Goal: Task Accomplishment & Management: Manage account settings

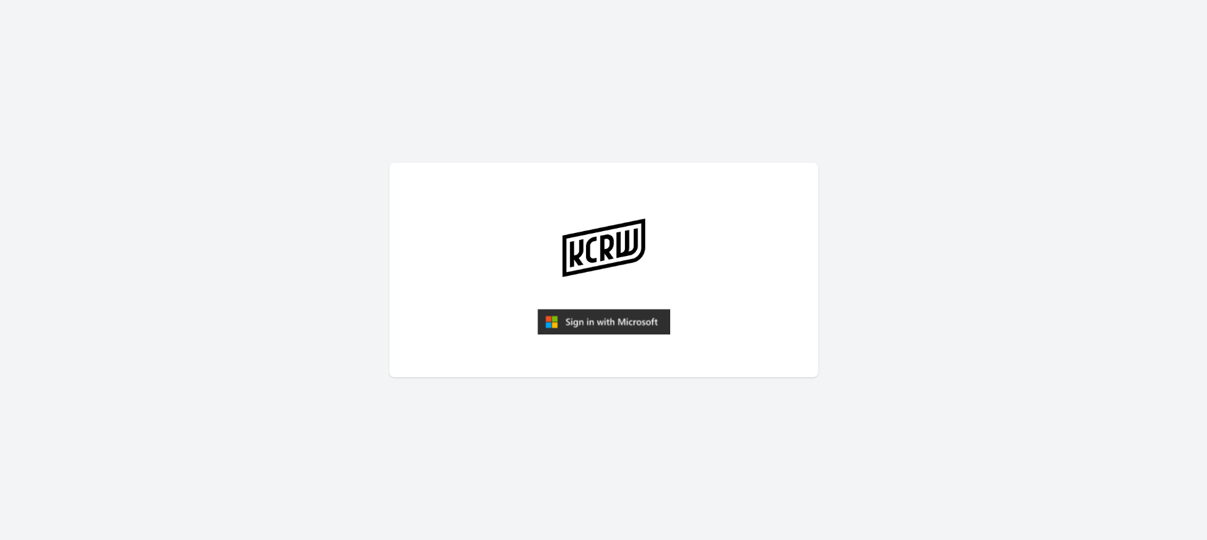
click at [587, 328] on img "submit" at bounding box center [604, 322] width 133 height 26
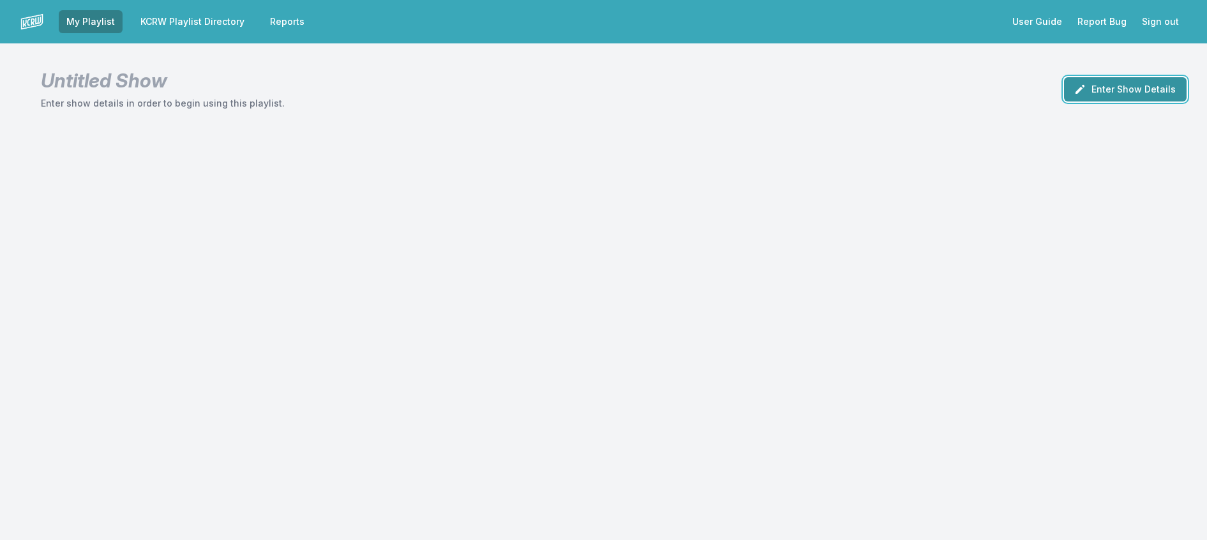
click at [1118, 96] on button "Enter Show Details" at bounding box center [1125, 89] width 123 height 24
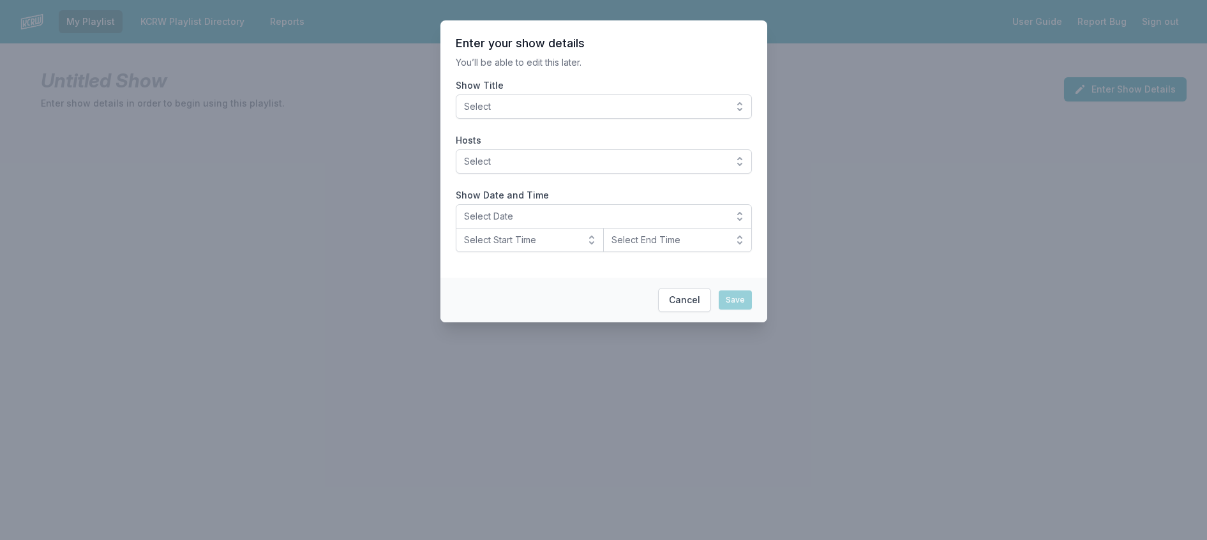
click at [681, 113] on span "Select" at bounding box center [595, 106] width 262 height 13
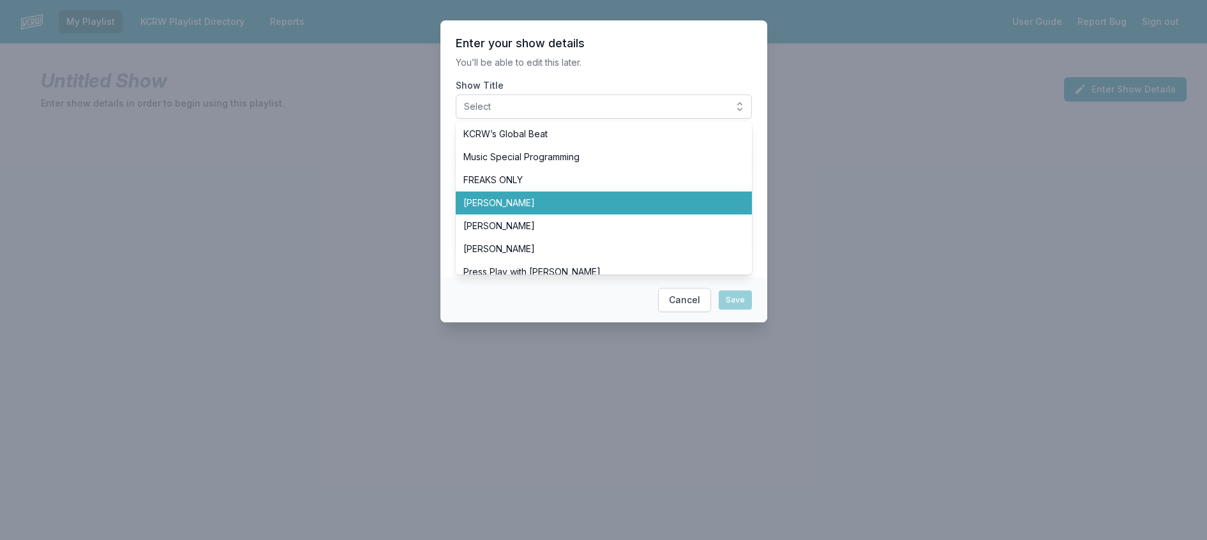
scroll to position [383, 0]
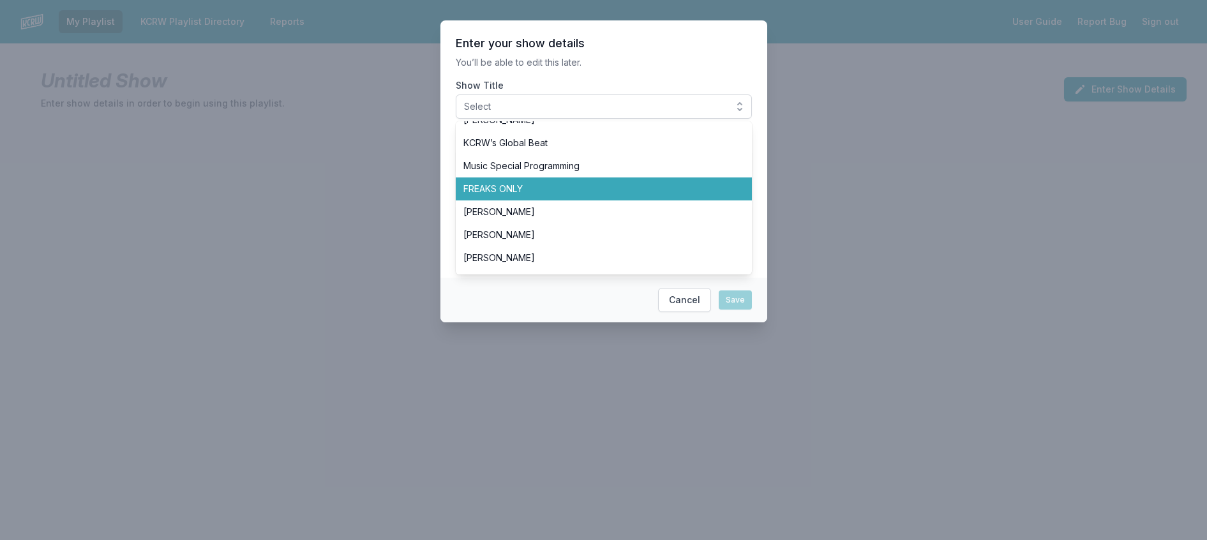
click at [523, 195] on span "FREAKS ONLY" at bounding box center [597, 189] width 266 height 13
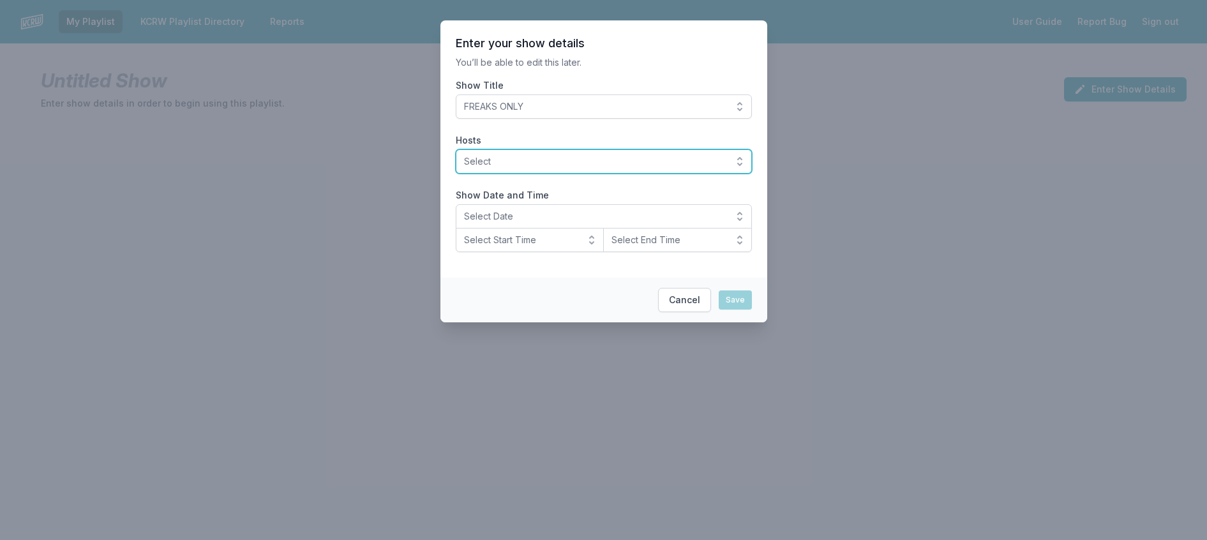
click at [557, 168] on span "Select" at bounding box center [595, 161] width 262 height 13
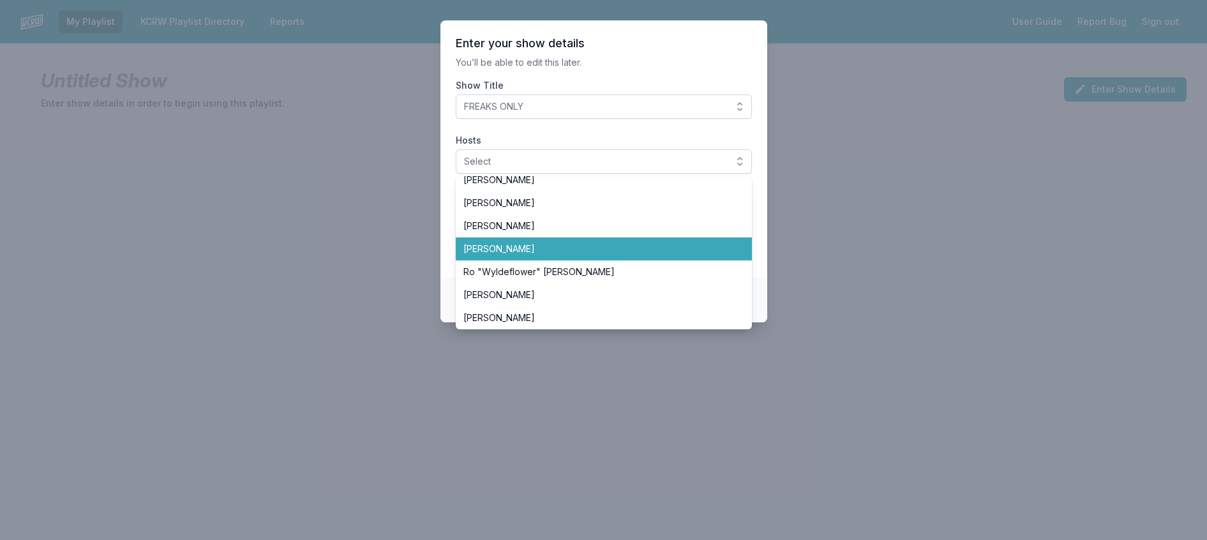
scroll to position [447, 0]
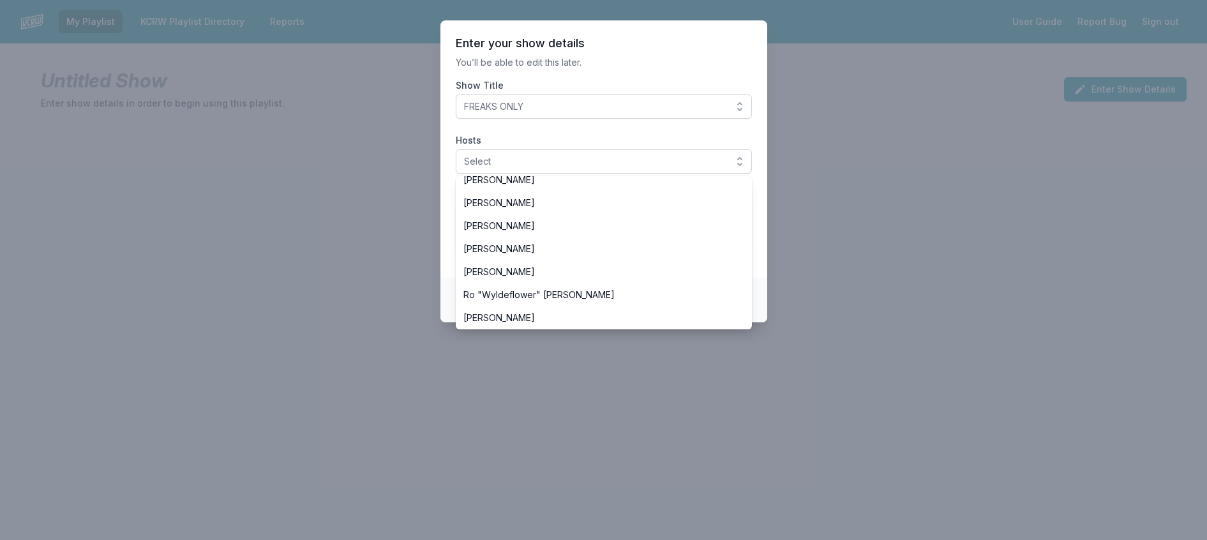
drag, startPoint x: 527, startPoint y: 201, endPoint x: 612, endPoint y: 130, distance: 111.5
click at [527, 140] on span "[PERSON_NAME]" at bounding box center [597, 134] width 266 height 13
click at [638, 92] on label "Show Title" at bounding box center [604, 85] width 296 height 13
click at [638, 94] on button "FREAKS ONLY" at bounding box center [604, 106] width 296 height 24
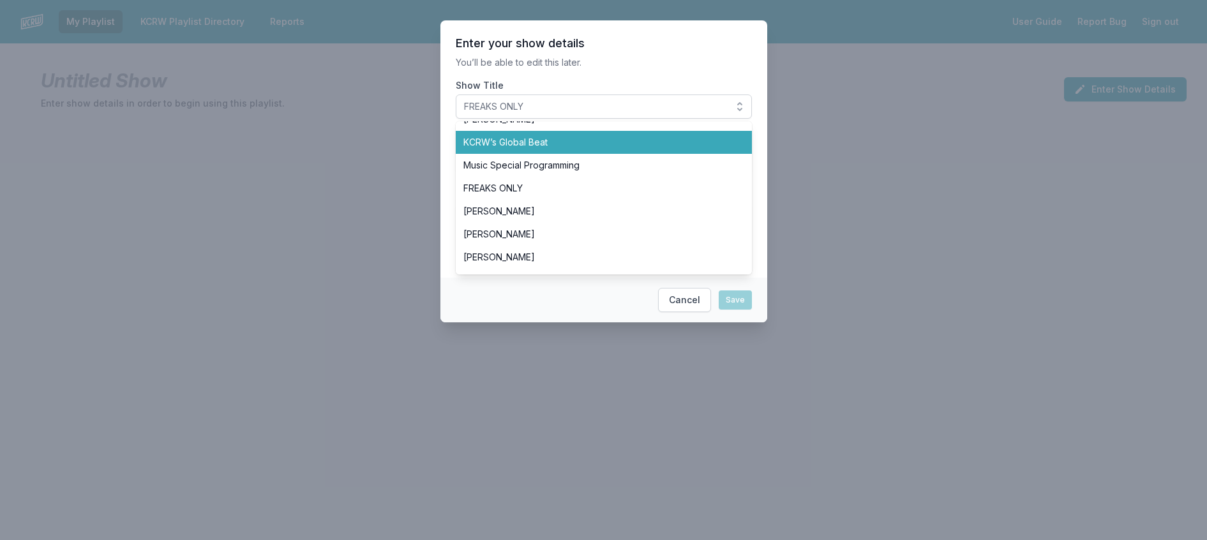
scroll to position [383, 0]
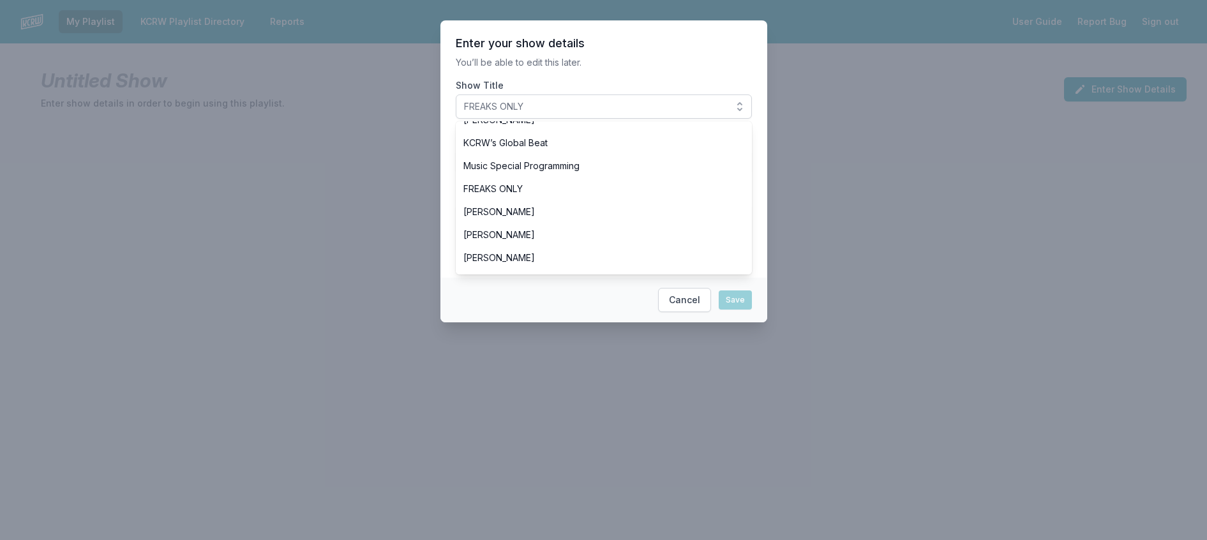
click at [633, 69] on p "You’ll be able to edit this later." at bounding box center [604, 62] width 296 height 13
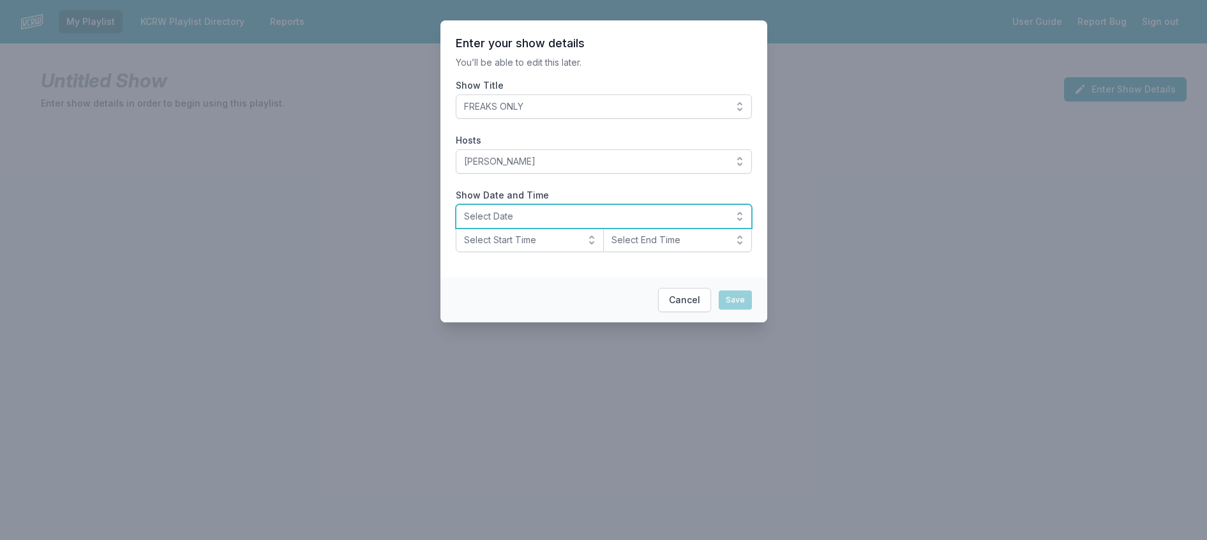
click at [464, 229] on button "Select Date" at bounding box center [604, 216] width 296 height 24
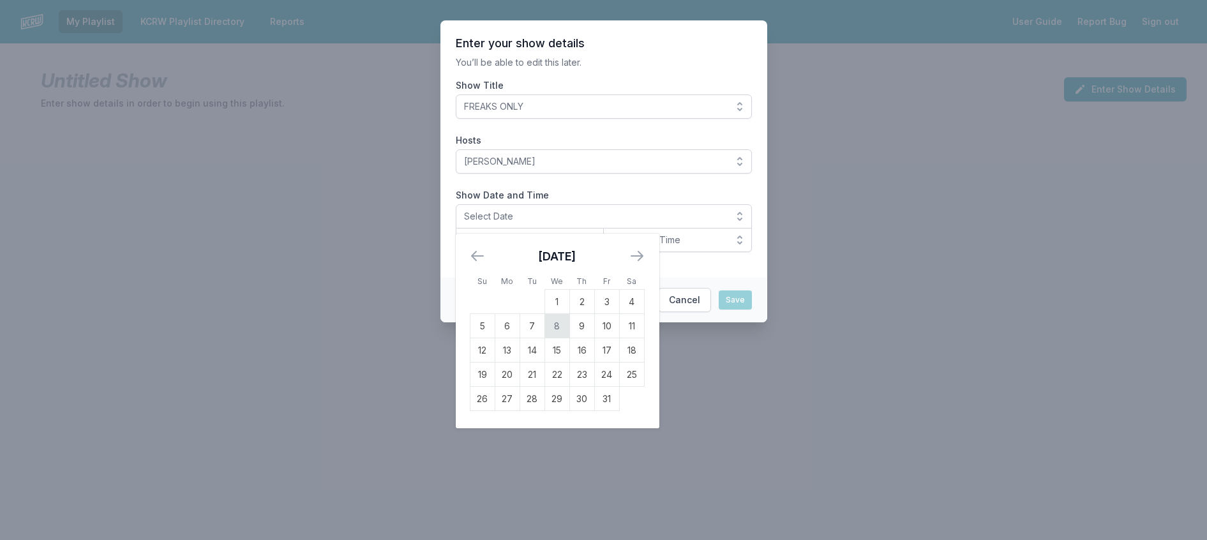
click at [545, 338] on td "8" at bounding box center [557, 326] width 25 height 24
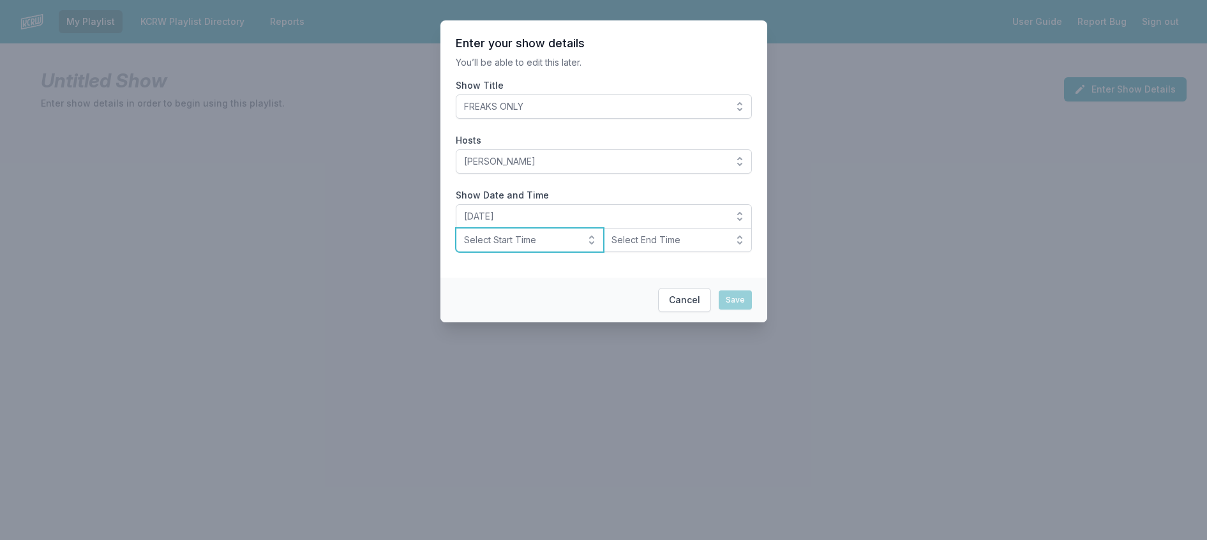
drag, startPoint x: 522, startPoint y: 271, endPoint x: 521, endPoint y: 287, distance: 15.4
click at [523, 246] on span "Select Start Time" at bounding box center [521, 240] width 114 height 13
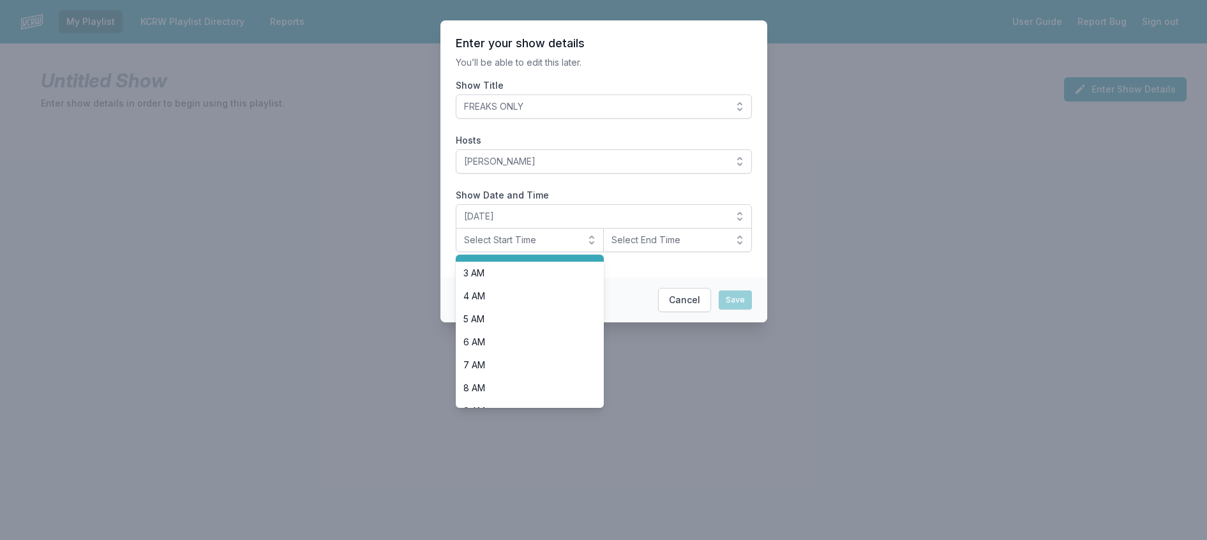
scroll to position [447, 0]
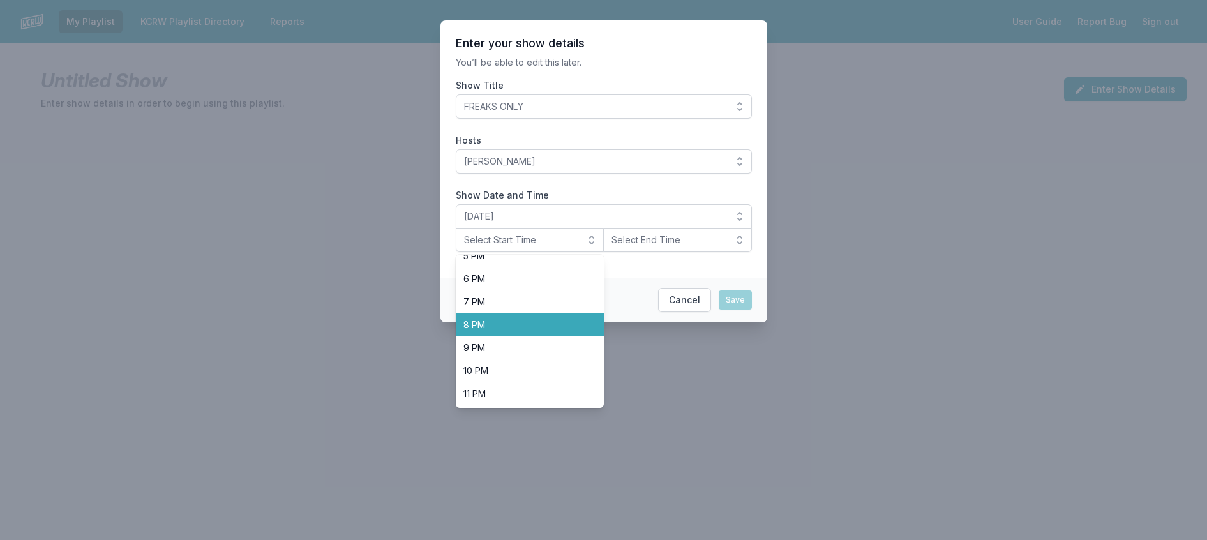
click at [529, 331] on span "8 PM" at bounding box center [523, 325] width 118 height 13
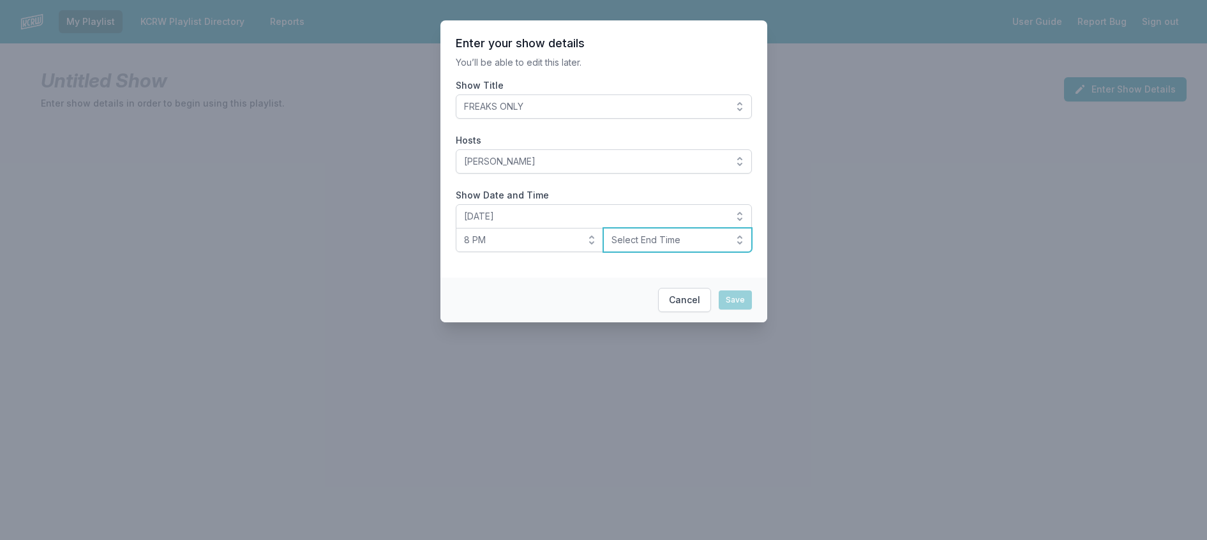
click at [661, 246] on span "Select End Time" at bounding box center [669, 240] width 114 height 13
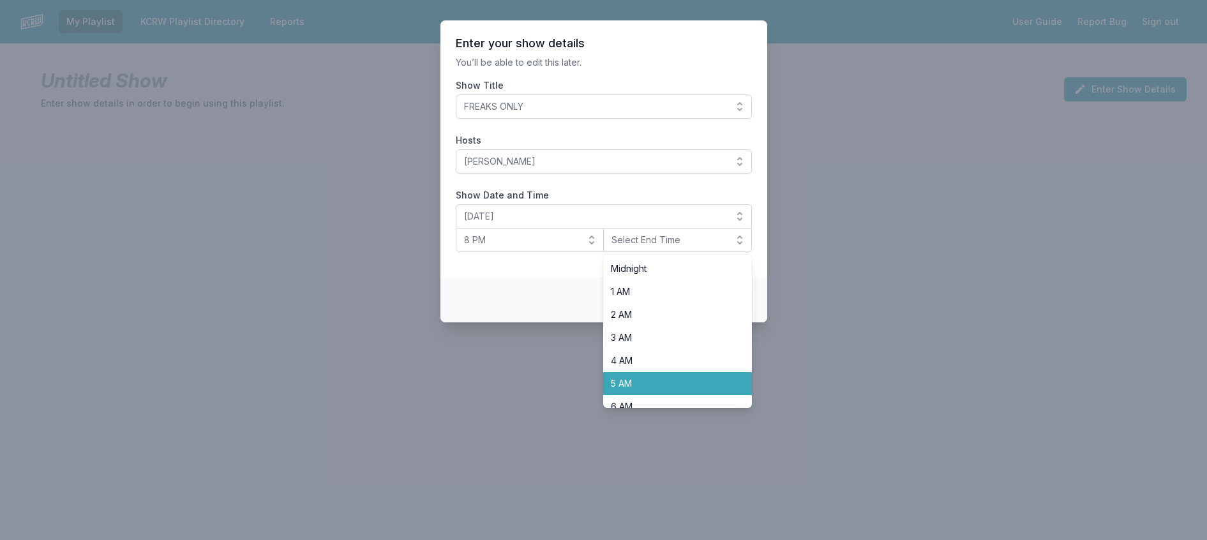
scroll to position [454, 0]
click at [633, 377] on span "10 PM" at bounding box center [670, 371] width 118 height 13
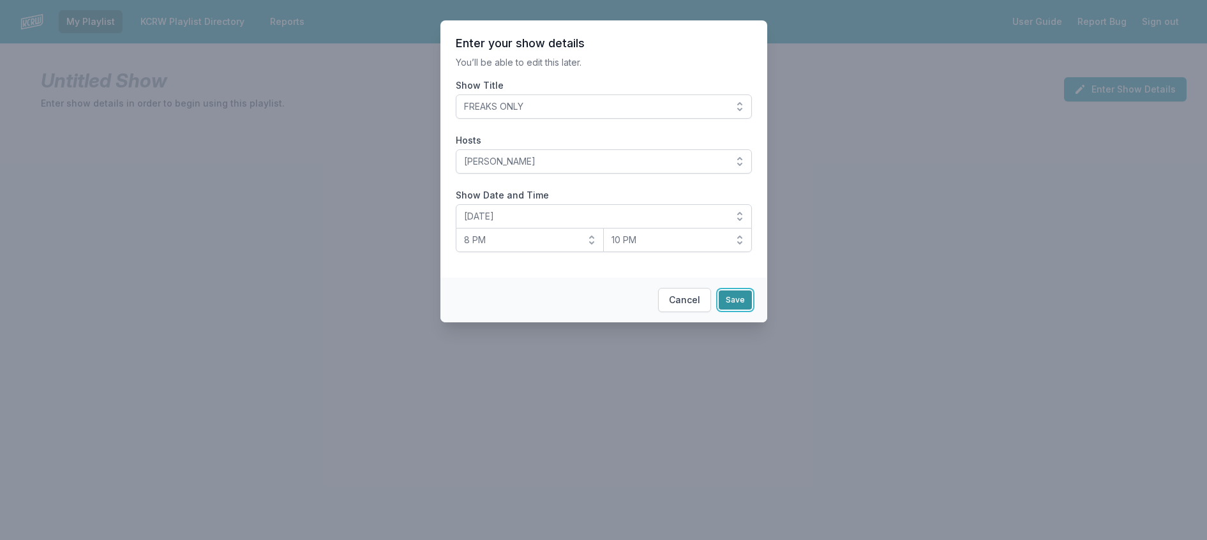
click at [752, 310] on button "Save" at bounding box center [735, 299] width 33 height 19
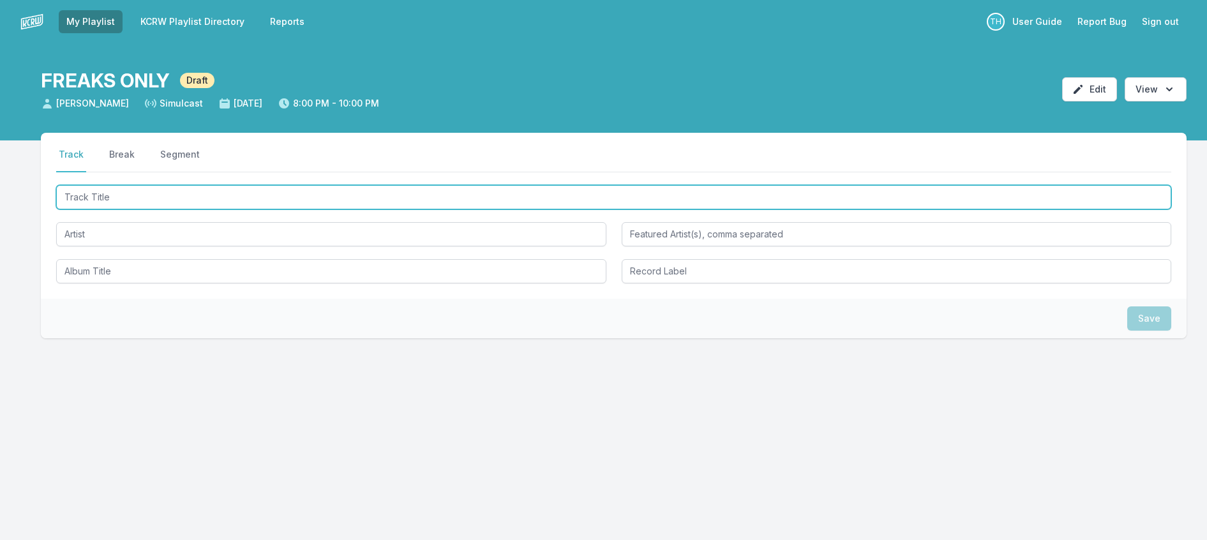
click at [103, 236] on div at bounding box center [613, 233] width 1115 height 101
type input "Can You Reach Me"
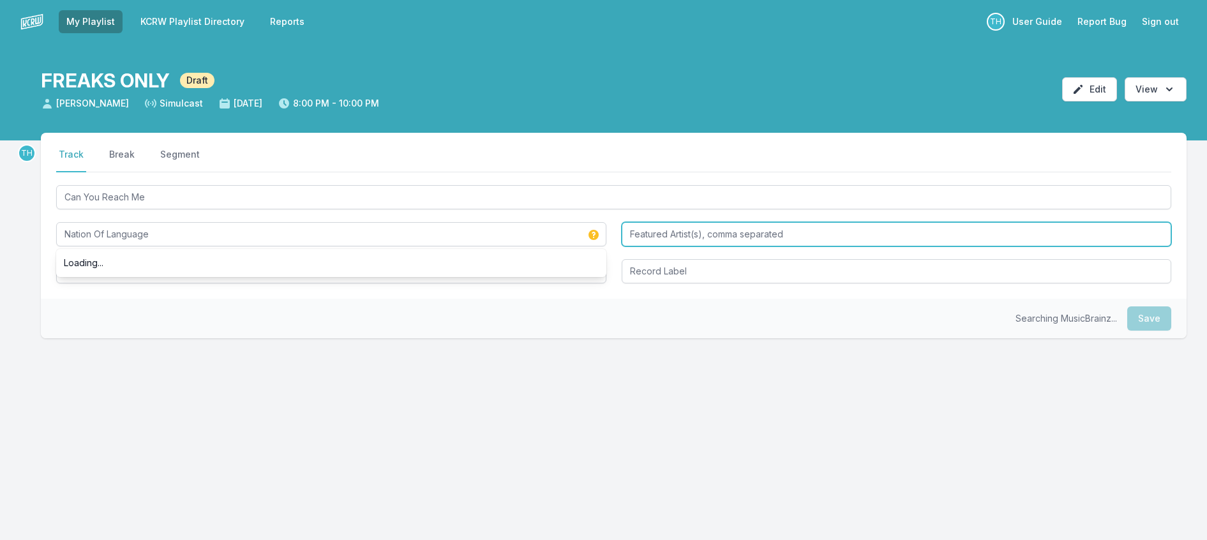
type input "Nation Of Language"
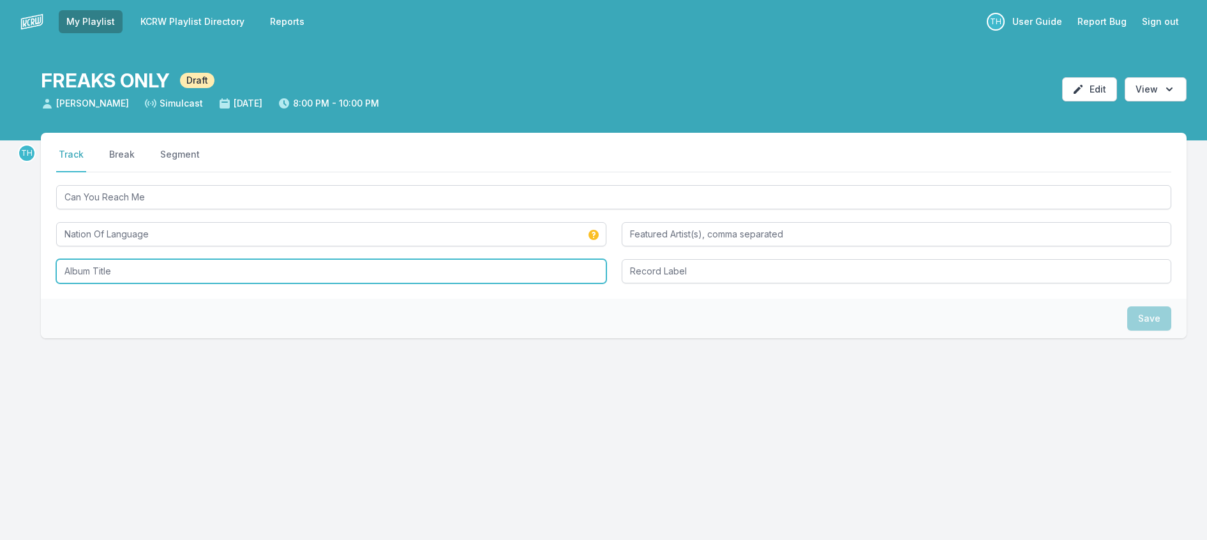
click at [89, 283] on input "Album Title" at bounding box center [331, 271] width 550 height 24
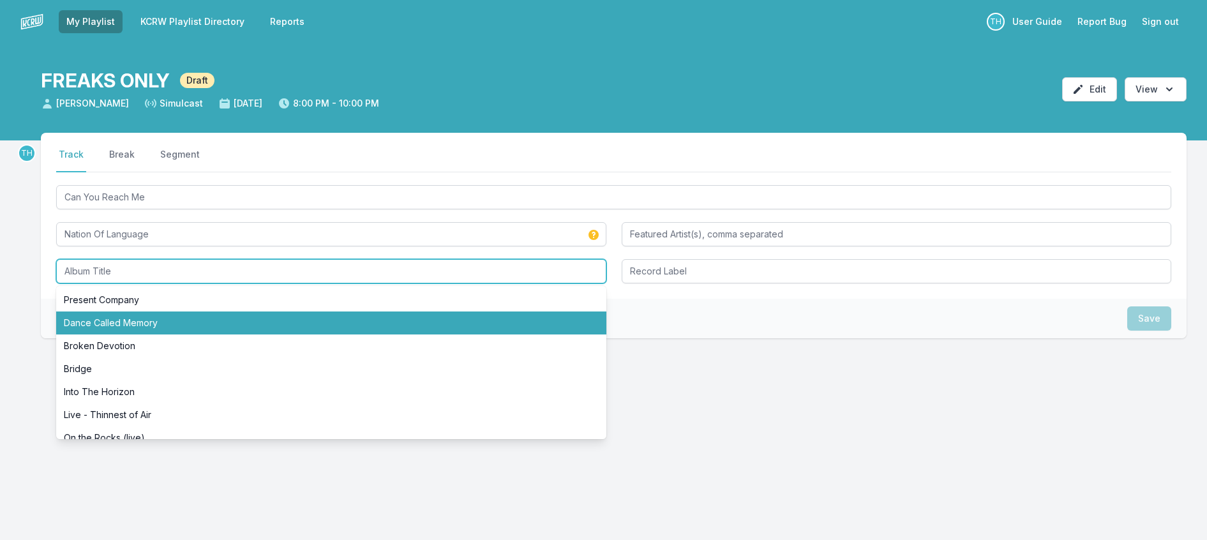
click at [142, 335] on li "Dance Called Memory" at bounding box center [331, 323] width 550 height 23
type input "Dance Called Memory"
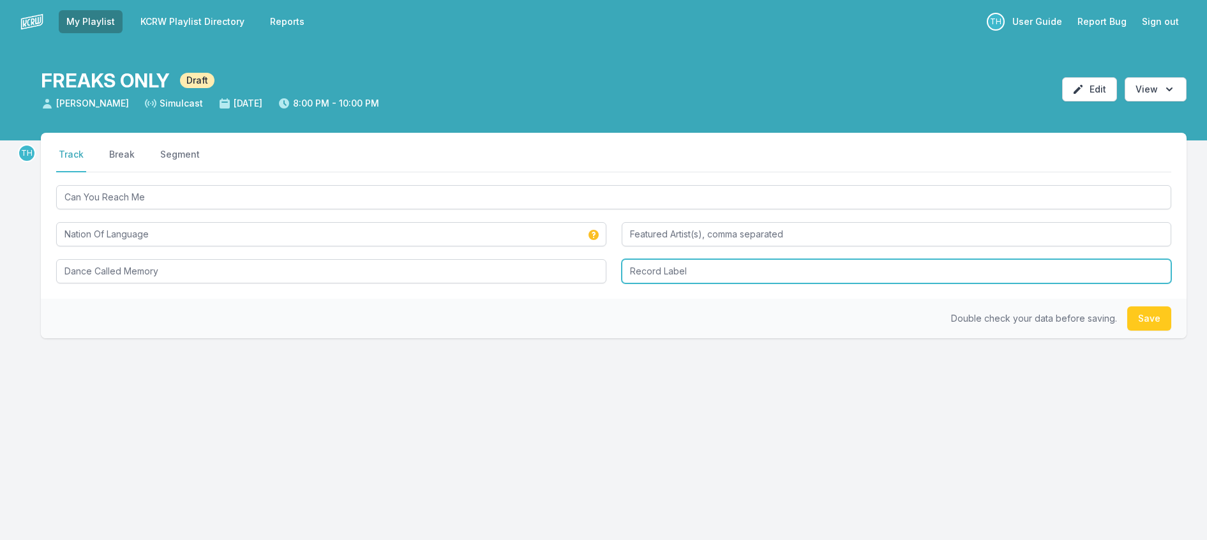
click at [648, 283] on input "Record Label" at bounding box center [897, 271] width 550 height 24
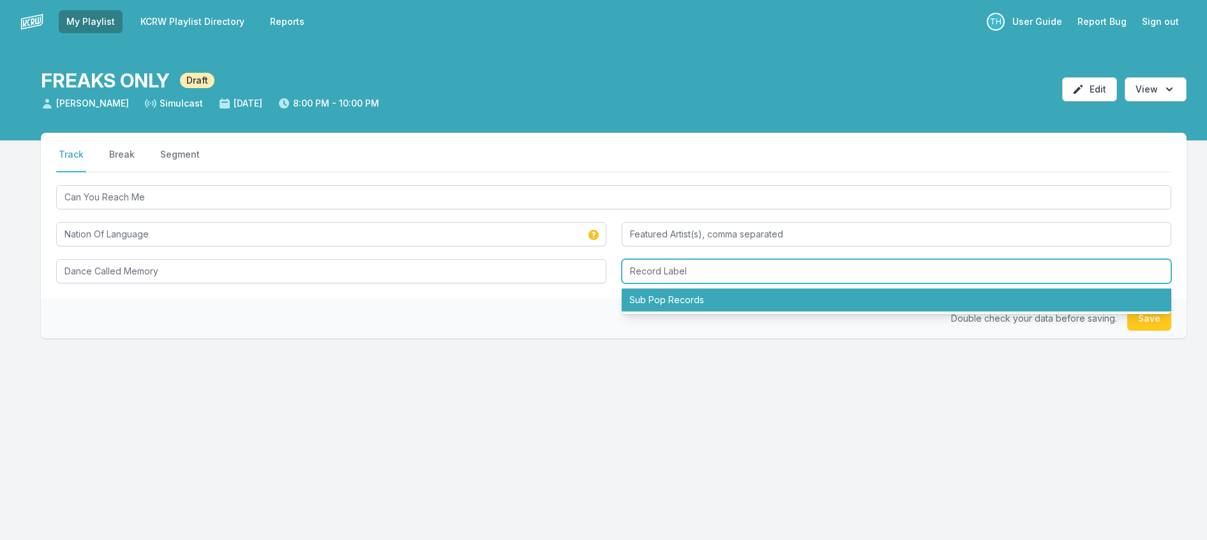
drag, startPoint x: 662, startPoint y: 333, endPoint x: 676, endPoint y: 318, distance: 20.3
click at [663, 312] on li "Sub Pop Records" at bounding box center [897, 300] width 550 height 23
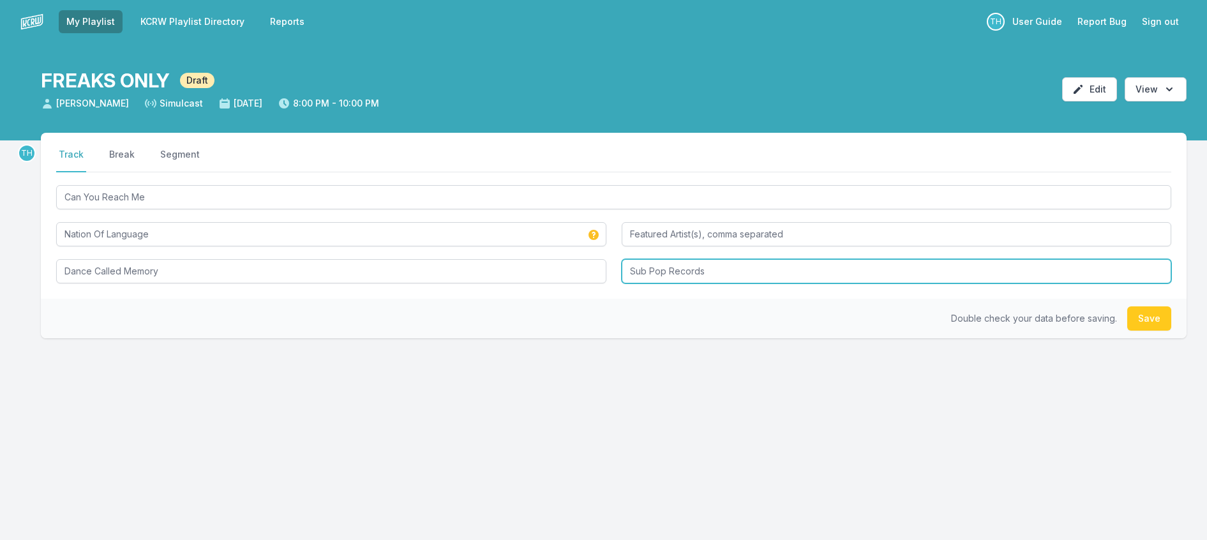
drag, startPoint x: 672, startPoint y: 305, endPoint x: 820, endPoint y: 328, distance: 149.8
click at [820, 299] on div "Select a tab Track Break Segment Track Break Segment Can You Reach Me Nation Of…" at bounding box center [614, 216] width 1146 height 166
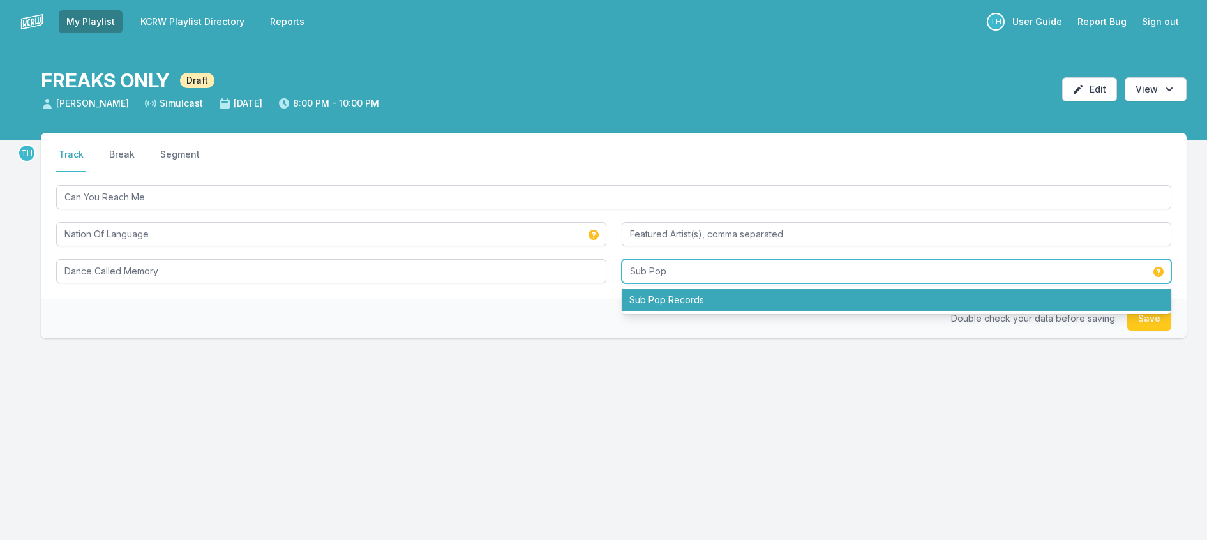
type input "Sub Pop"
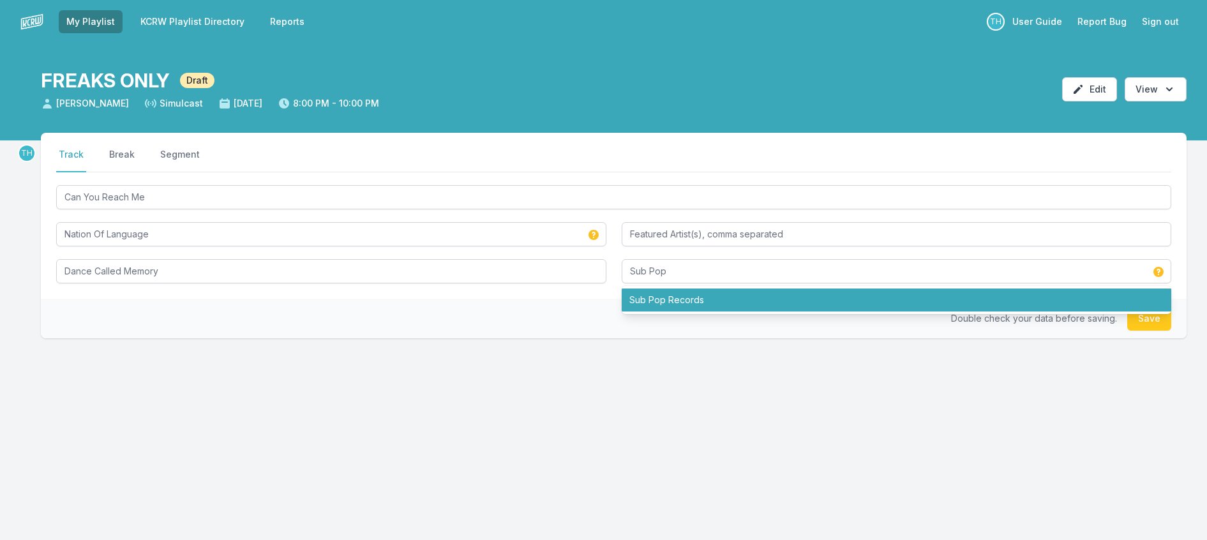
drag, startPoint x: 562, startPoint y: 351, endPoint x: 992, endPoint y: 327, distance: 430.3
click at [564, 338] on div "Double check your data before saving. Save" at bounding box center [614, 319] width 1146 height 40
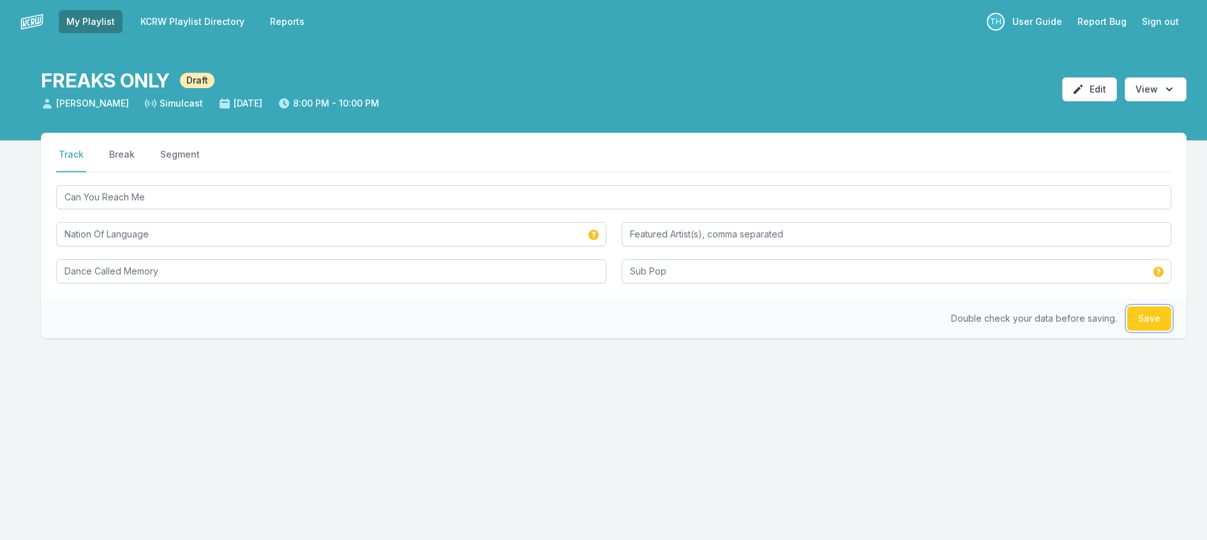
click at [1127, 331] on button "Save" at bounding box center [1149, 318] width 44 height 24
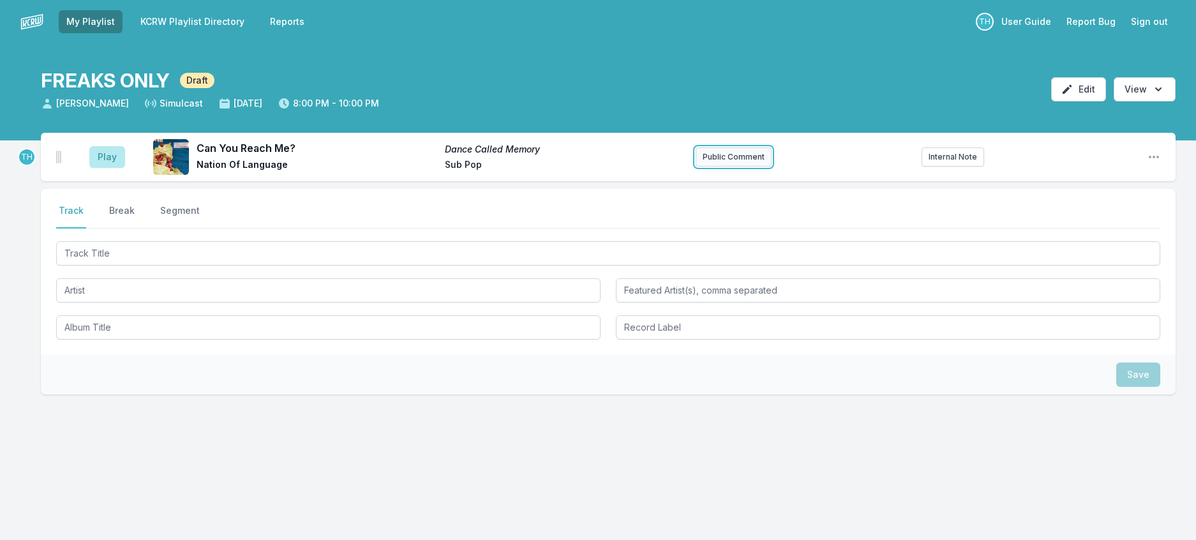
click at [697, 167] on button "Public Comment" at bounding box center [734, 156] width 76 height 19
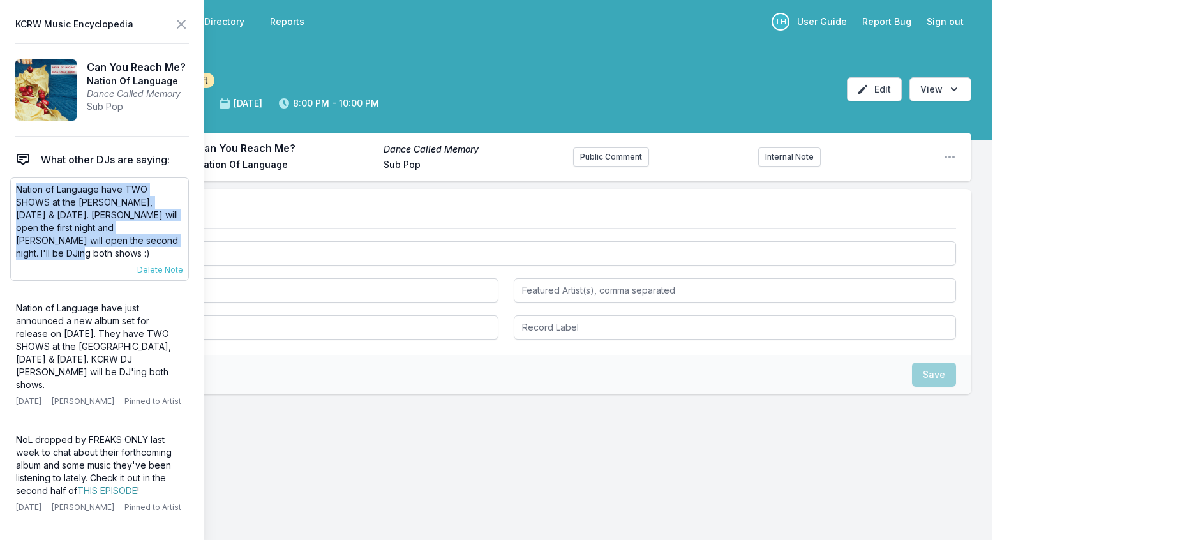
drag, startPoint x: 116, startPoint y: 271, endPoint x: 12, endPoint y: 211, distance: 120.1
click at [12, 211] on div "Nation of Language have TWO SHOWS at the [PERSON_NAME], [DATE] & [DATE]. [PERSO…" at bounding box center [99, 228] width 179 height 103
copy p "Nation of Language have TWO SHOWS at the [PERSON_NAME], [DATE] & [DATE]. [PERSO…"
click at [594, 167] on button "Public Comment" at bounding box center [611, 156] width 76 height 19
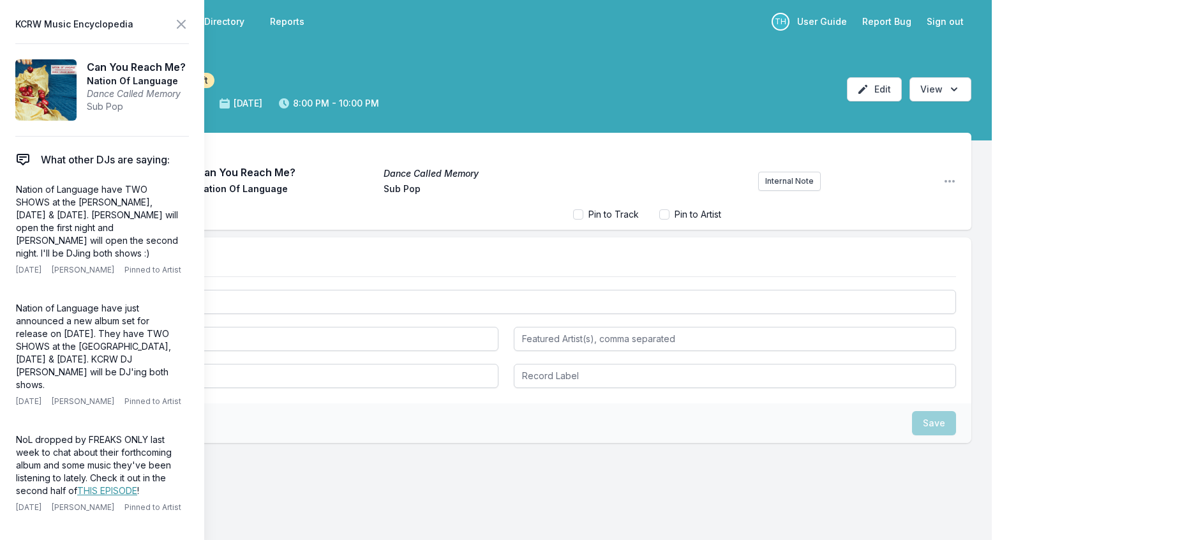
scroll to position [43, 0]
click at [189, 24] on icon at bounding box center [181, 24] width 15 height 15
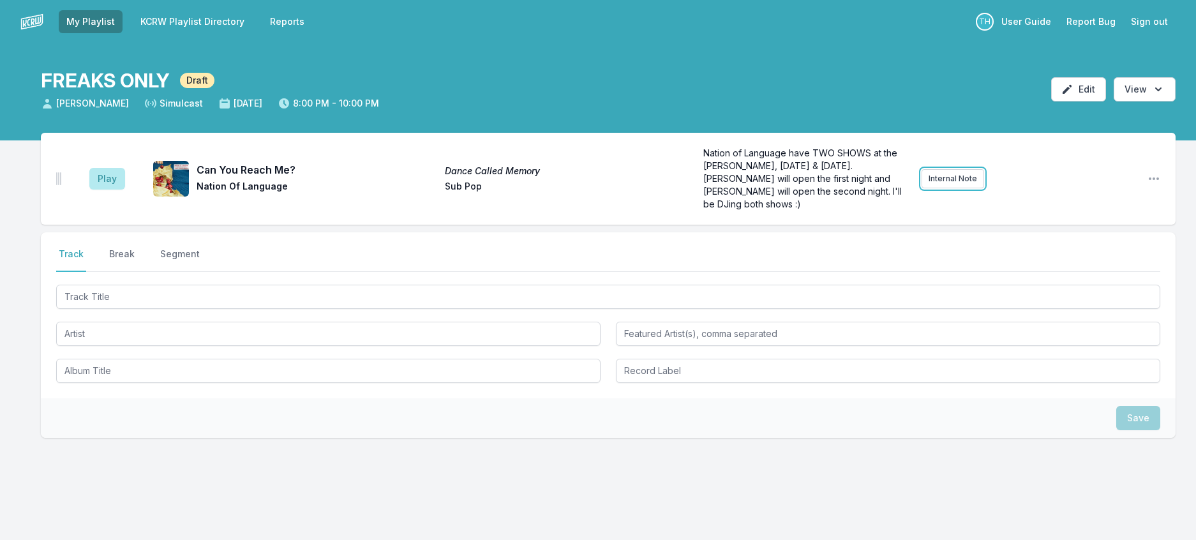
click at [962, 188] on button "Internal Note" at bounding box center [953, 178] width 63 height 19
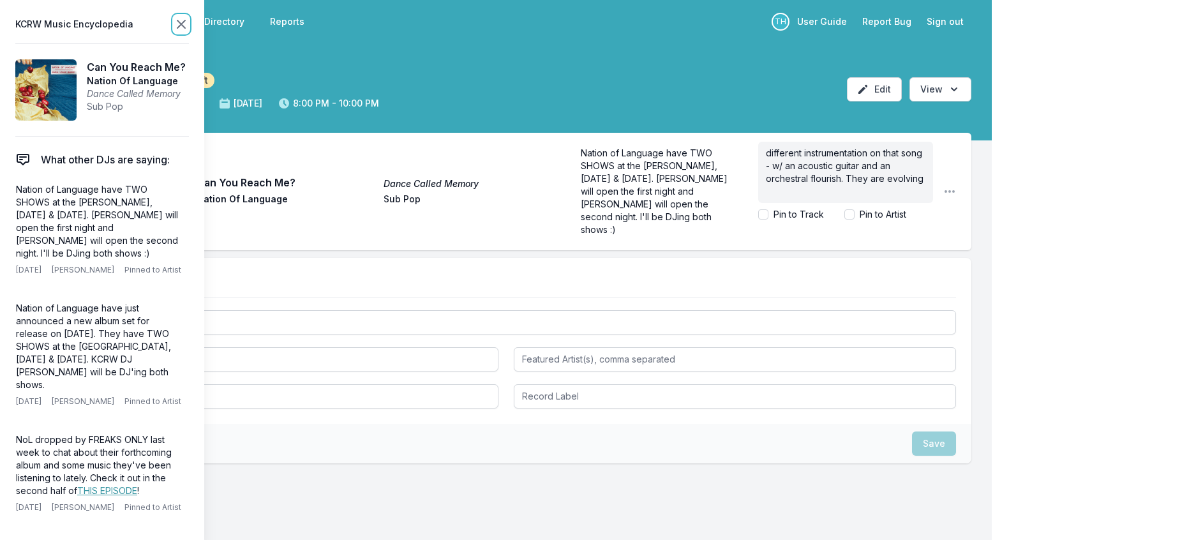
click at [189, 25] on icon at bounding box center [181, 24] width 15 height 15
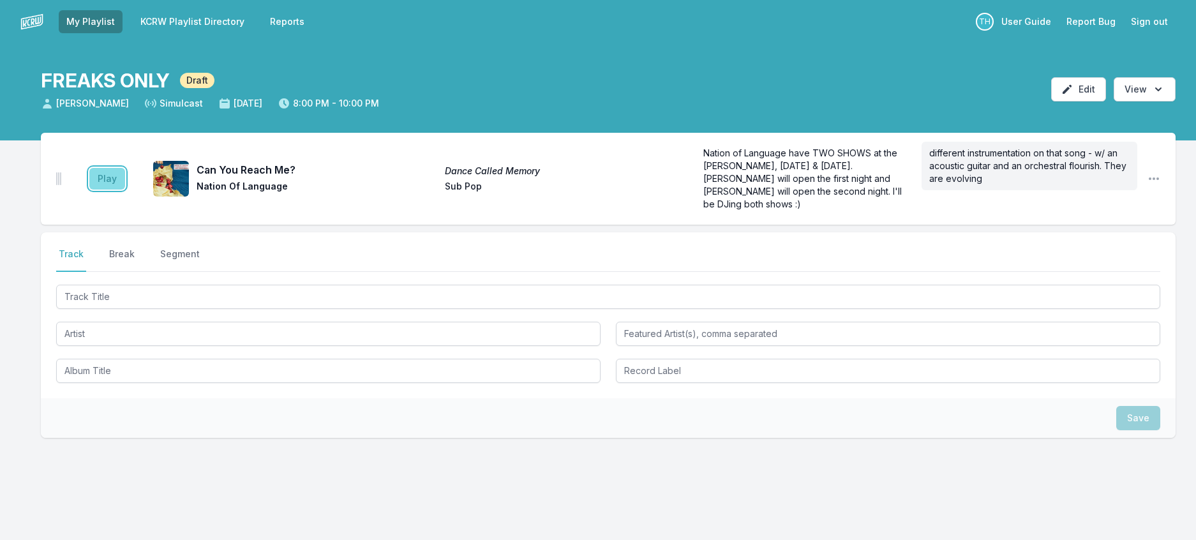
click at [125, 190] on button "Play" at bounding box center [107, 179] width 36 height 22
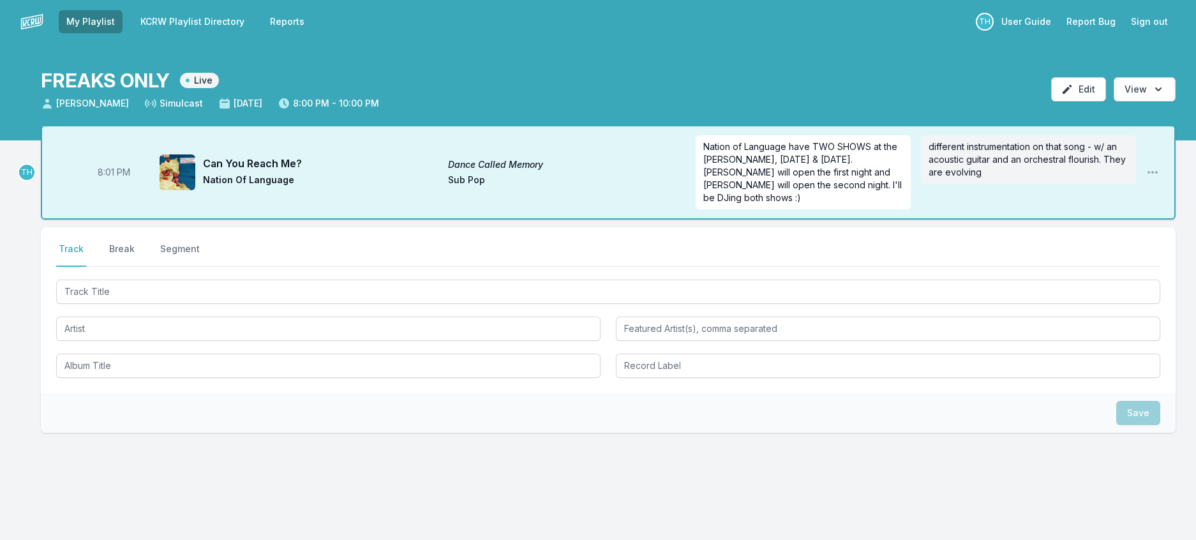
click at [125, 179] on span "8:01 PM" at bounding box center [114, 172] width 33 height 13
click at [116, 185] on input "20:01" at bounding box center [114, 172] width 72 height 24
type input "20:00"
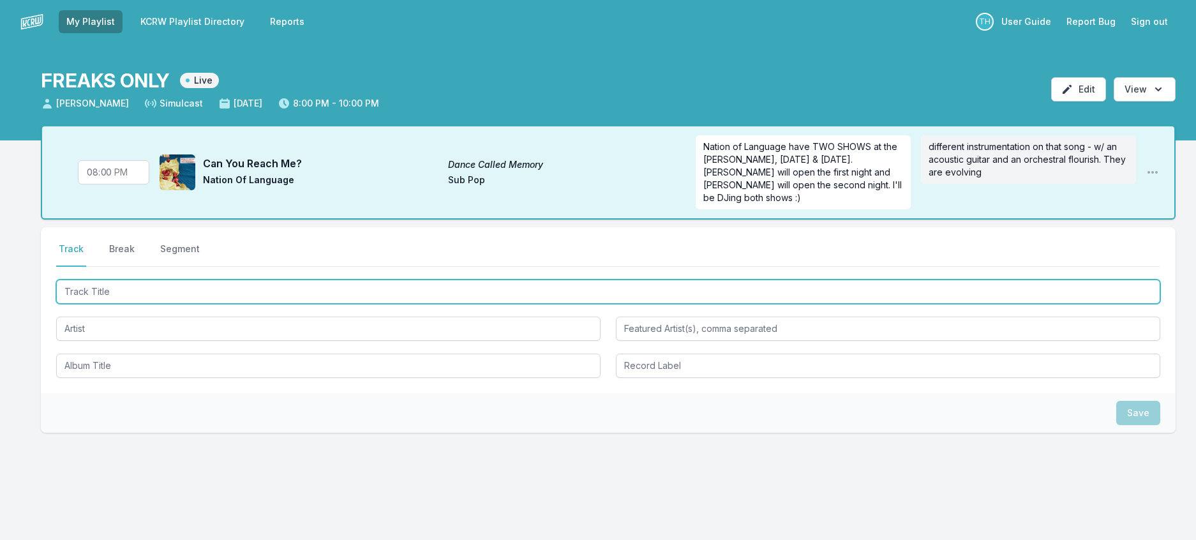
click at [116, 304] on input "Track Title" at bounding box center [608, 292] width 1105 height 24
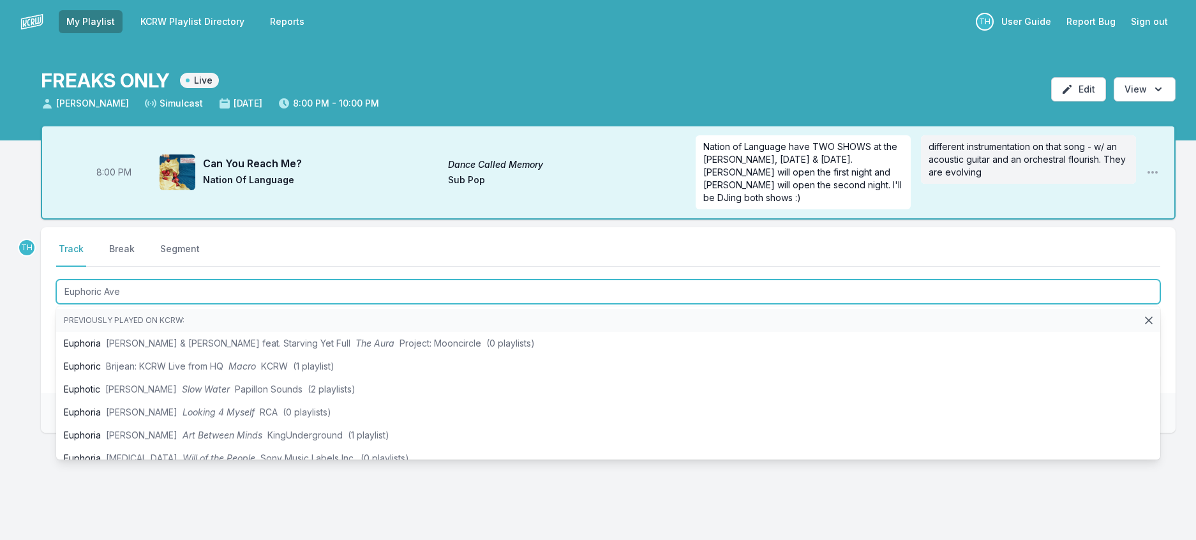
type input "Euphoric Aven"
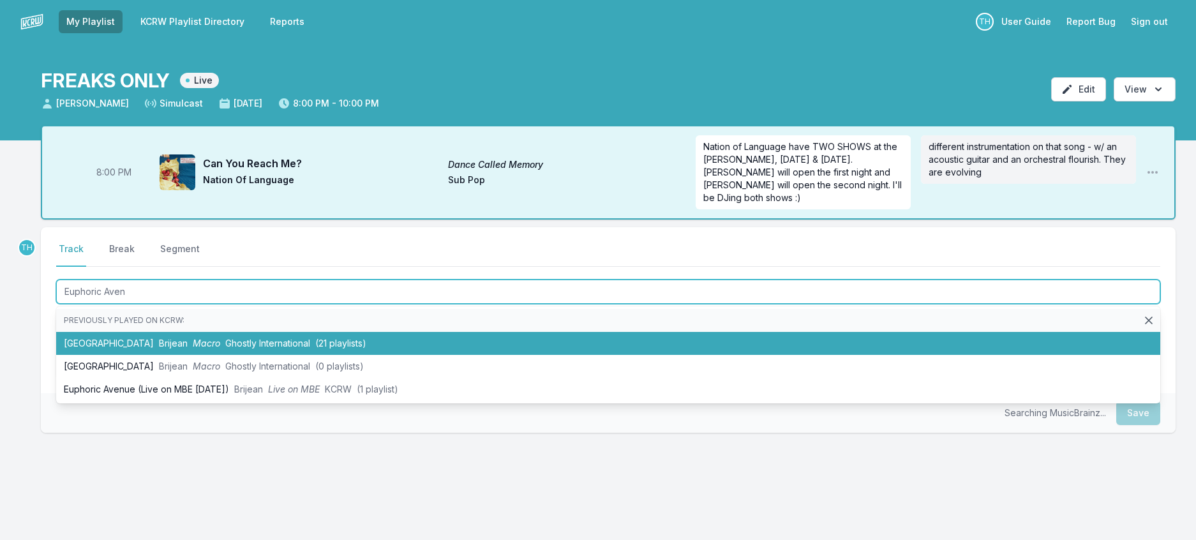
click at [173, 349] on span "Brijean" at bounding box center [173, 343] width 29 height 11
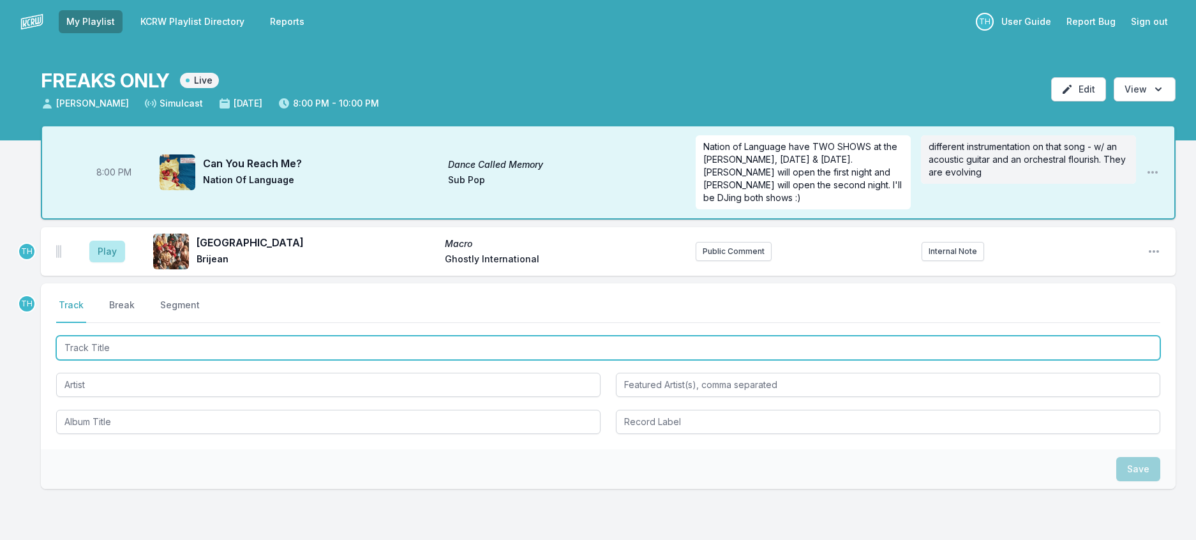
click at [232, 360] on input "Track Title" at bounding box center [608, 348] width 1105 height 24
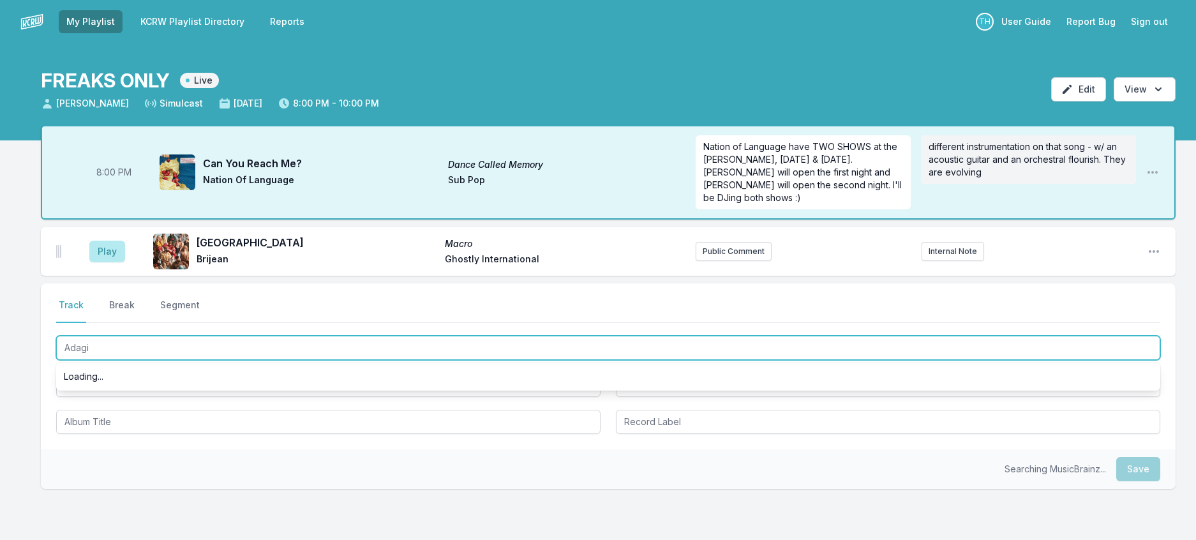
type input "Adagio"
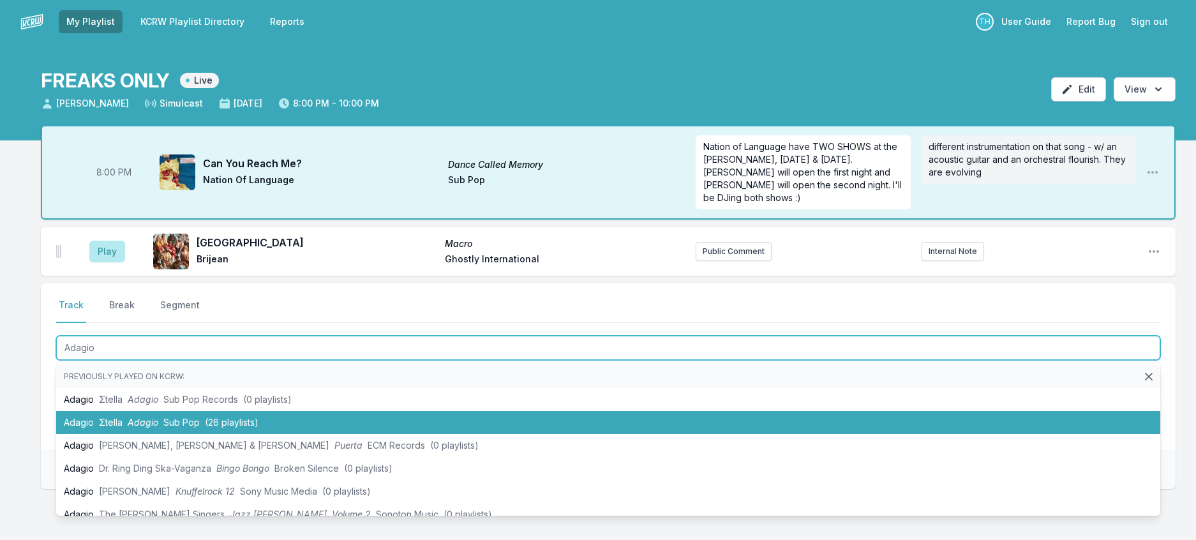
click at [208, 434] on li "Adagio Σtella Adagio Sub Pop (26 playlists)" at bounding box center [608, 422] width 1105 height 23
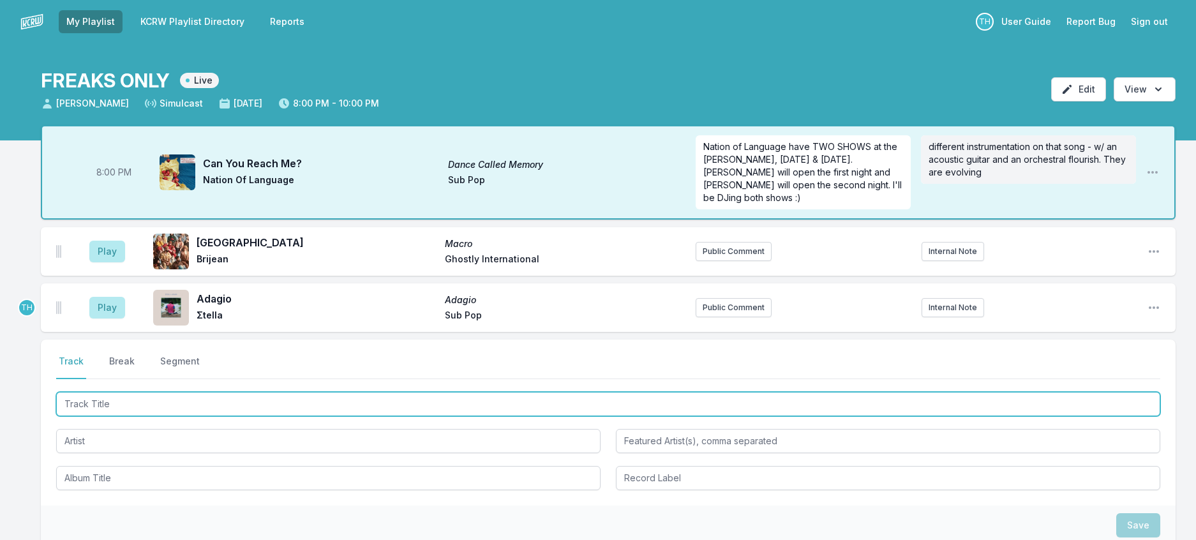
click at [217, 416] on input "Track Title" at bounding box center [608, 404] width 1105 height 24
type input "S"
type input "M"
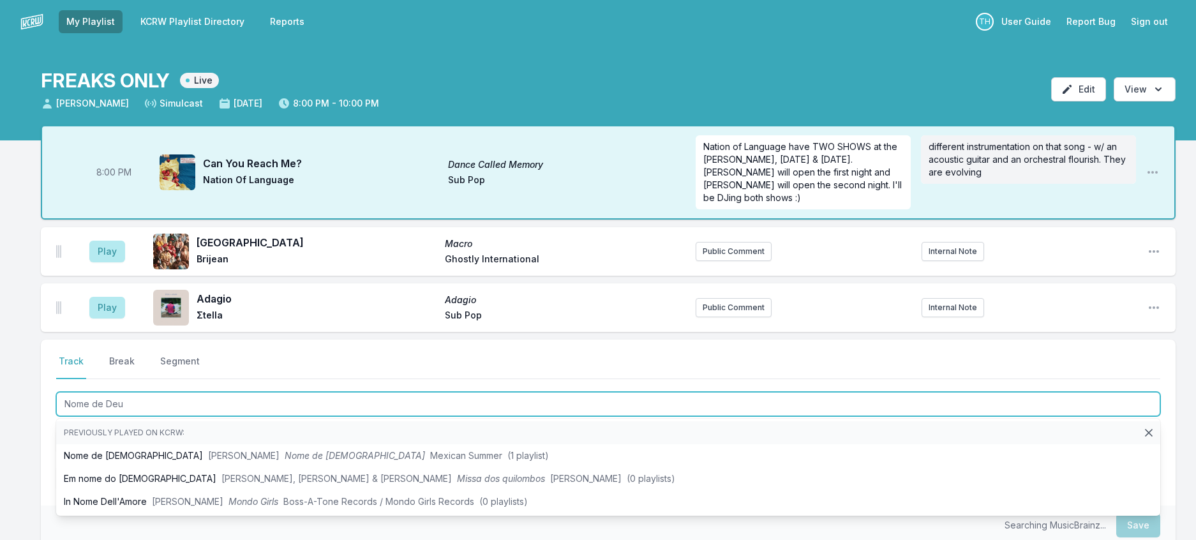
type input "Nome de [DEMOGRAPHIC_DATA]"
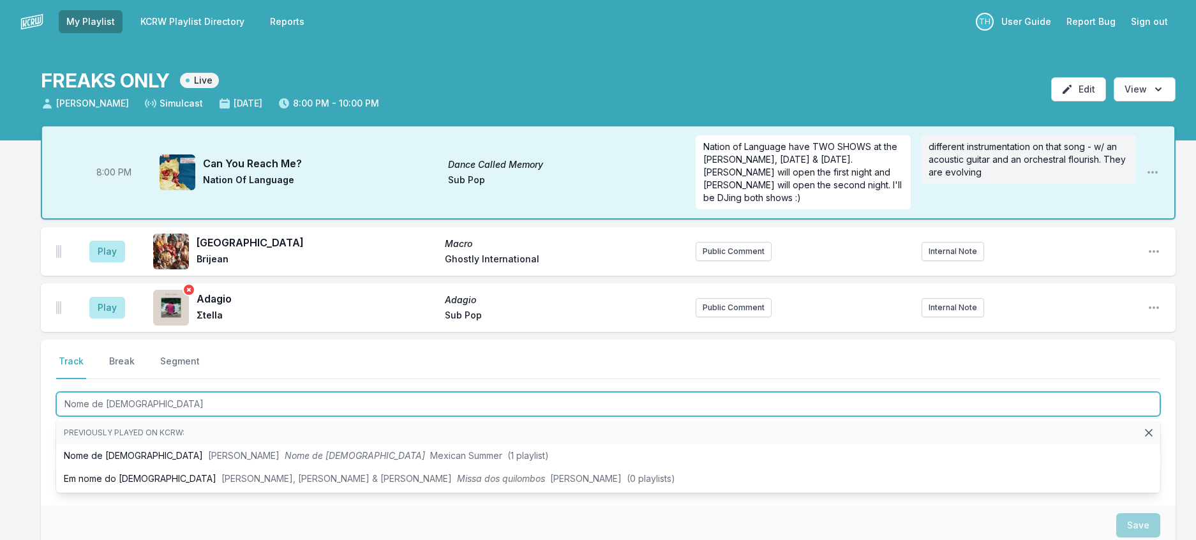
scroll to position [64, 0]
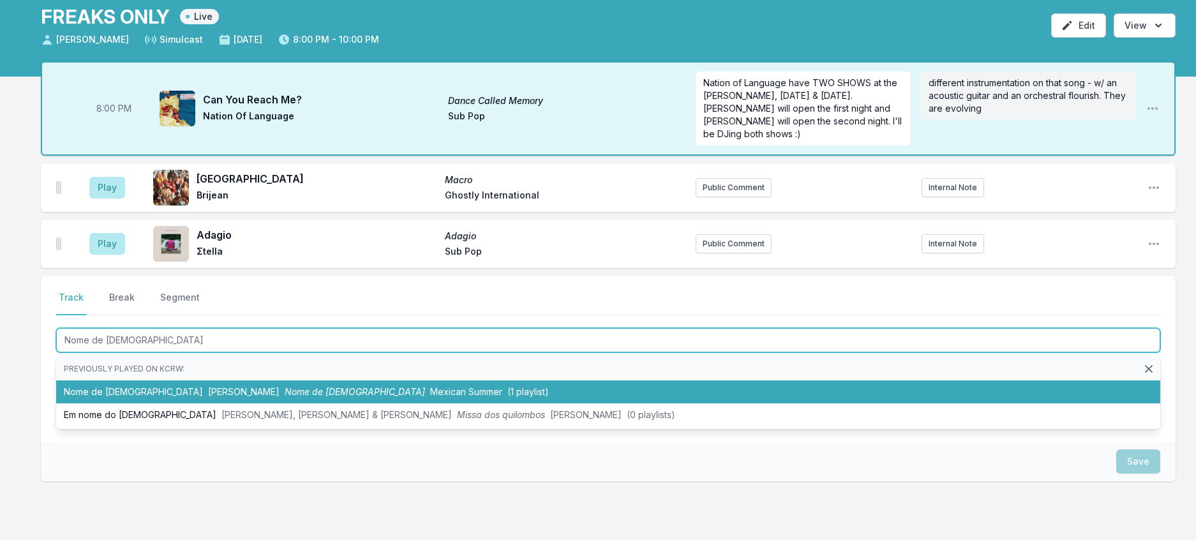
click at [430, 397] on span "Mexican Summer" at bounding box center [466, 391] width 72 height 11
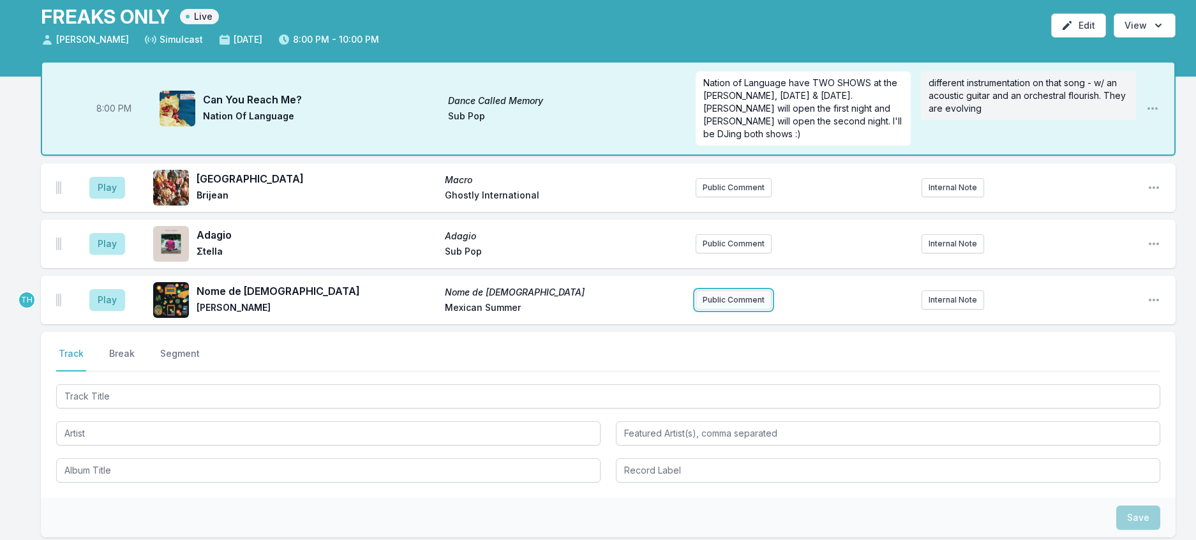
click at [748, 310] on button "Public Comment" at bounding box center [734, 299] width 76 height 19
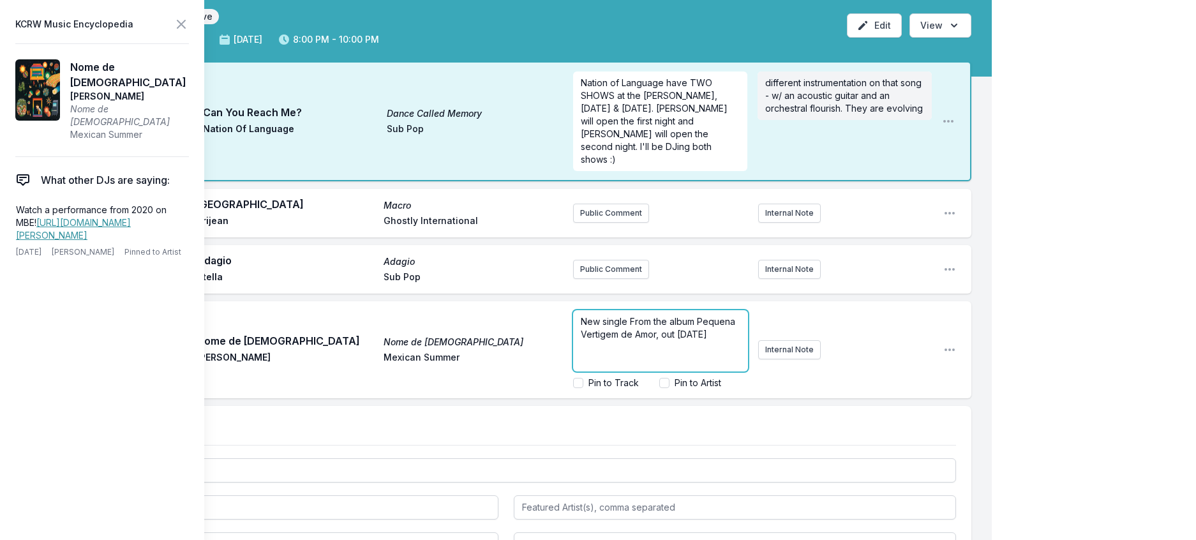
click at [621, 340] on span "New single From the album Pequena Vertigem de Amor, out [DATE]" at bounding box center [659, 328] width 157 height 24
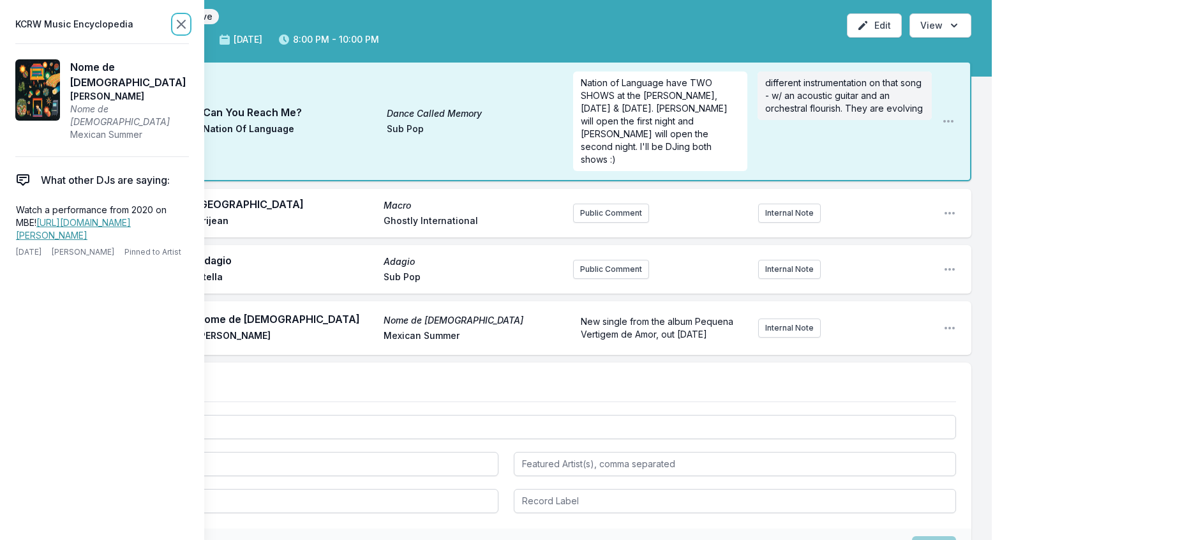
click at [189, 20] on icon at bounding box center [181, 24] width 15 height 15
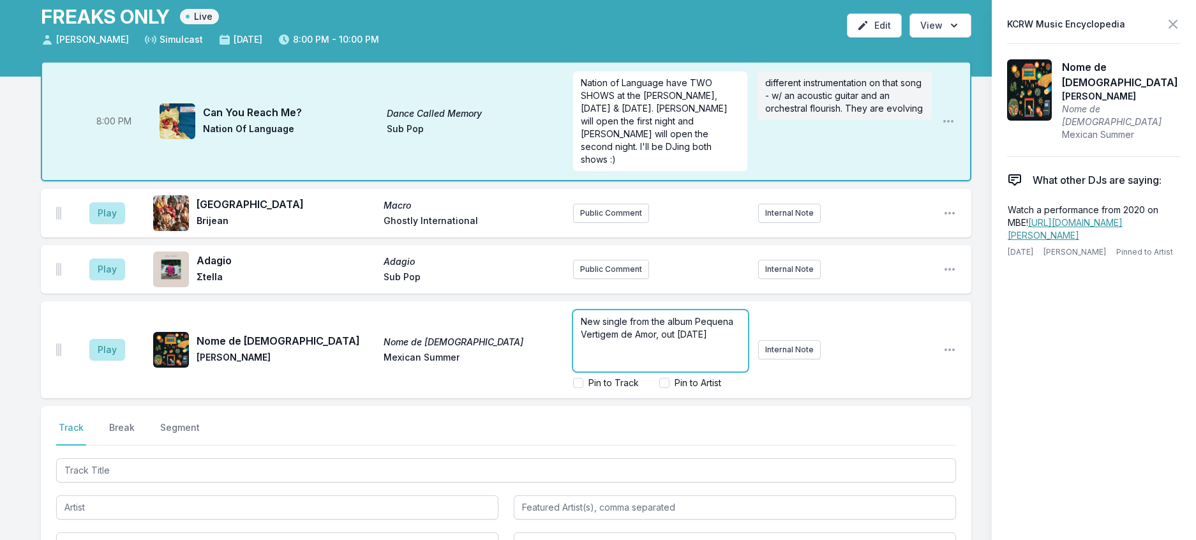
click at [736, 340] on span "New single from the album Pequena Vertigem de Amor, out [DATE]" at bounding box center [658, 328] width 155 height 24
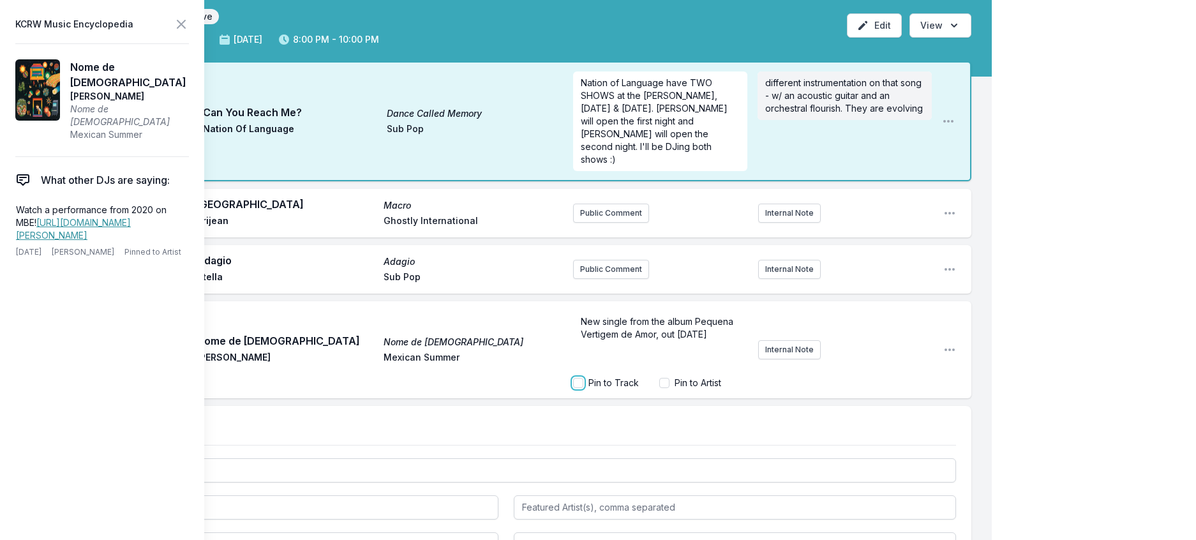
click at [573, 388] on input "Pin to Track" at bounding box center [578, 383] width 10 height 10
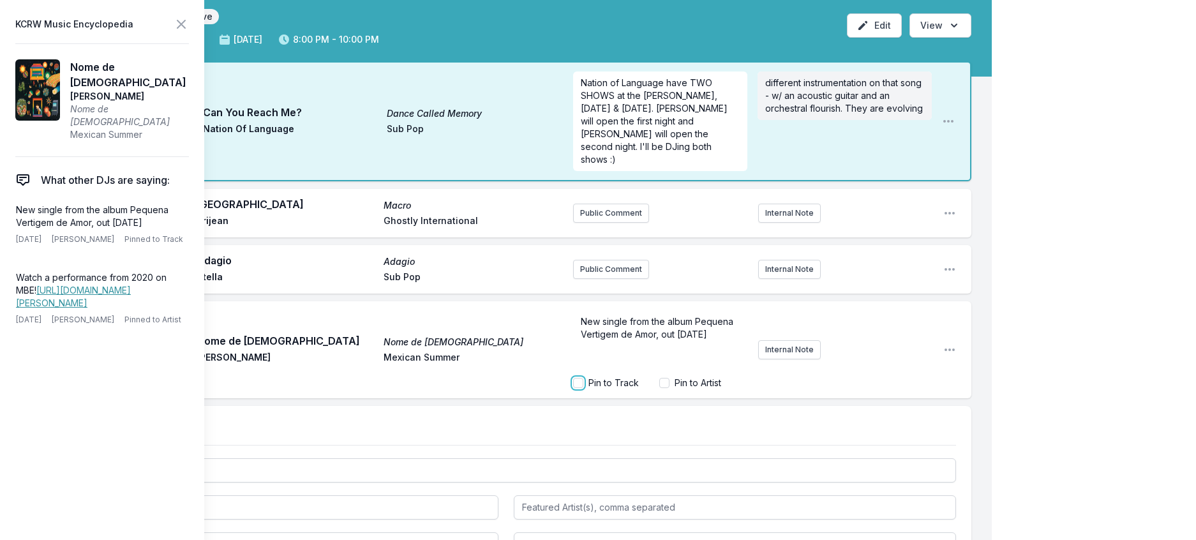
checkbox input "true"
click at [189, 20] on icon at bounding box center [181, 24] width 15 height 15
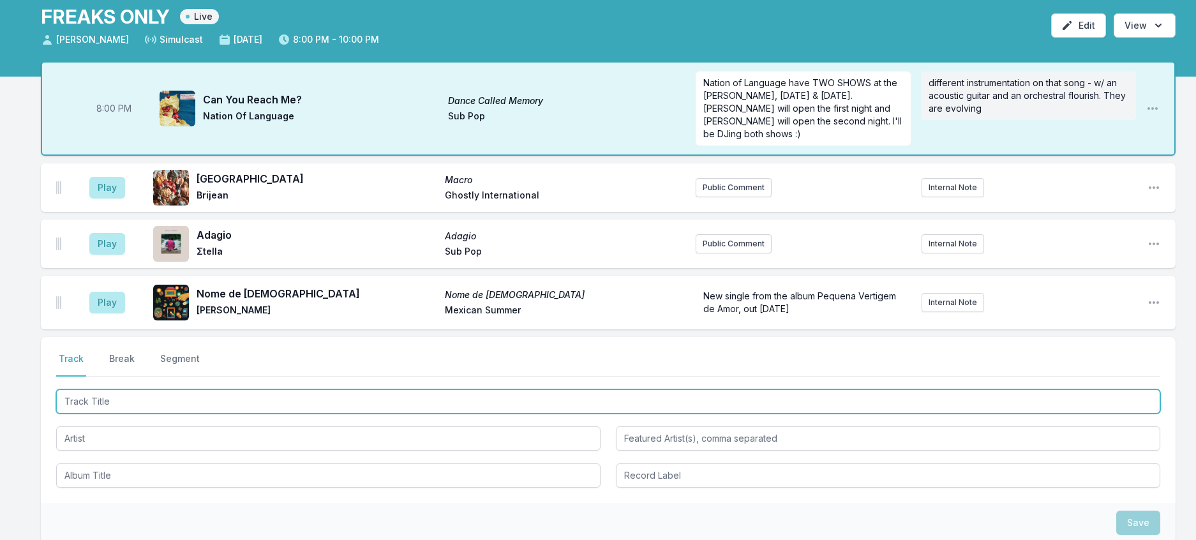
click at [114, 414] on input "Track Title" at bounding box center [608, 401] width 1105 height 24
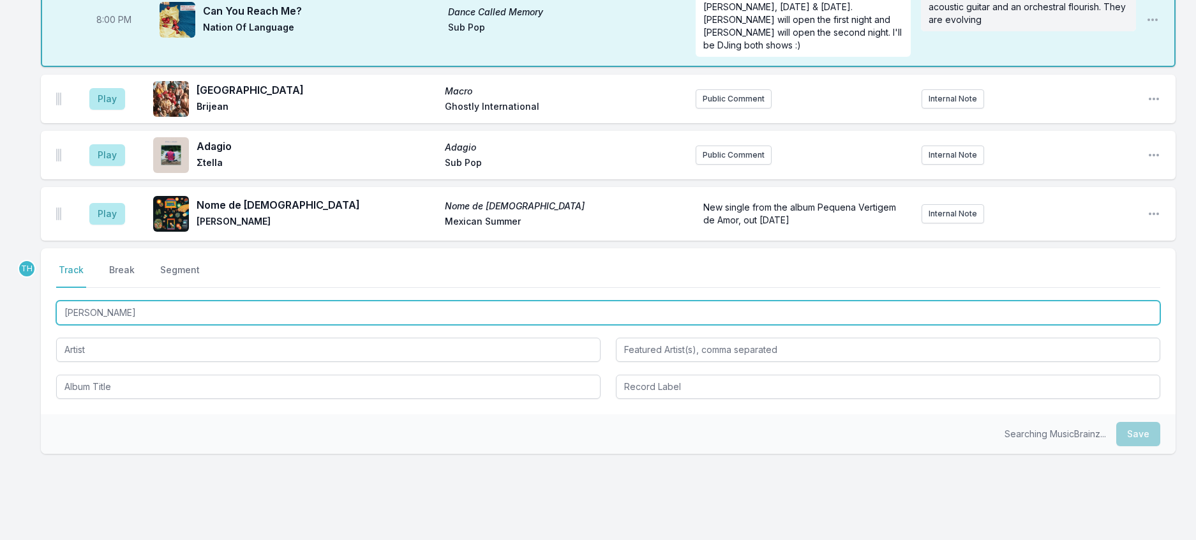
scroll to position [279, 0]
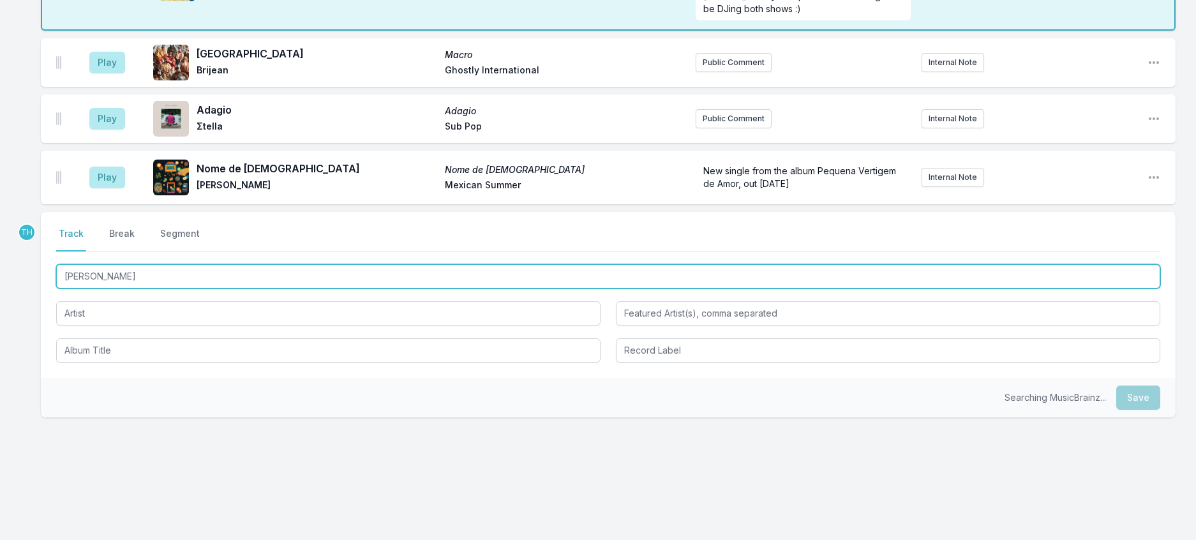
type input "[PERSON_NAME]"
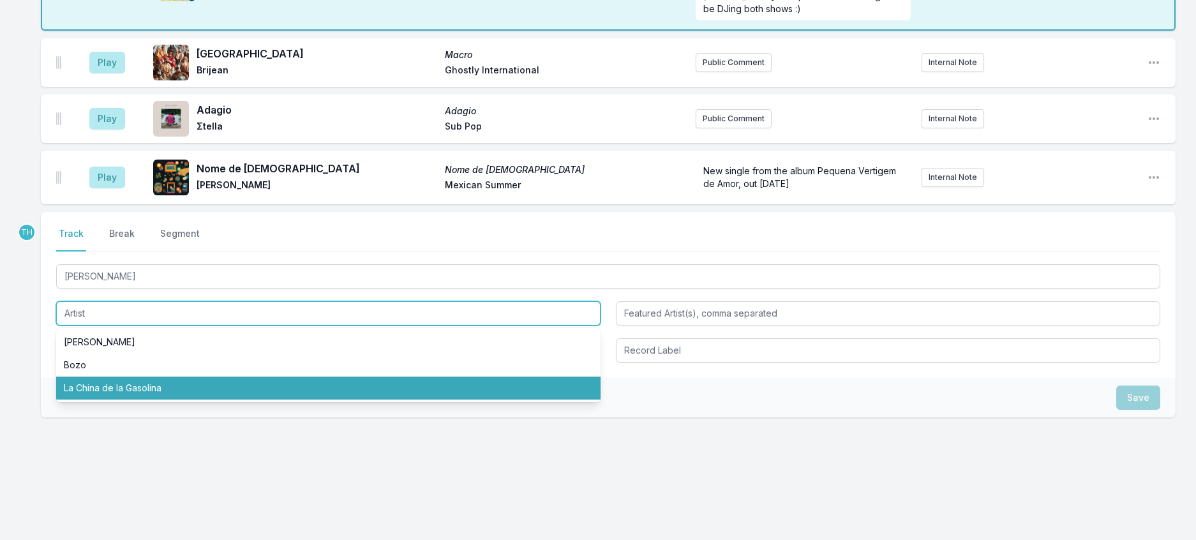
click at [179, 377] on li "La China de la Gasolina" at bounding box center [328, 388] width 545 height 23
type input "La China de la Gasolina"
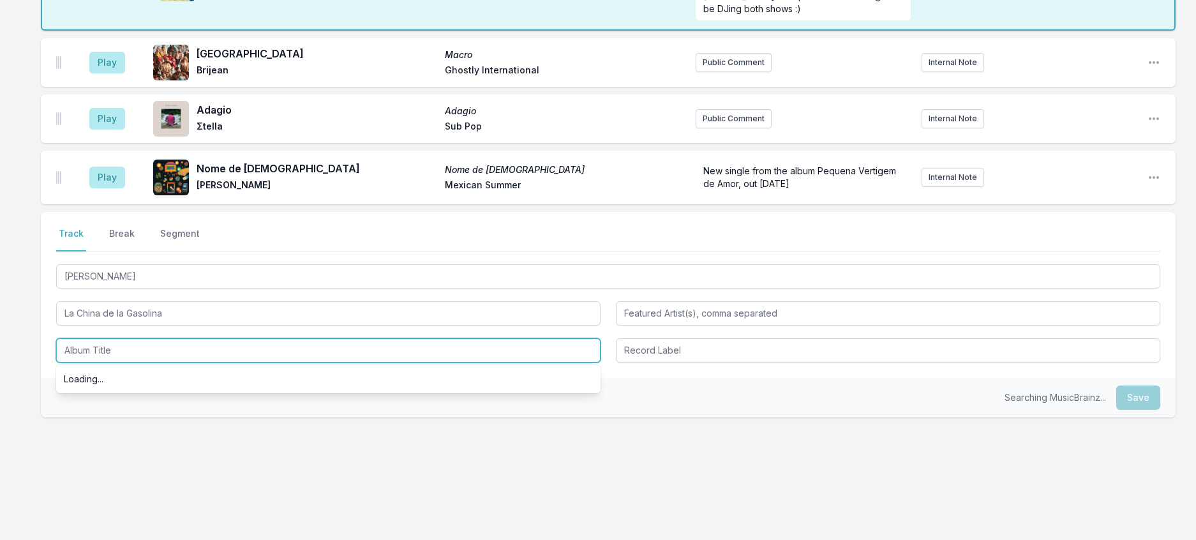
click at [149, 338] on input "Album Title" at bounding box center [328, 350] width 545 height 24
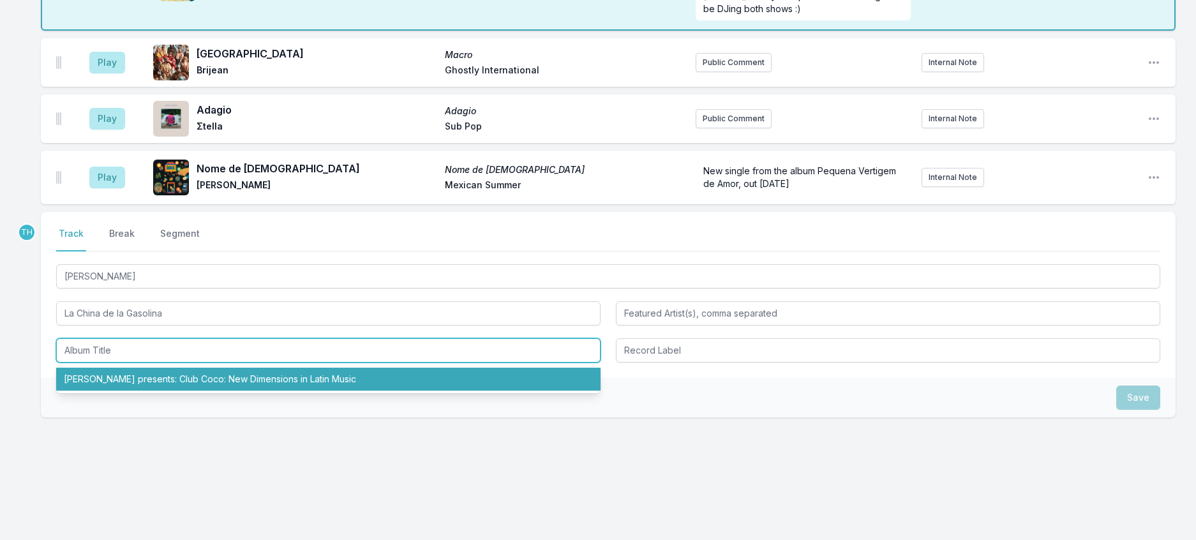
click at [169, 368] on li "[PERSON_NAME] presents: Club Coco: New Dimensions in Latin Music" at bounding box center [328, 379] width 545 height 23
type input "[PERSON_NAME] presents: Club Coco: New Dimensions in Latin Music"
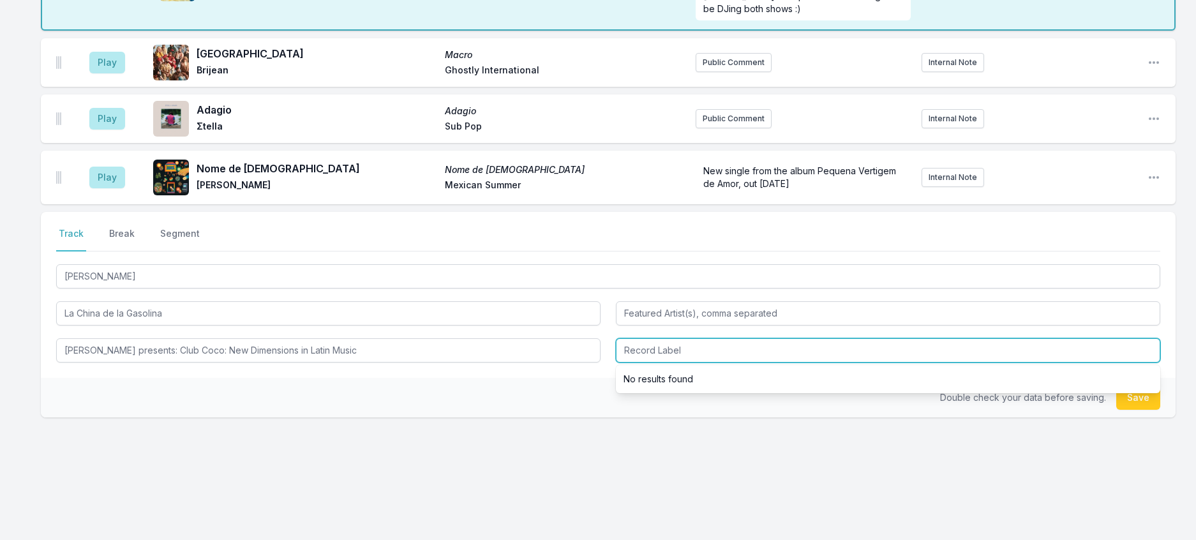
click at [737, 338] on input "Record Label" at bounding box center [888, 350] width 545 height 24
type input "Club Coco"
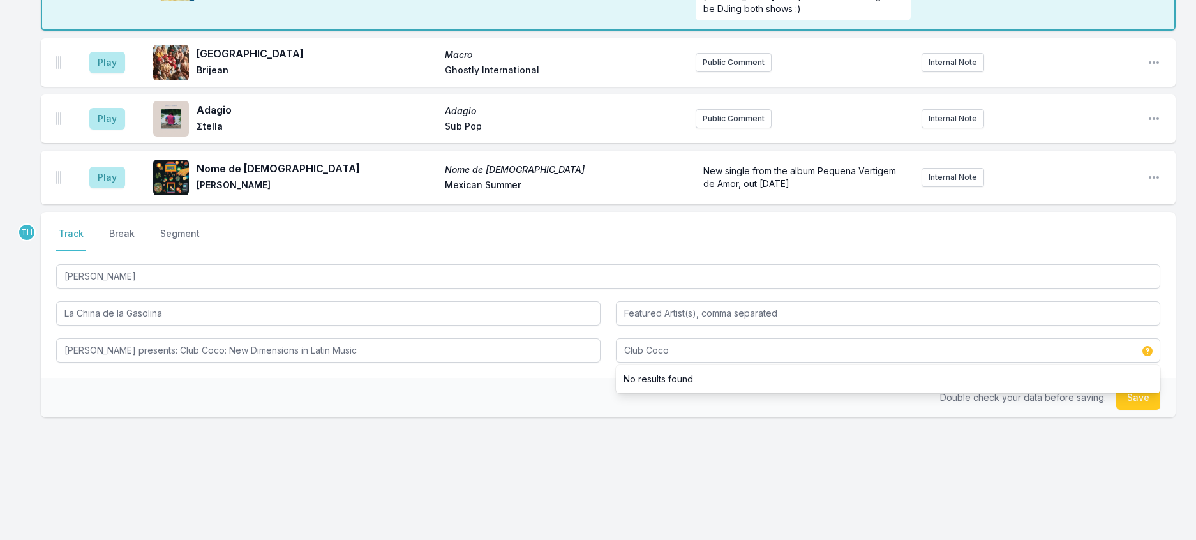
click at [570, 381] on div "Double check your data before saving. Save" at bounding box center [608, 398] width 1135 height 40
click at [1128, 387] on button "Save" at bounding box center [1139, 398] width 44 height 24
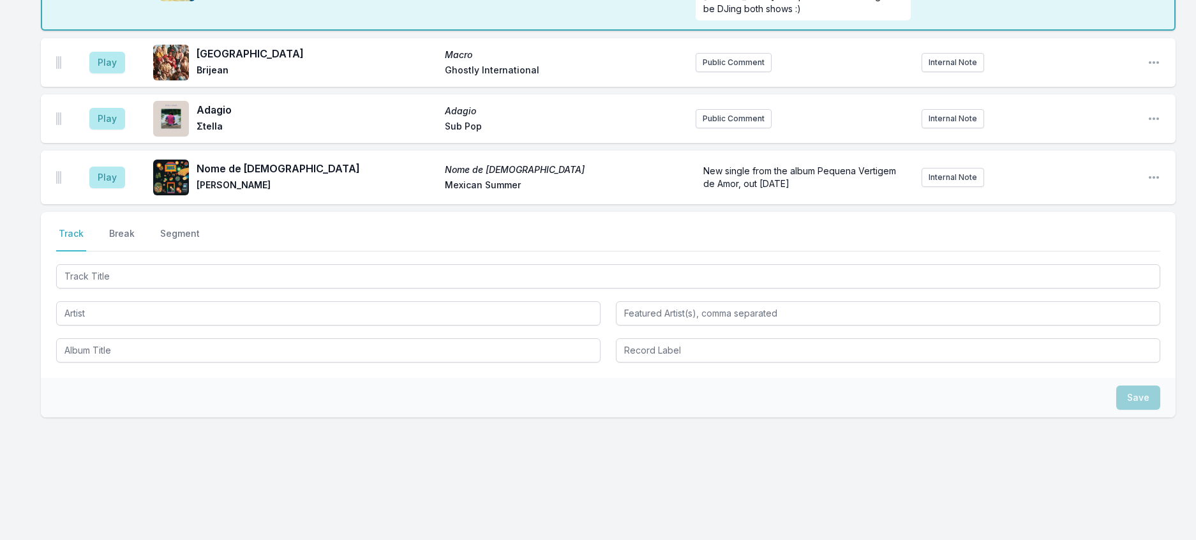
scroll to position [345, 0]
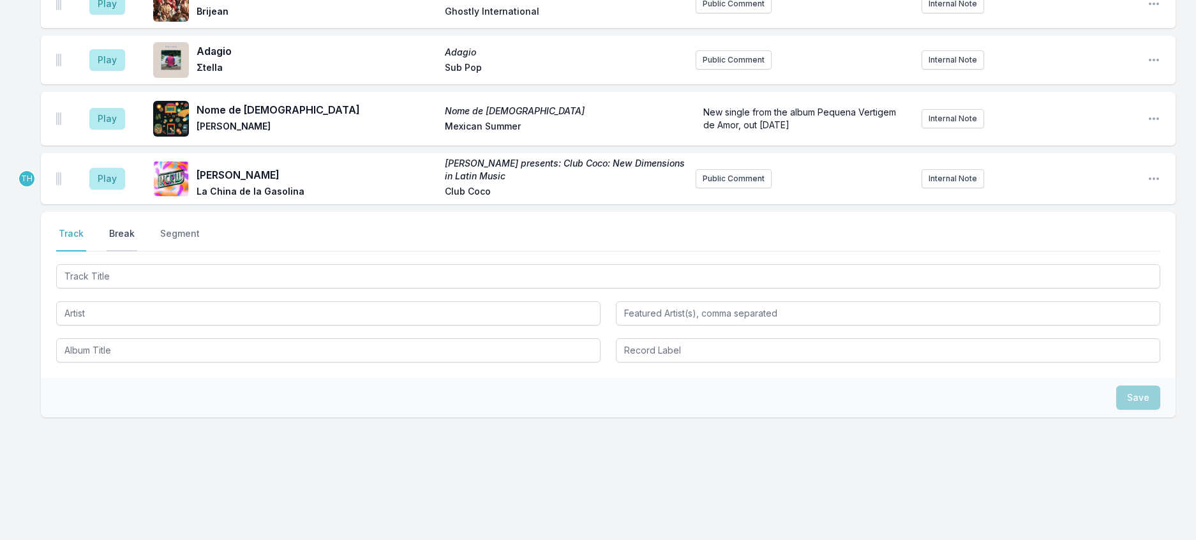
click at [133, 227] on button "Break" at bounding box center [122, 239] width 31 height 24
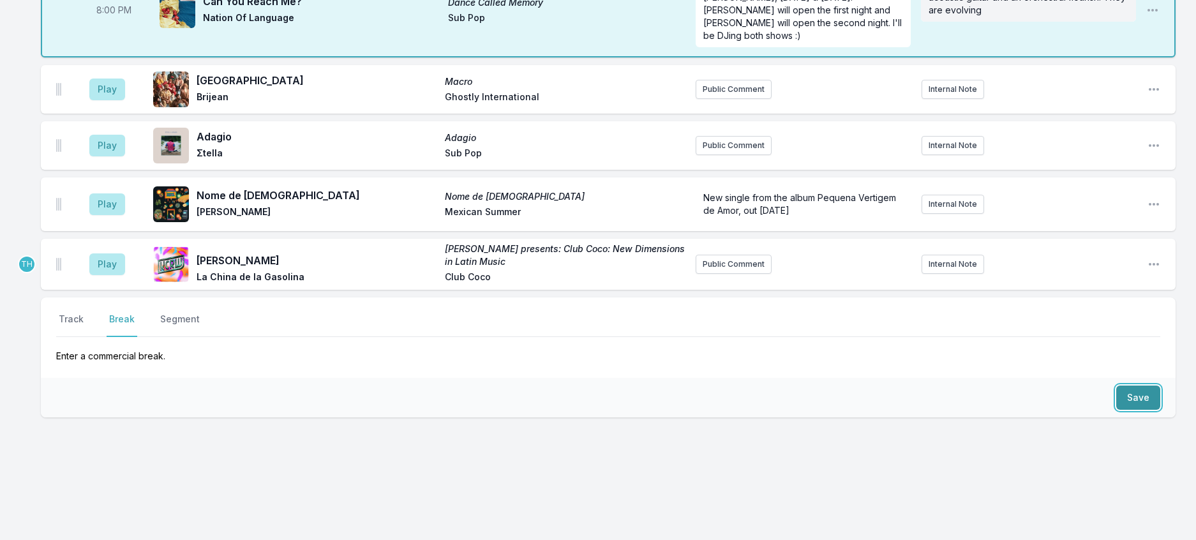
click at [1124, 386] on button "Save" at bounding box center [1139, 398] width 44 height 24
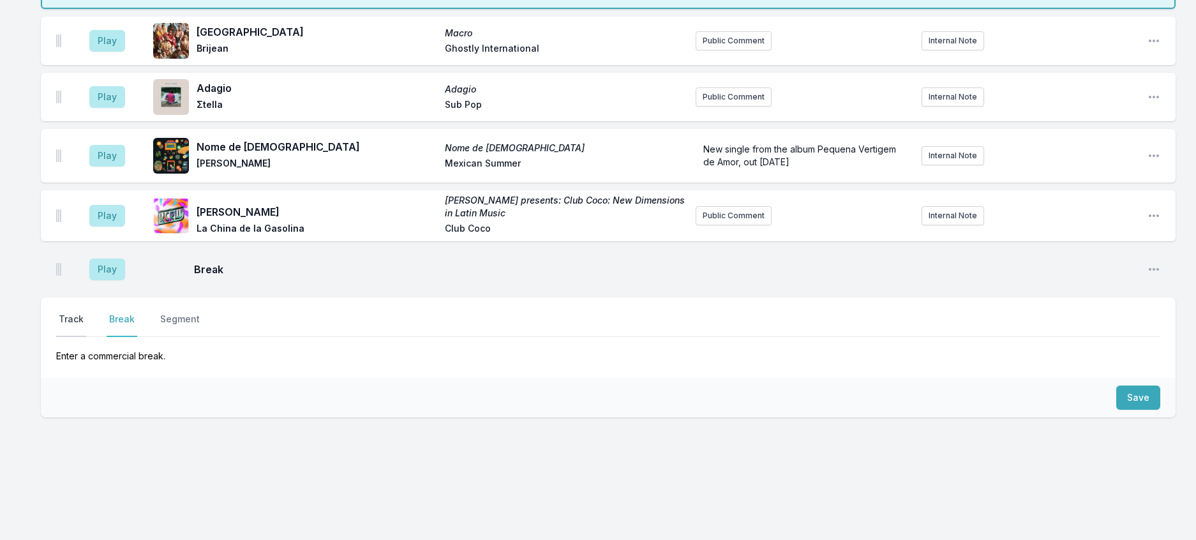
click at [86, 313] on button "Track" at bounding box center [71, 325] width 30 height 24
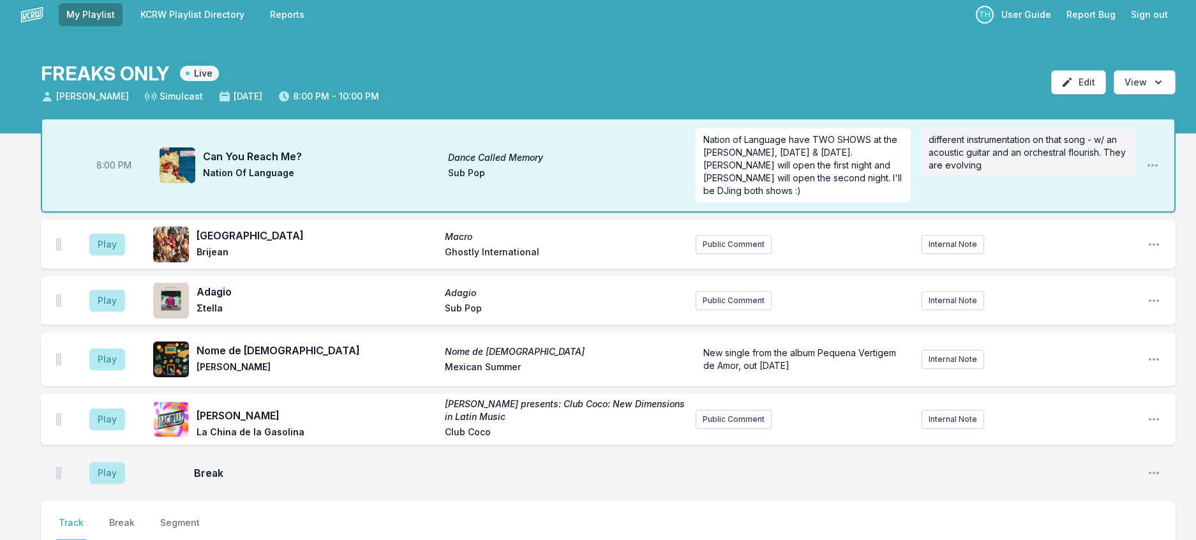
scroll to position [0, 0]
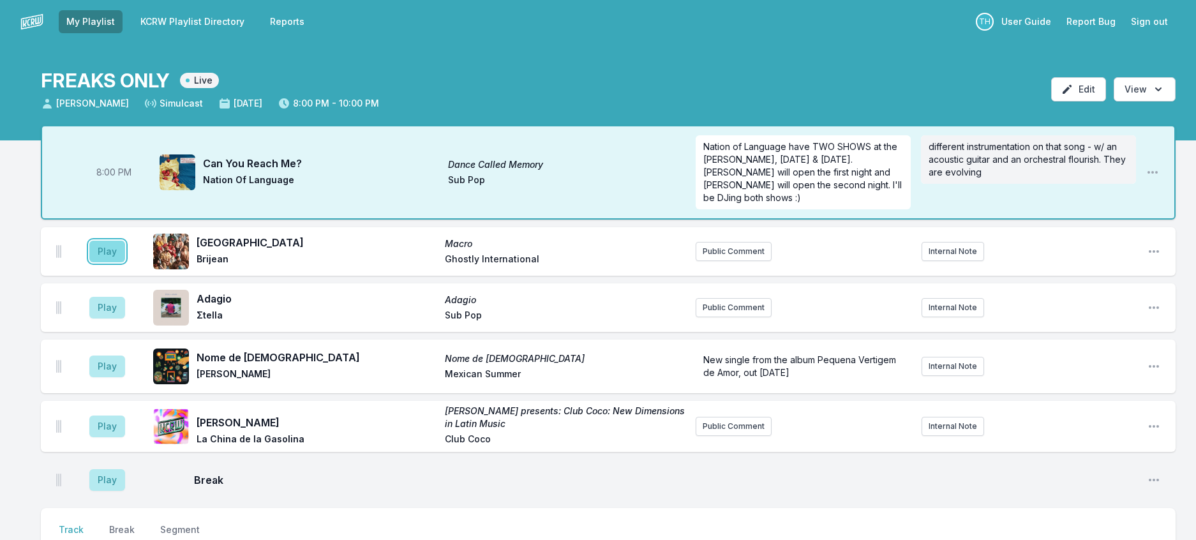
click at [124, 262] on button "Play" at bounding box center [107, 252] width 36 height 22
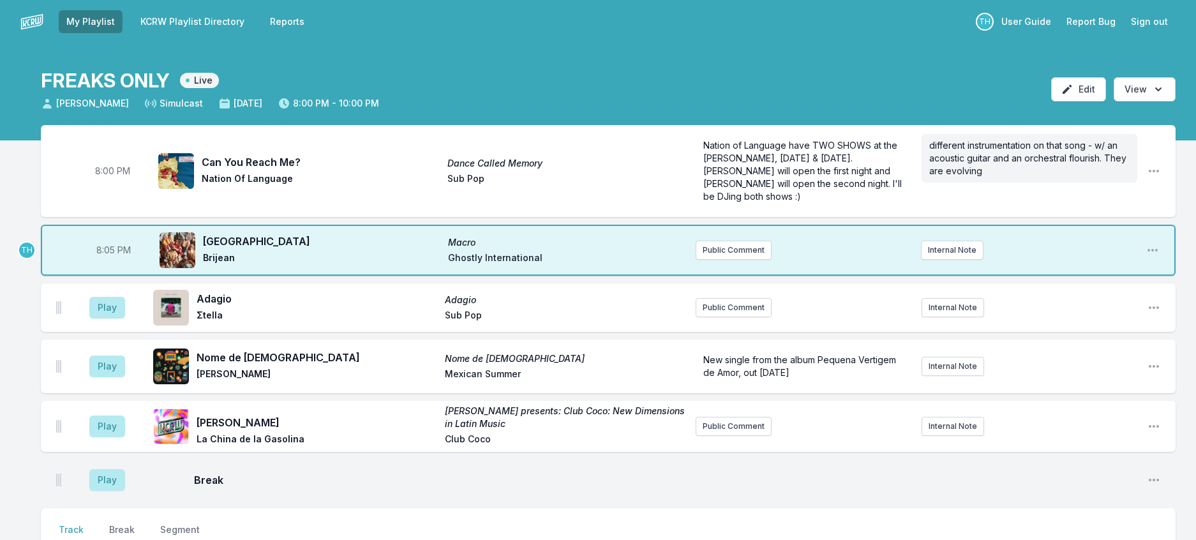
click at [123, 257] on span "8:05 PM" at bounding box center [113, 250] width 34 height 13
click at [123, 262] on input "20:05" at bounding box center [114, 250] width 72 height 24
type input "20:04"
click at [1188, 305] on div "8:00 PM Can You Reach Me? Dance Called Memory Nation Of Language Sub Pop Nation…" at bounding box center [598, 480] width 1196 height 711
click at [236, 32] on link "KCRW Playlist Directory" at bounding box center [192, 21] width 119 height 23
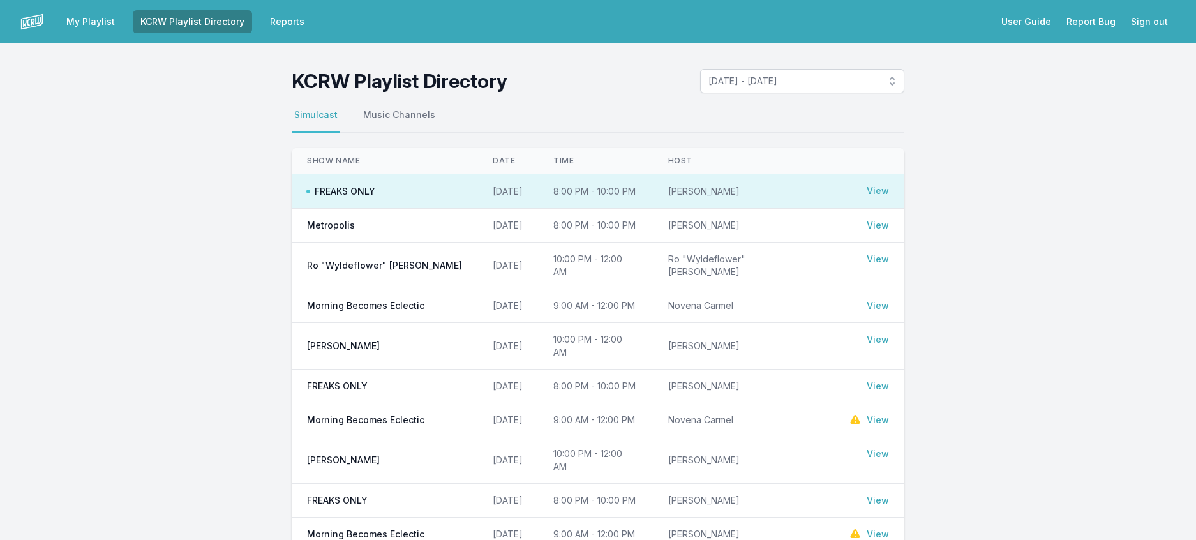
click at [889, 266] on link "View" at bounding box center [878, 259] width 22 height 13
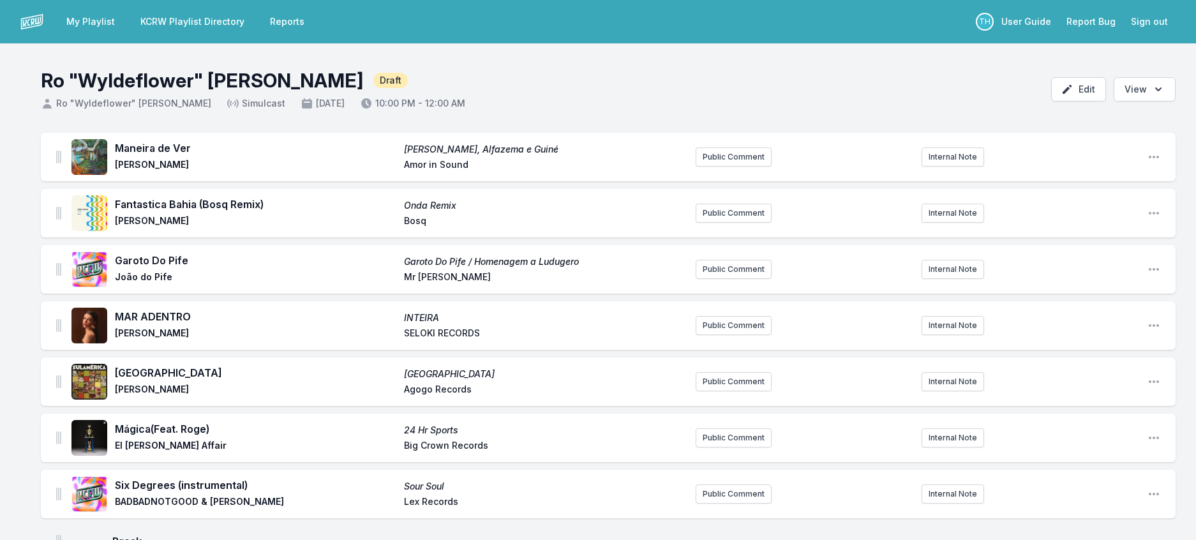
click at [160, 22] on link "KCRW Playlist Directory" at bounding box center [192, 21] width 119 height 23
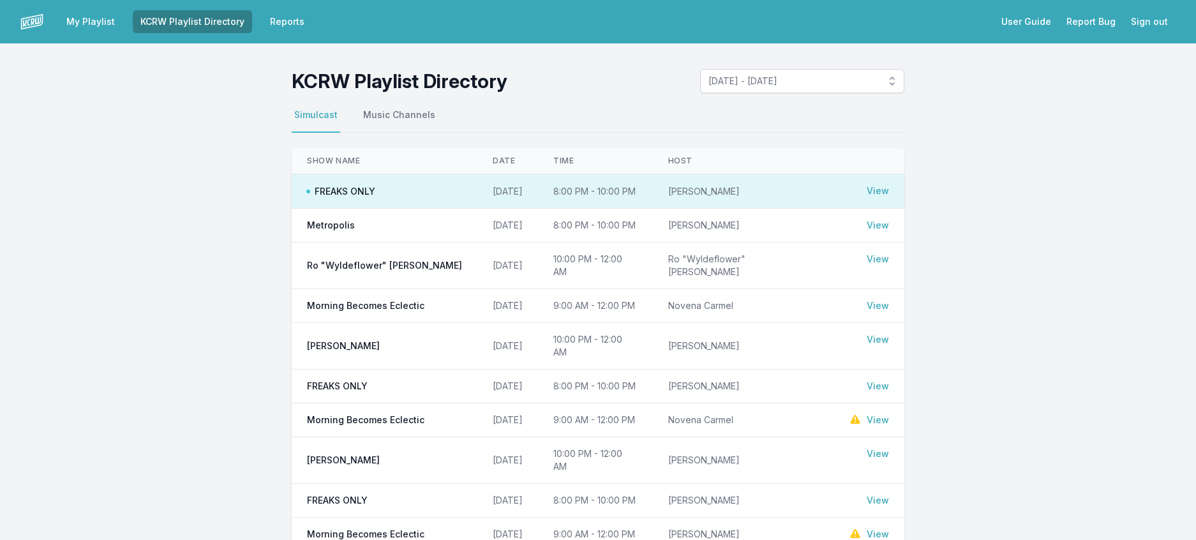
click at [889, 232] on link "View" at bounding box center [878, 225] width 22 height 13
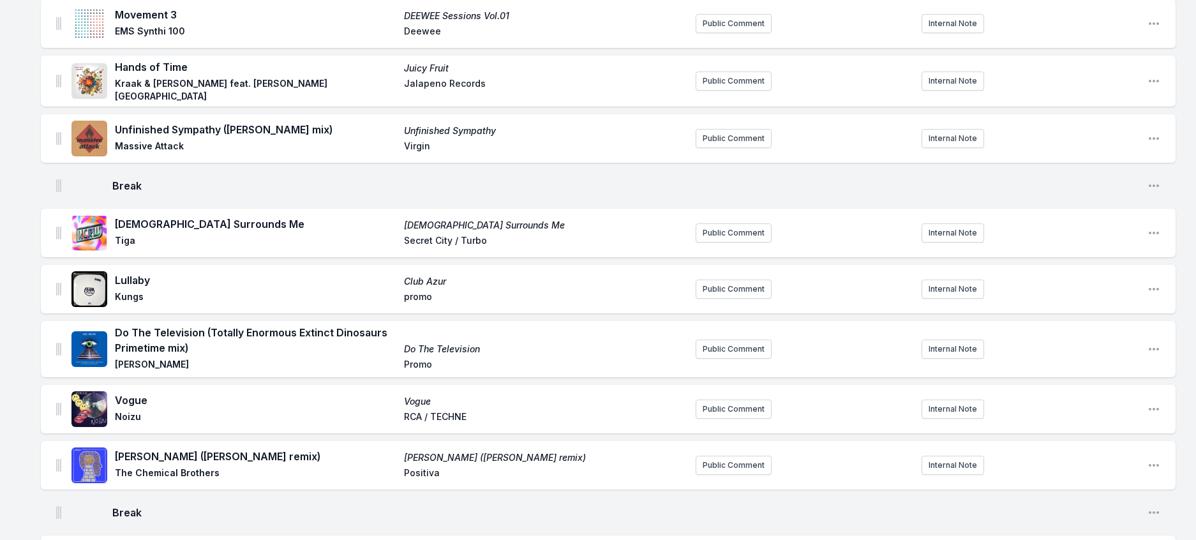
scroll to position [702, 0]
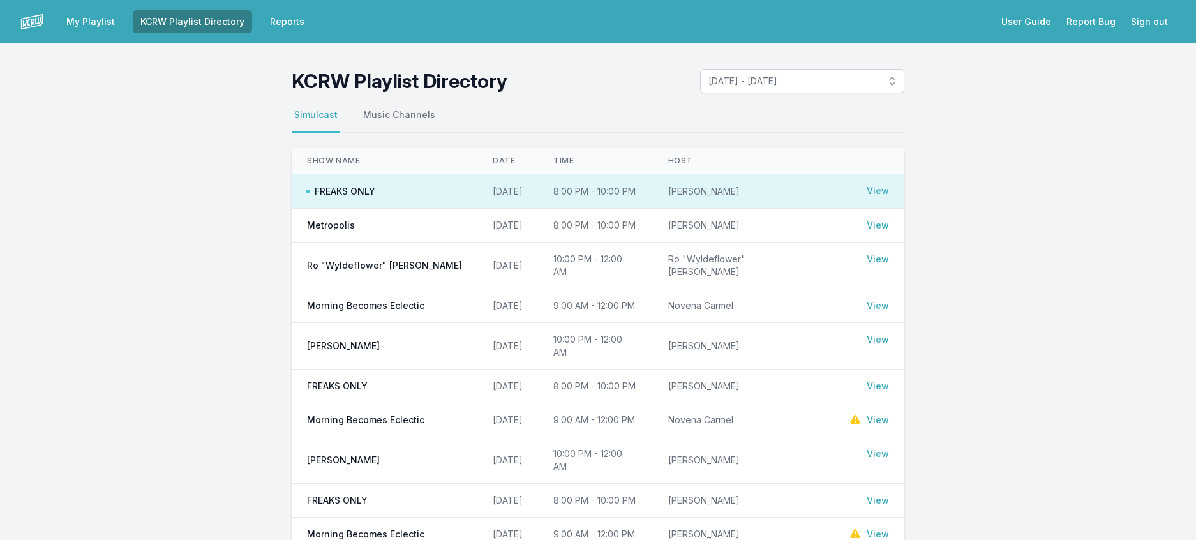
click at [889, 197] on link "View" at bounding box center [878, 191] width 22 height 13
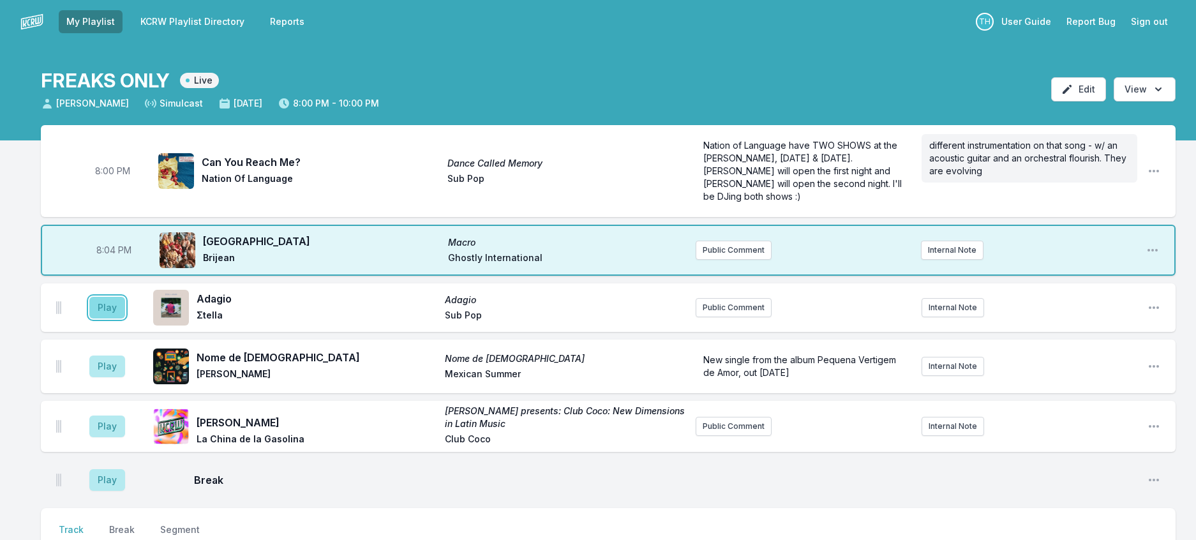
click at [117, 319] on button "Play" at bounding box center [107, 308] width 36 height 22
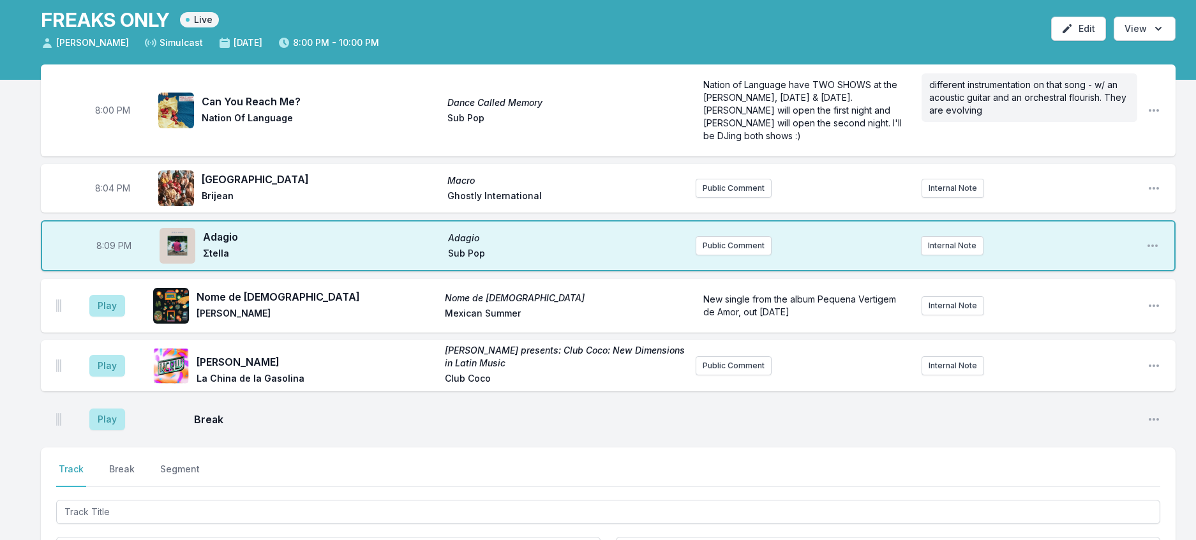
scroll to position [383, 0]
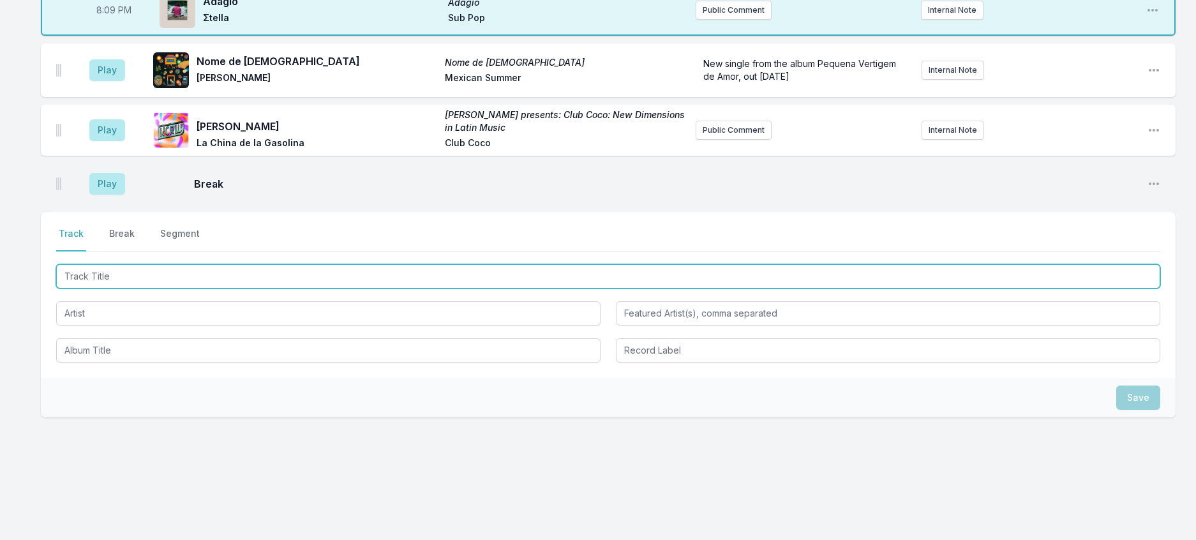
click at [79, 264] on input "Track Title" at bounding box center [608, 276] width 1105 height 24
type input "Wanna Be With You (Turbotito Remix)"
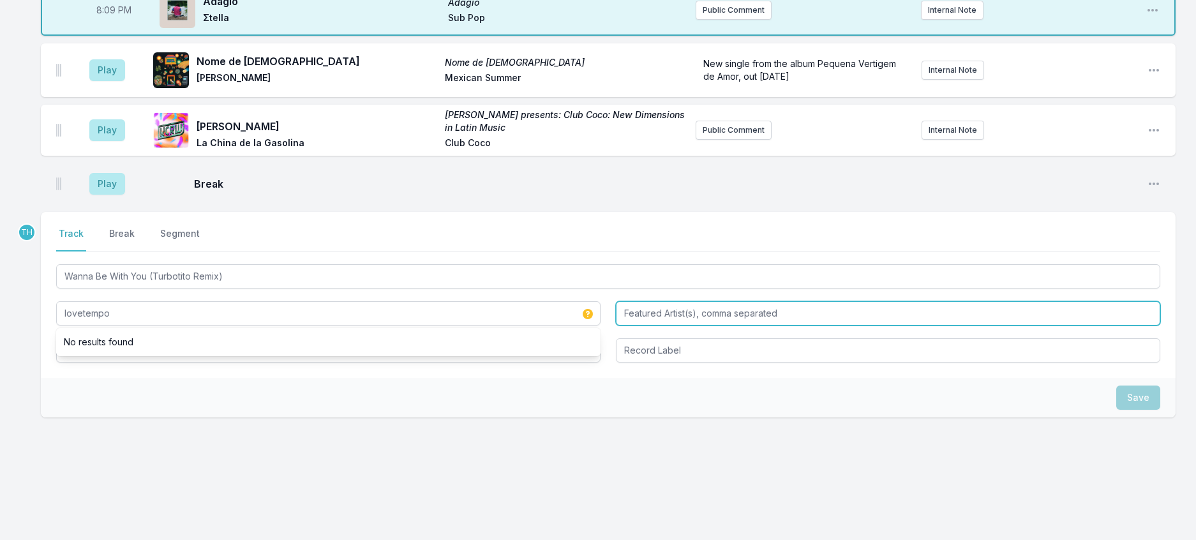
type input "lovetempo"
type input "[PERSON_NAME] of 79.5"
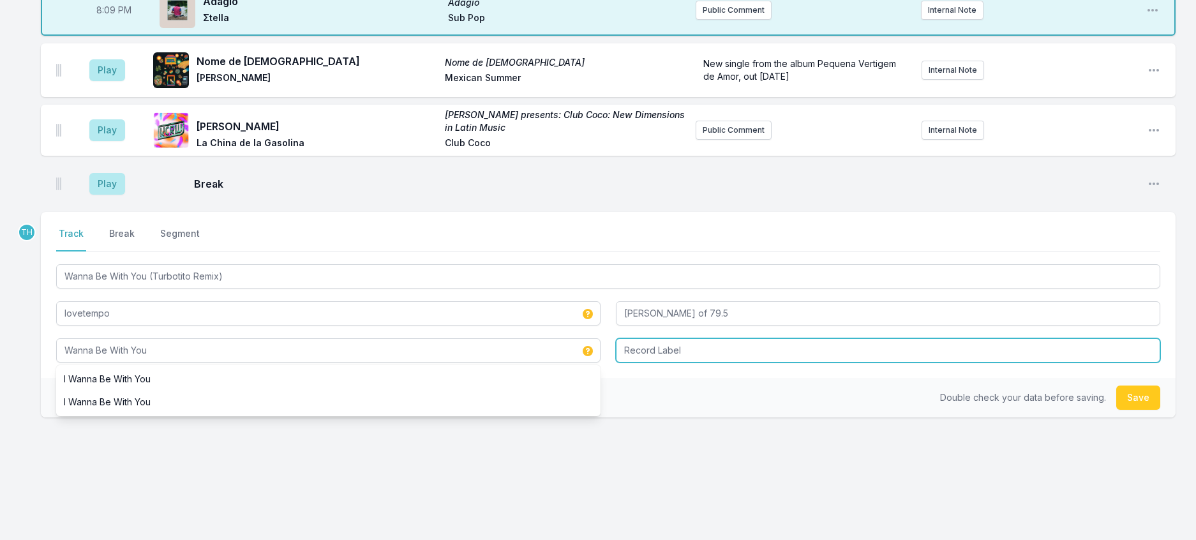
type input "Wanna Be With You"
type input "Self Released"
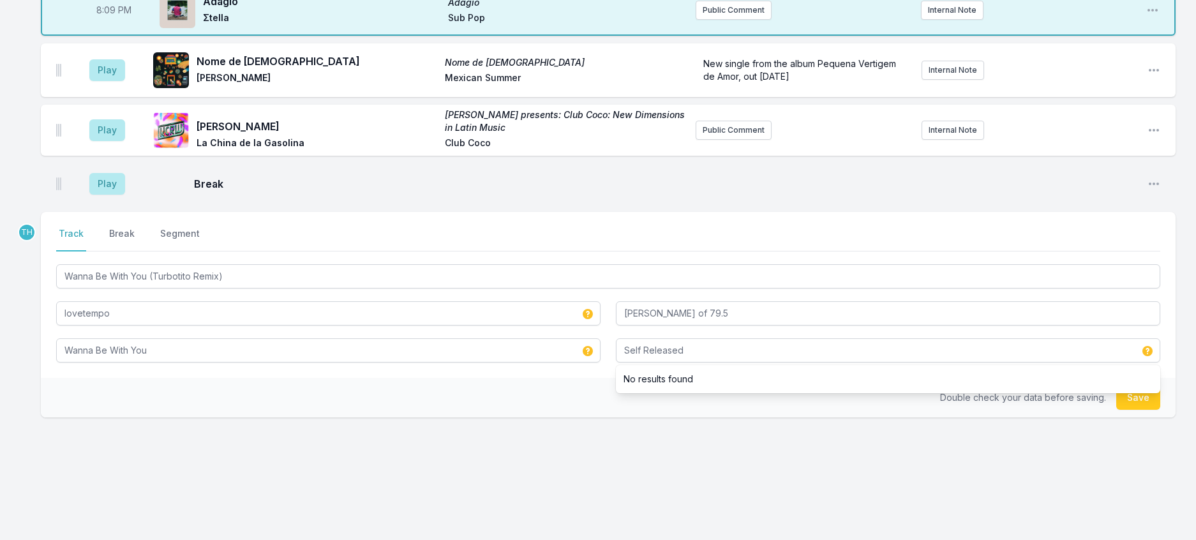
click at [584, 414] on div "Double check your data before saving. Save" at bounding box center [608, 398] width 1135 height 40
click at [1138, 395] on button "Save" at bounding box center [1139, 398] width 44 height 24
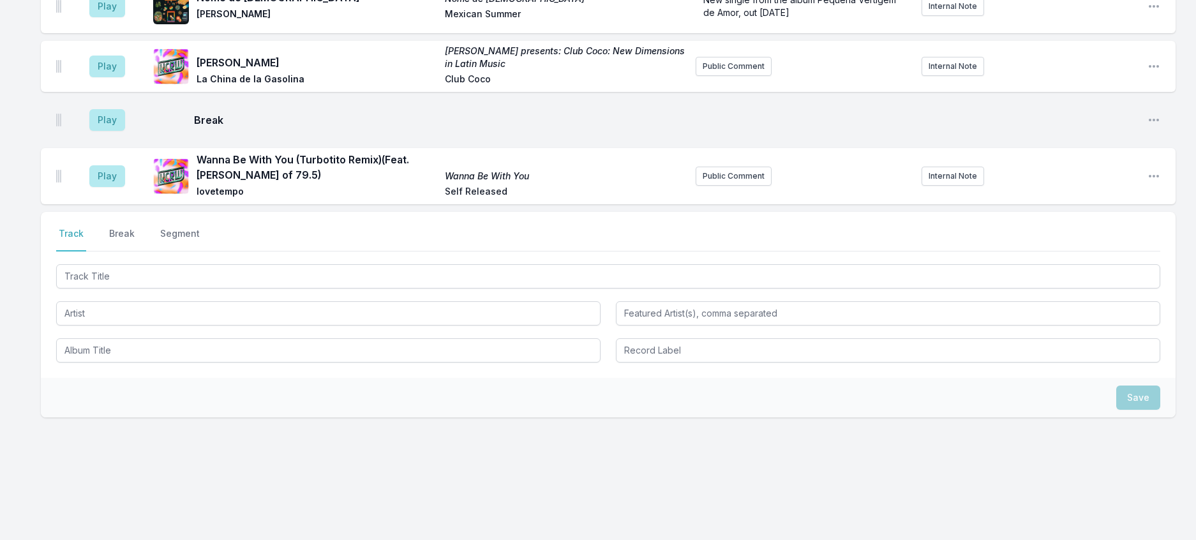
scroll to position [328, 0]
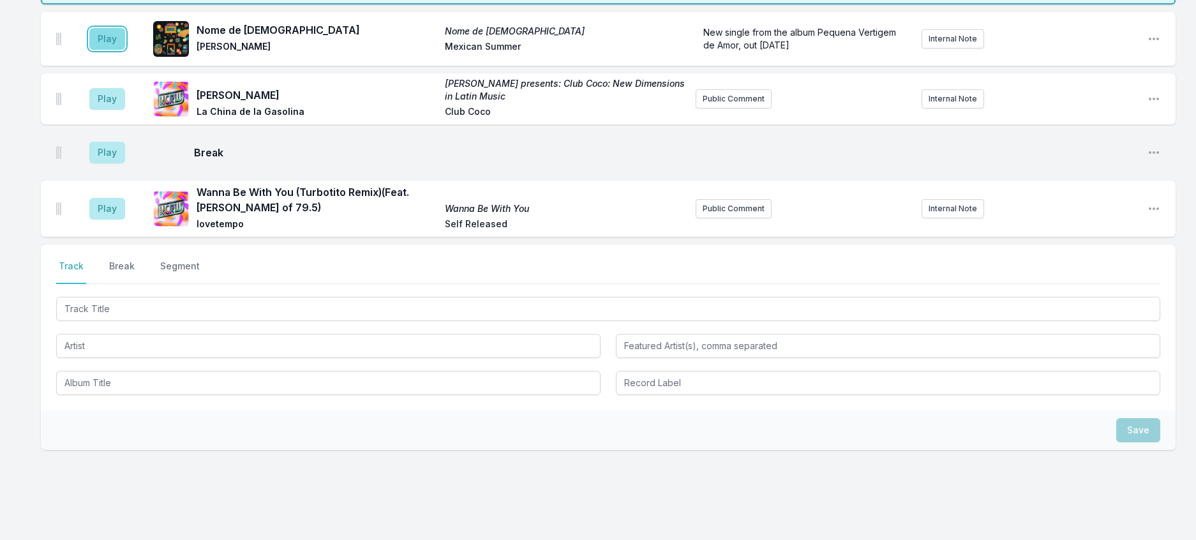
click at [125, 50] on button "Play" at bounding box center [107, 39] width 36 height 22
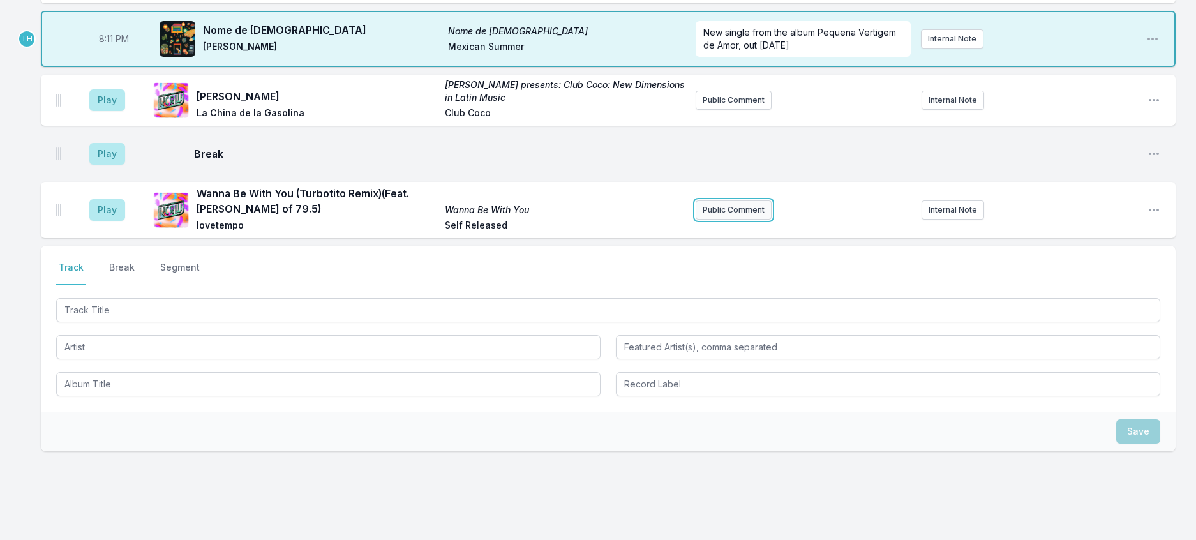
click at [748, 220] on button "Public Comment" at bounding box center [734, 209] width 76 height 19
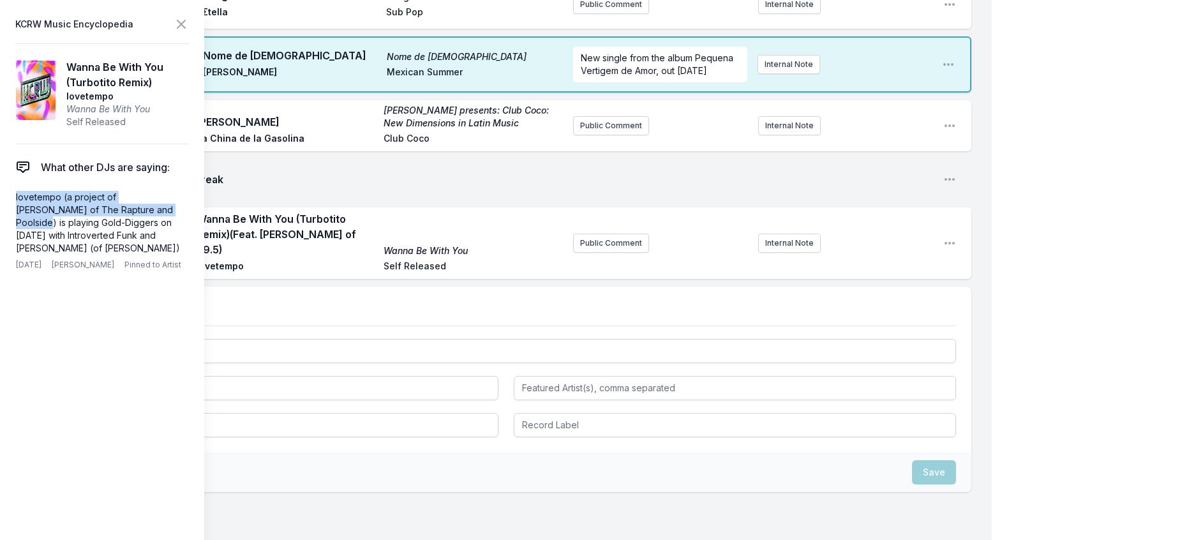
drag, startPoint x: 136, startPoint y: 235, endPoint x: 4, endPoint y: 213, distance: 133.3
click at [7, 213] on aside "KCRW Music Encyclopedia Wanna Be With You (Turbotito Remix) lovetempo Wanna Be …" at bounding box center [102, 270] width 204 height 540
copy p "lovetempo (a project of [PERSON_NAME] of The Rapture and Poolside)"
click at [611, 253] on button "Public Comment" at bounding box center [611, 243] width 76 height 19
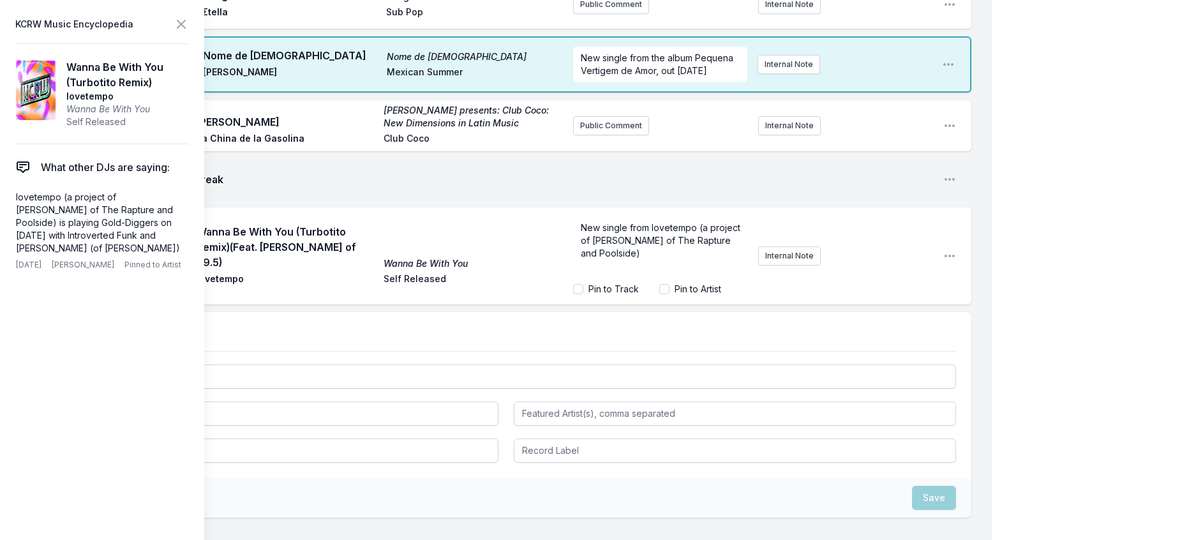
click at [692, 259] on span "New single from lovetempo (a project of [PERSON_NAME] of The Rapture and Poolsi…" at bounding box center [662, 240] width 162 height 36
click at [663, 260] on p "New single from lovetempo, a project of [PERSON_NAME] of The Rapture and Poolsi…" at bounding box center [661, 241] width 160 height 38
click at [667, 259] on span "New single from lovetempo, a project of [PERSON_NAME] of The Rapture and Poolsi…" at bounding box center [662, 240] width 162 height 36
click at [189, 28] on icon at bounding box center [181, 24] width 15 height 15
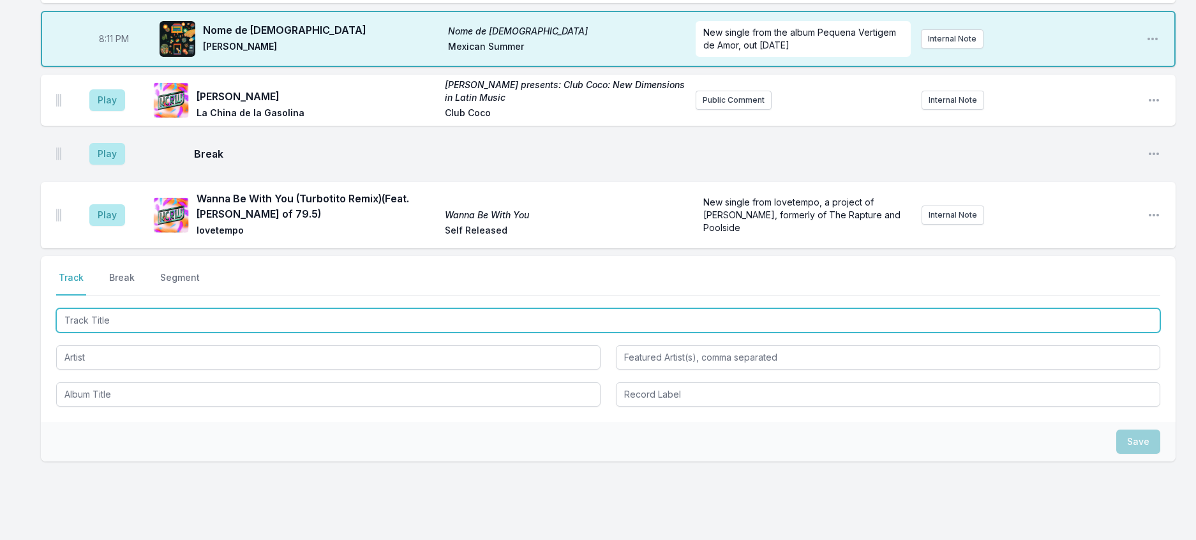
click at [208, 333] on input "Track Title" at bounding box center [608, 320] width 1105 height 24
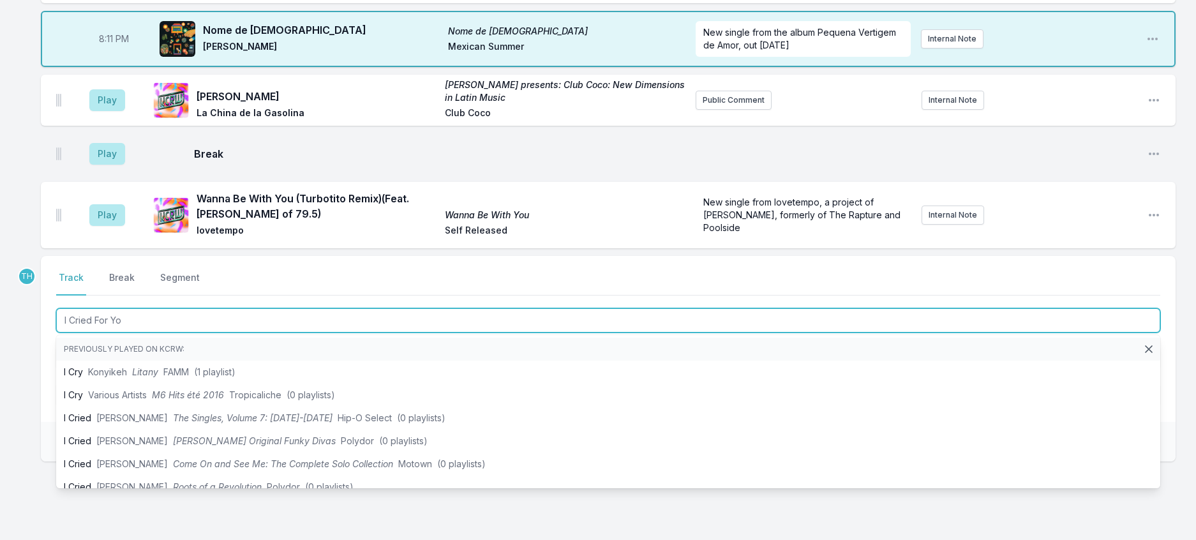
type input "I Cried For You"
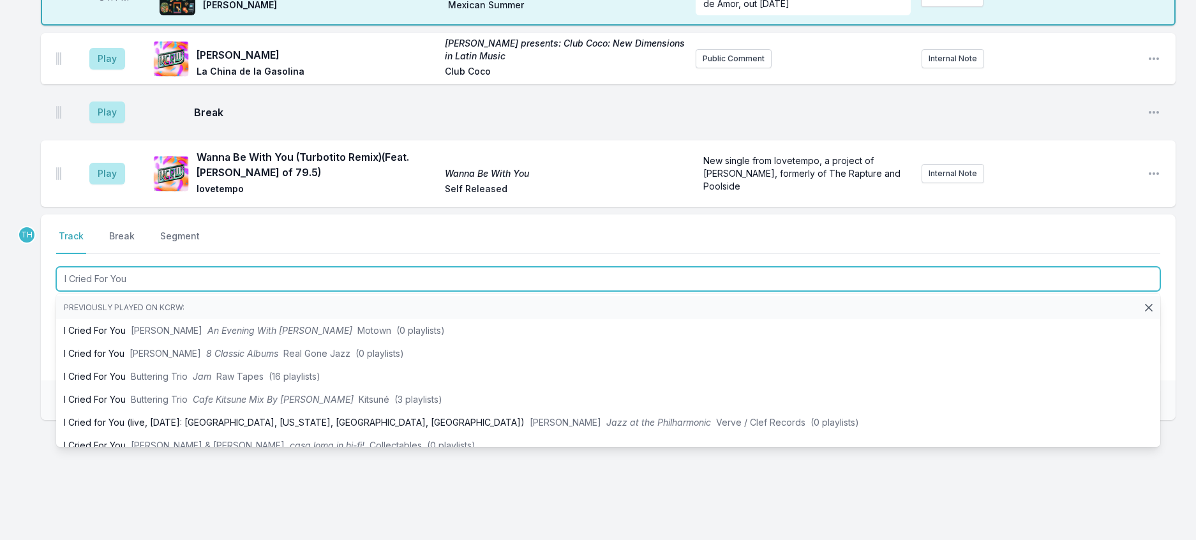
scroll to position [390, 0]
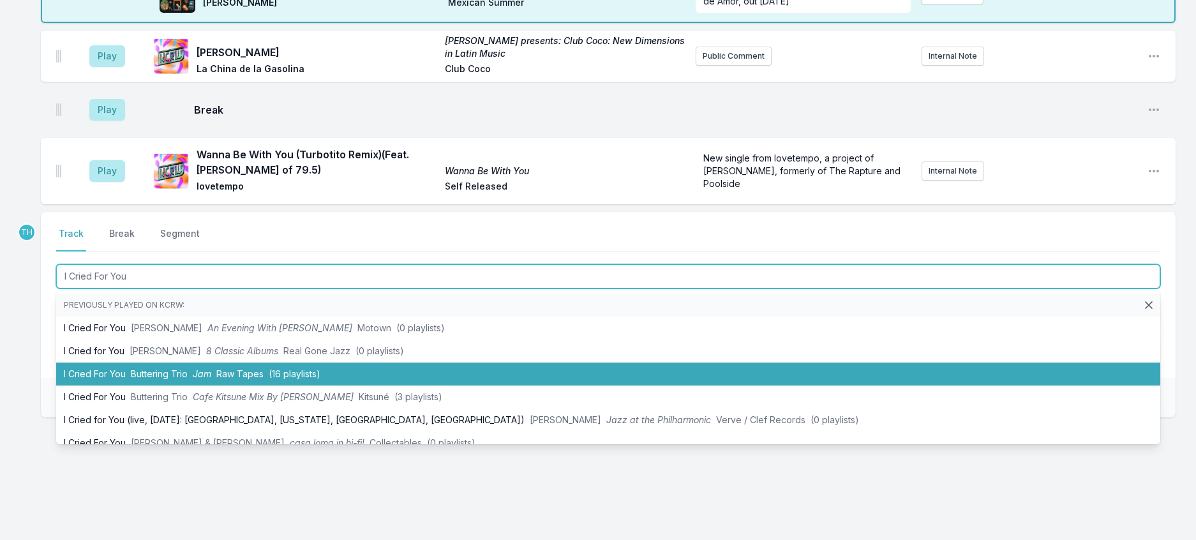
click at [301, 379] on span "(16 playlists)" at bounding box center [295, 373] width 52 height 11
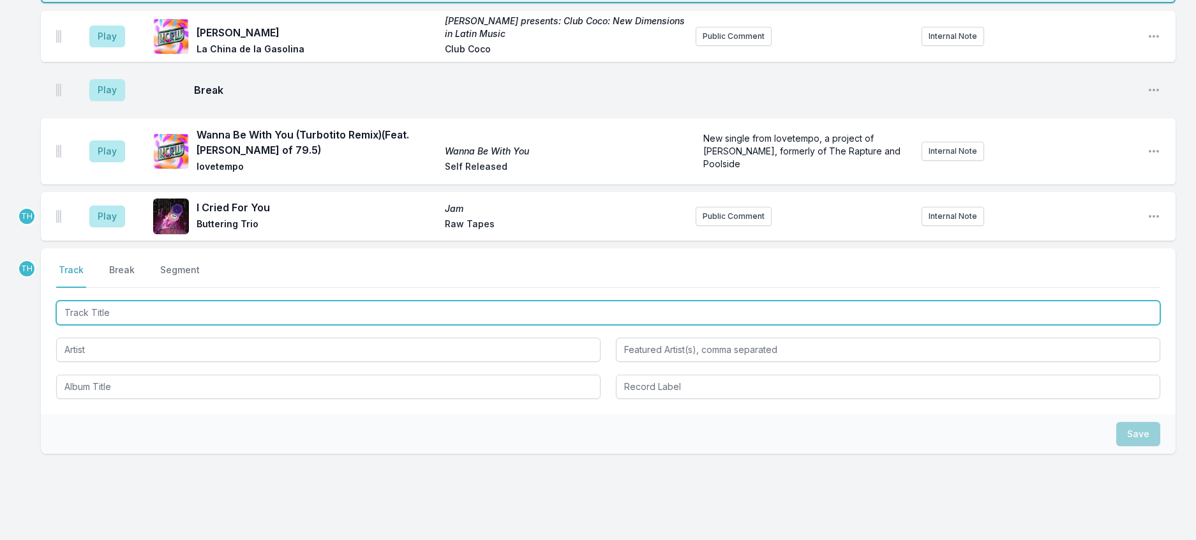
click at [313, 325] on input "Track Title" at bounding box center [608, 313] width 1105 height 24
type input "The Sun"
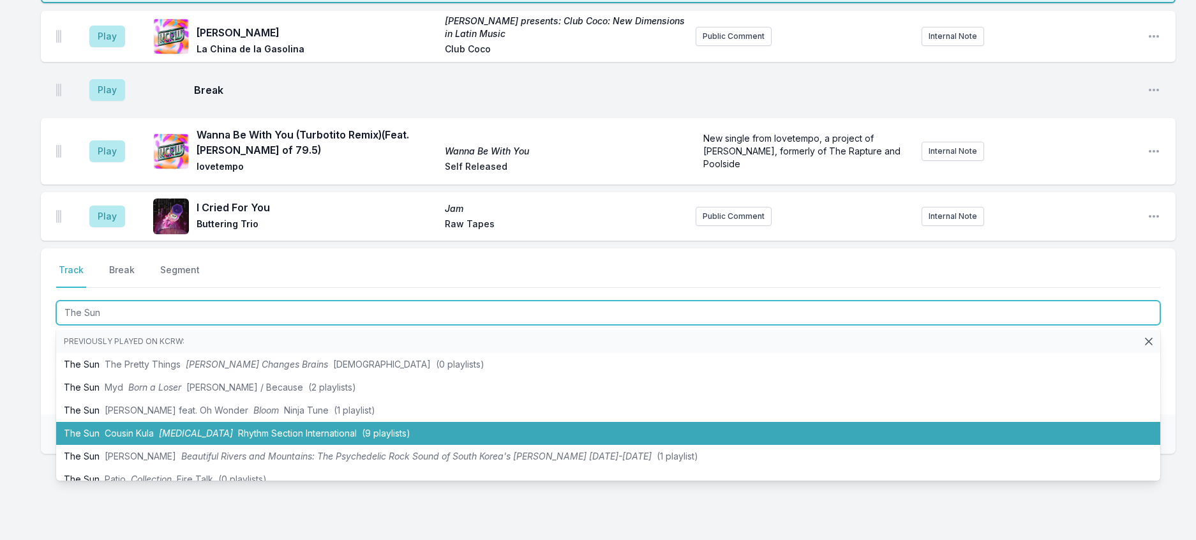
click at [357, 445] on li "The Sun Cousin Kula [MEDICAL_DATA] Rhythm Section International (9 playlists)" at bounding box center [608, 433] width 1105 height 23
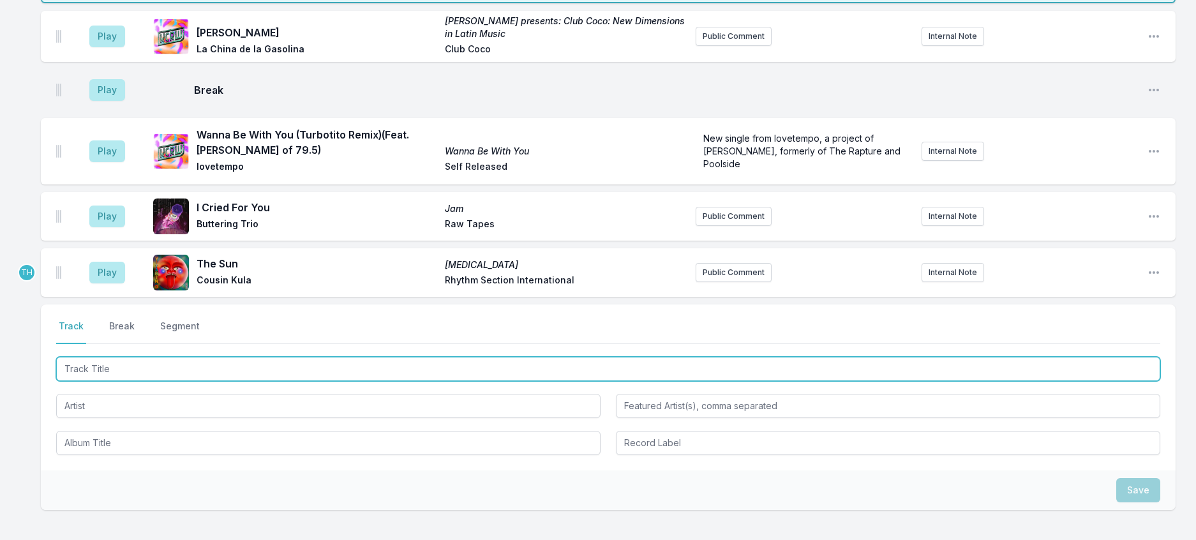
click at [384, 381] on input "Track Title" at bounding box center [608, 369] width 1105 height 24
type input "[DATE] Disco"
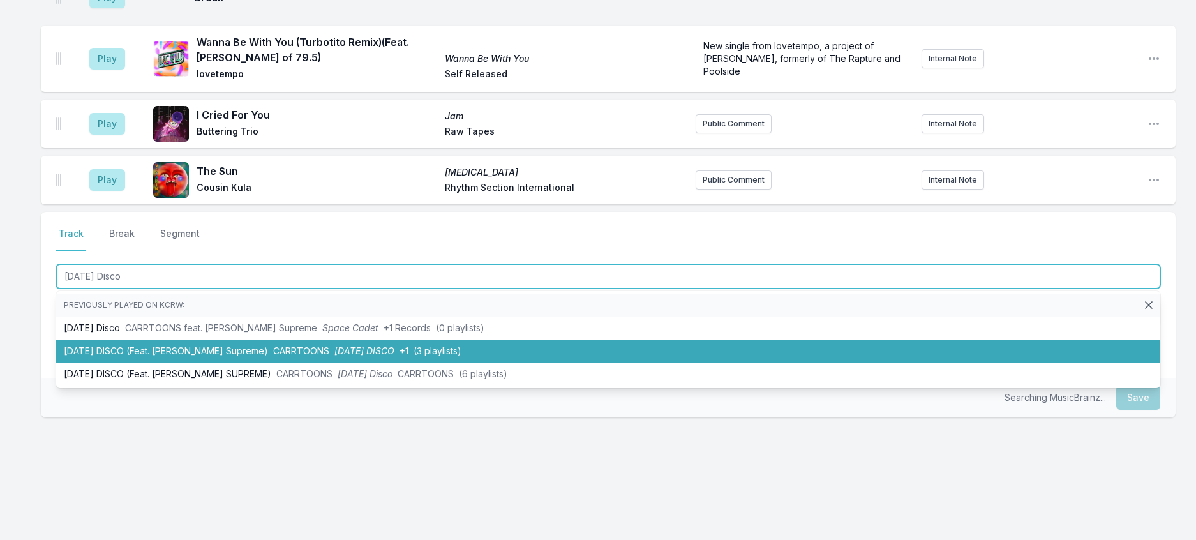
scroll to position [582, 0]
click at [419, 346] on li "[DATE] DISCO (Feat. [PERSON_NAME] Supreme) CARRTOONS [DATE] DISCO +1 (3 playlis…" at bounding box center [608, 351] width 1105 height 23
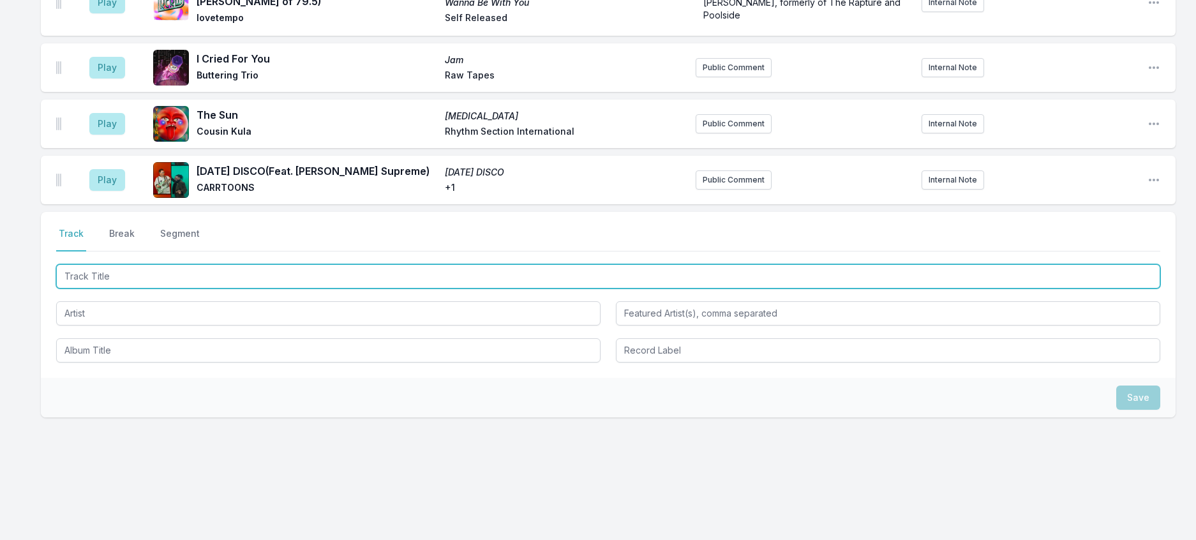
scroll to position [645, 0]
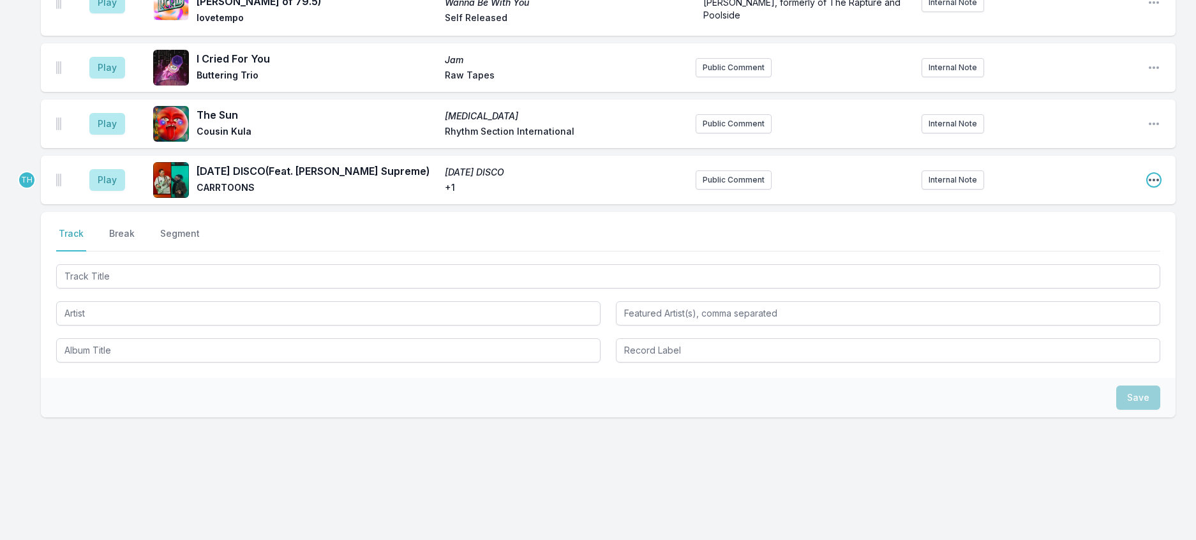
click at [1152, 174] on icon "Open playlist item options" at bounding box center [1154, 180] width 13 height 13
click at [1092, 217] on button "Edit Track Details" at bounding box center [1089, 228] width 143 height 23
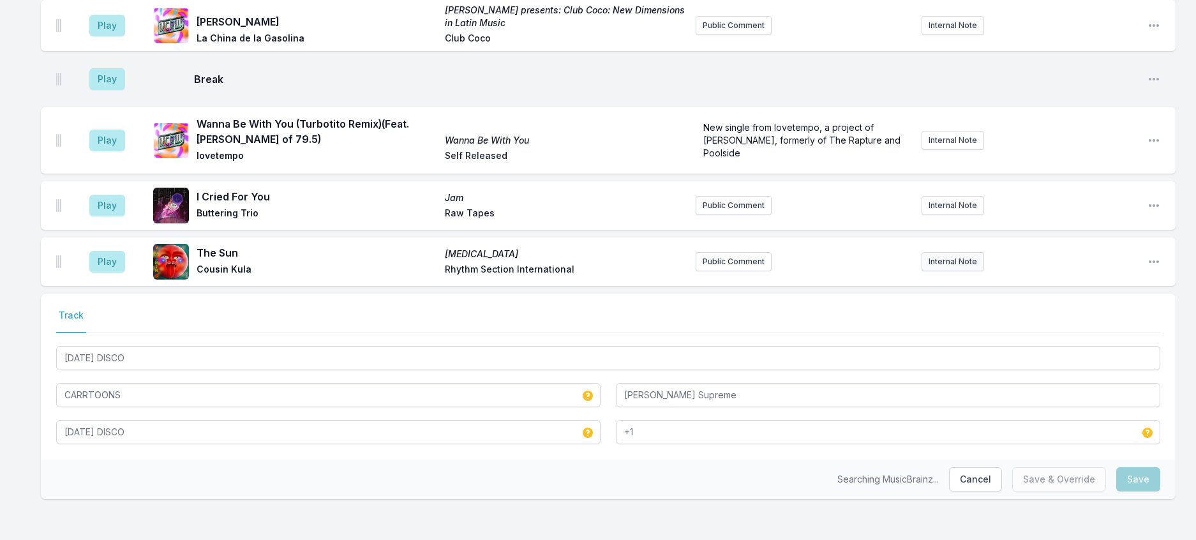
scroll to position [518, 0]
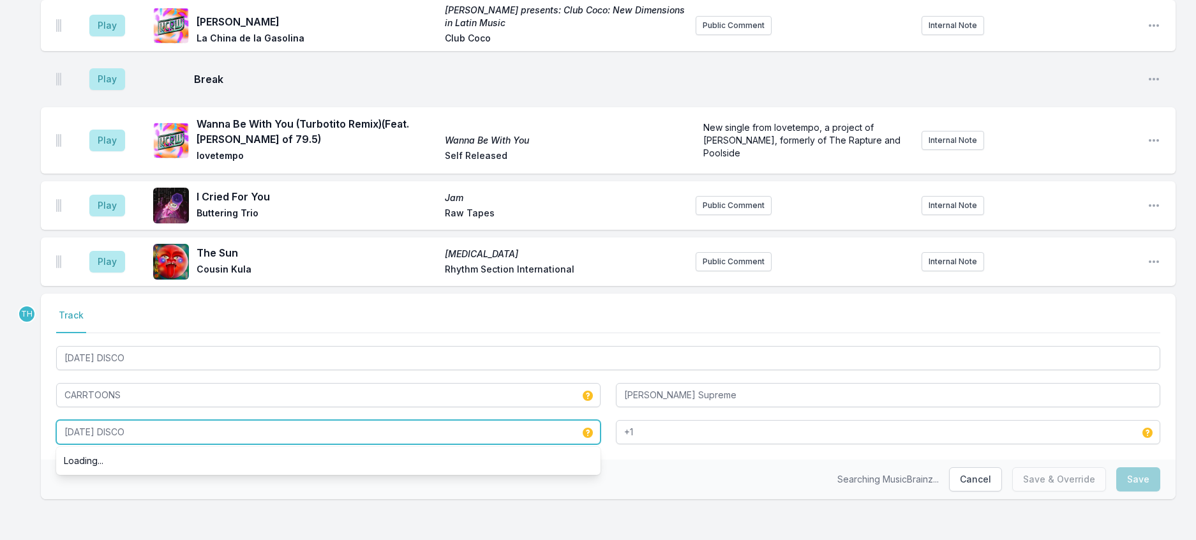
drag, startPoint x: 177, startPoint y: 419, endPoint x: 3, endPoint y: 424, distance: 175.0
click at [4, 424] on div "8:00 PM Can You Reach Me? Dance Called Memory Nation Of Language Sub Pop Nation…" at bounding box center [598, 132] width 1196 height 816
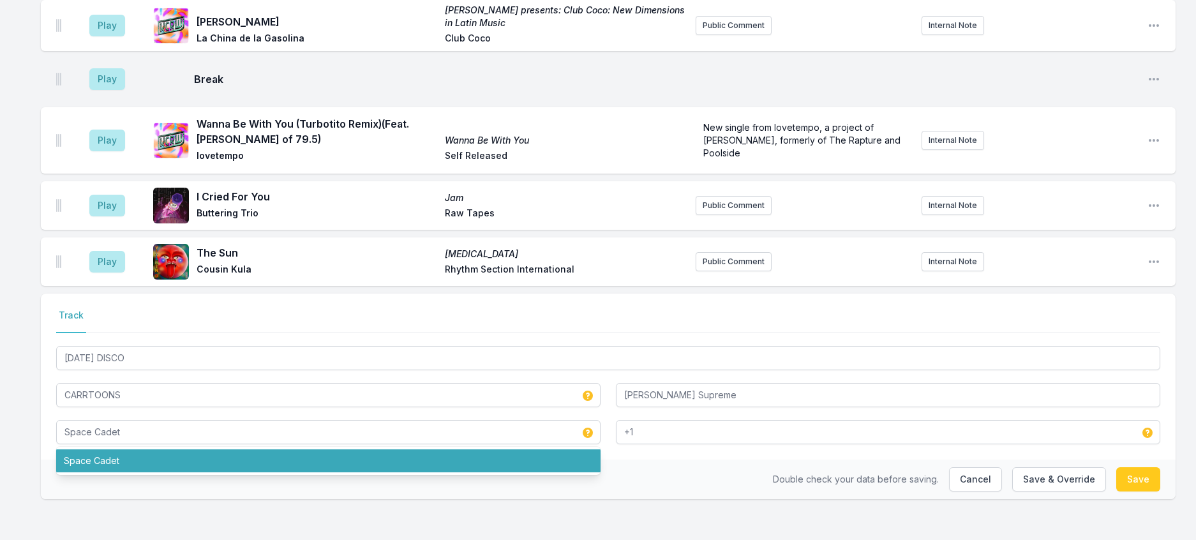
click at [702, 448] on div "Select a tab Track Track [DATE] DISCO CARRTOONS [PERSON_NAME] Supreme Space Cad…" at bounding box center [608, 377] width 1135 height 166
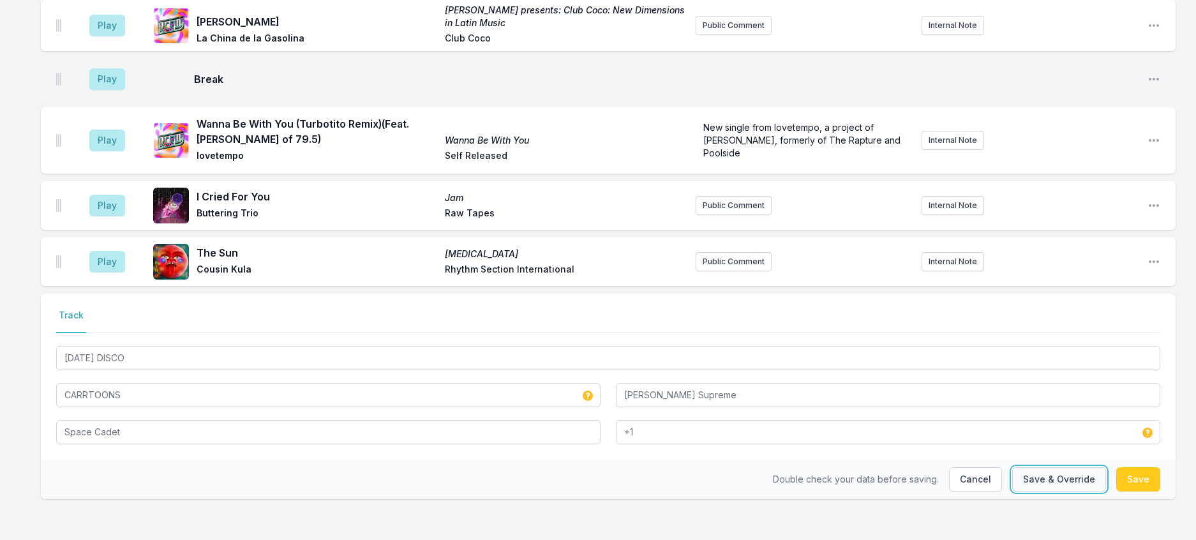
click at [1023, 471] on button "Save & Override" at bounding box center [1060, 479] width 94 height 24
type input "[DATE] DISCO"
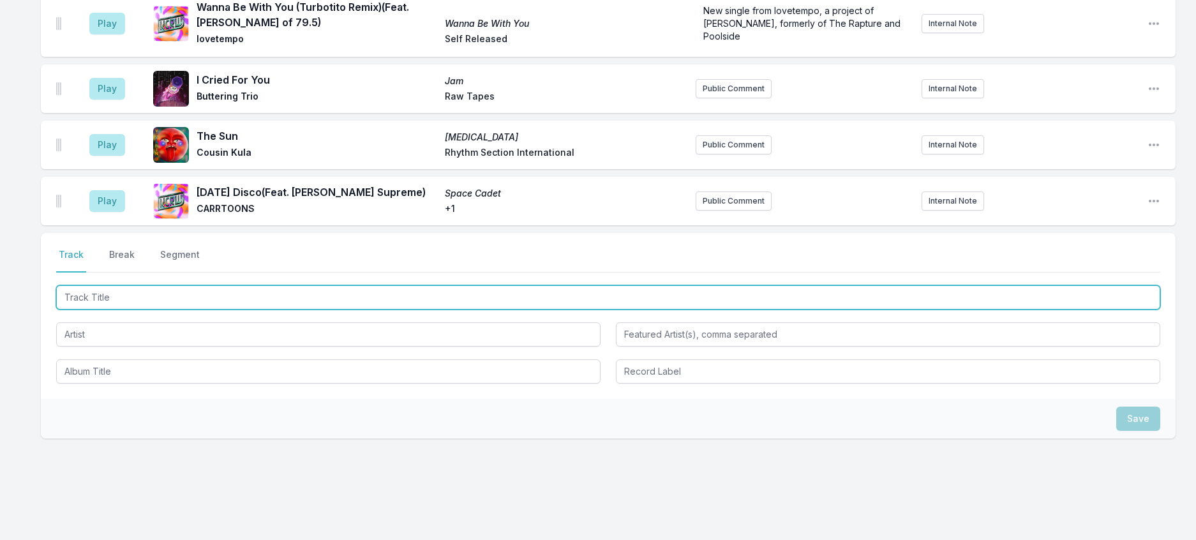
click at [284, 310] on input "Track Title" at bounding box center [608, 297] width 1105 height 24
click at [199, 310] on input "Superpeople" at bounding box center [608, 297] width 1105 height 24
type input "Superpeopl"
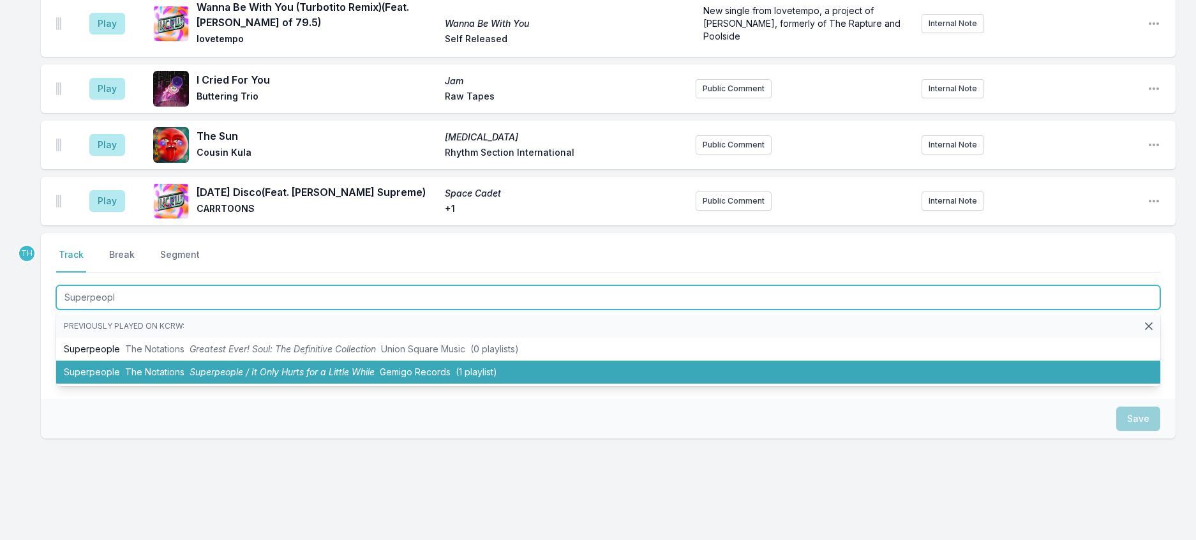
drag, startPoint x: 206, startPoint y: 474, endPoint x: 266, endPoint y: 475, distance: 60.0
click at [207, 384] on li "Superpeople The Notations Superpeople / It Only Hurts for a Little While Gemigo…" at bounding box center [608, 372] width 1105 height 23
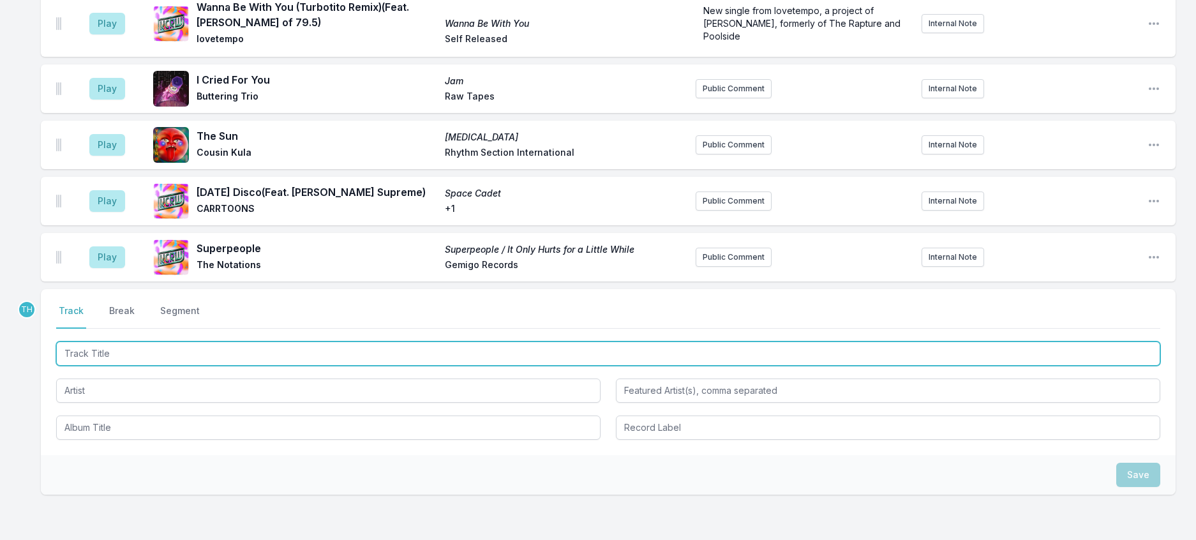
scroll to position [581, 0]
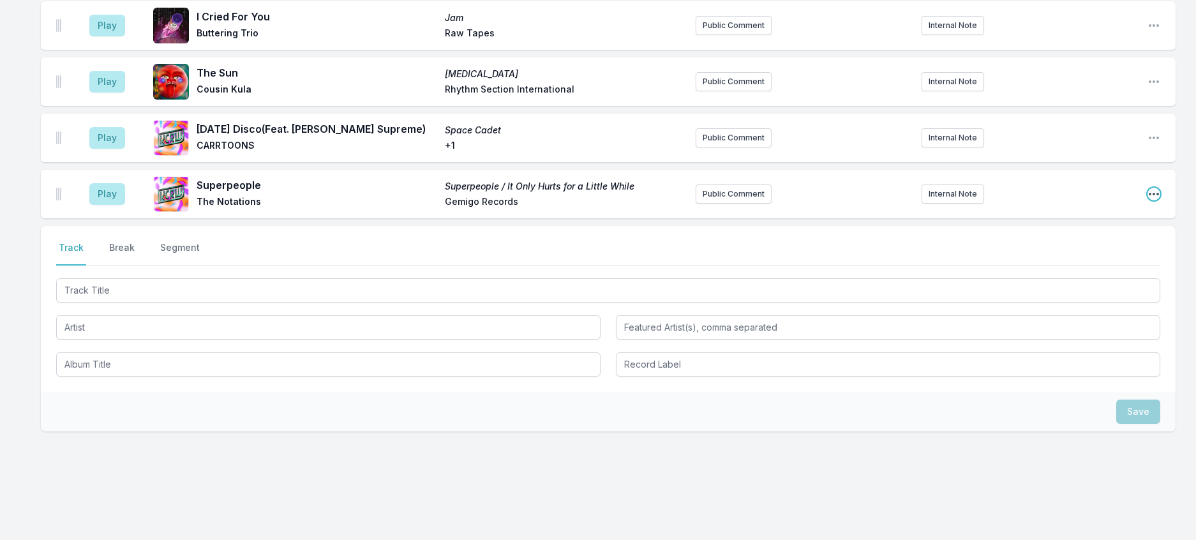
click at [1149, 200] on icon "Open playlist item options" at bounding box center [1154, 194] width 13 height 13
click at [1052, 254] on button "Edit Track Details" at bounding box center [1089, 242] width 143 height 23
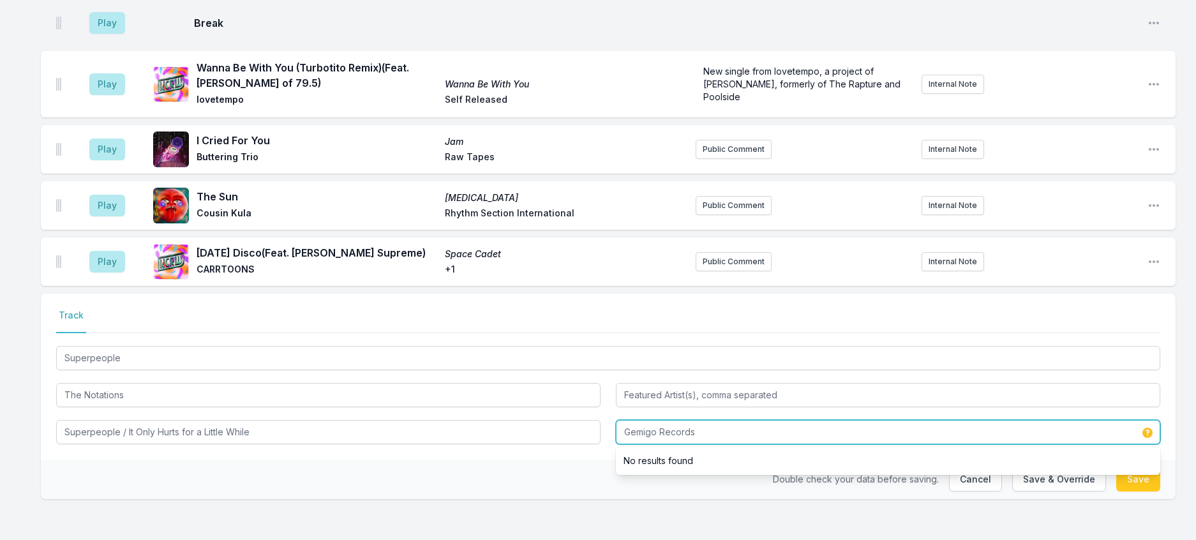
drag, startPoint x: 662, startPoint y: 421, endPoint x: 886, endPoint y: 384, distance: 227.1
click at [886, 384] on div "Superpeople The Notations Superpeople / It Only Hurts for a Little While Gemigo…" at bounding box center [608, 393] width 1105 height 101
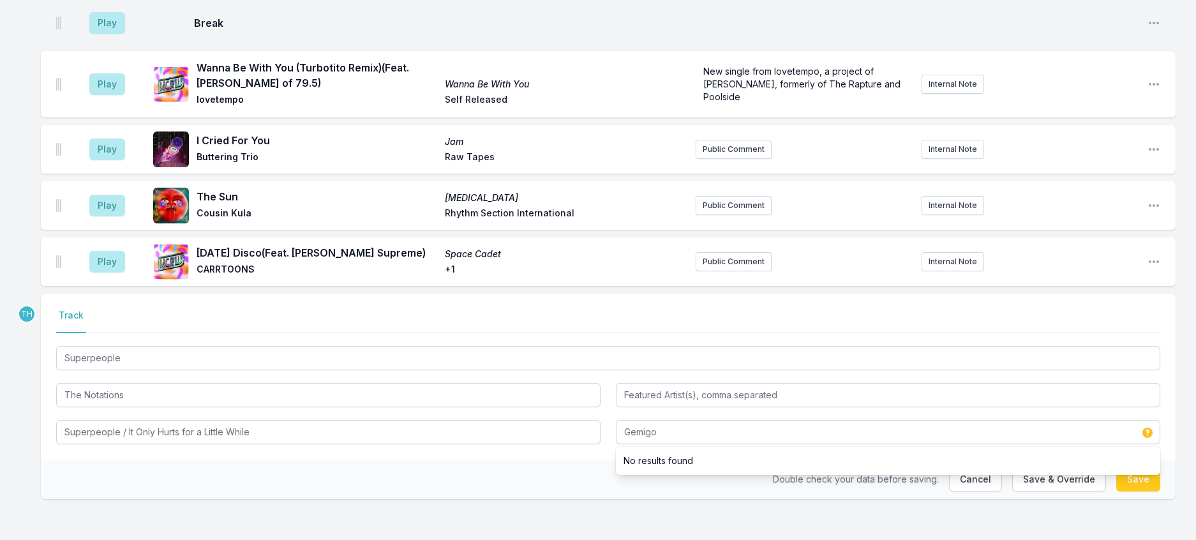
click at [458, 470] on div "Double check your data before saving. Cancel Save & Override Save" at bounding box center [608, 480] width 1135 height 40
click at [1060, 475] on button "Save & Override" at bounding box center [1060, 479] width 94 height 24
type input "Gemigo Records"
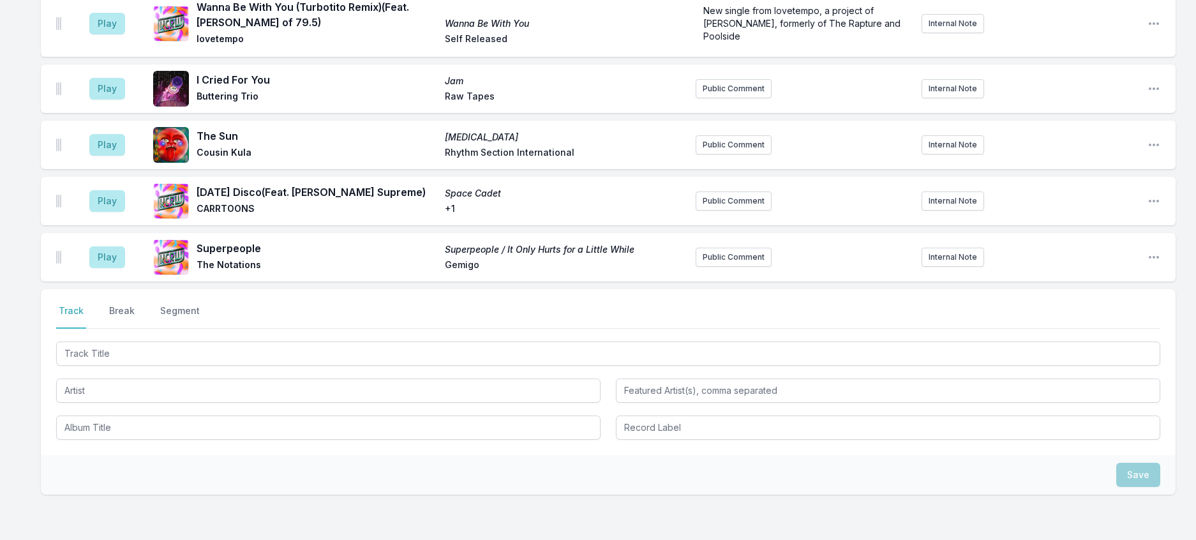
scroll to position [262, 0]
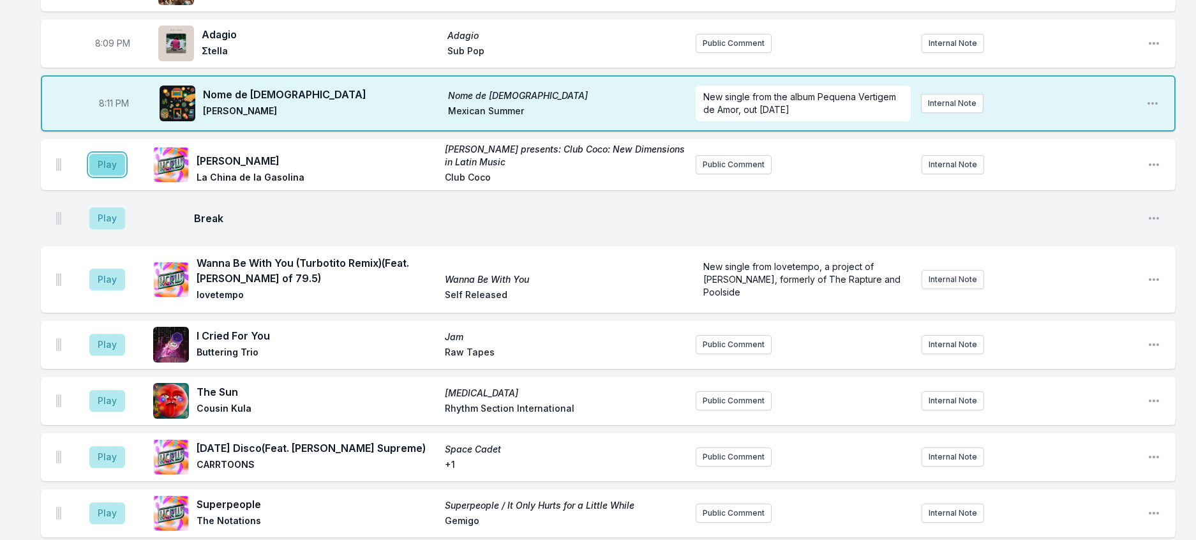
click at [120, 176] on button "Play" at bounding box center [107, 165] width 36 height 22
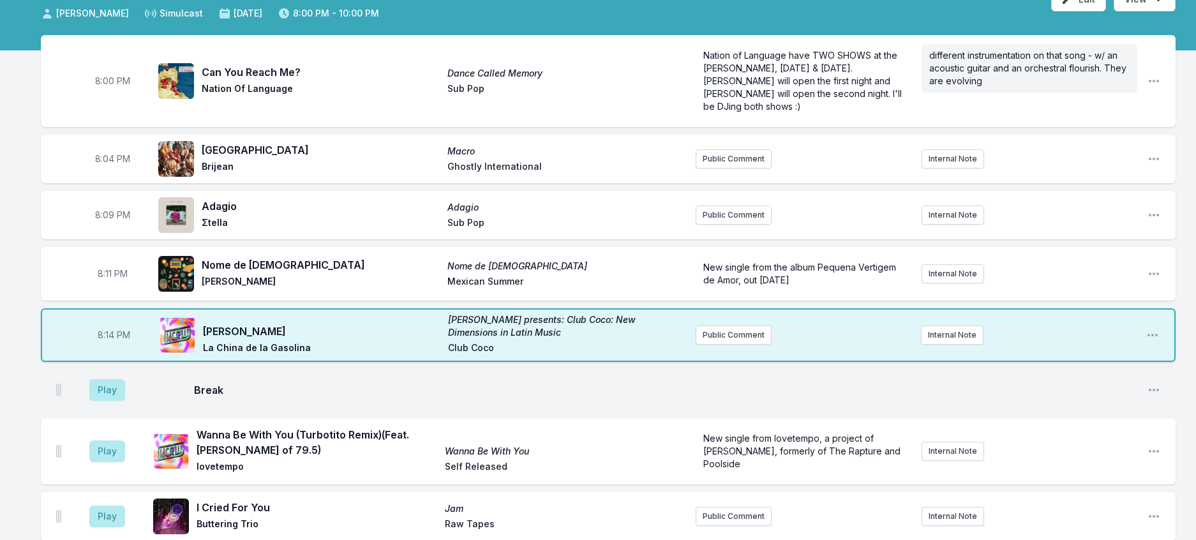
scroll to position [70, 0]
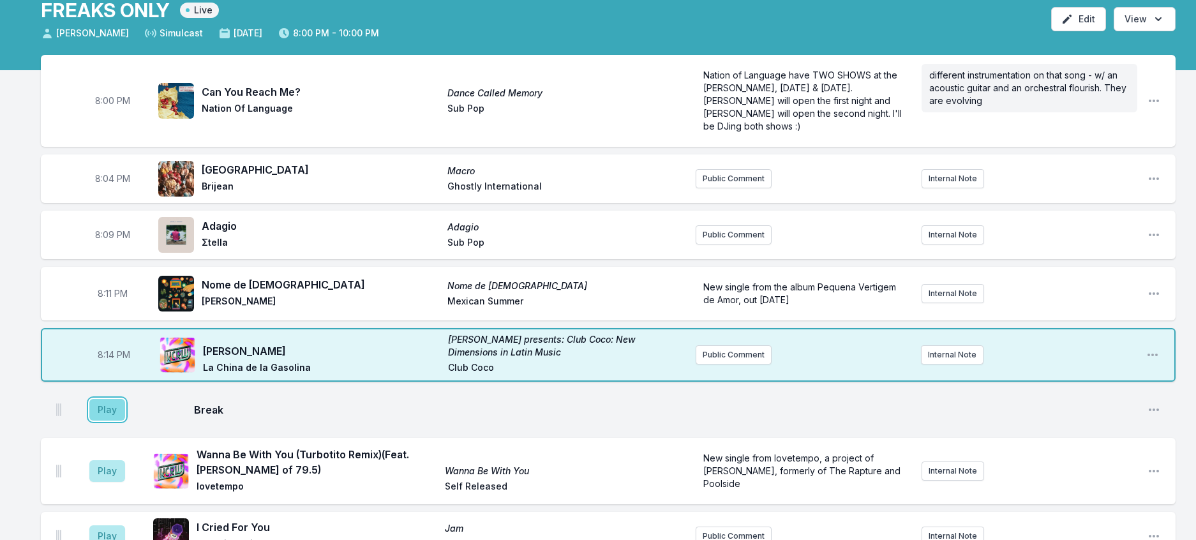
click at [125, 421] on button "Play" at bounding box center [107, 410] width 36 height 22
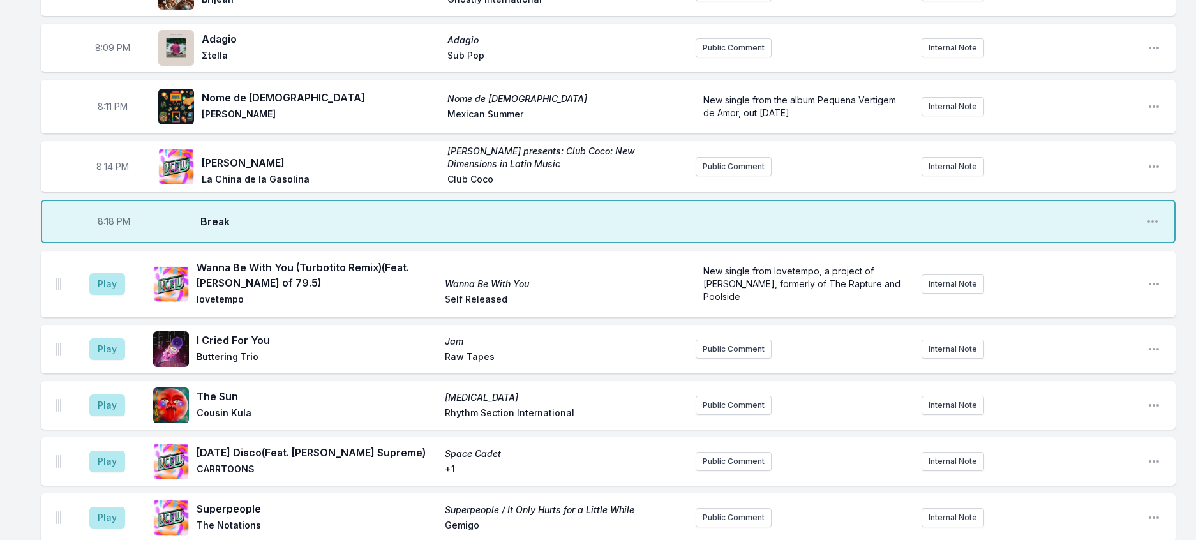
scroll to position [262, 0]
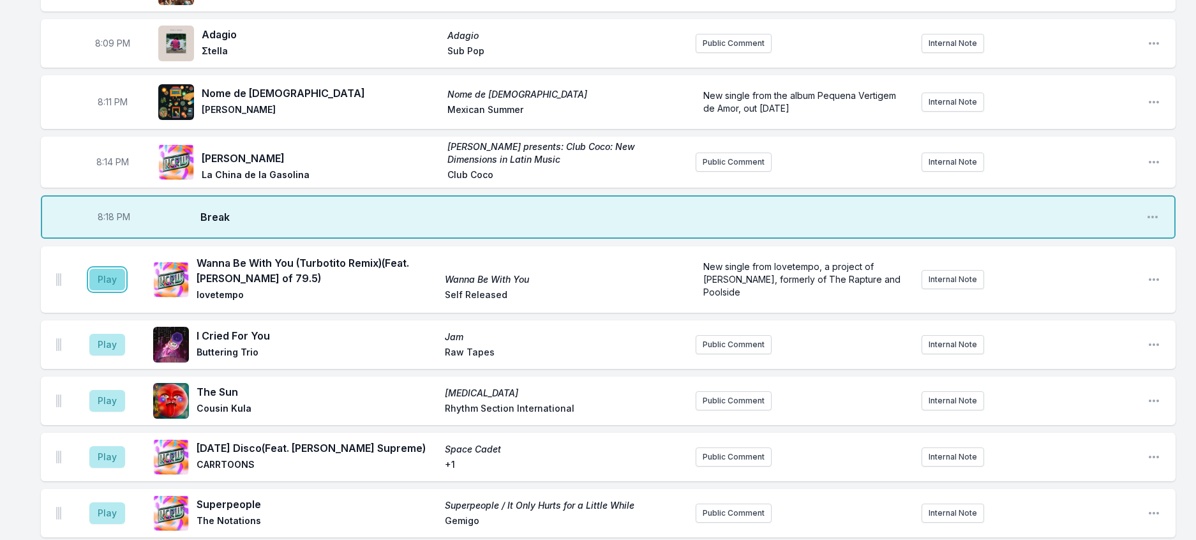
click at [107, 290] on button "Play" at bounding box center [107, 280] width 36 height 22
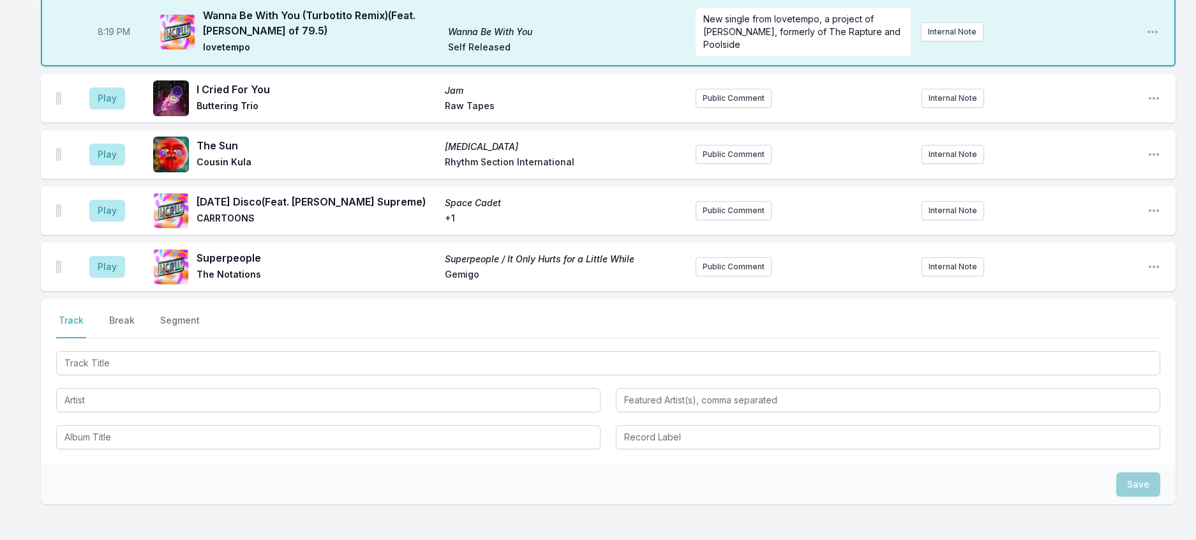
scroll to position [517, 0]
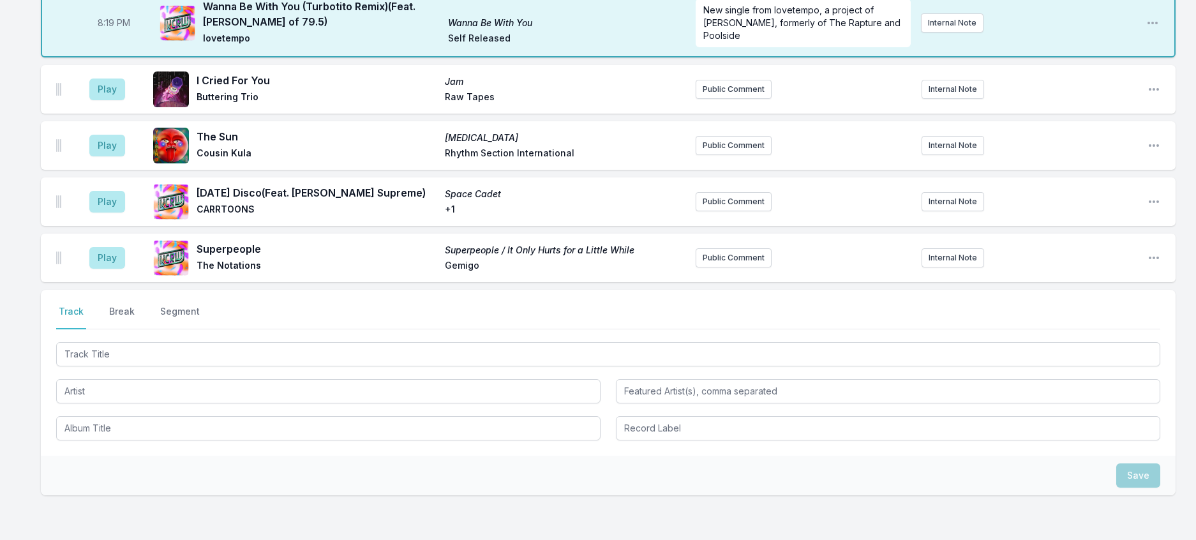
click at [104, 110] on aside "Play" at bounding box center [108, 89] width 72 height 41
click at [124, 100] on button "Play" at bounding box center [107, 90] width 36 height 22
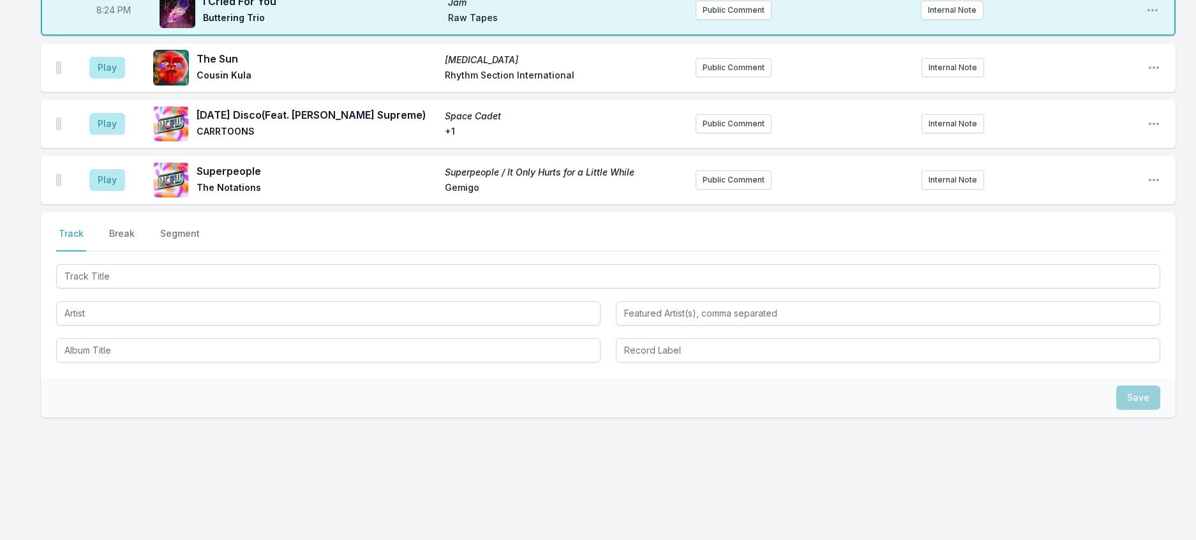
scroll to position [736, 0]
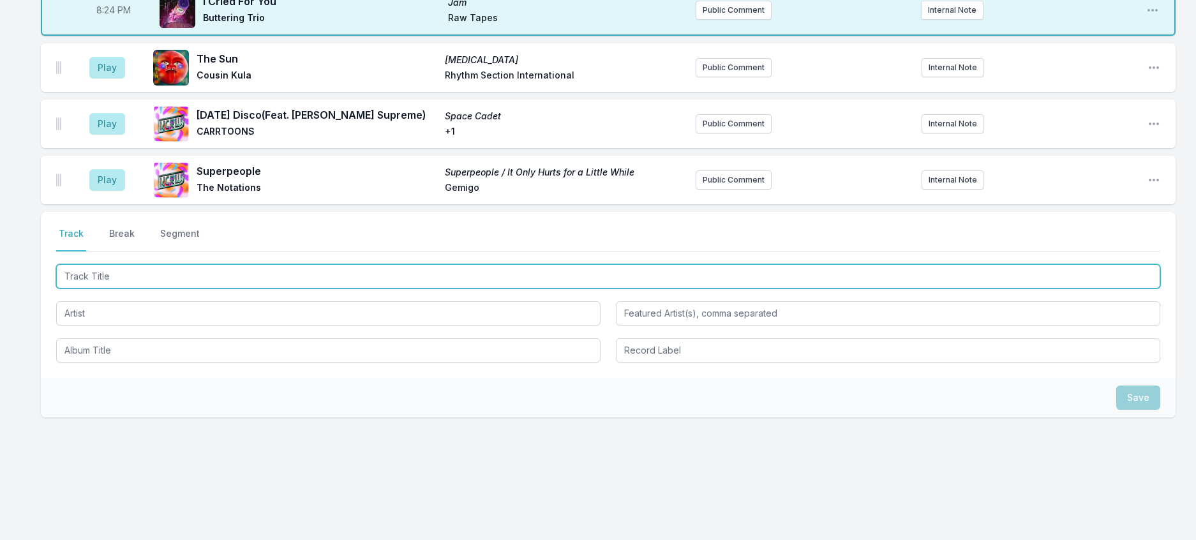
click at [124, 264] on input "Track Title" at bounding box center [608, 276] width 1105 height 24
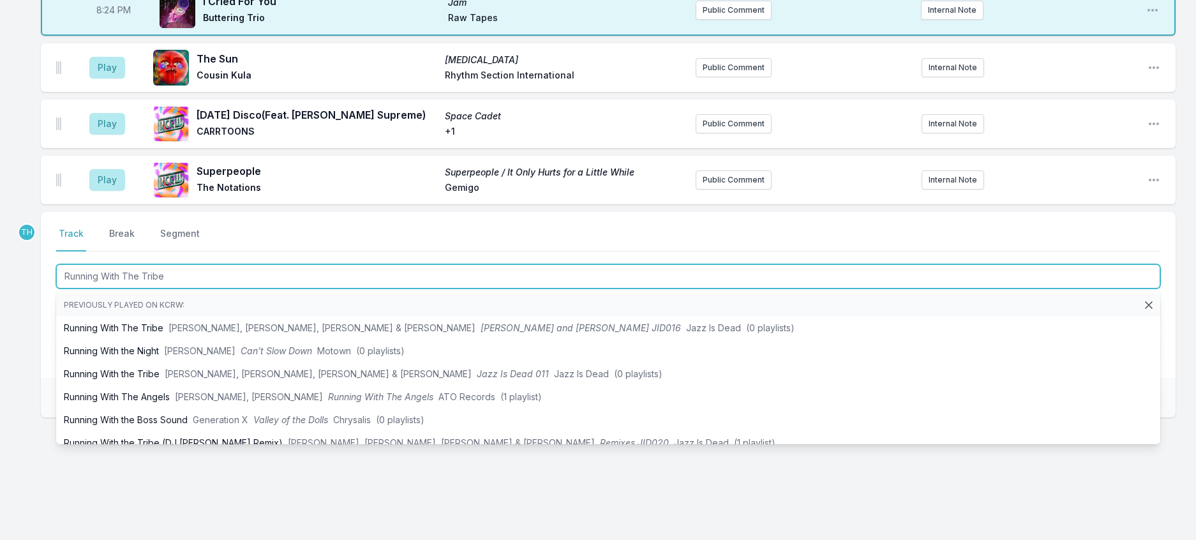
type input "Running With The Tribe ("
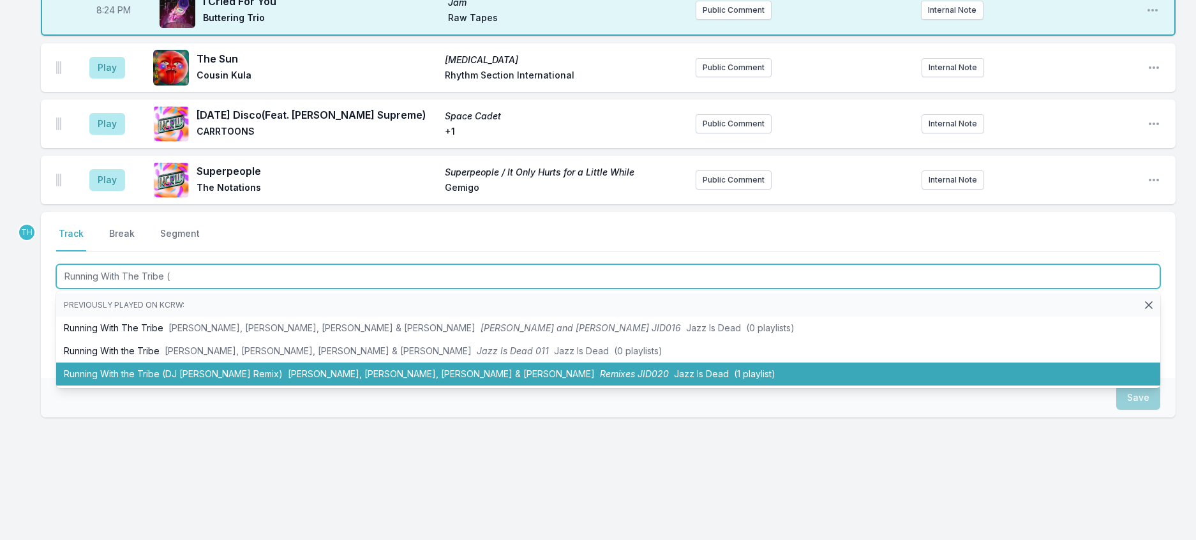
click at [333, 363] on li "Running With the Tribe (DJ [PERSON_NAME] Remix) [PERSON_NAME], [PERSON_NAME], […" at bounding box center [608, 374] width 1105 height 23
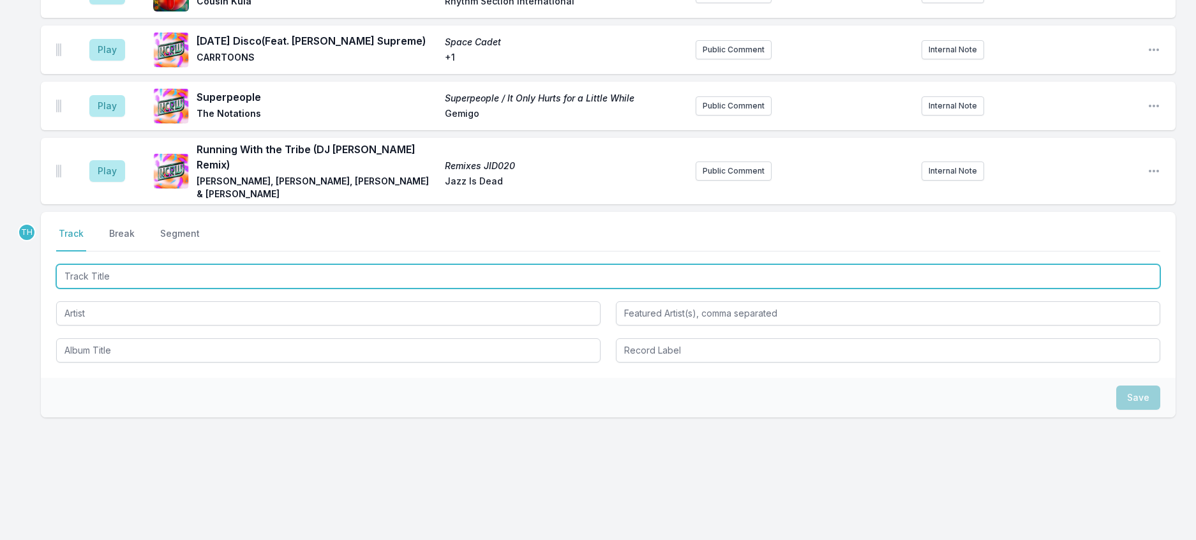
scroll to position [802, 0]
click at [325, 264] on input "Track Title" at bounding box center [608, 276] width 1105 height 24
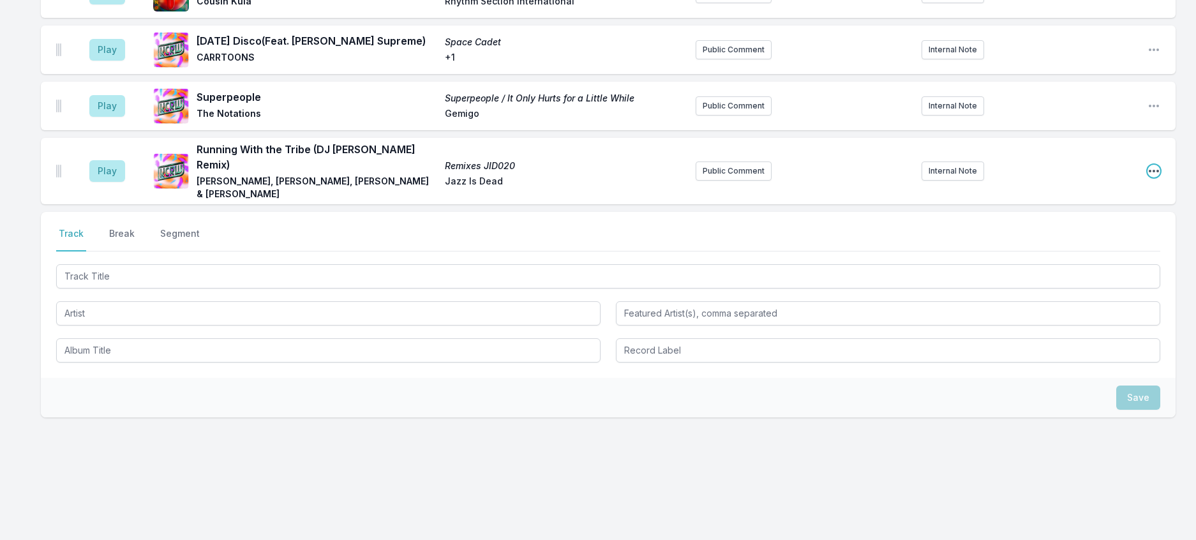
click at [1149, 165] on icon "Open playlist item options" at bounding box center [1154, 171] width 13 height 13
click at [1056, 208] on button "Edit Track Details" at bounding box center [1089, 219] width 143 height 23
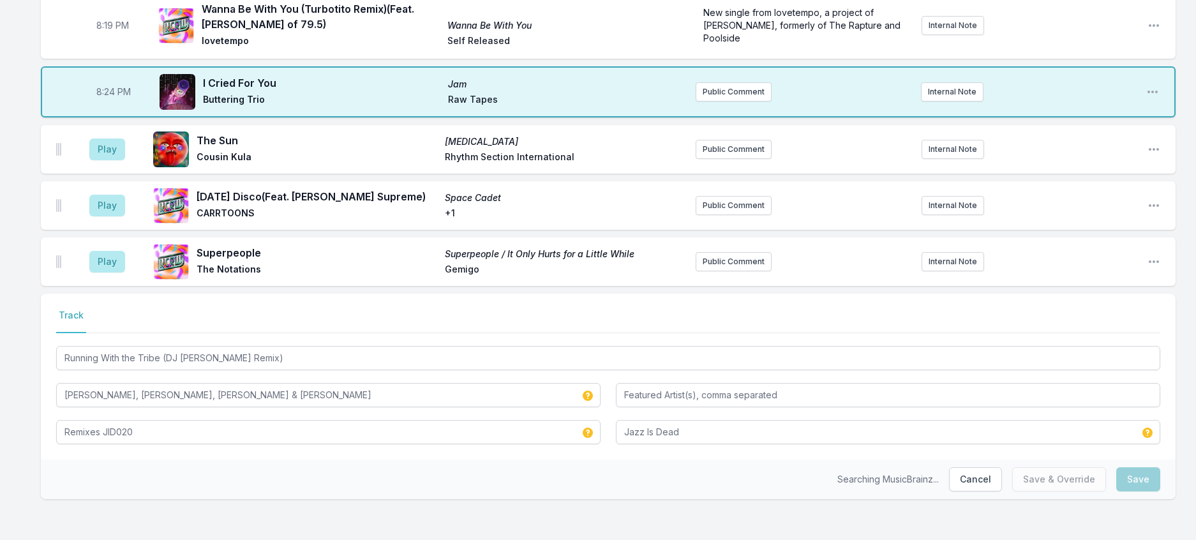
scroll to position [644, 0]
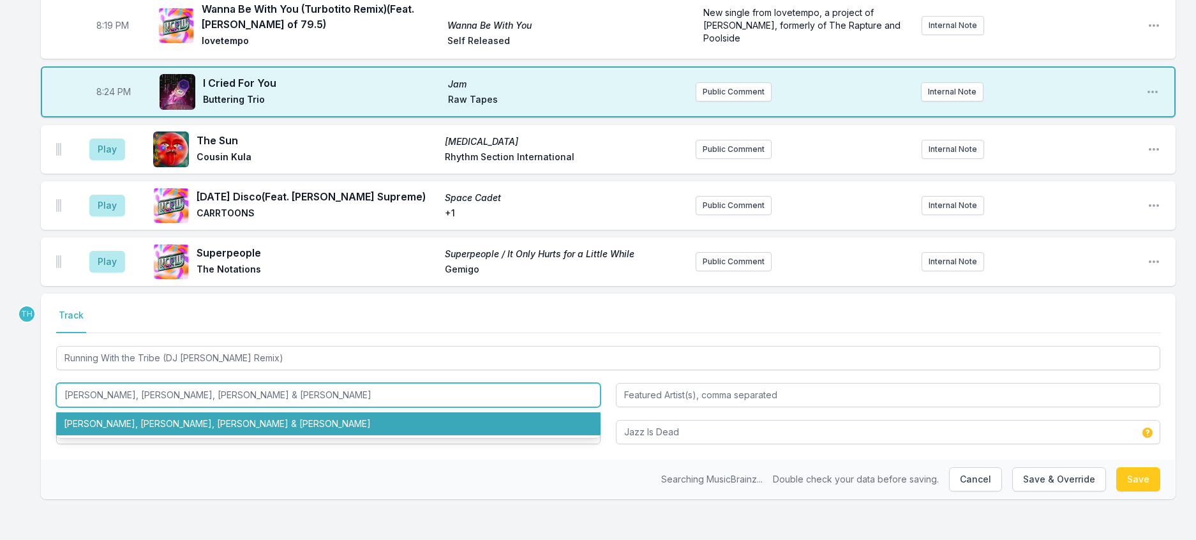
drag, startPoint x: 255, startPoint y: 377, endPoint x: 462, endPoint y: 381, distance: 206.9
click at [462, 383] on input "[PERSON_NAME], [PERSON_NAME], [PERSON_NAME] & [PERSON_NAME]" at bounding box center [328, 395] width 545 height 24
click at [72, 383] on input "[PERSON_NAME], [PERSON_NAME]" at bounding box center [328, 395] width 545 height 24
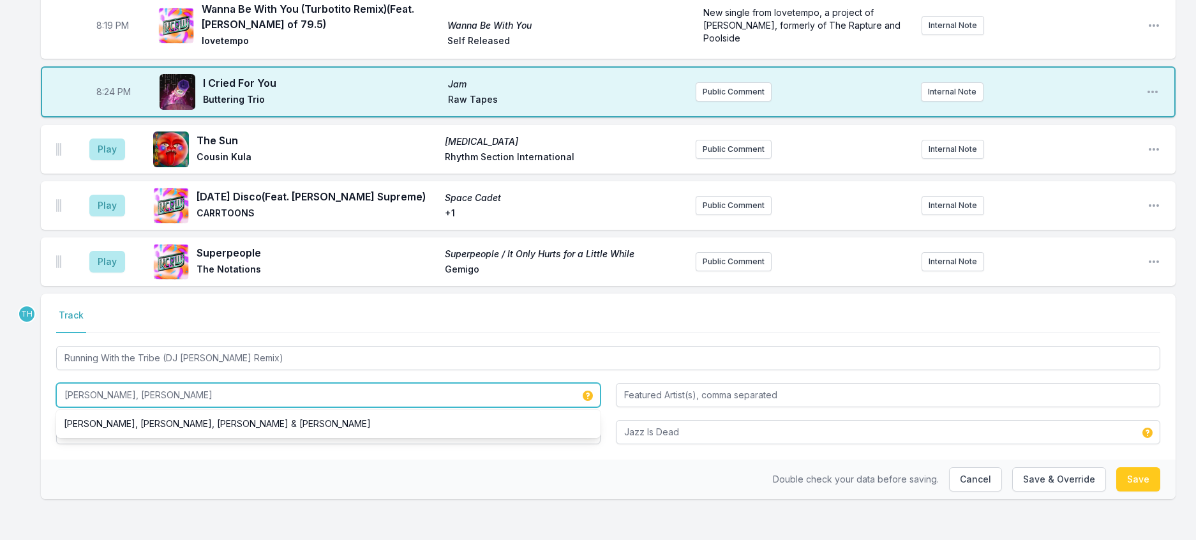
paste input "[PERSON_NAME] & [PERSON_NAME]"
click at [135, 383] on input "[PERSON_NAME] & [PERSON_NAME], [PERSON_NAME], [PERSON_NAME]" at bounding box center [328, 395] width 545 height 24
click at [276, 383] on input "[PERSON_NAME], [PERSON_NAME], [PERSON_NAME], [PERSON_NAME]" at bounding box center [328, 395] width 545 height 24
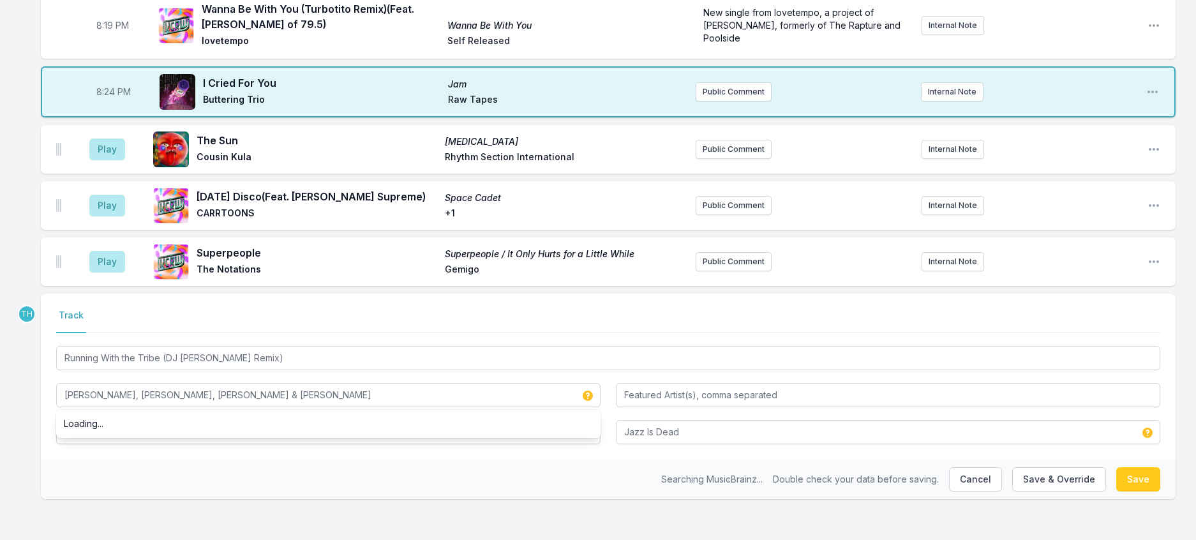
drag, startPoint x: 569, startPoint y: 469, endPoint x: 891, endPoint y: 444, distance: 323.3
click at [569, 469] on div "Searching MusicBrainz... Double check your data before saving. Cancel Save & Ov…" at bounding box center [608, 480] width 1135 height 40
click at [1046, 471] on button "Save & Override" at bounding box center [1060, 479] width 94 height 24
type input "[PERSON_NAME], [PERSON_NAME], [PERSON_NAME] & [PERSON_NAME]"
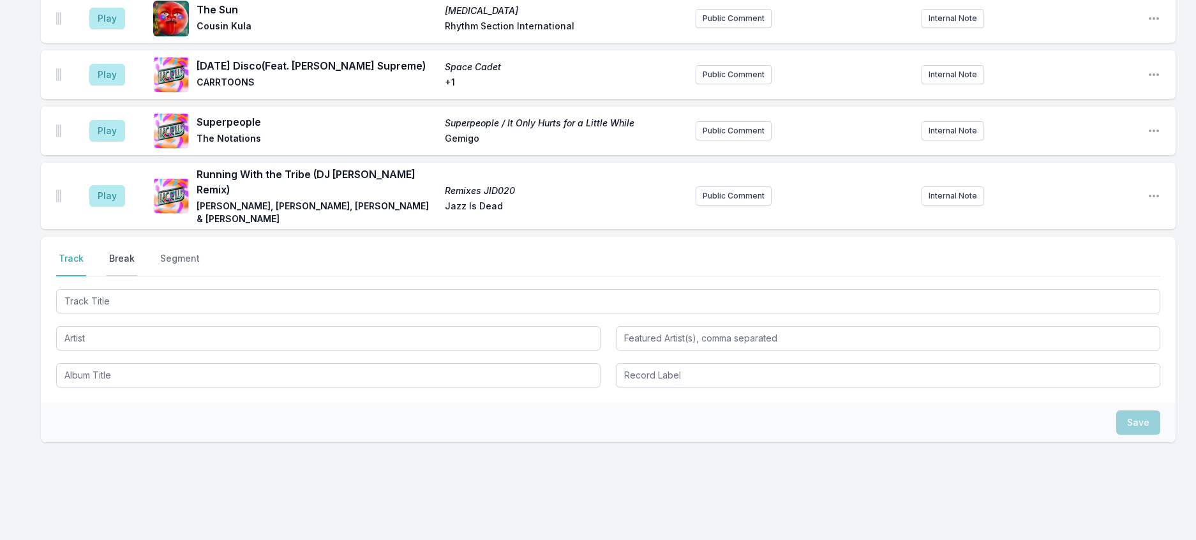
click at [129, 276] on button "Break" at bounding box center [122, 264] width 31 height 24
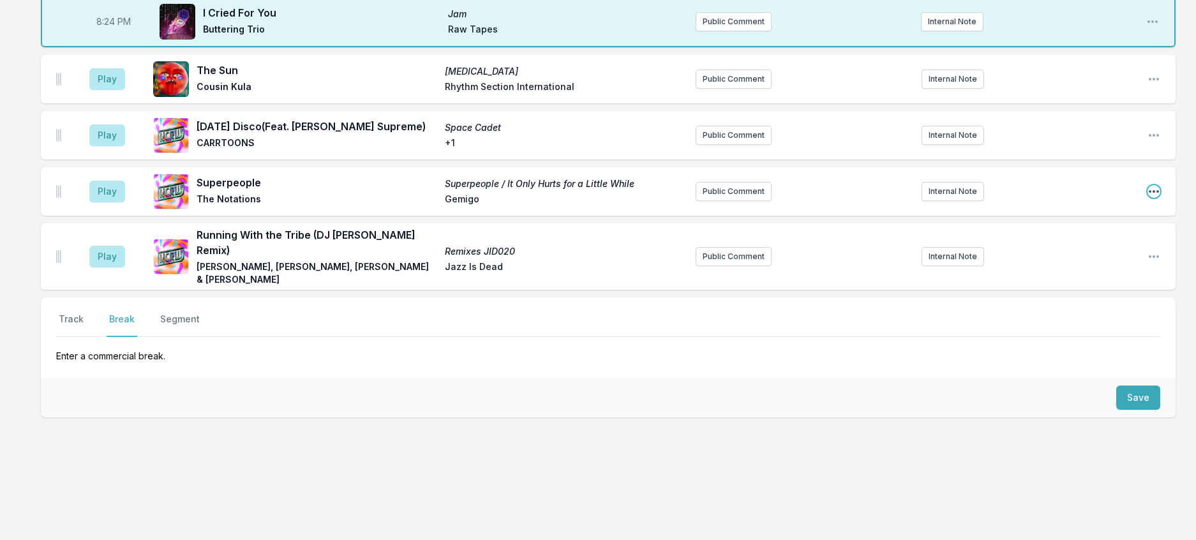
click at [1148, 198] on icon "Open playlist item options" at bounding box center [1154, 191] width 13 height 13
click at [1086, 252] on button "Edit Track Details" at bounding box center [1089, 240] width 143 height 23
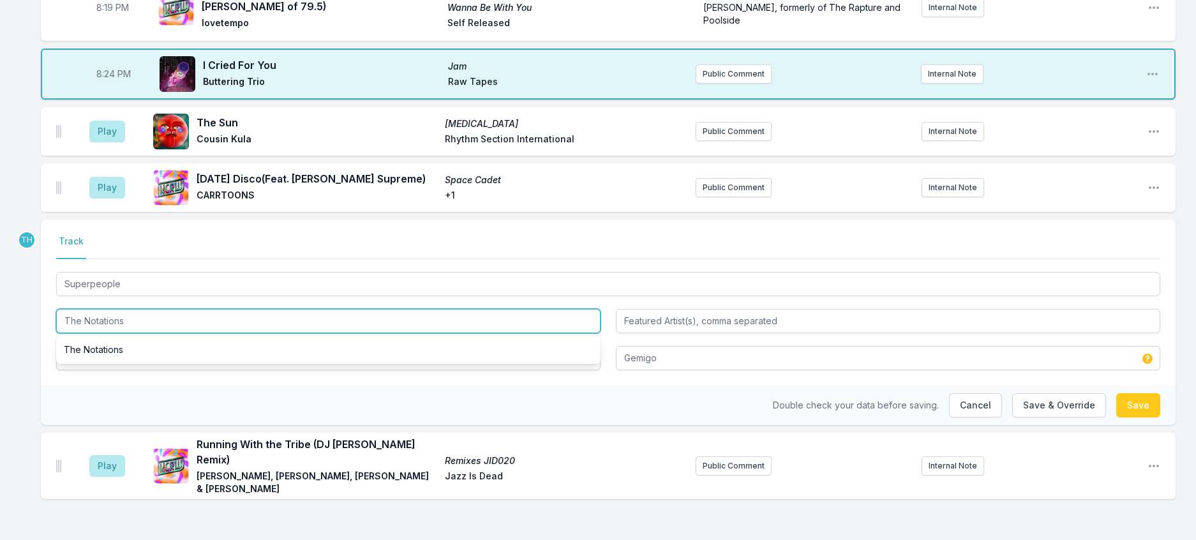
drag, startPoint x: 93, startPoint y: 313, endPoint x: -8, endPoint y: 302, distance: 100.8
click at [0, 302] on html "My Playlist KCRW Playlist Directory Reports TH User Guide Report Bug Sign out F…" at bounding box center [598, 4] width 1196 height 1071
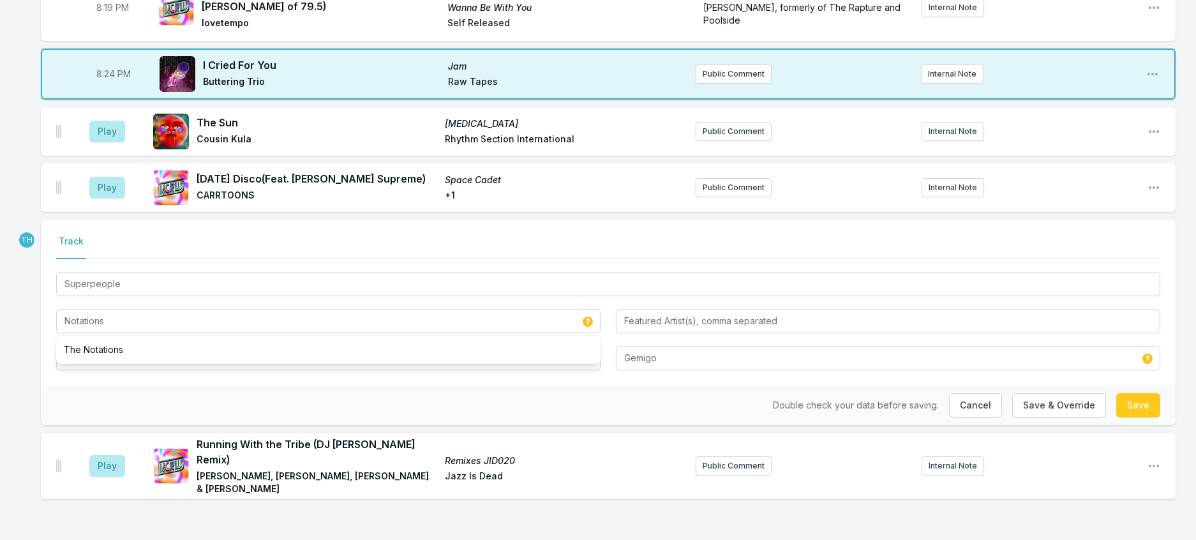
click at [49, 398] on div "Double check your data before saving. Cancel Save & Override Save" at bounding box center [608, 406] width 1135 height 40
click at [1023, 411] on button "Save & Override" at bounding box center [1060, 405] width 94 height 24
type input "The Notations"
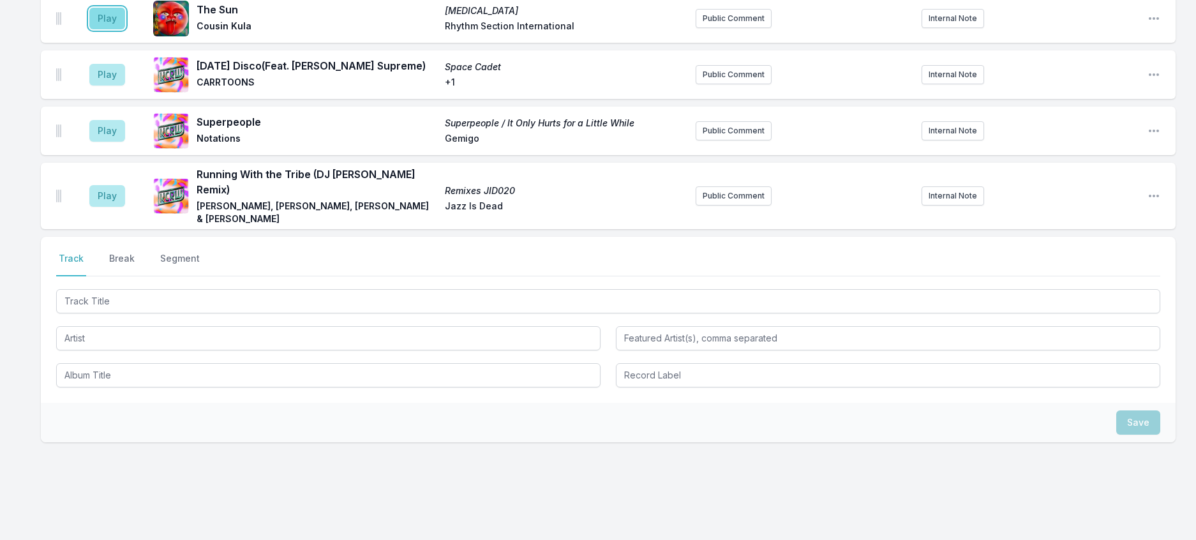
click at [120, 29] on button "Play" at bounding box center [107, 19] width 36 height 22
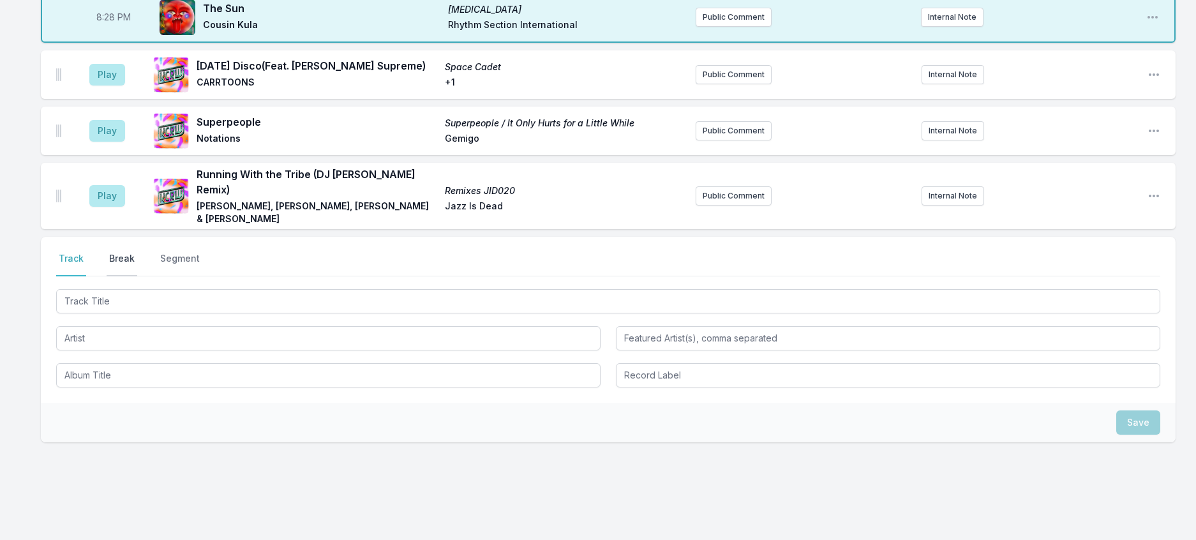
click at [136, 276] on button "Break" at bounding box center [122, 264] width 31 height 24
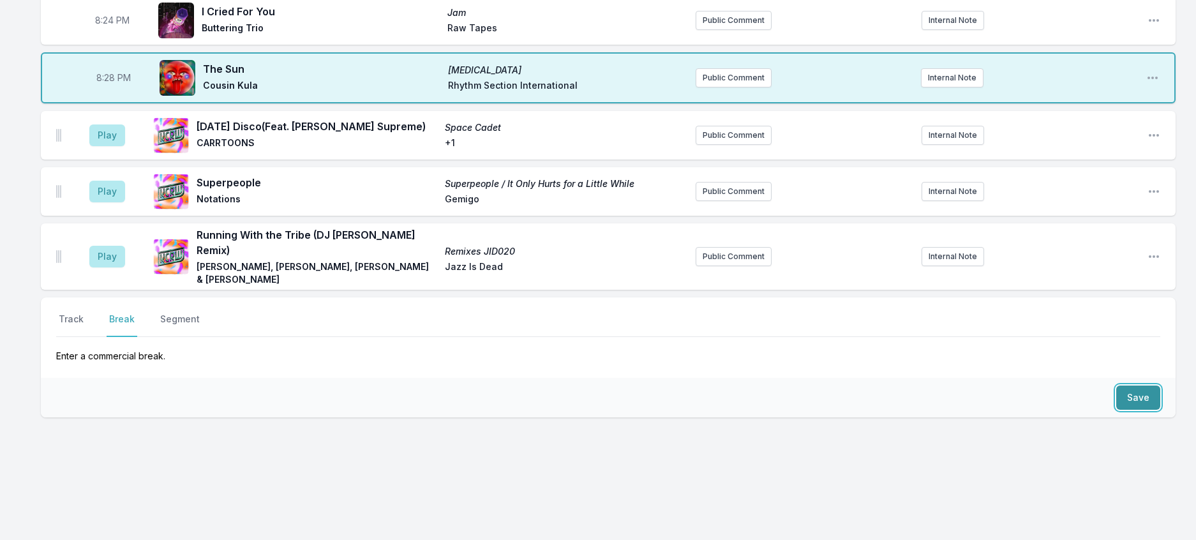
click at [1122, 410] on button "Save" at bounding box center [1139, 398] width 44 height 24
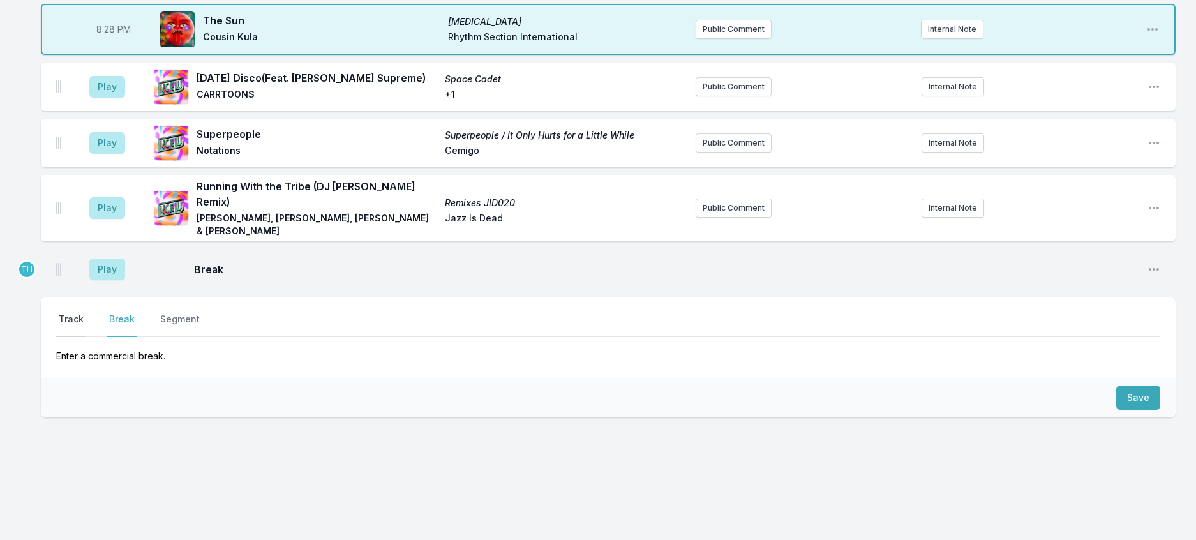
click at [79, 337] on button "Track" at bounding box center [71, 325] width 30 height 24
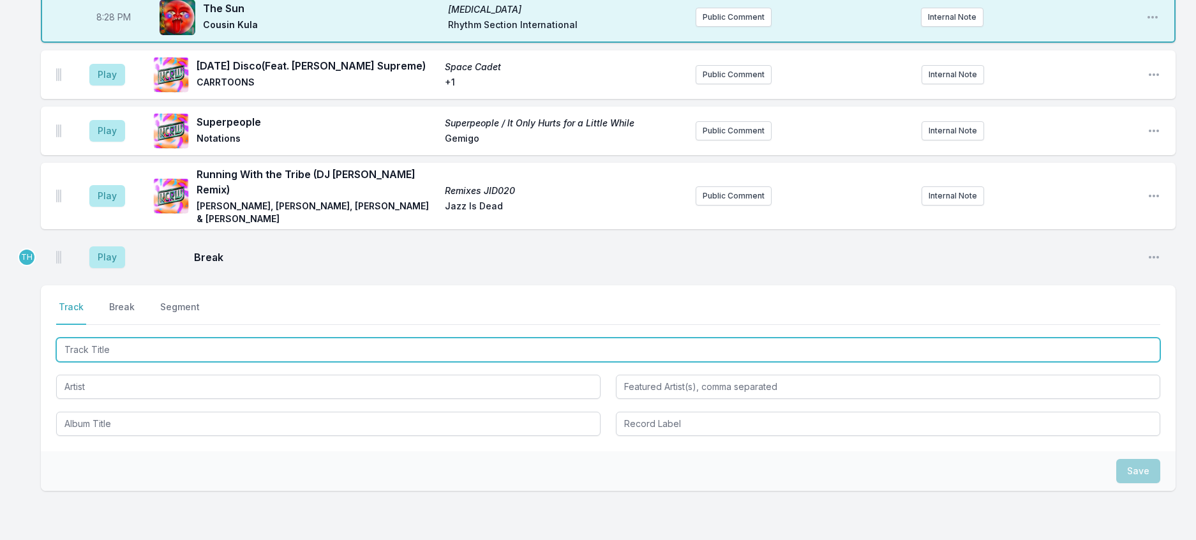
click at [111, 362] on input "Track Title" at bounding box center [608, 350] width 1105 height 24
type input "Zannik"
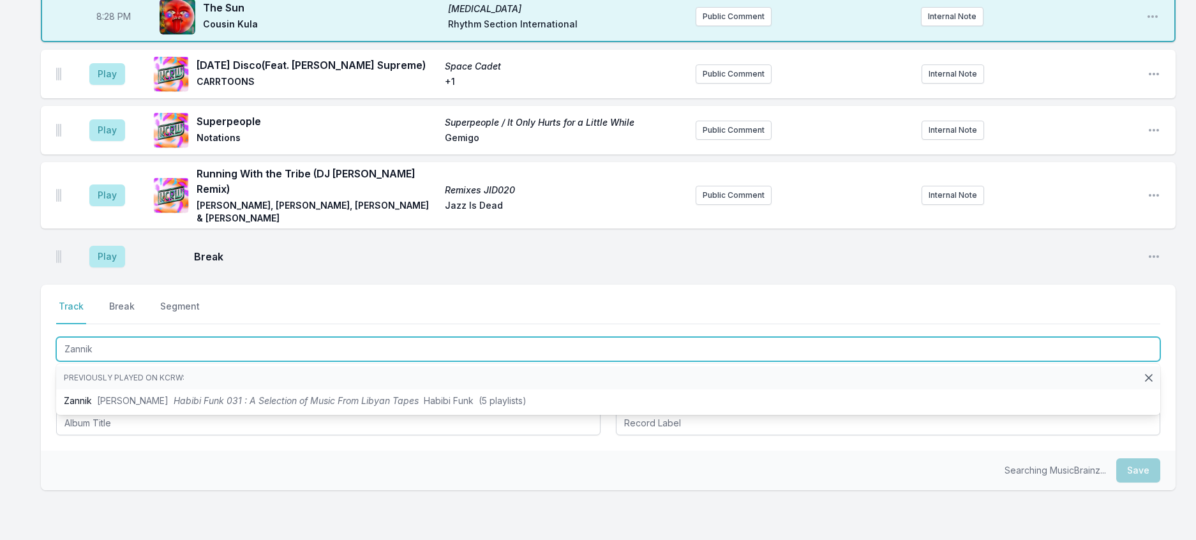
scroll to position [708, 0]
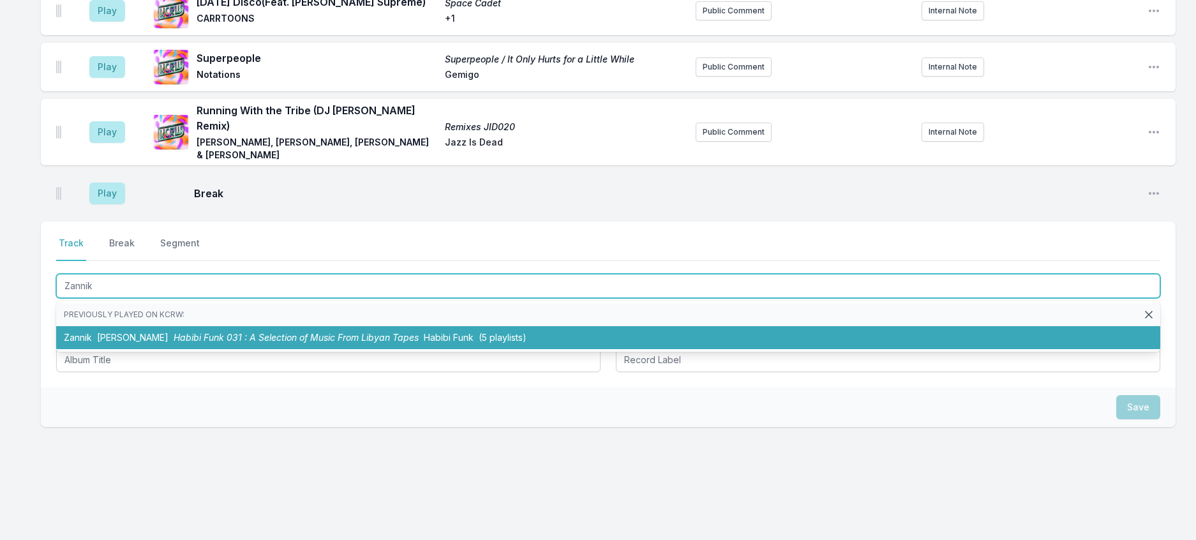
click at [370, 349] on li "[PERSON_NAME] Habibi Funk 031 : A Selection of Music From [DEMOGRAPHIC_DATA] [P…" at bounding box center [608, 337] width 1105 height 23
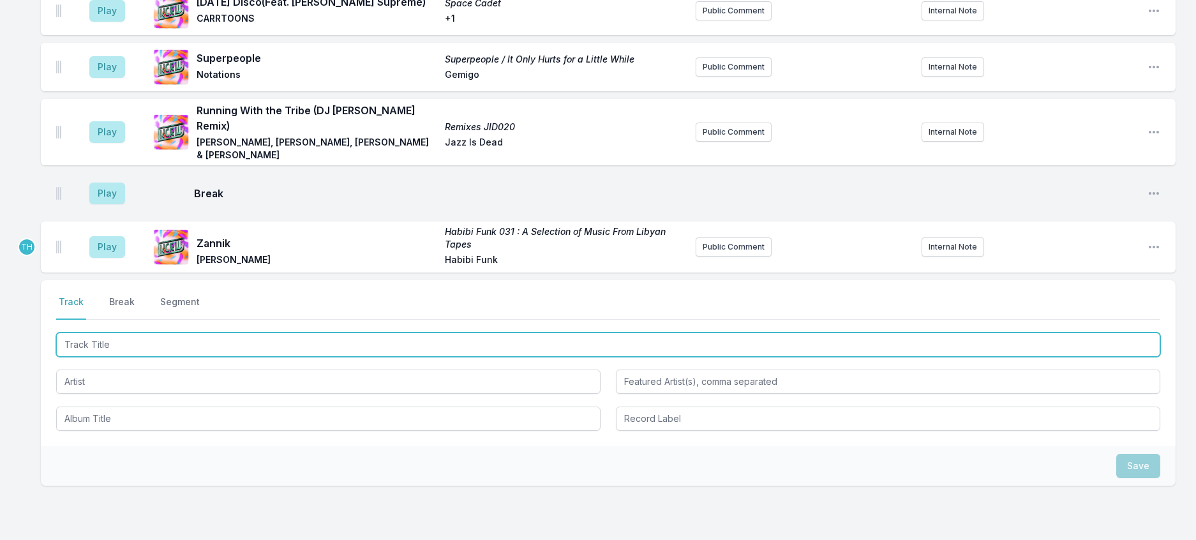
click at [364, 357] on input "Track Title" at bounding box center [608, 345] width 1105 height 24
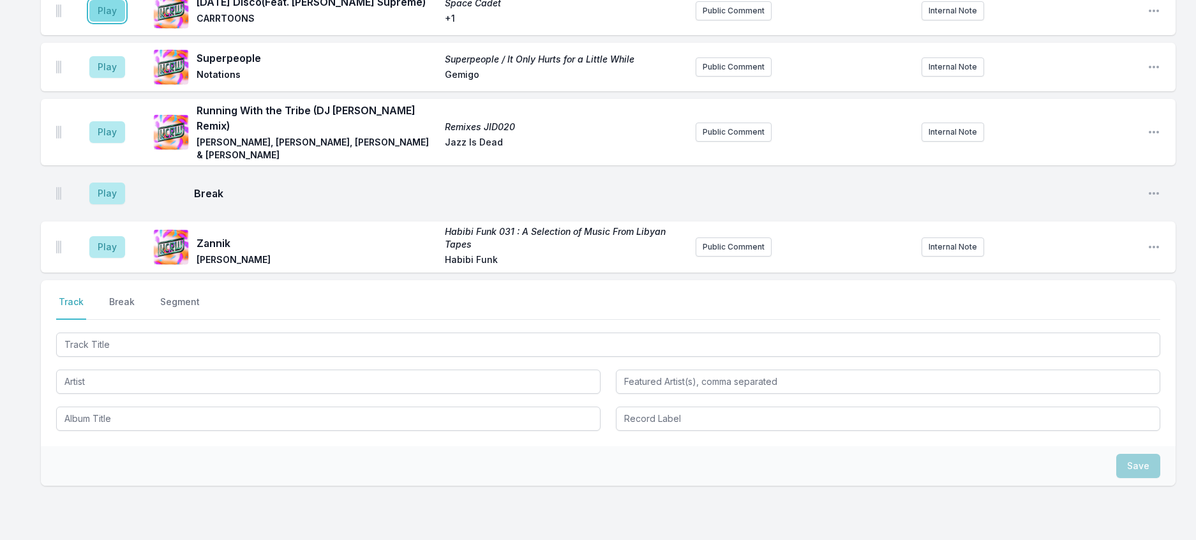
click at [122, 22] on button "Play" at bounding box center [107, 11] width 36 height 22
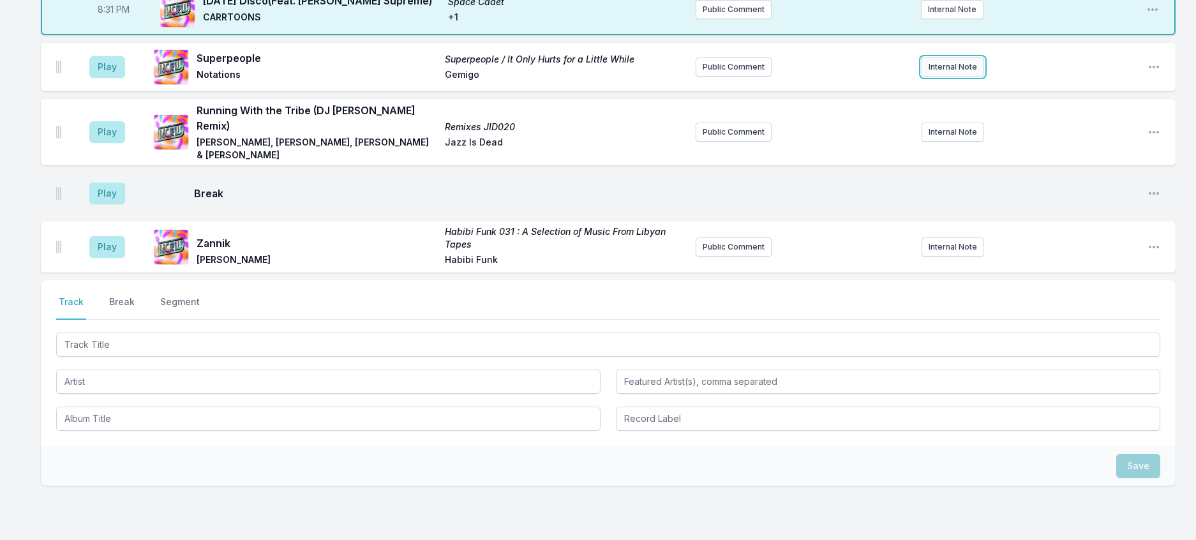
click at [938, 77] on button "Internal Note" at bounding box center [953, 66] width 63 height 19
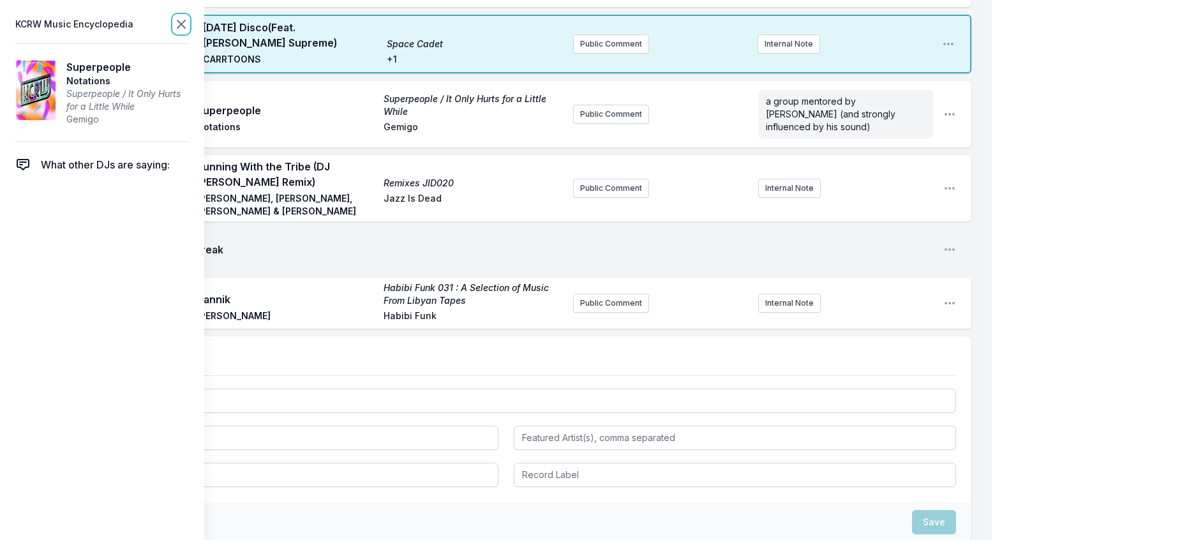
click at [189, 29] on icon at bounding box center [181, 24] width 15 height 15
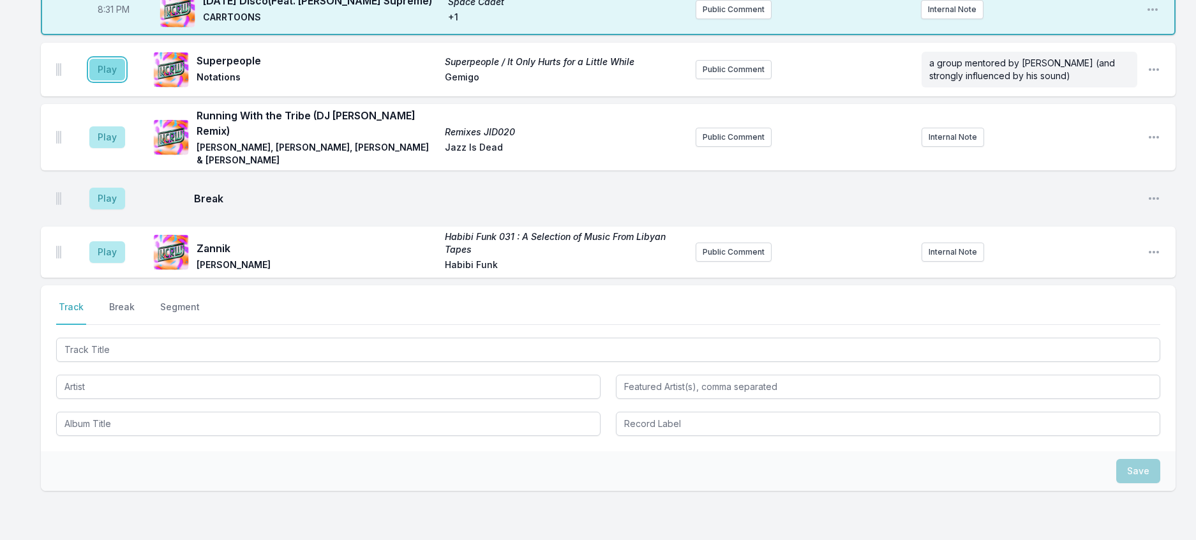
click at [119, 80] on button "Play" at bounding box center [107, 70] width 36 height 22
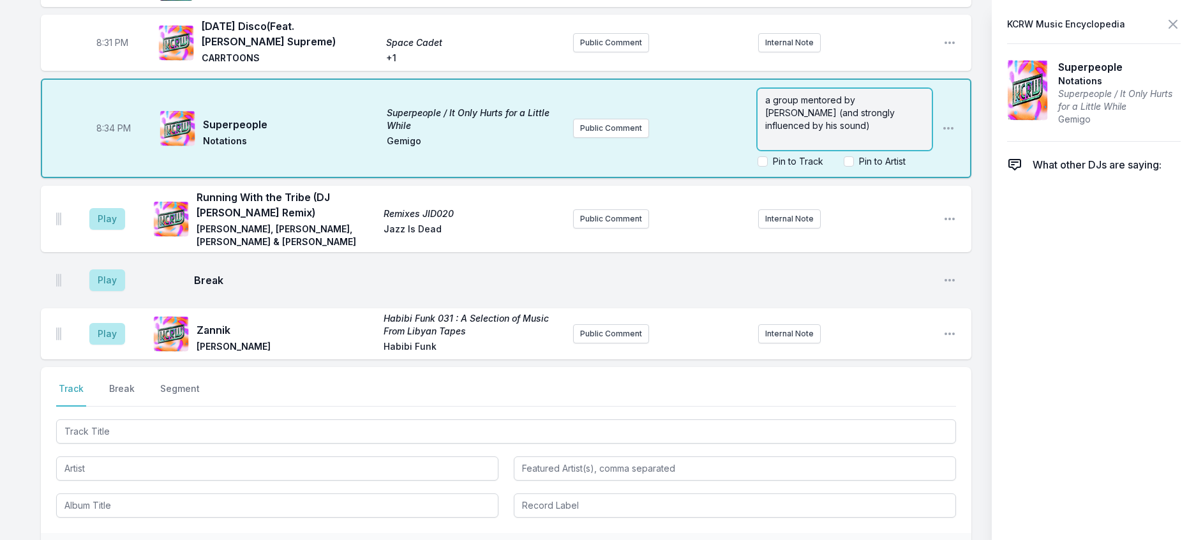
click at [898, 131] on span "a group mentored by [PERSON_NAME] (and strongly influenced by his sound)" at bounding box center [831, 112] width 132 height 36
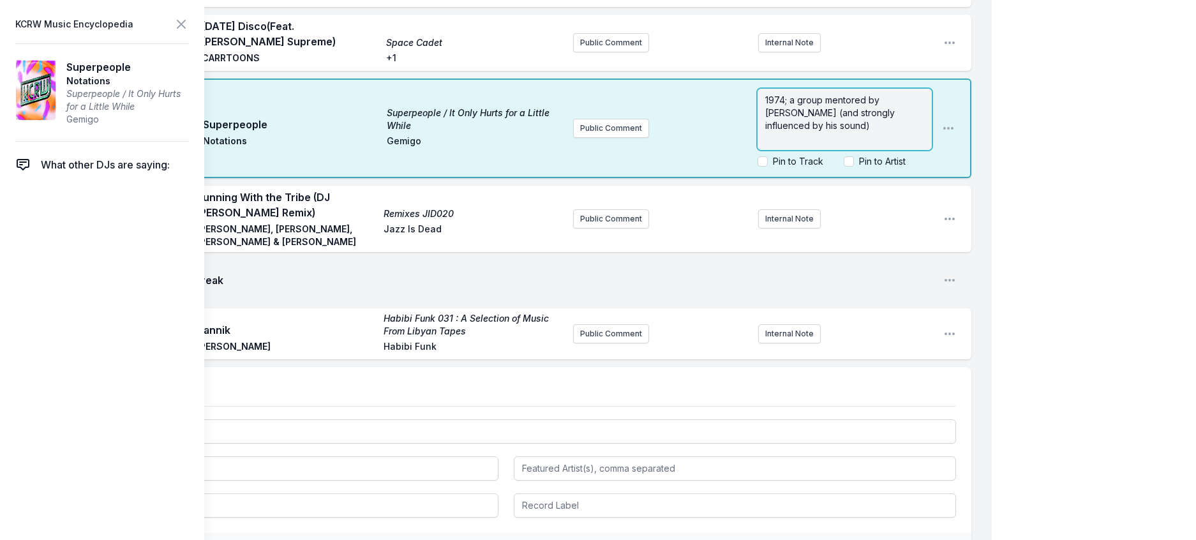
click at [868, 132] on p "1974; a group mentored by [PERSON_NAME] (and strongly influenced by his sound)" at bounding box center [844, 113] width 159 height 38
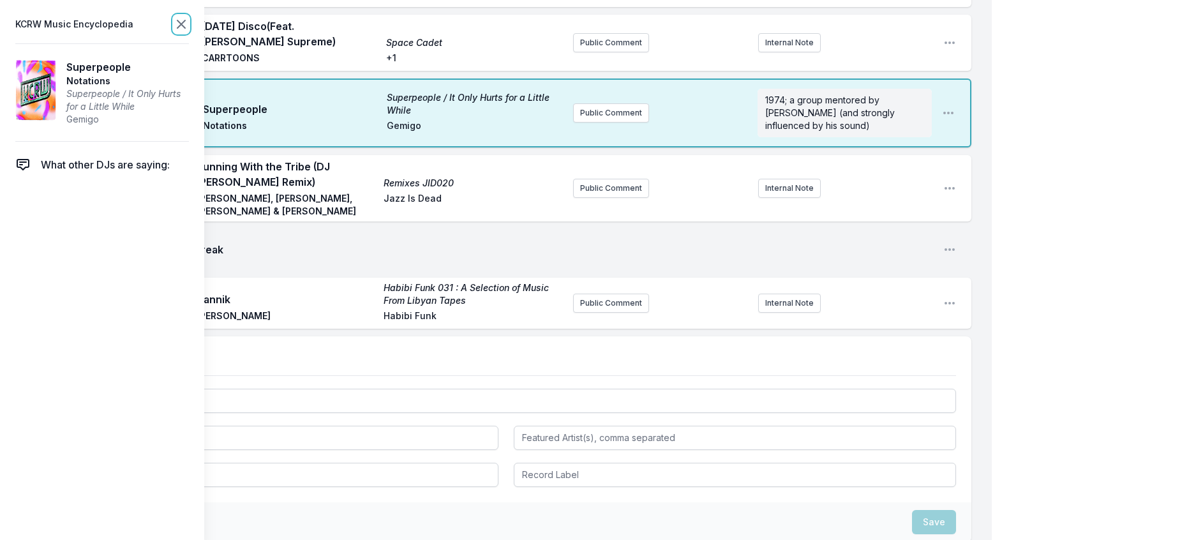
click at [189, 27] on icon at bounding box center [181, 24] width 15 height 15
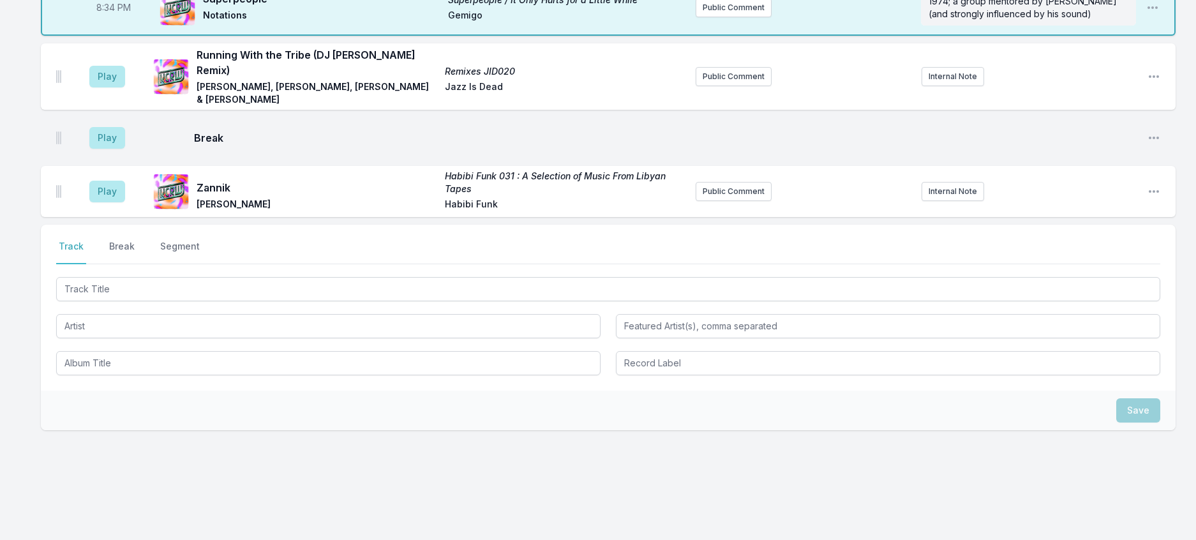
scroll to position [836, 0]
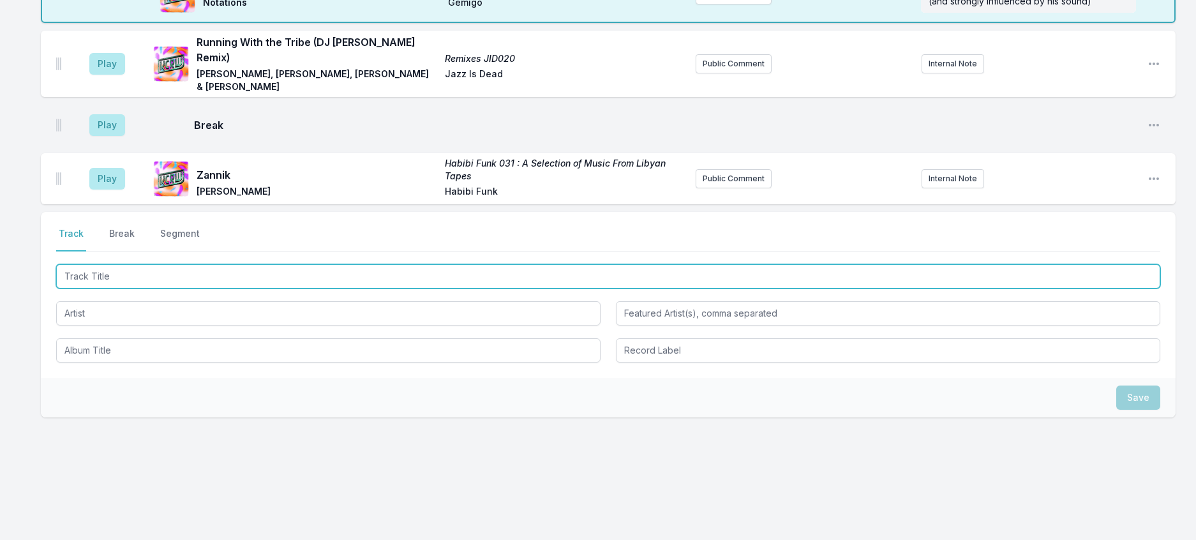
click at [154, 289] on input "Track Title" at bounding box center [608, 276] width 1105 height 24
type input "Ayo Ke Disco"
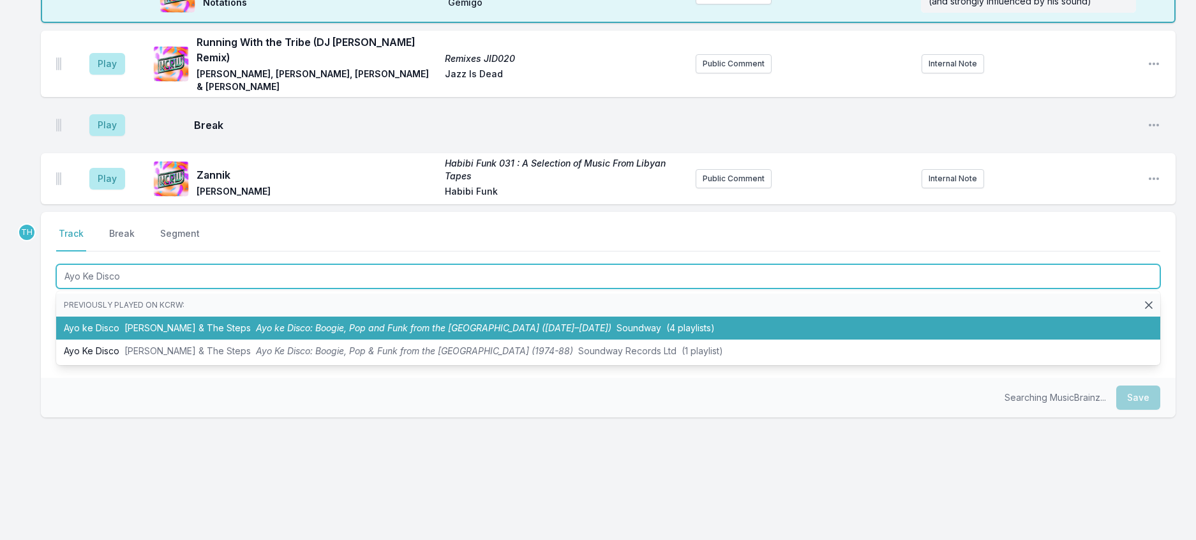
click at [238, 340] on li "Ayo ke Disco [PERSON_NAME] & The Steps Ayo ke Disco: Boogie, Pop and Funk from …" at bounding box center [608, 328] width 1105 height 23
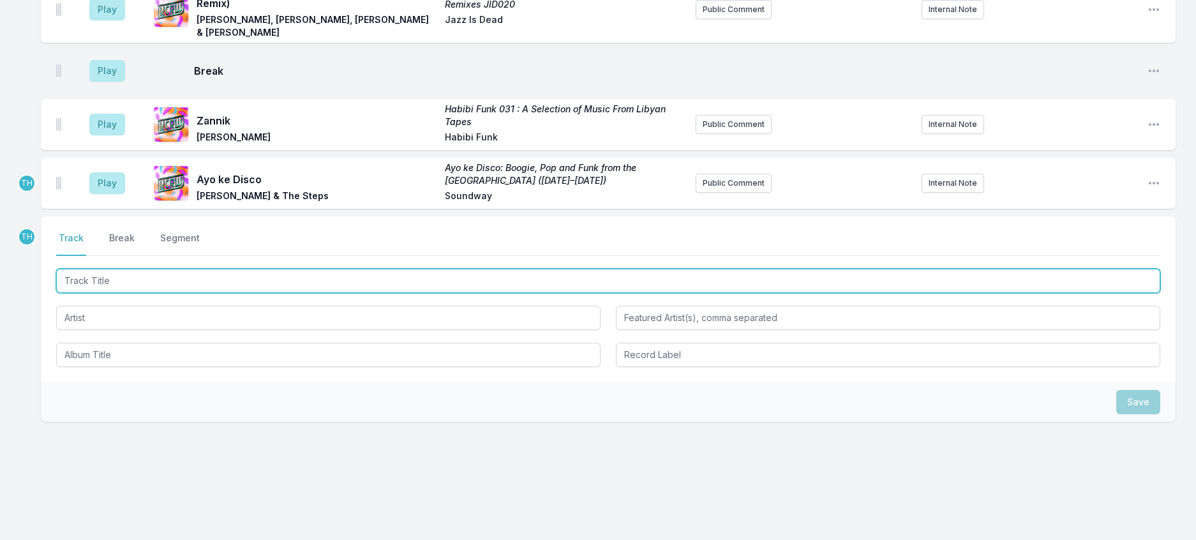
click at [252, 293] on input "Track Title" at bounding box center [608, 281] width 1105 height 24
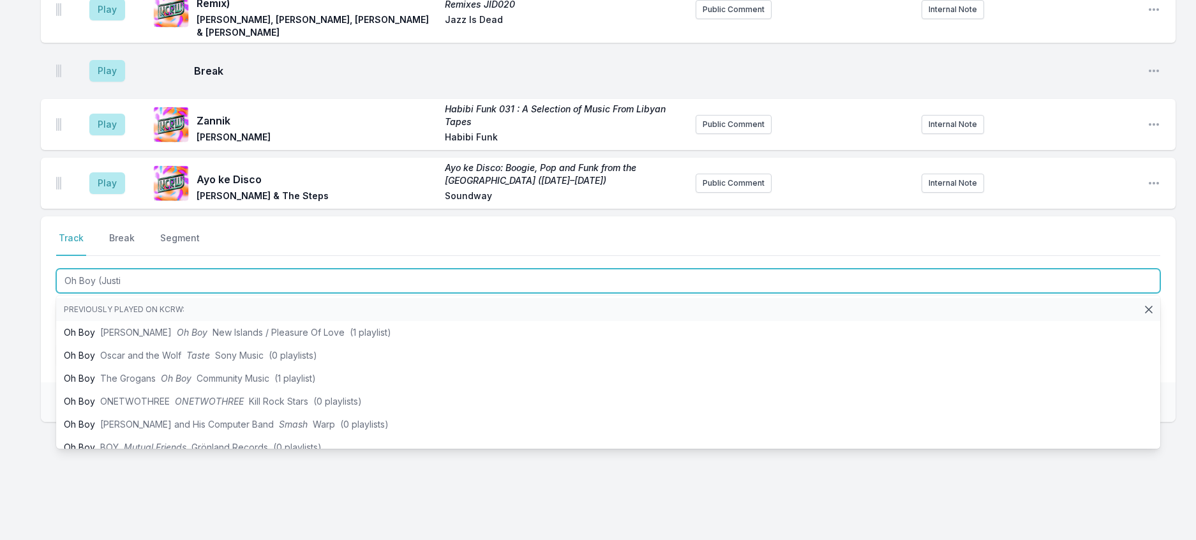
type input "Oh Boy ([PERSON_NAME]"
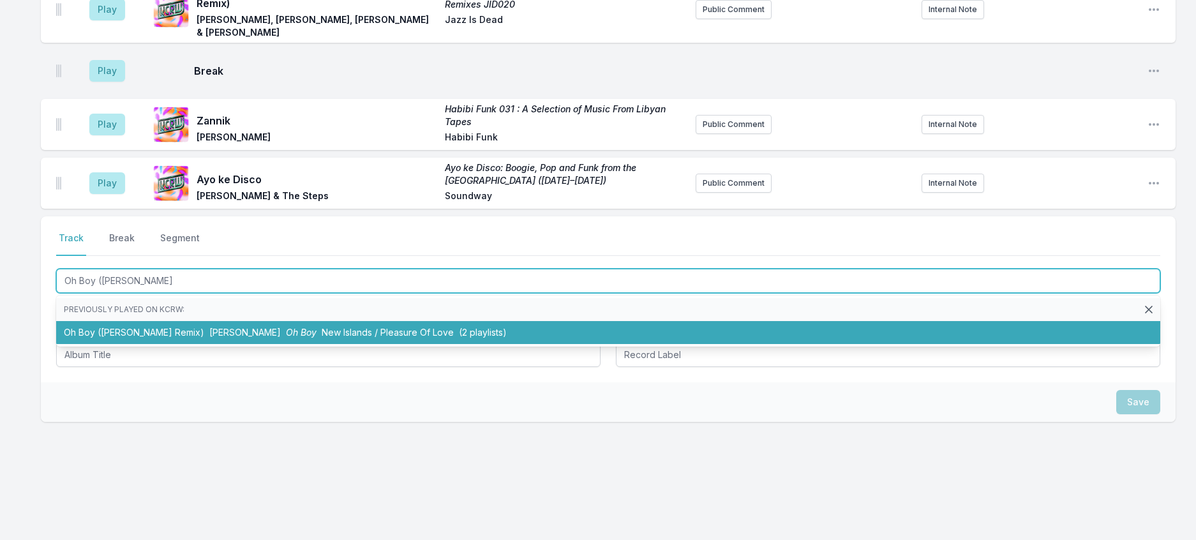
click at [253, 344] on li "Oh Boy ([PERSON_NAME] Remix) [PERSON_NAME] Oh Boy New Islands / Pleasure Of Lov…" at bounding box center [608, 332] width 1105 height 23
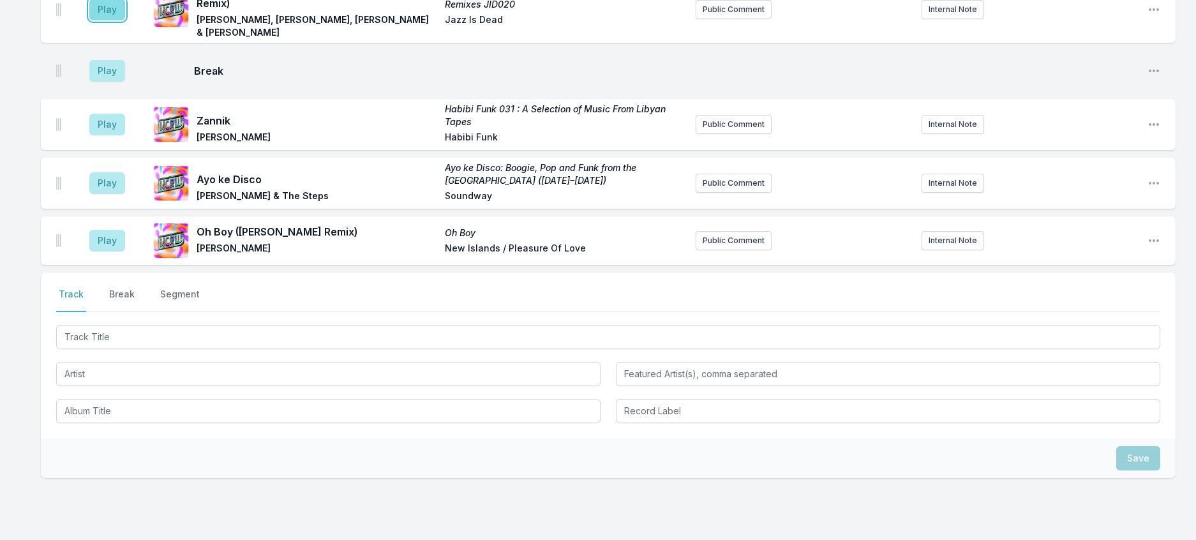
click at [116, 20] on button "Play" at bounding box center [107, 10] width 36 height 22
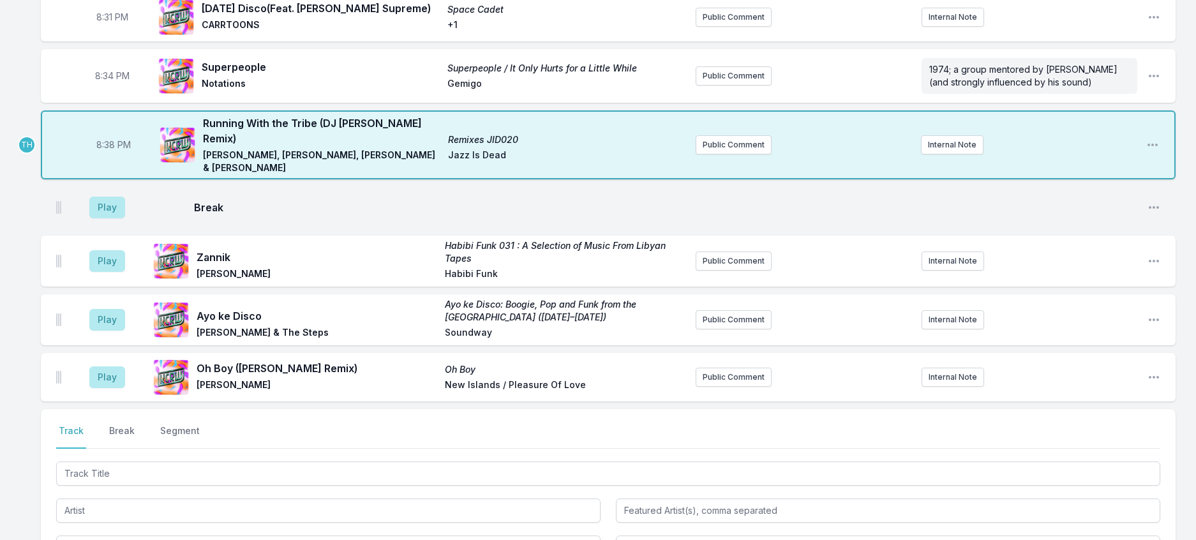
scroll to position [644, 0]
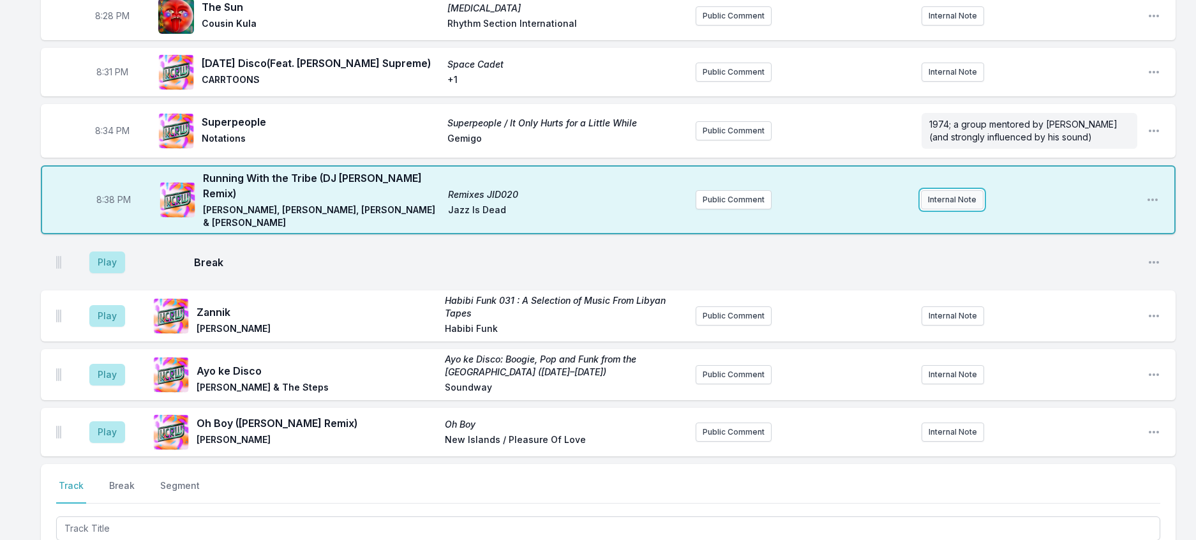
click at [967, 209] on button "Internal Note" at bounding box center [952, 199] width 63 height 19
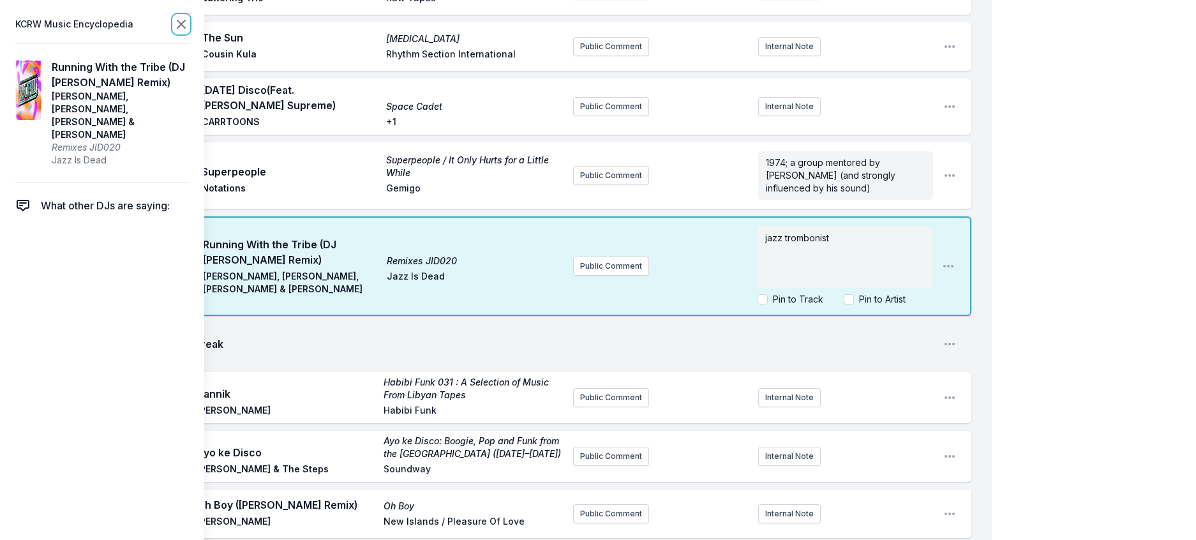
click at [189, 25] on icon at bounding box center [181, 24] width 15 height 15
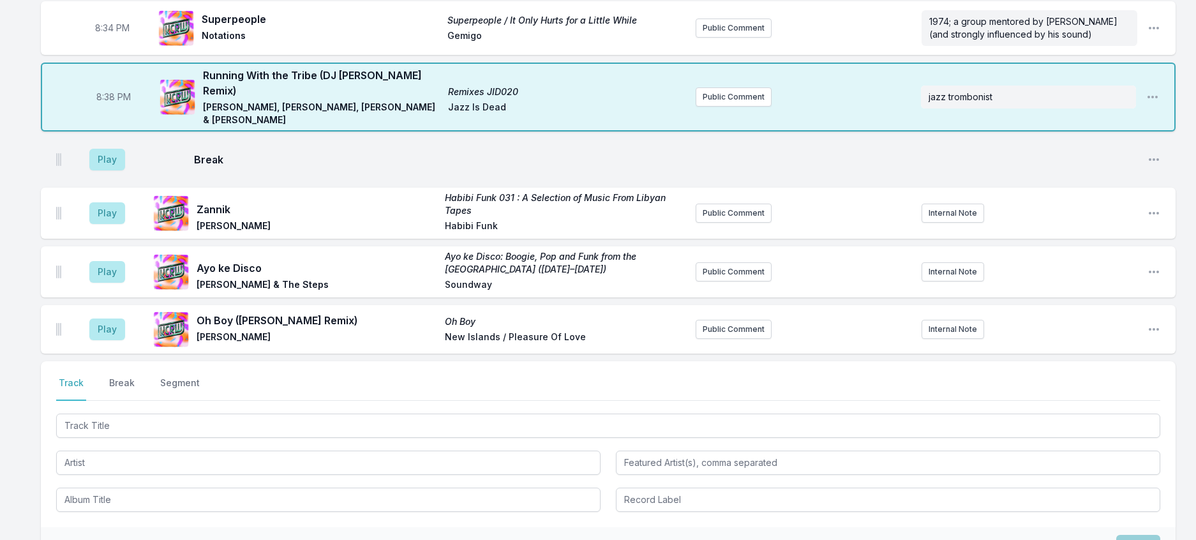
scroll to position [772, 0]
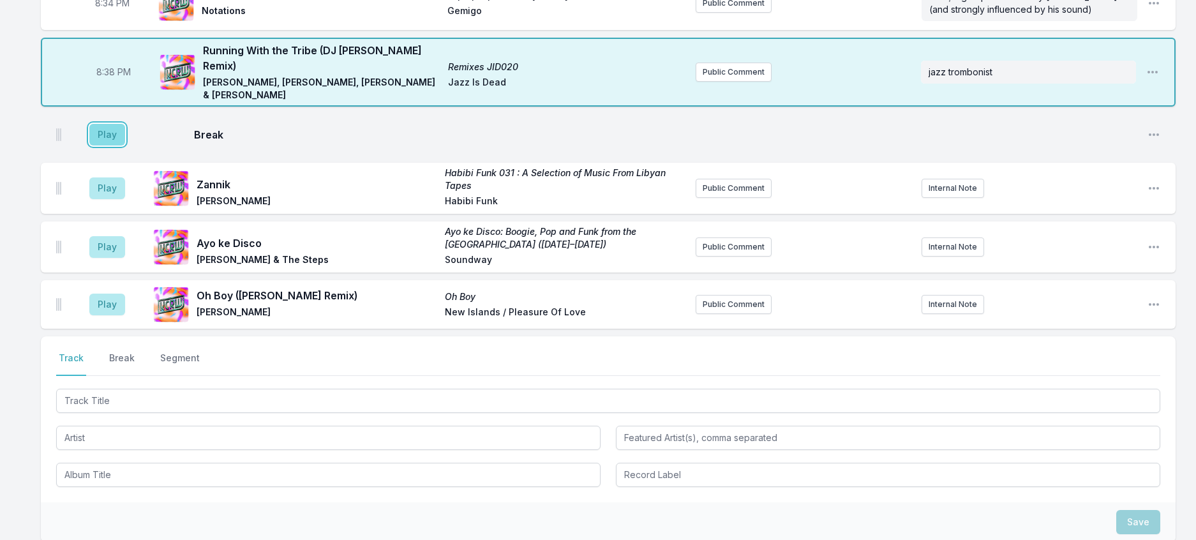
click at [123, 146] on button "Play" at bounding box center [107, 135] width 36 height 22
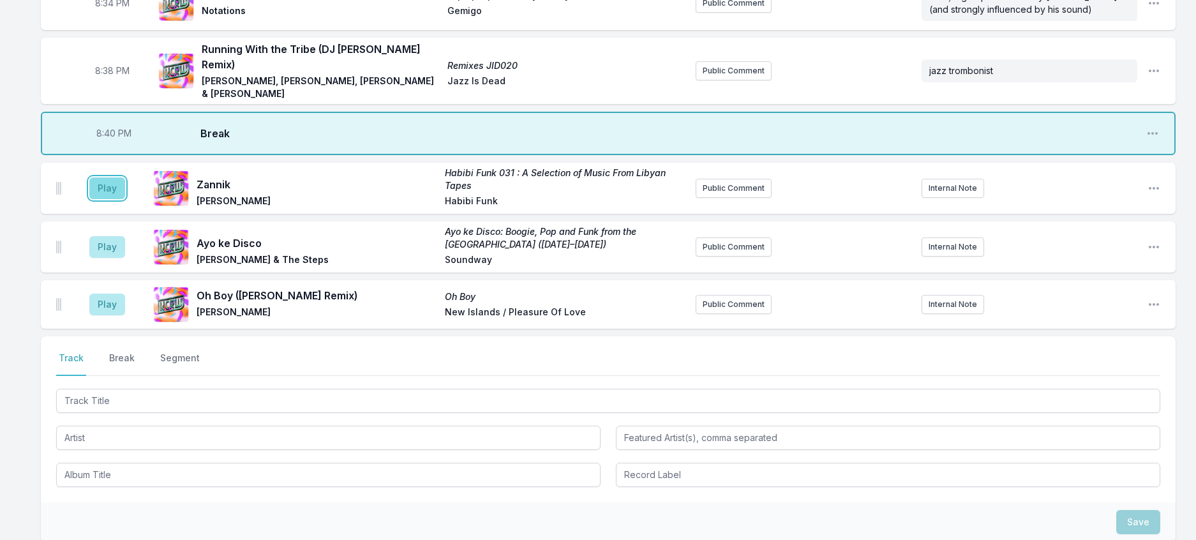
click at [125, 199] on button "Play" at bounding box center [107, 188] width 36 height 22
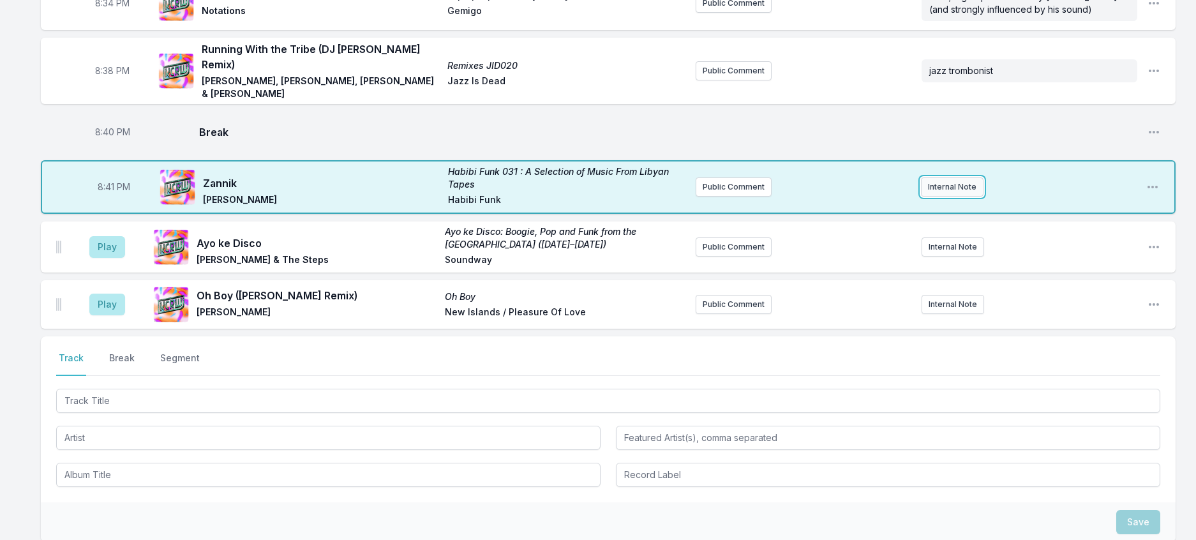
click at [931, 197] on button "Internal Note" at bounding box center [952, 186] width 63 height 19
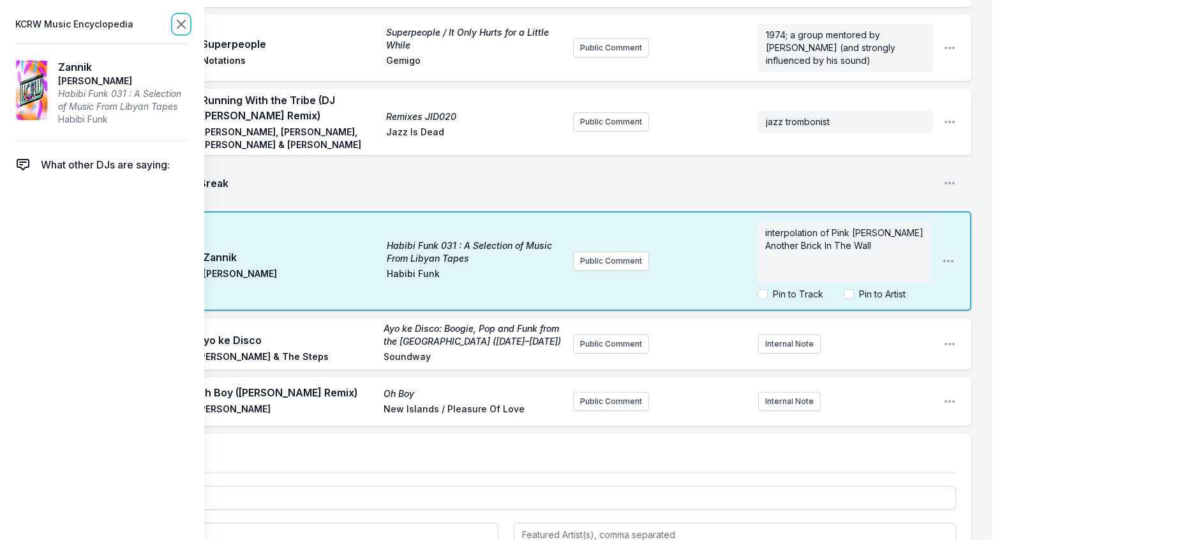
click at [189, 22] on icon at bounding box center [181, 24] width 15 height 15
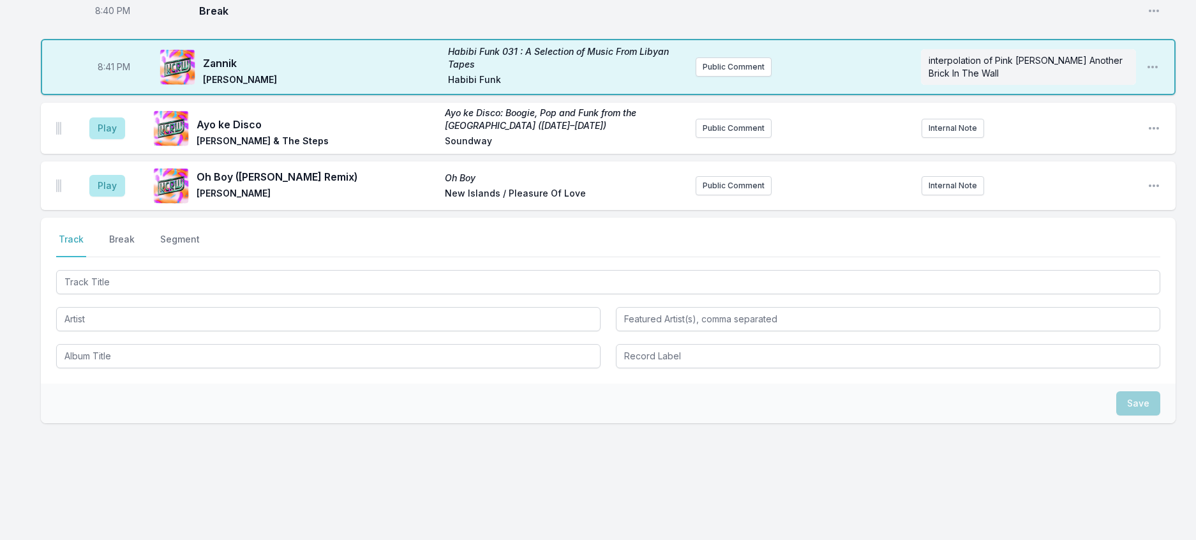
scroll to position [900, 0]
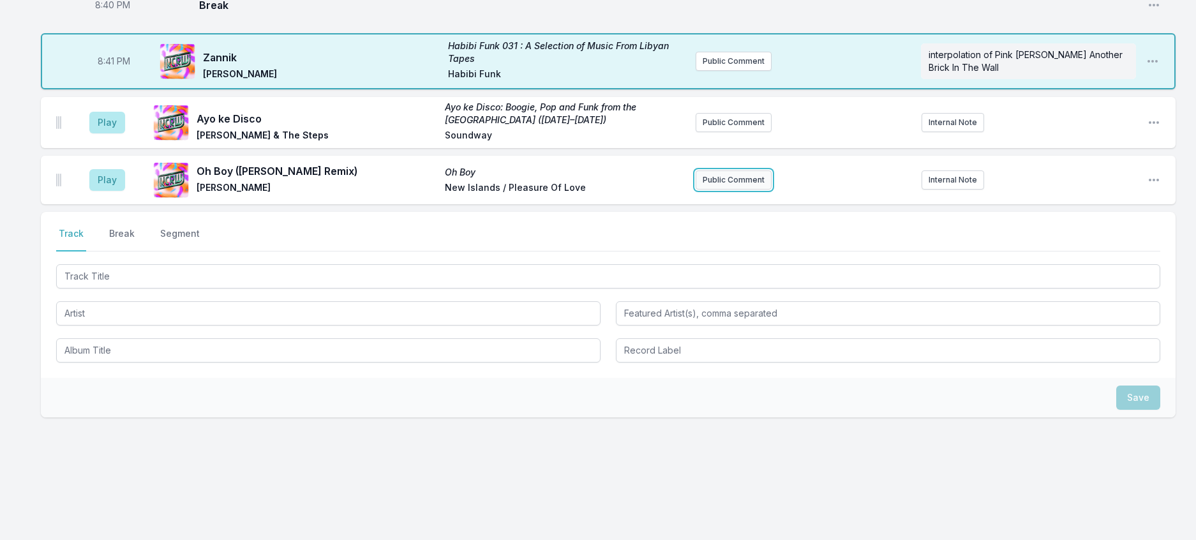
click at [745, 190] on button "Public Comment" at bounding box center [734, 179] width 76 height 19
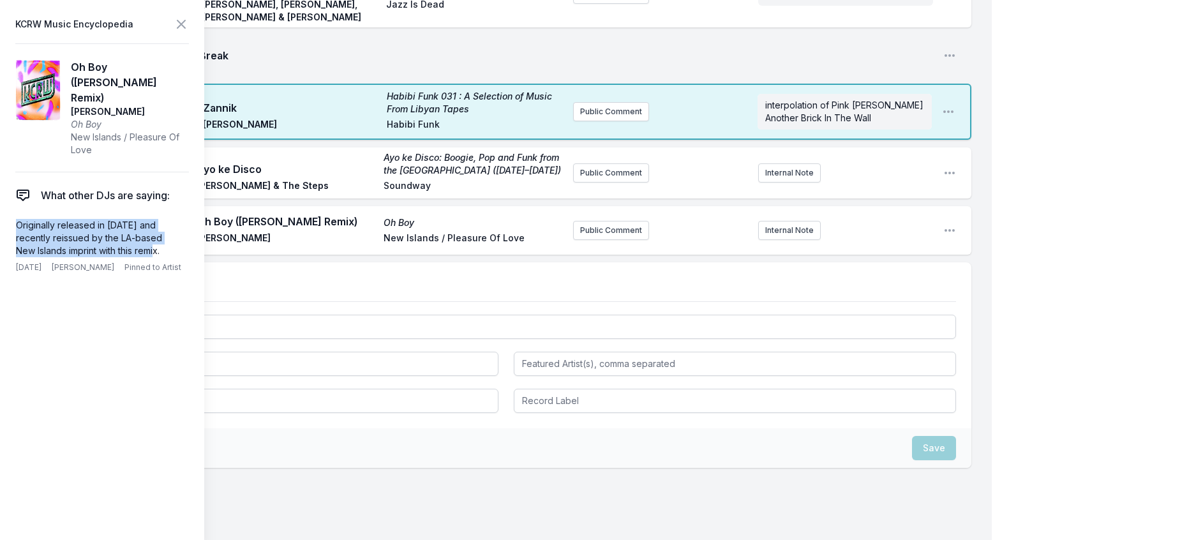
drag, startPoint x: 134, startPoint y: 271, endPoint x: 6, endPoint y: 239, distance: 132.1
click at [6, 239] on aside "KCRW Music Encyclopedia Oh Boy ([PERSON_NAME] Remix) [PERSON_NAME] Oh Boy New I…" at bounding box center [102, 270] width 204 height 540
copy p "Originally released in [DATE] and recently reissued by the LA-based New Islands…"
click at [573, 240] on button "Public Comment" at bounding box center [611, 230] width 76 height 19
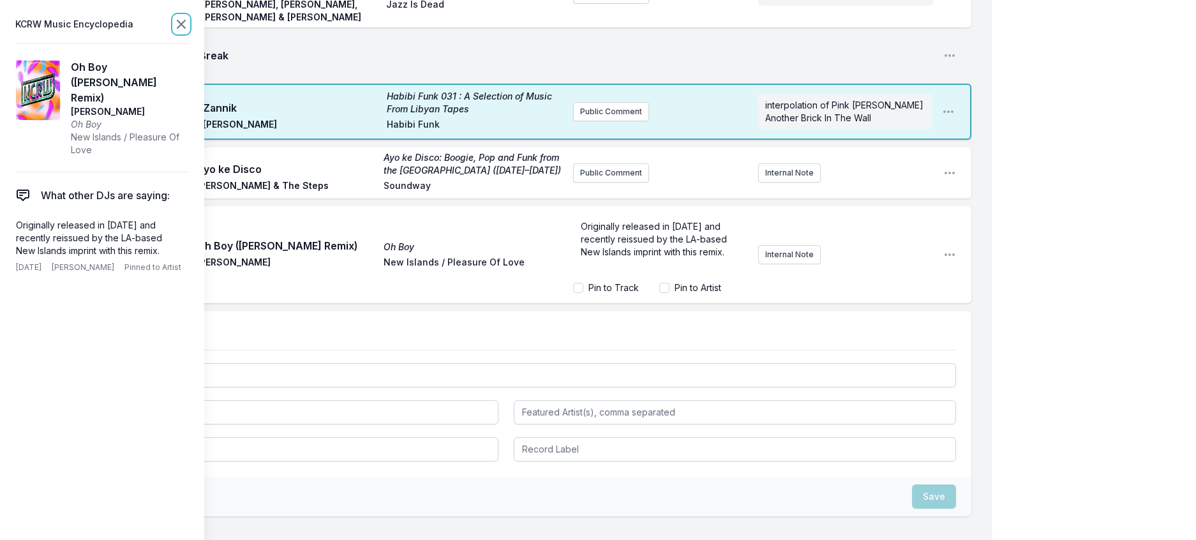
click at [189, 32] on icon at bounding box center [181, 24] width 15 height 15
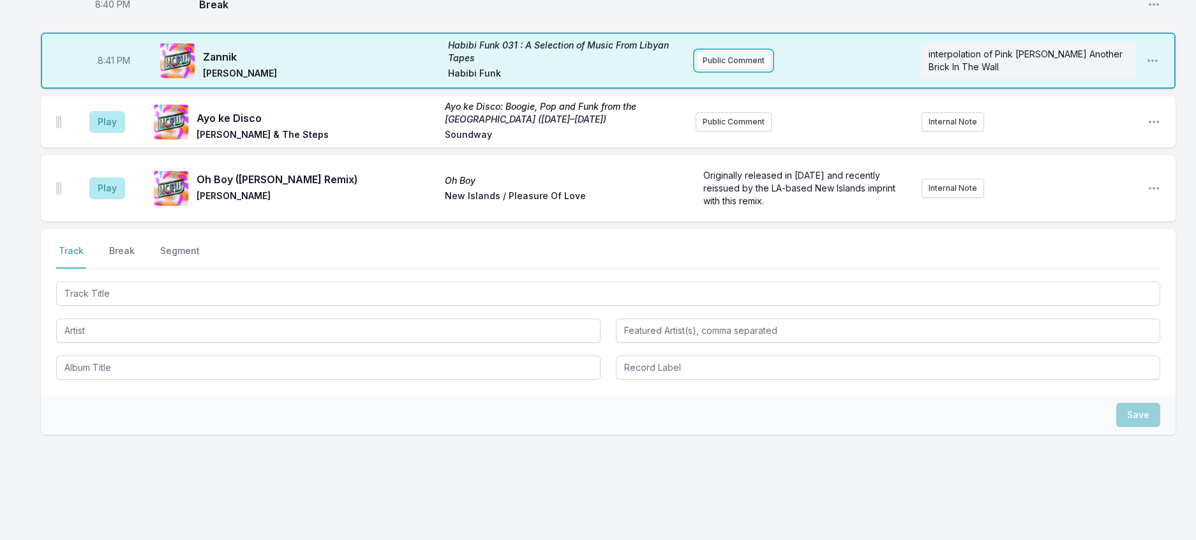
click at [725, 70] on button "Public Comment" at bounding box center [734, 60] width 76 height 19
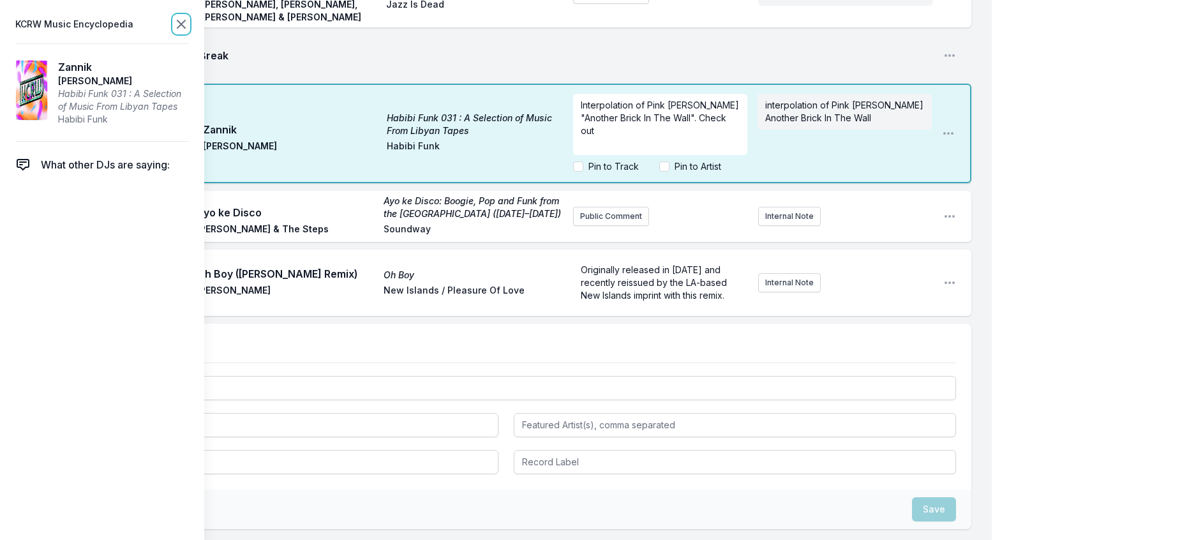
click at [189, 32] on icon at bounding box center [181, 24] width 15 height 15
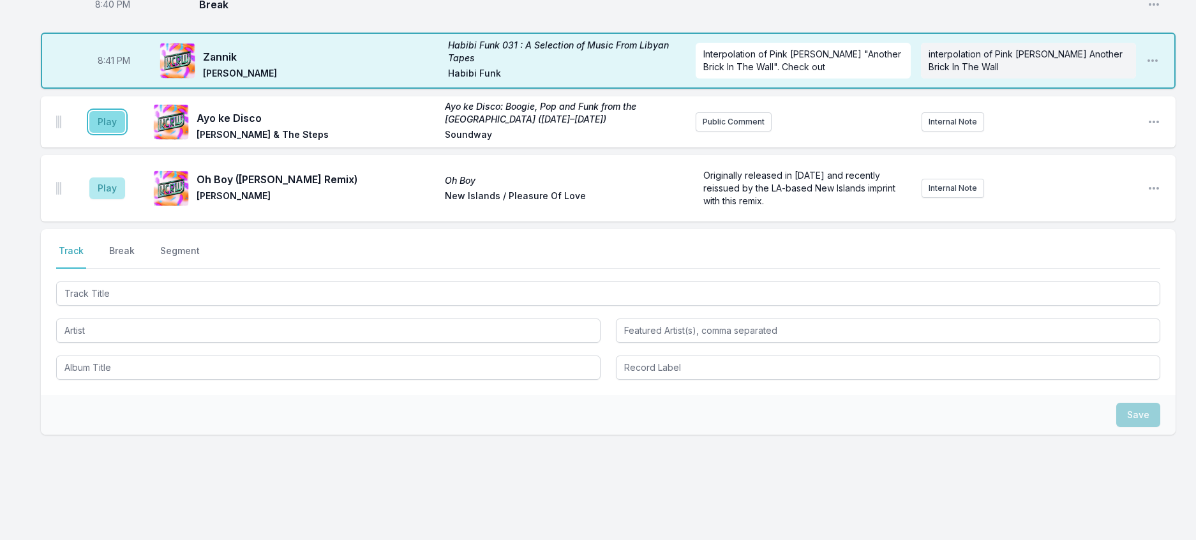
click at [123, 133] on button "Play" at bounding box center [107, 122] width 36 height 22
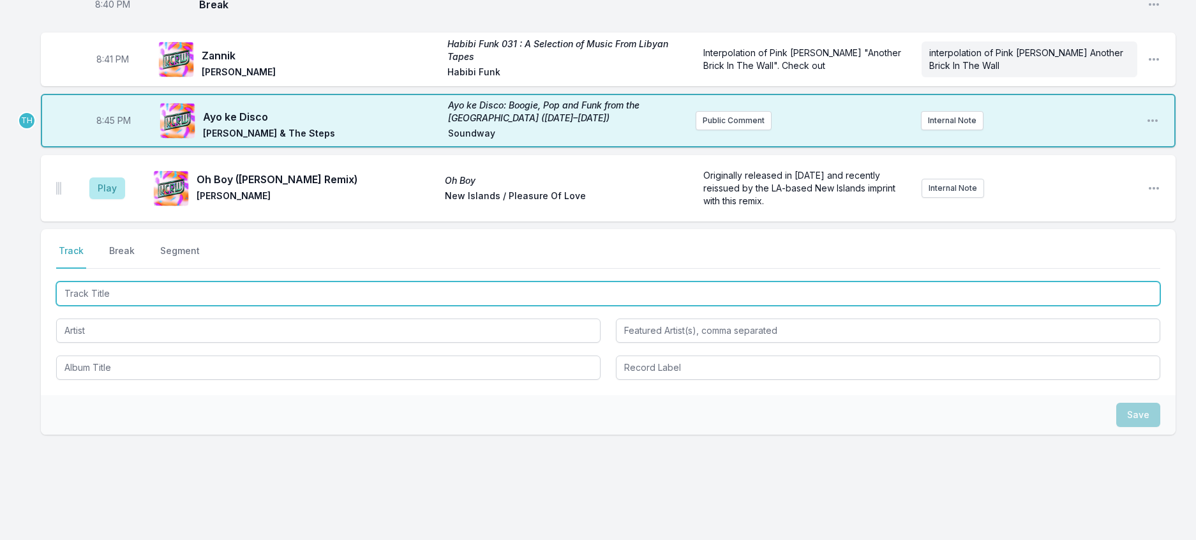
click at [196, 306] on input "Track Title" at bounding box center [608, 294] width 1105 height 24
type input "Secrets"
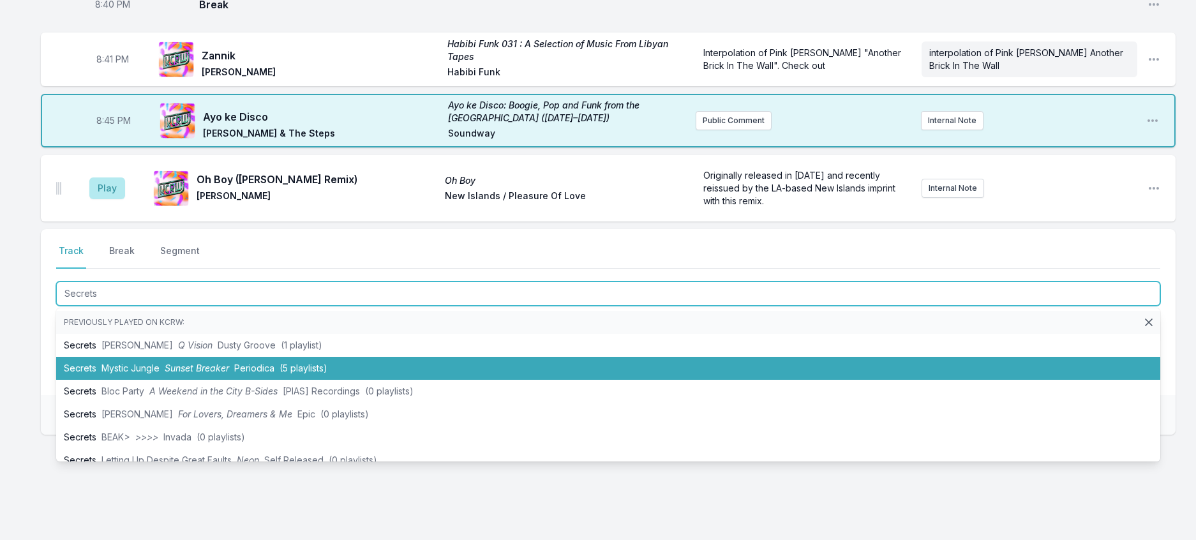
click at [232, 380] on li "Secrets Mystic Jungle Sunset Breaker Periodica (5 playlists)" at bounding box center [608, 368] width 1105 height 23
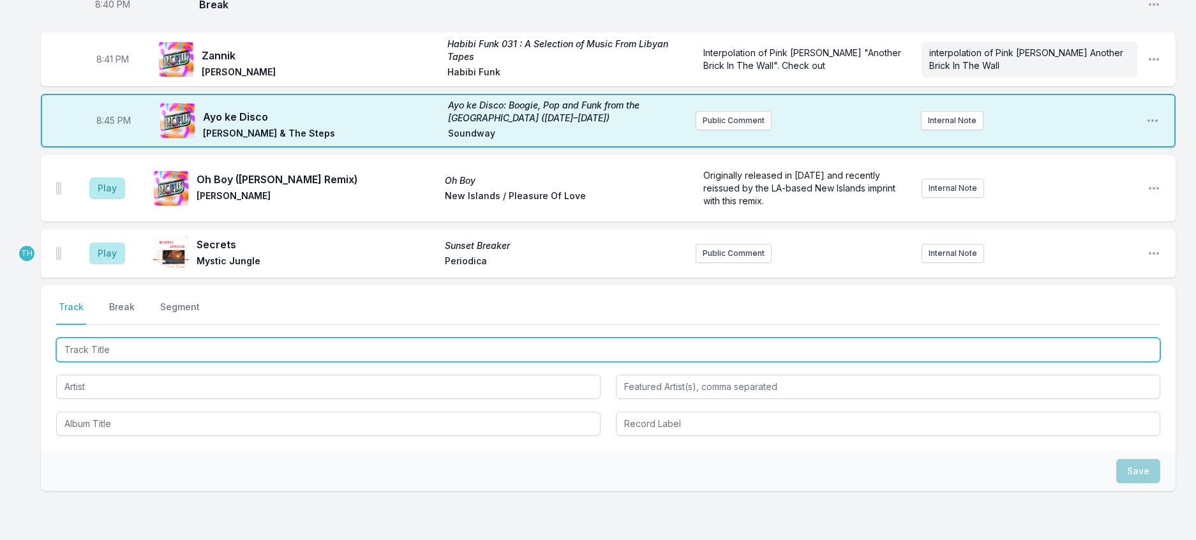
click at [260, 362] on input "Track Title" at bounding box center [608, 350] width 1105 height 24
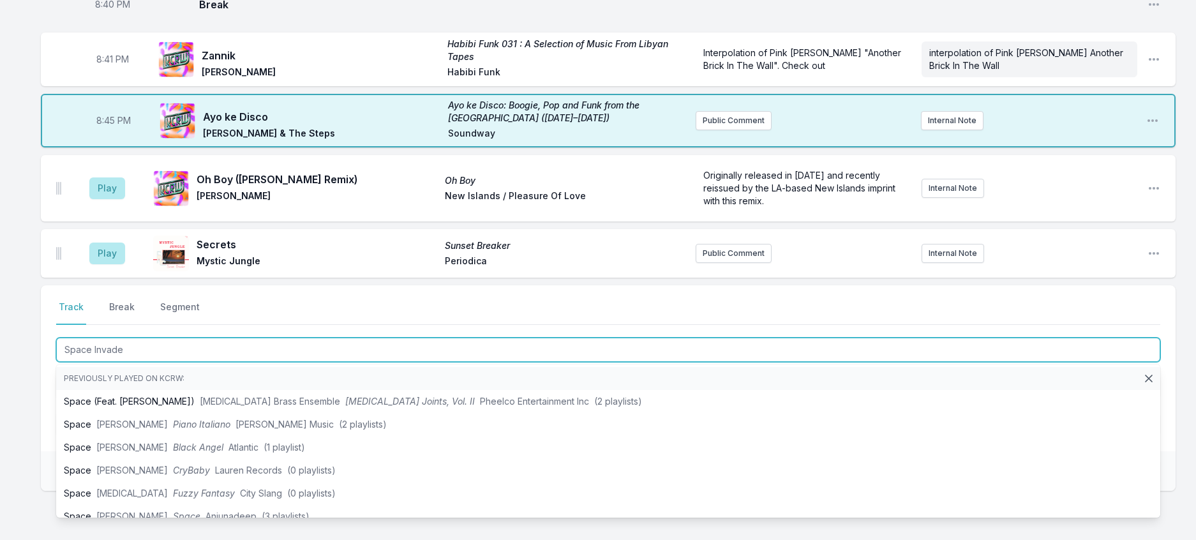
type input "Space Invader"
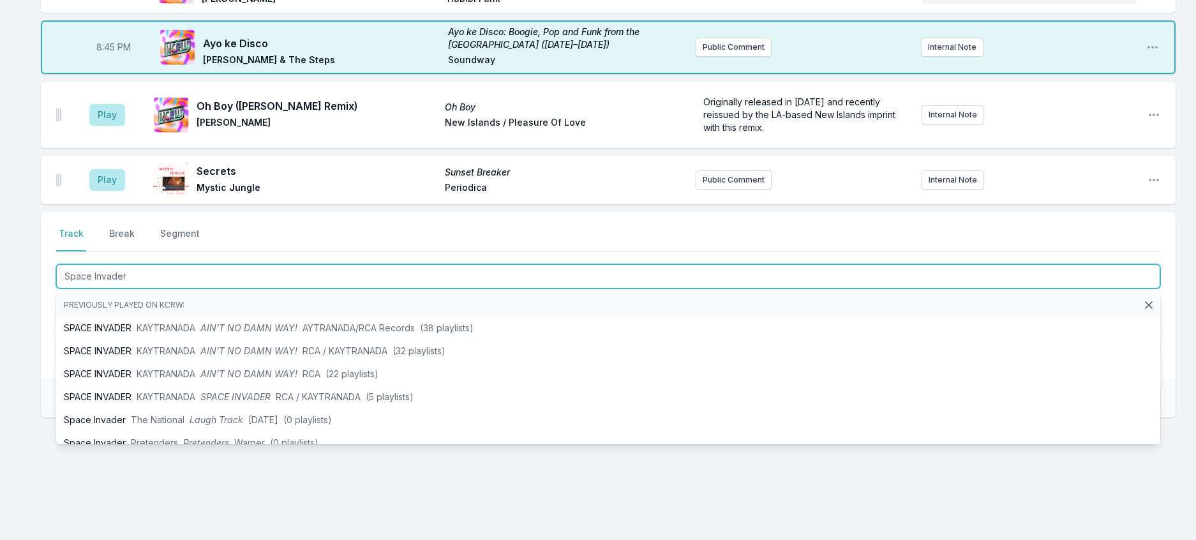
scroll to position [1144, 0]
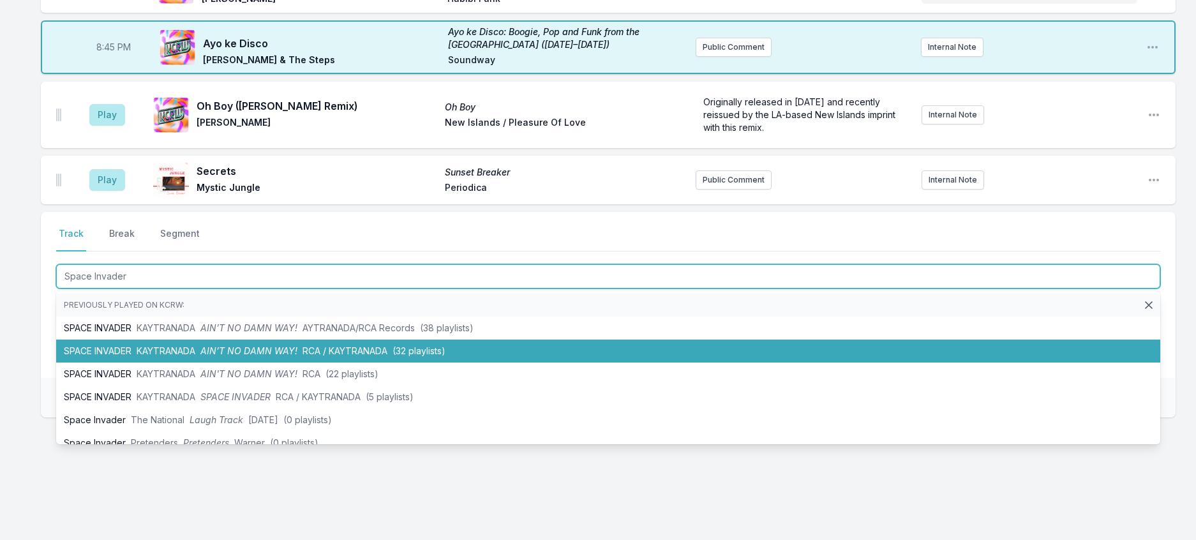
click at [340, 345] on span "RCA / KAYTRANADA" at bounding box center [345, 350] width 85 height 11
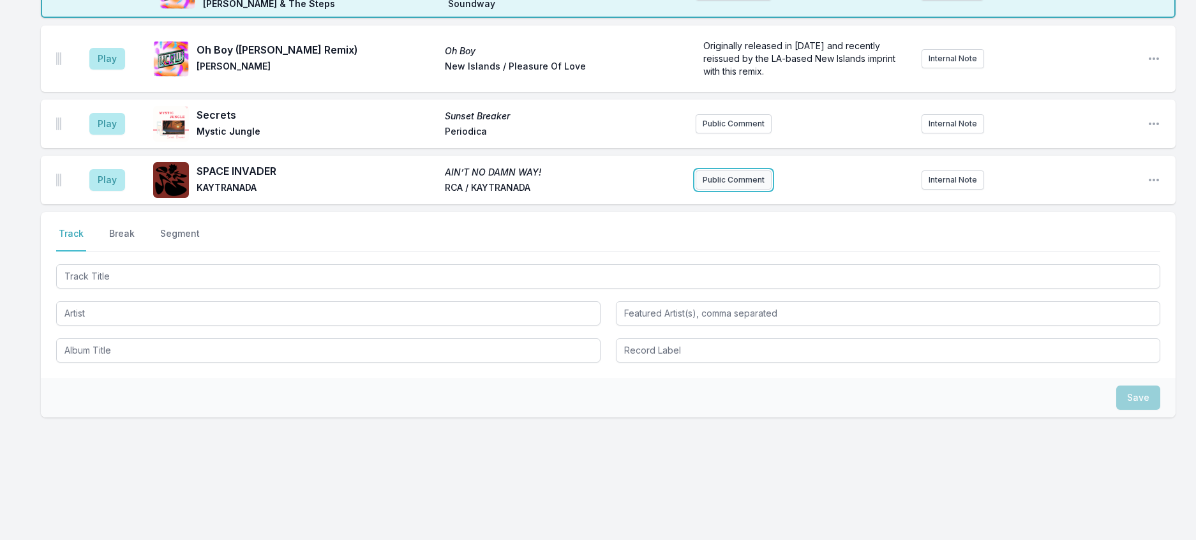
click at [762, 190] on button "Public Comment" at bounding box center [734, 179] width 76 height 19
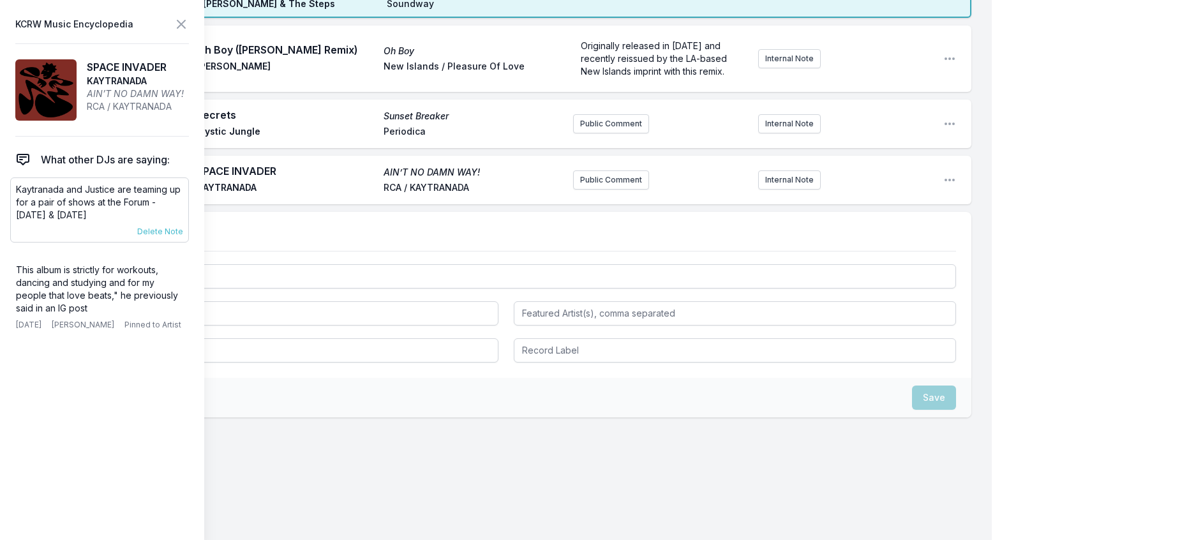
drag, startPoint x: 121, startPoint y: 243, endPoint x: 16, endPoint y: 213, distance: 108.7
click at [16, 213] on div "Kaytranada and Justice are teaming up for a pair of shows at the Forum - [DATE]…" at bounding box center [99, 209] width 179 height 65
copy p "Kaytranada and Justice are teaming up for a pair of shows at the Forum - [DATE]…"
click at [584, 190] on button "Public Comment" at bounding box center [611, 179] width 76 height 19
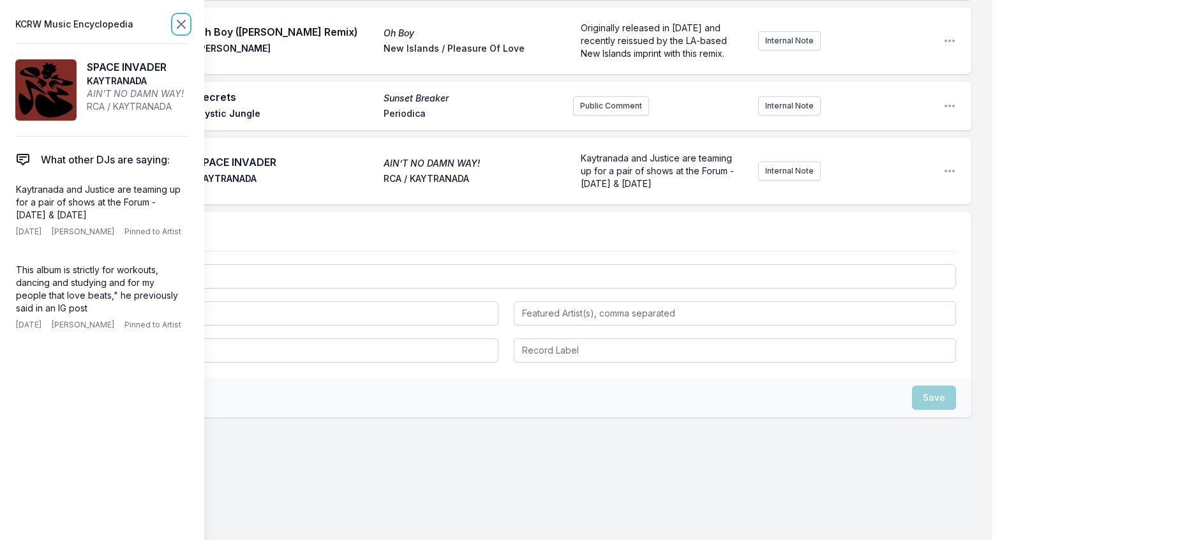
click at [185, 24] on icon at bounding box center [181, 24] width 8 height 8
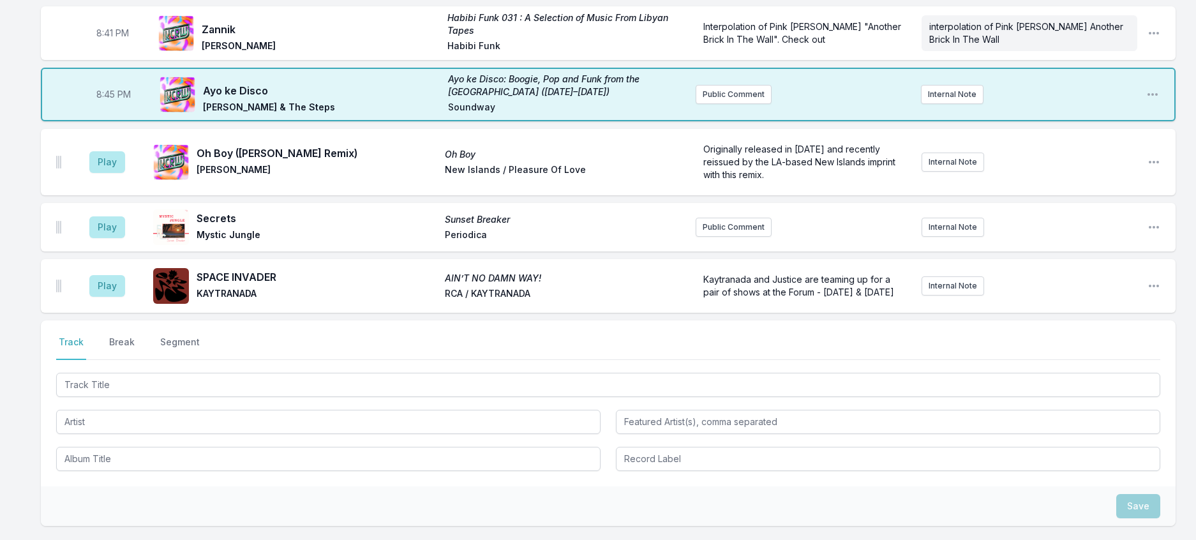
scroll to position [908, 0]
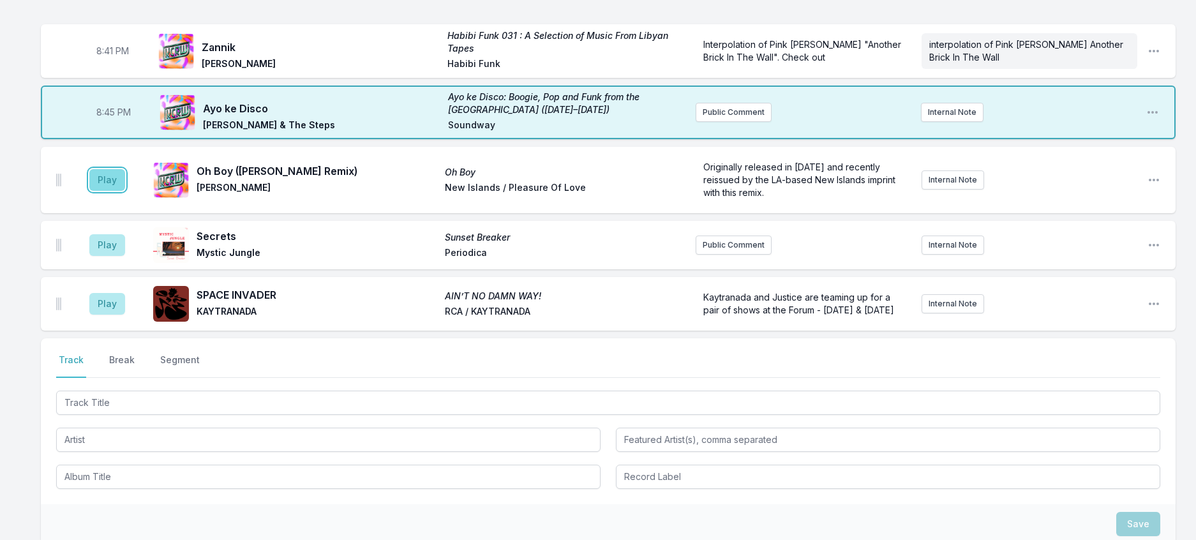
click at [125, 191] on button "Play" at bounding box center [107, 180] width 36 height 22
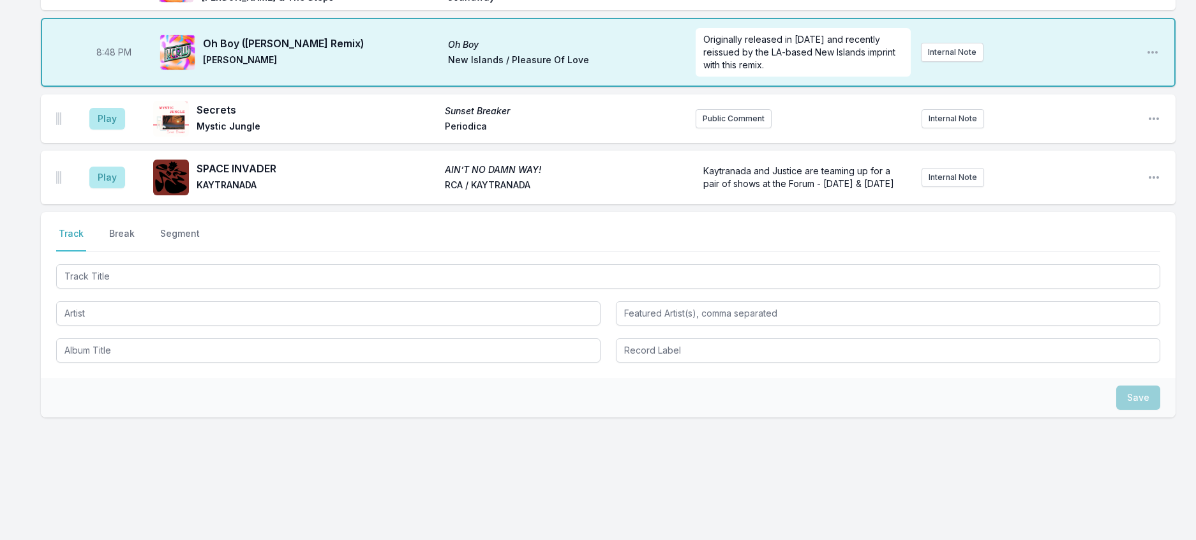
scroll to position [1163, 0]
click at [137, 252] on button "Break" at bounding box center [122, 239] width 31 height 24
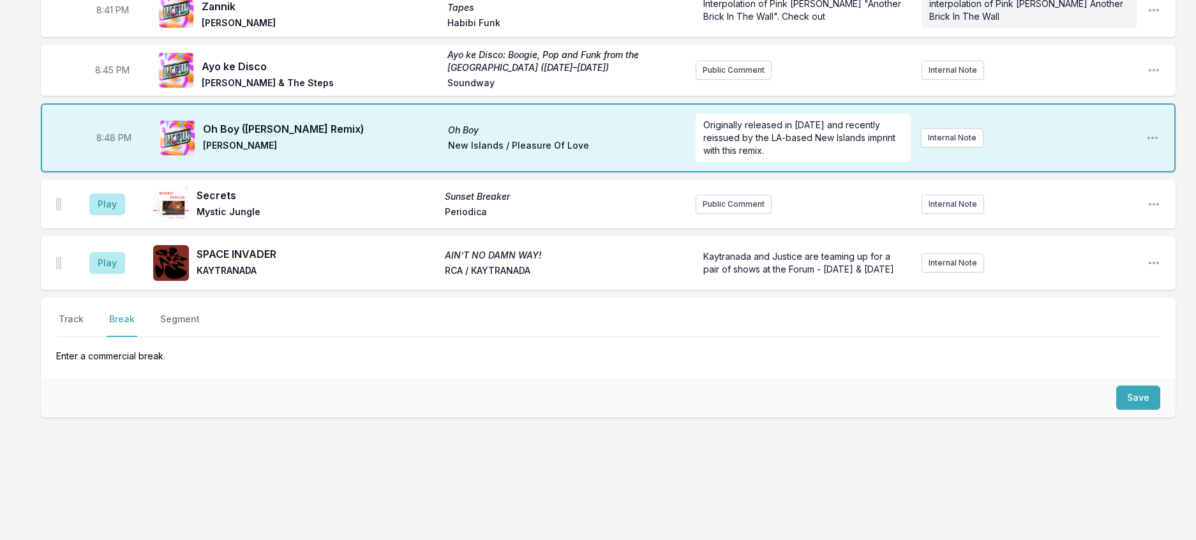
click at [1107, 381] on div "Save" at bounding box center [608, 398] width 1135 height 40
click at [1145, 386] on button "Save" at bounding box center [1139, 398] width 44 height 24
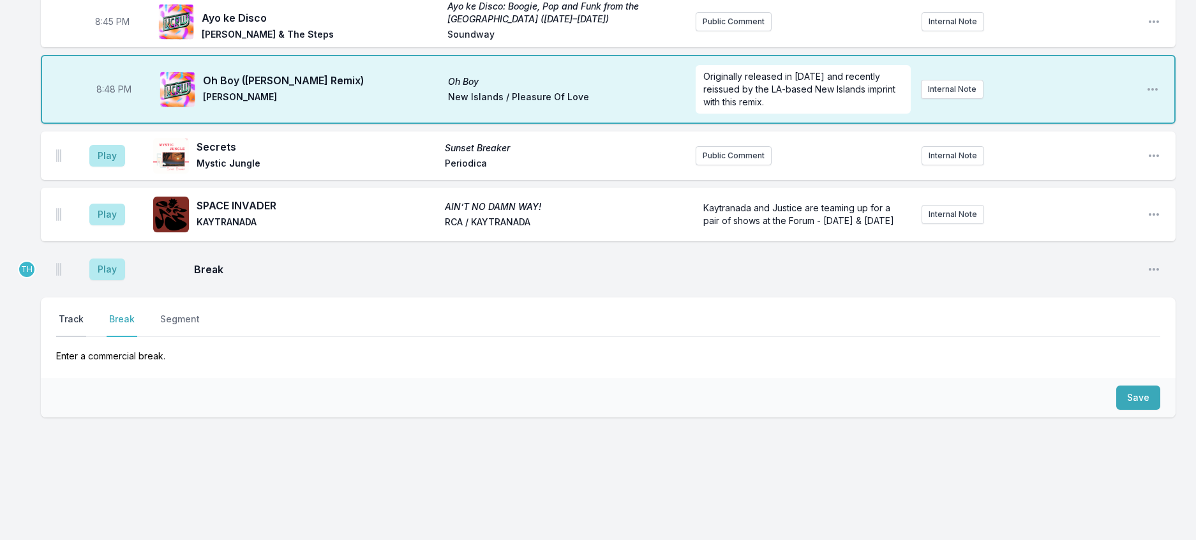
click at [69, 337] on button "Track" at bounding box center [71, 325] width 30 height 24
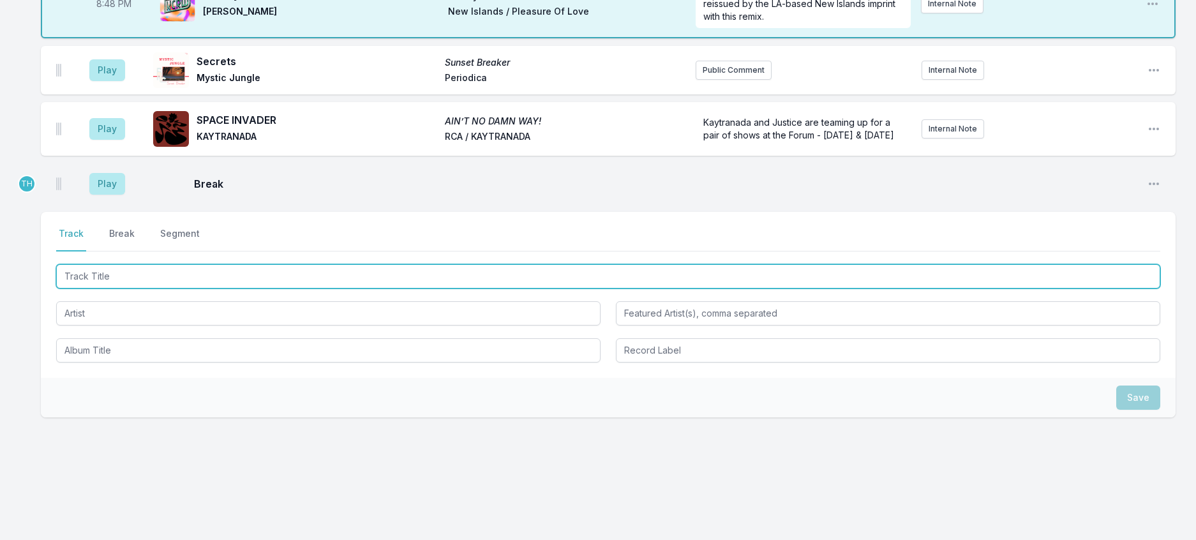
click at [110, 289] on input "Track Title" at bounding box center [608, 276] width 1105 height 24
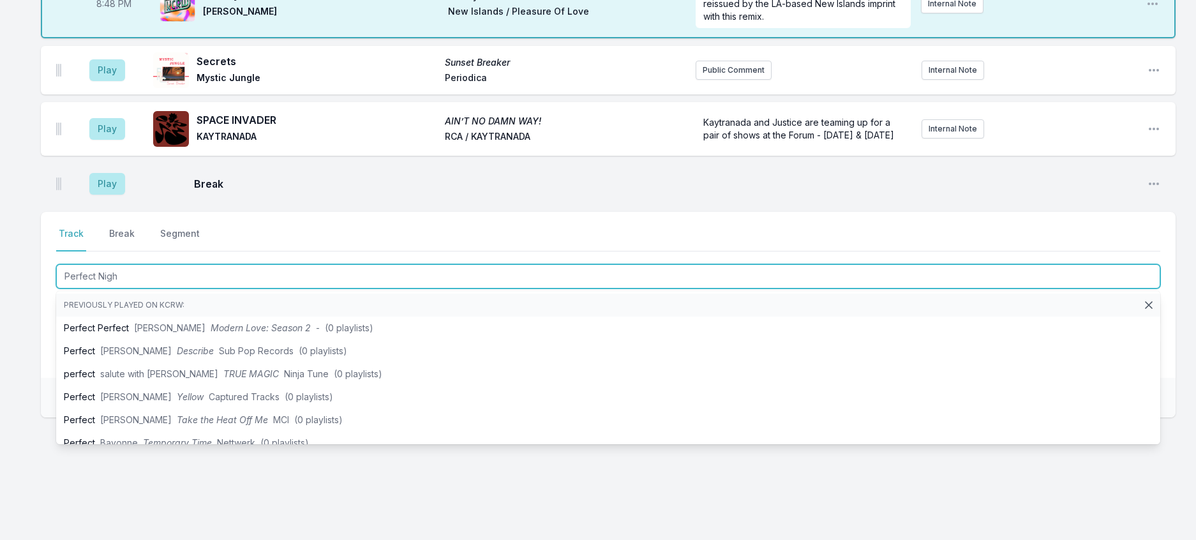
type input "Perfect Night"
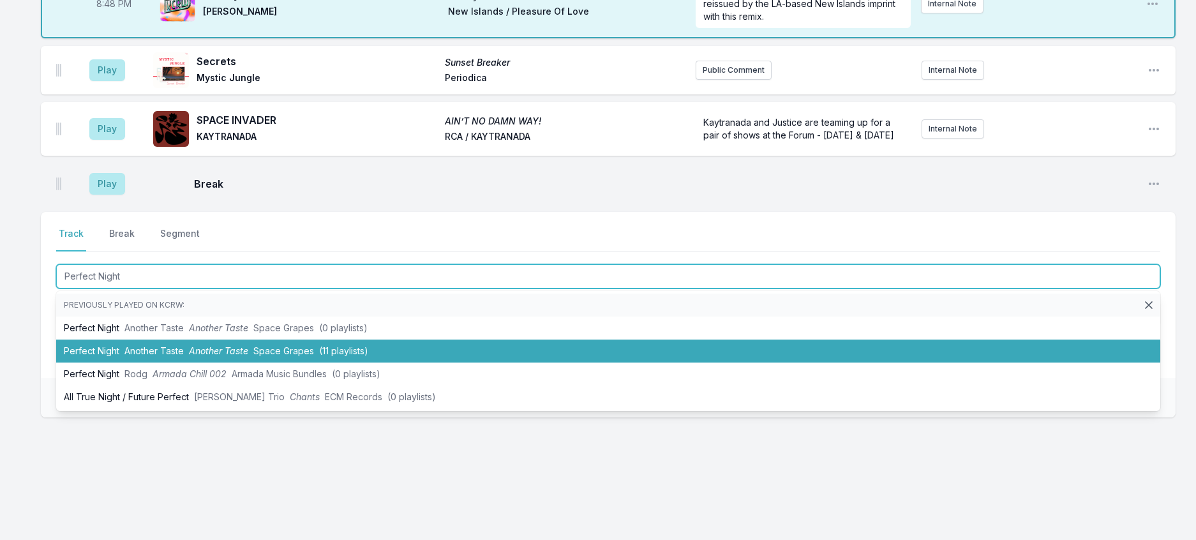
click at [248, 356] on span "Another Taste" at bounding box center [218, 350] width 59 height 11
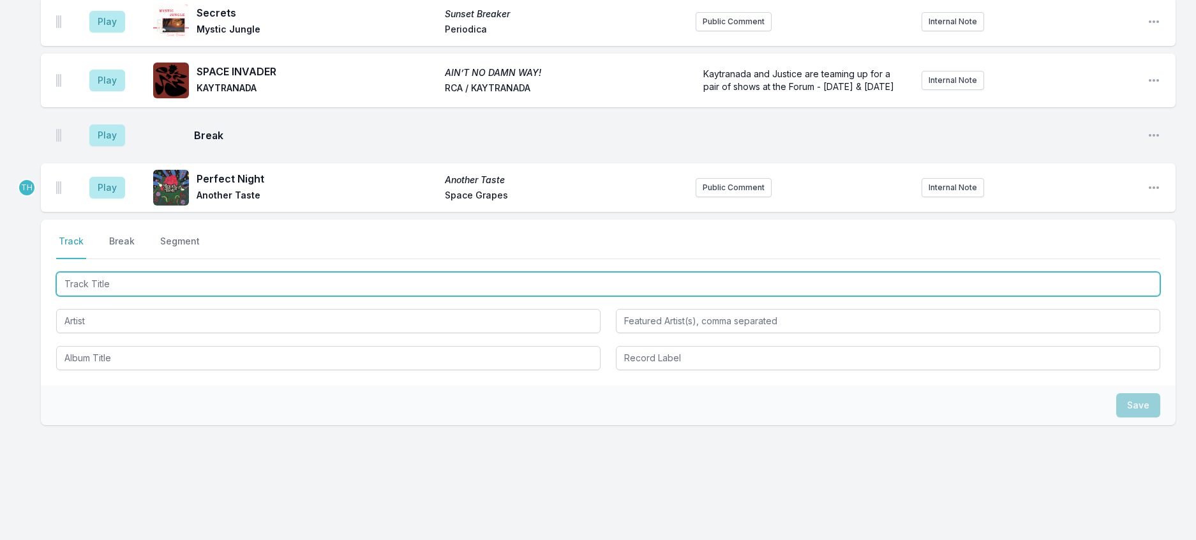
click at [305, 296] on input "Track Title" at bounding box center [608, 284] width 1105 height 24
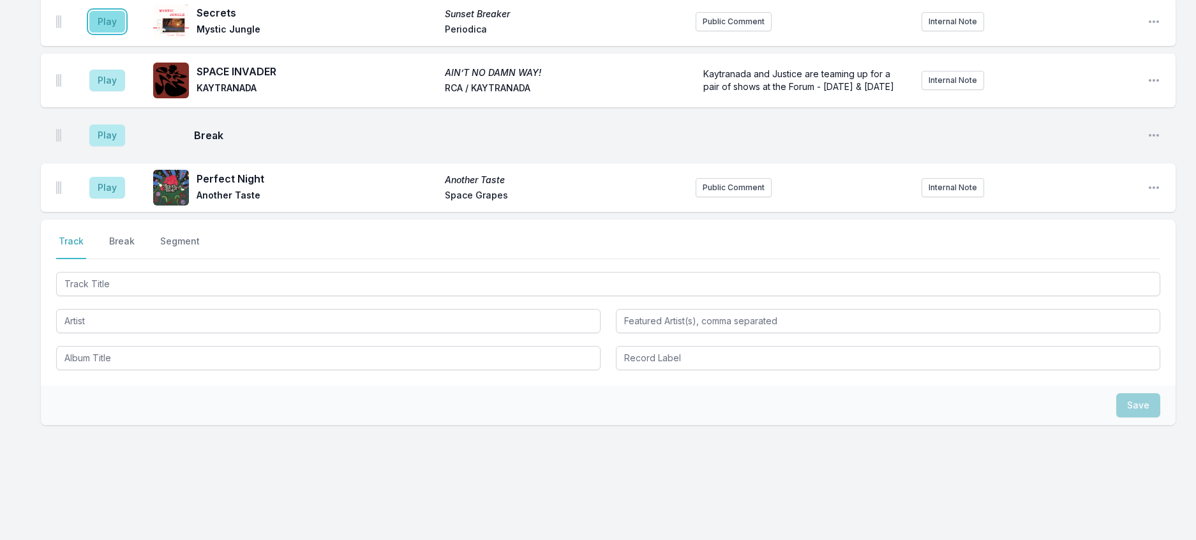
click at [125, 33] on button "Play" at bounding box center [107, 22] width 36 height 22
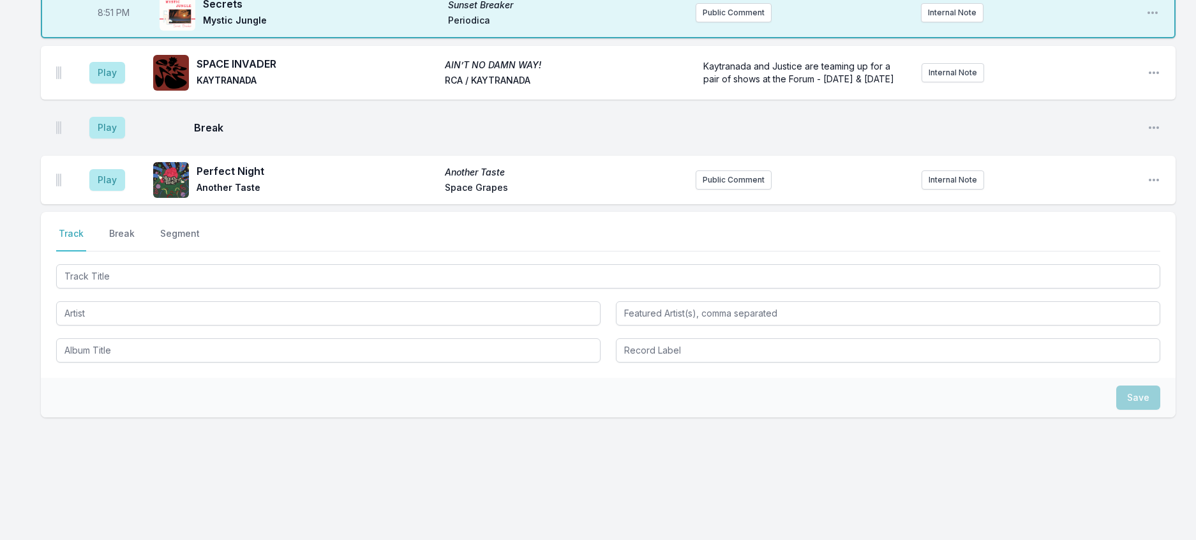
scroll to position [1259, 0]
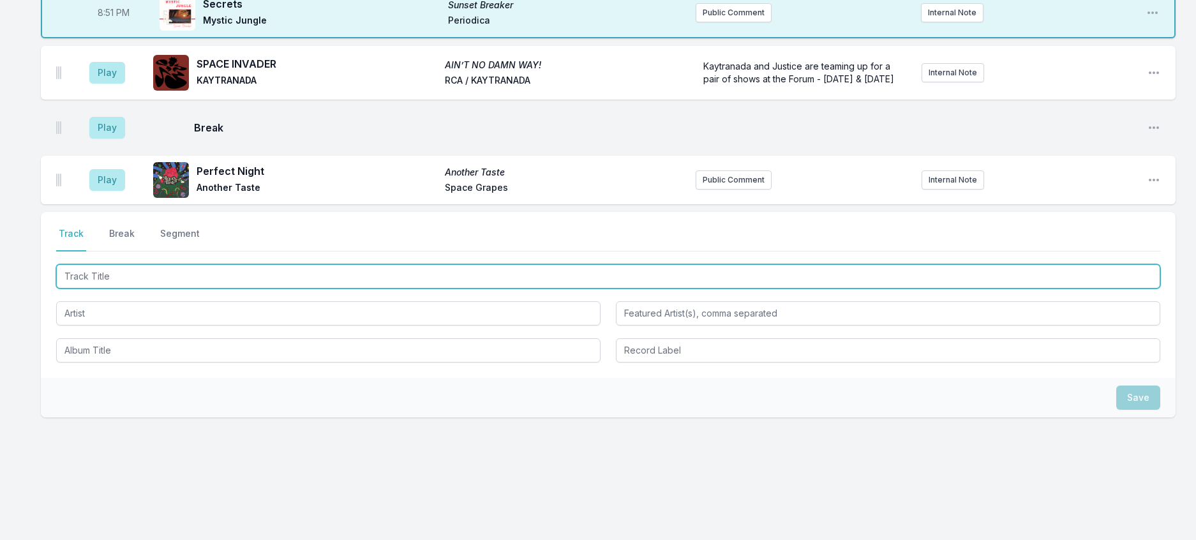
click at [197, 289] on input "Track Title" at bounding box center [608, 276] width 1105 height 24
type input "Overnight"
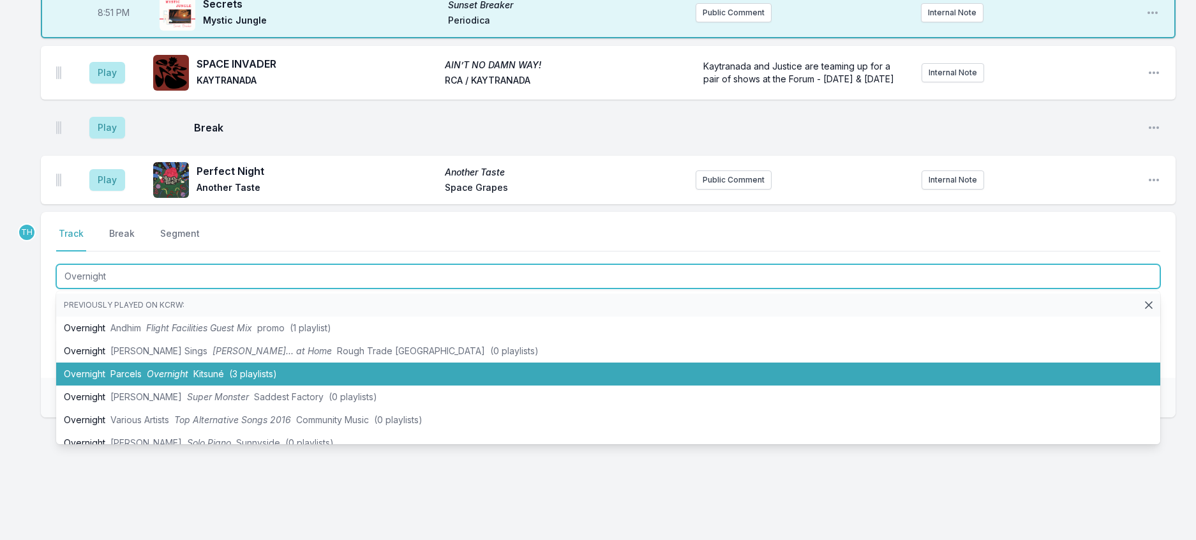
click at [216, 379] on span "Kitsuné" at bounding box center [208, 373] width 31 height 11
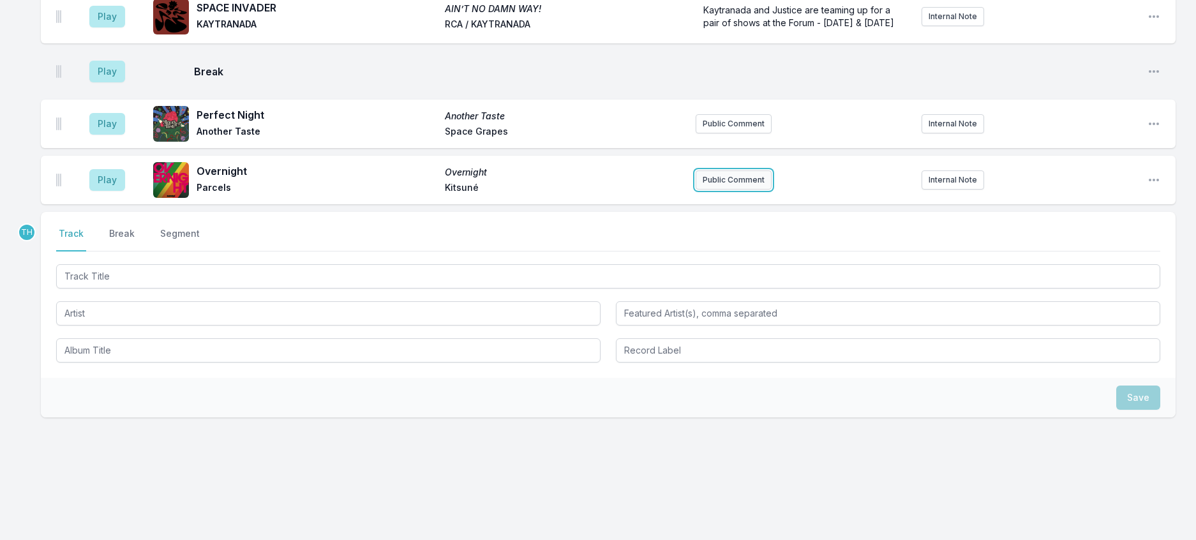
click at [735, 190] on button "Public Comment" at bounding box center [734, 179] width 76 height 19
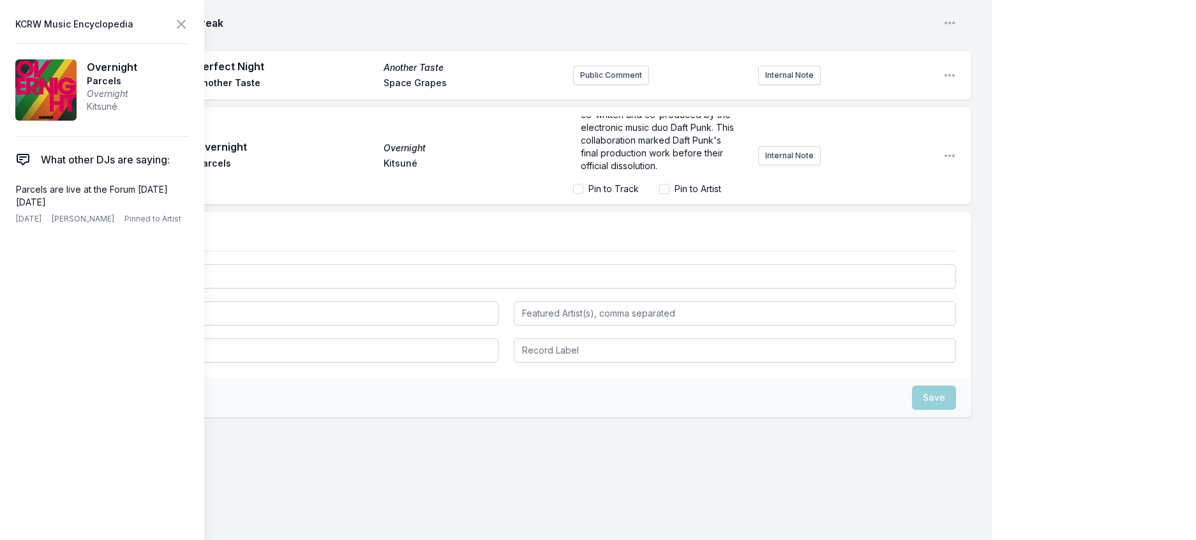
scroll to position [0, 0]
drag, startPoint x: 625, startPoint y: 298, endPoint x: 590, endPoint y: 326, distance: 45.0
click at [590, 209] on span ""Overnight," a 2017 song by the Australian band Parcels, which was co-written a…" at bounding box center [659, 165] width 156 height 87
drag, startPoint x: 654, startPoint y: 326, endPoint x: 655, endPoint y: 315, distance: 10.9
click at [655, 197] on span ""Overnight," was co-written and co-produced by the electronic music duo [PERSON…" at bounding box center [657, 159] width 153 height 75
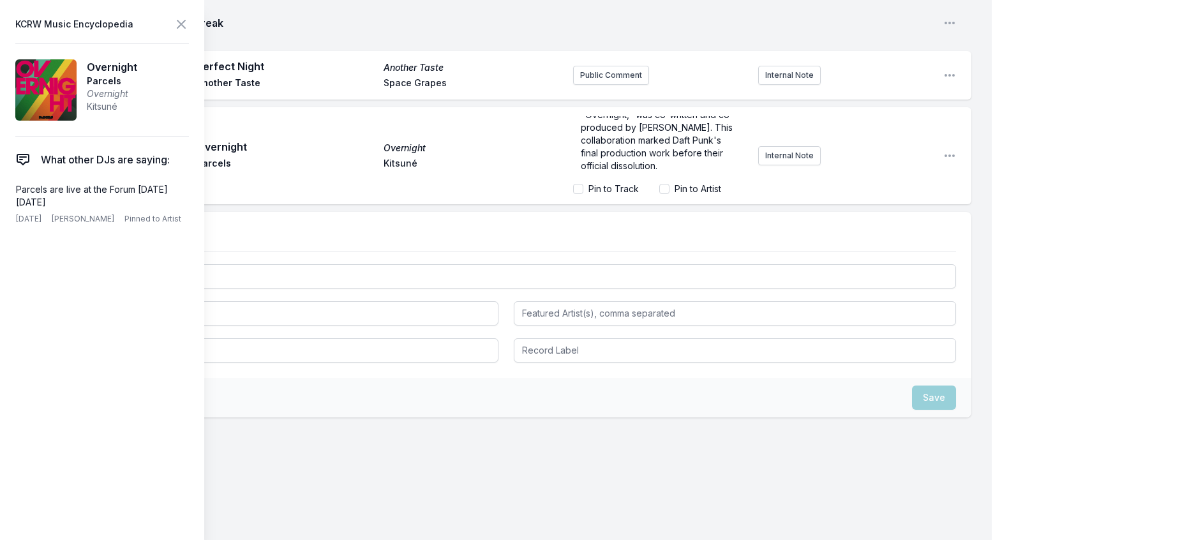
scroll to position [29, 0]
click at [653, 172] on p ""Overnight," was co-written and co-produced by [PERSON_NAME]. This collaboratio…" at bounding box center [661, 141] width 160 height 64
drag, startPoint x: 660, startPoint y: 326, endPoint x: 637, endPoint y: 327, distance: 23.0
click at [637, 171] on span ""Overnight," was co-written and co-produced by [PERSON_NAME]. This collaboratio…" at bounding box center [659, 127] width 157 height 87
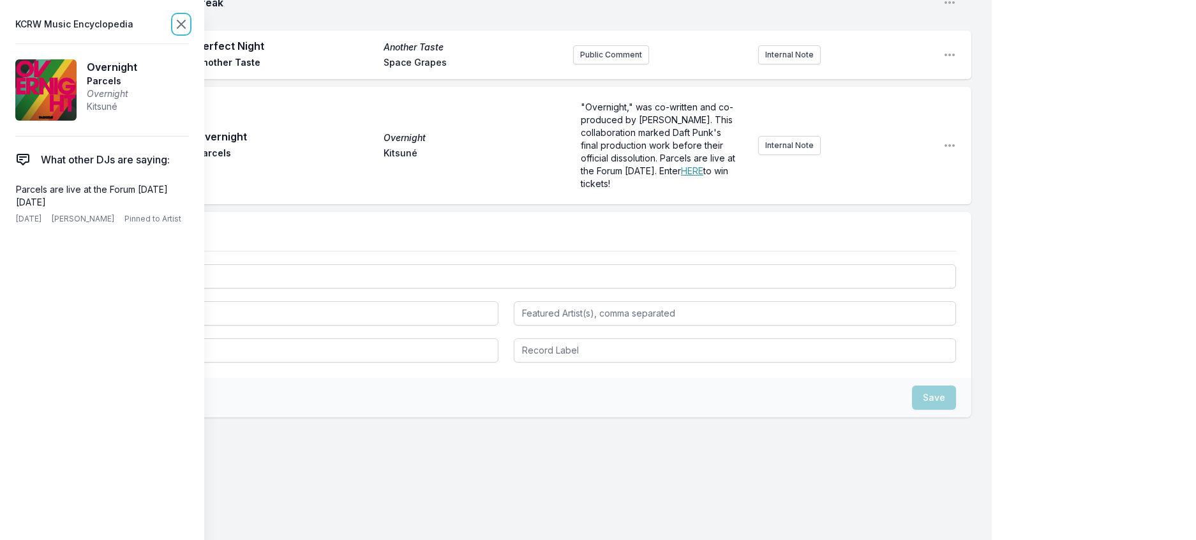
click at [185, 28] on icon at bounding box center [181, 24] width 8 height 8
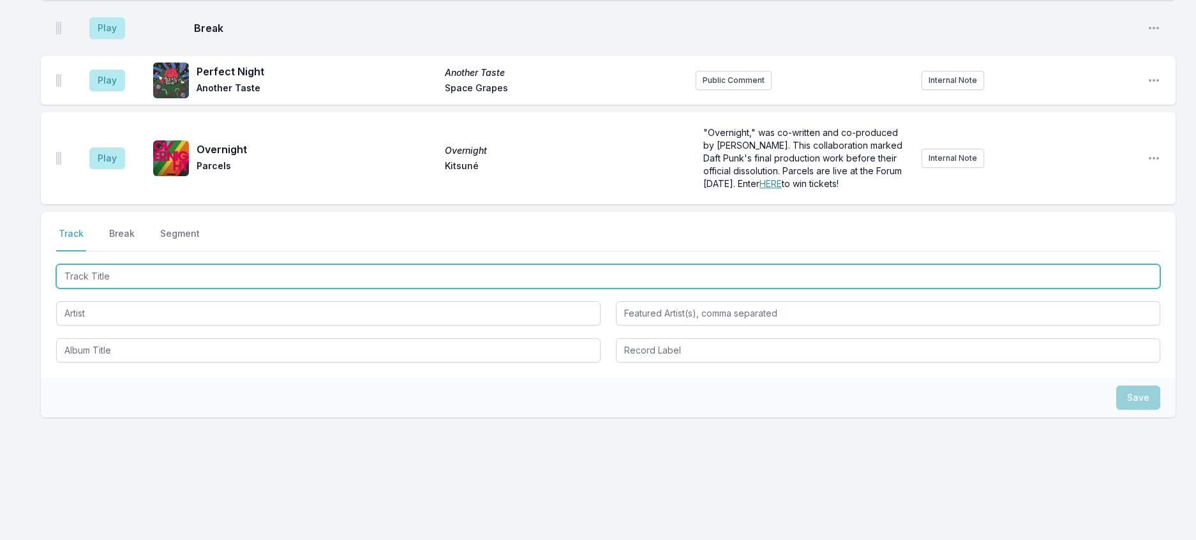
click at [196, 289] on input "Track Title" at bounding box center [608, 276] width 1105 height 24
type input "Kiss Goodnight"
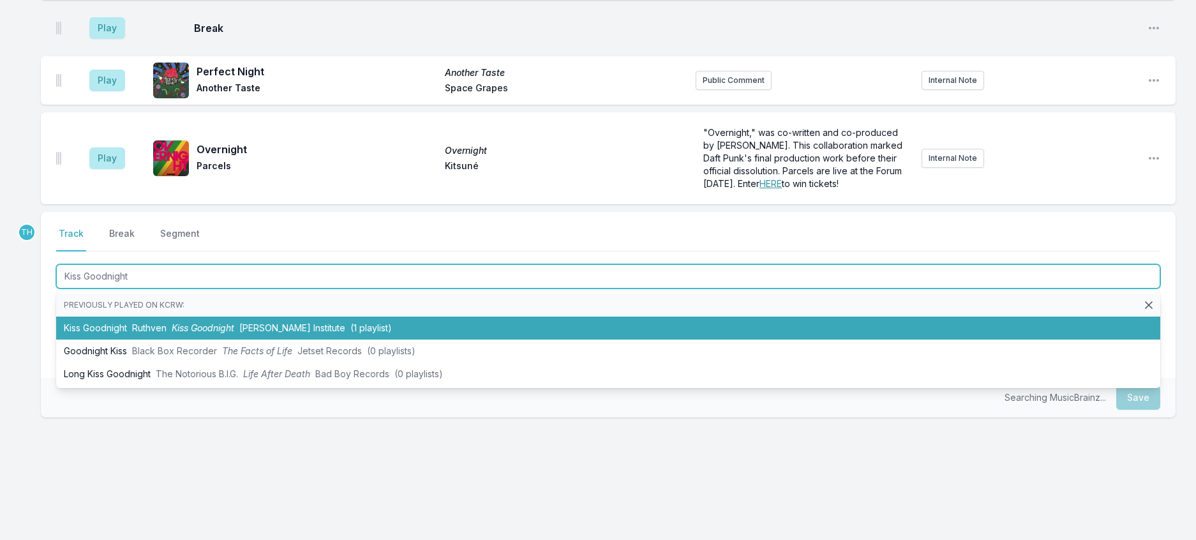
click at [245, 340] on li "Kiss Goodnight Ruthven Kiss [PERSON_NAME] Institute (1 playlist)" at bounding box center [608, 328] width 1105 height 23
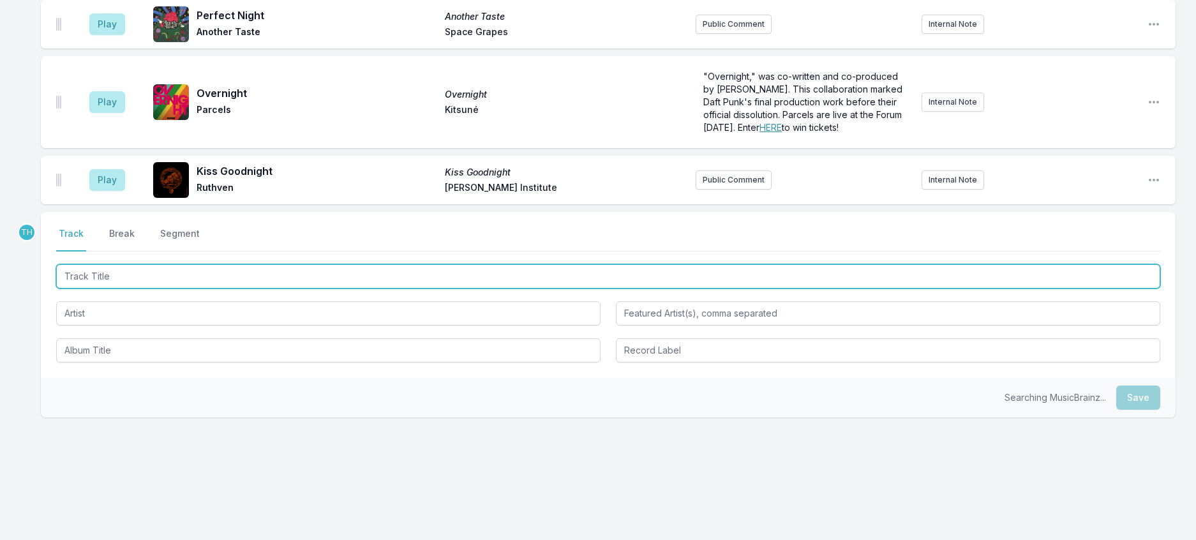
scroll to position [1450, 0]
click at [348, 289] on input "Track Title" at bounding box center [608, 276] width 1105 height 24
type input "Nainan Da Pyar (Psychemagik Remix)"
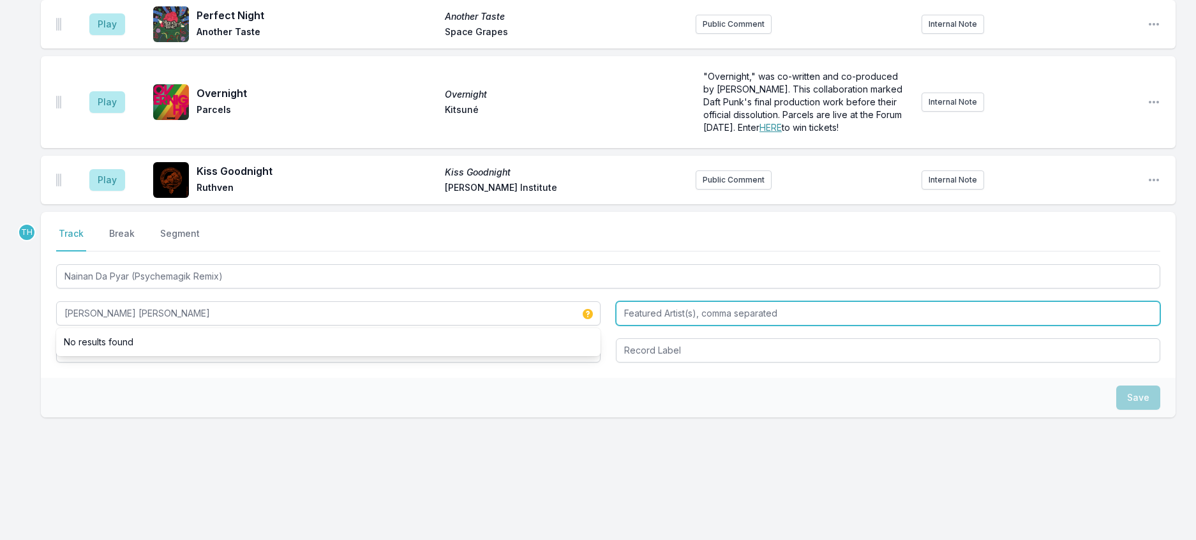
type input "[PERSON_NAME] [PERSON_NAME]"
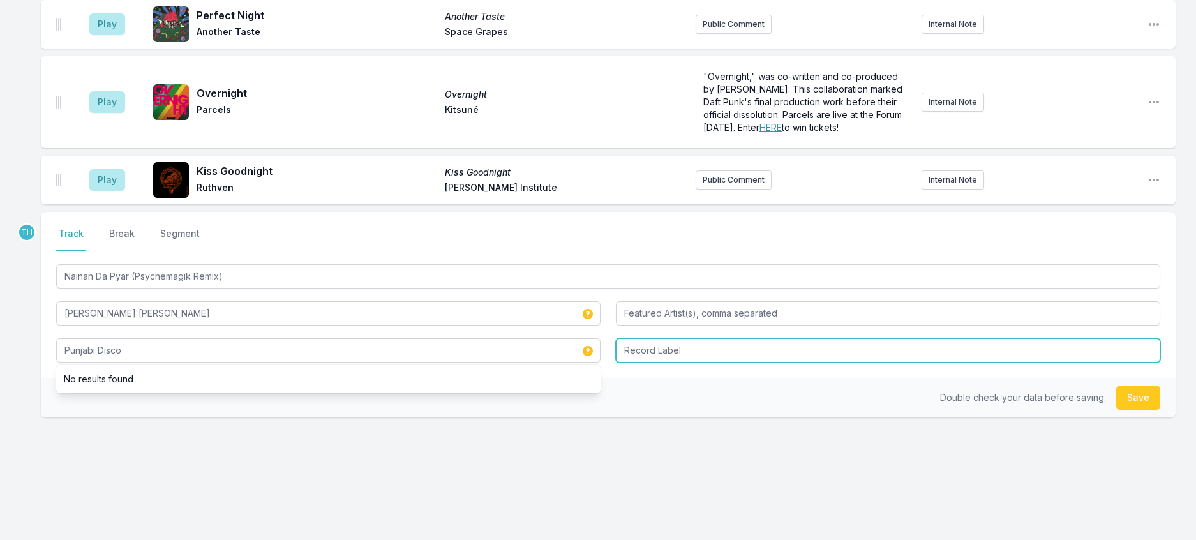
type input "Punjabi Disco"
type input "Naya Beat"
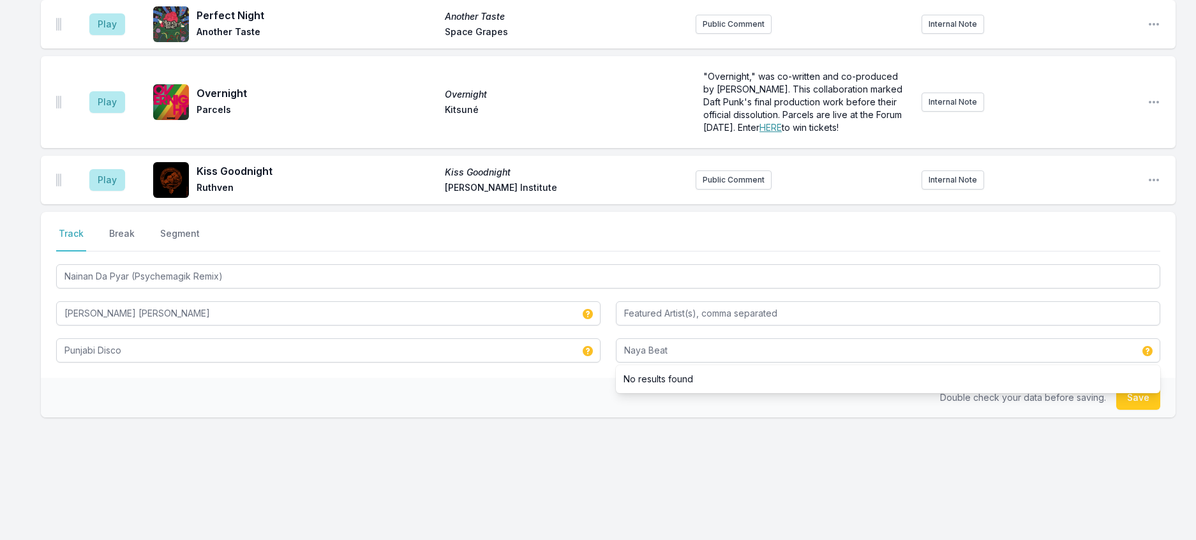
click at [535, 418] on div "Double check your data before saving. Save" at bounding box center [608, 398] width 1135 height 40
click at [1117, 410] on button "Save" at bounding box center [1139, 398] width 44 height 24
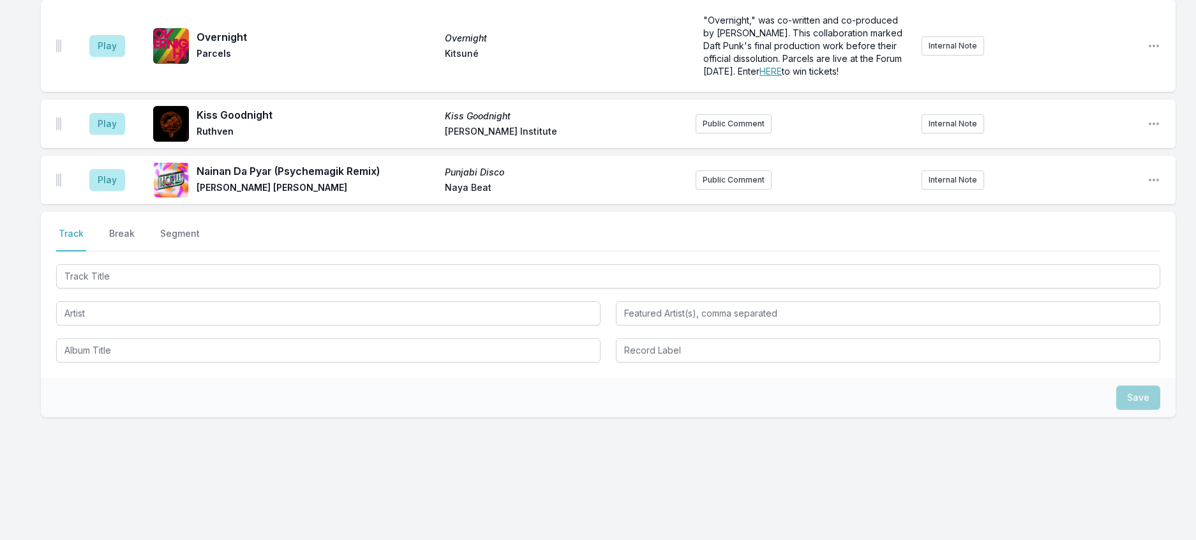
scroll to position [1513, 0]
click at [758, 190] on button "Public Comment" at bounding box center [734, 179] width 76 height 19
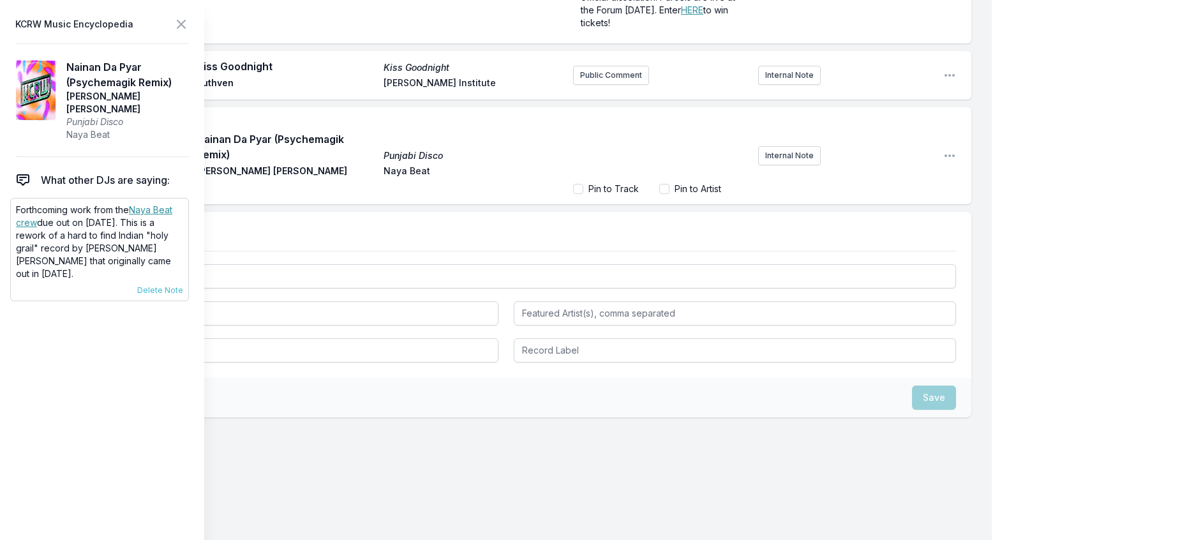
scroll to position [1521, 0]
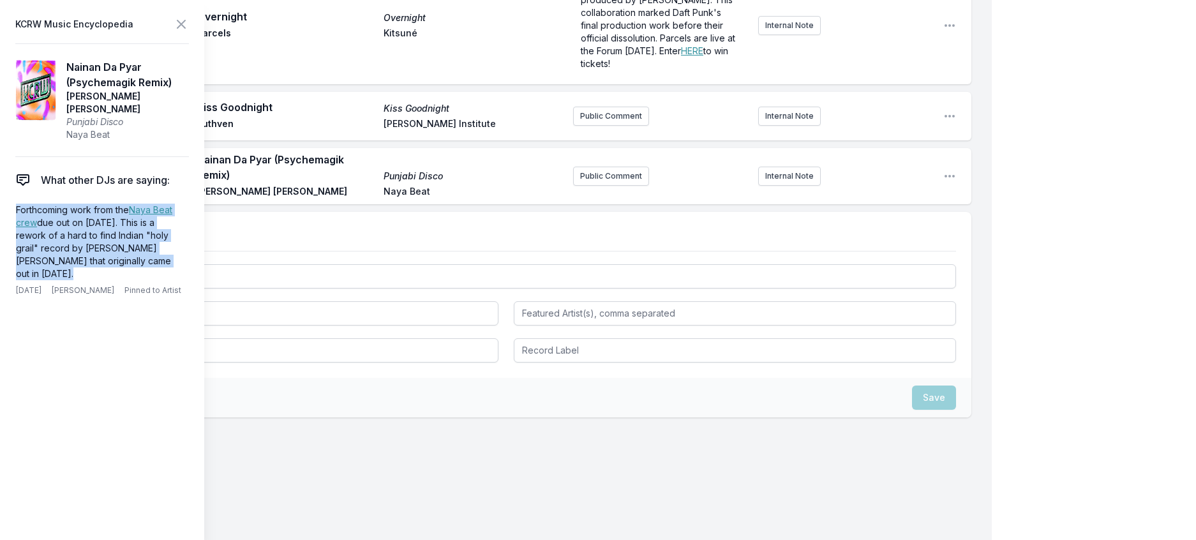
drag, startPoint x: 151, startPoint y: 279, endPoint x: 11, endPoint y: 225, distance: 150.0
click at [11, 225] on aside "KCRW Music Encyclopedia Nainan Da Pyar (Psychemagik Remix) [PERSON_NAME] [PERSO…" at bounding box center [102, 270] width 204 height 540
copy p "Forthcoming work from the Naya Beat crew due out on [DATE]. This is a rework of…"
click at [631, 186] on button "Public Comment" at bounding box center [611, 176] width 76 height 19
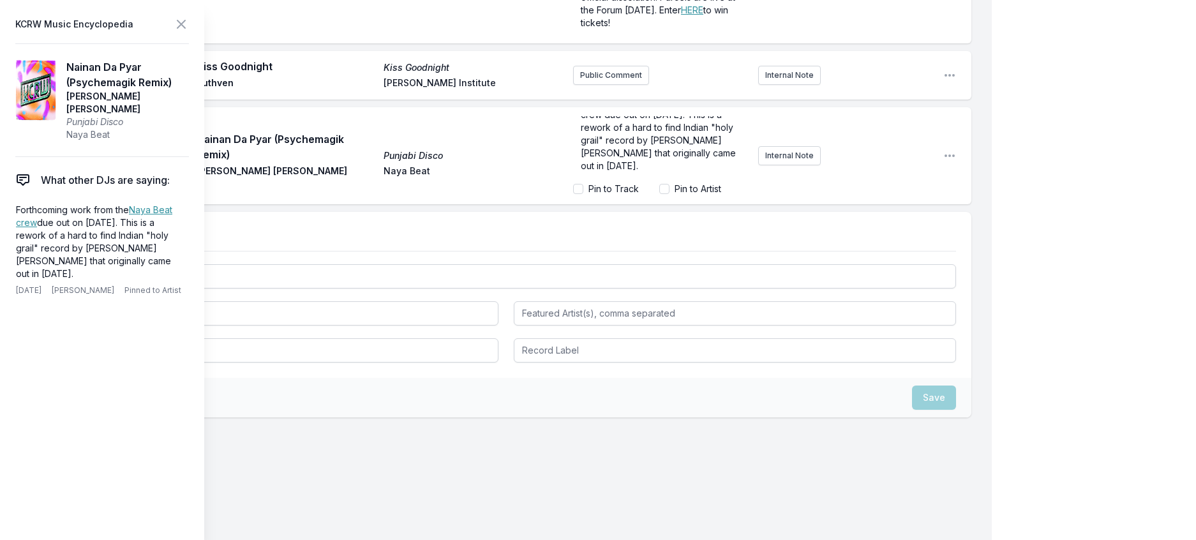
scroll to position [0, 0]
drag, startPoint x: 633, startPoint y: 366, endPoint x: 567, endPoint y: 367, distance: 66.4
click at [581, 197] on span "Forthcoming work from the Naya Beat crew due out on [DATE]. This is a rework of…" at bounding box center [662, 159] width 162 height 75
click at [189, 24] on icon at bounding box center [181, 24] width 15 height 15
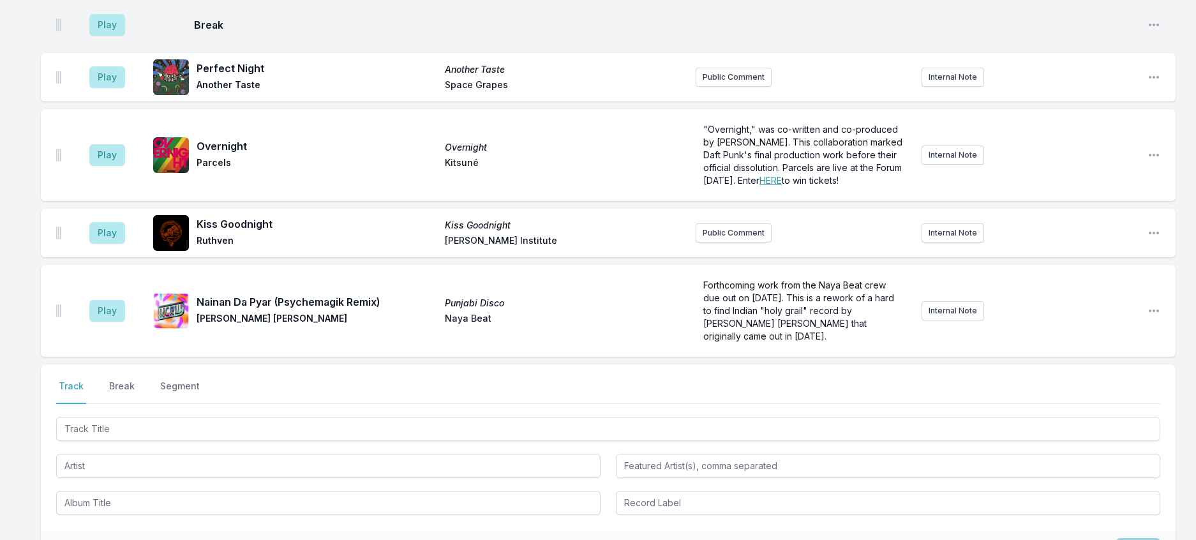
scroll to position [1129, 0]
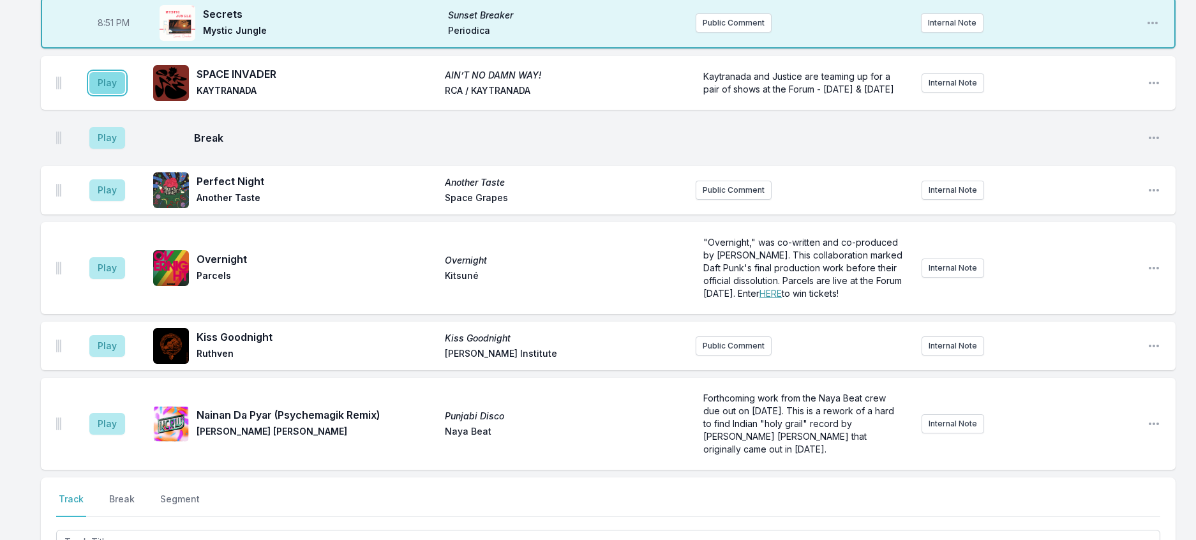
click at [124, 94] on button "Play" at bounding box center [107, 83] width 36 height 22
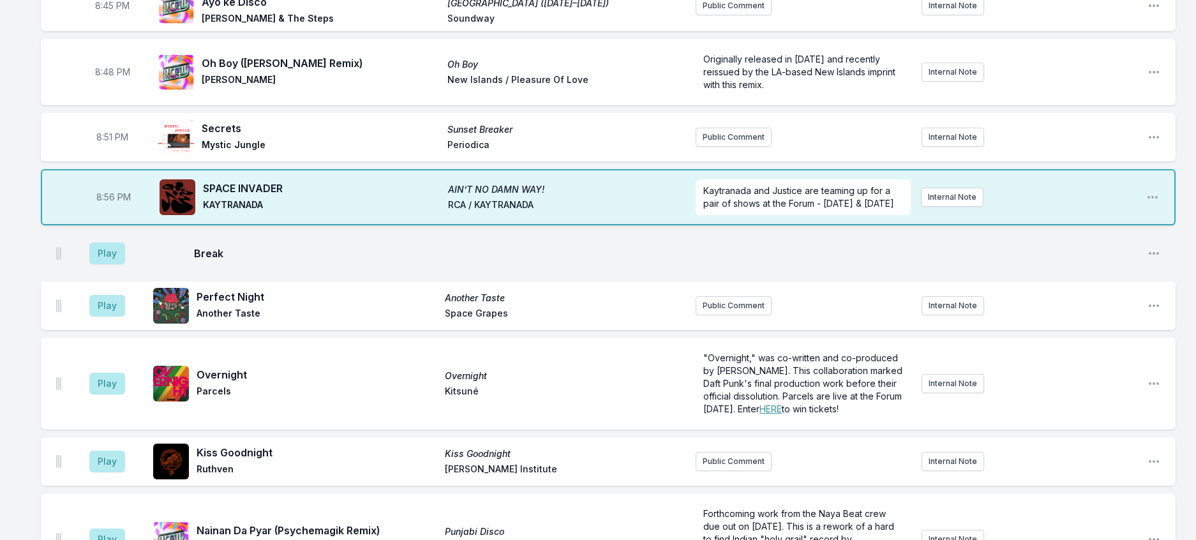
scroll to position [1001, 0]
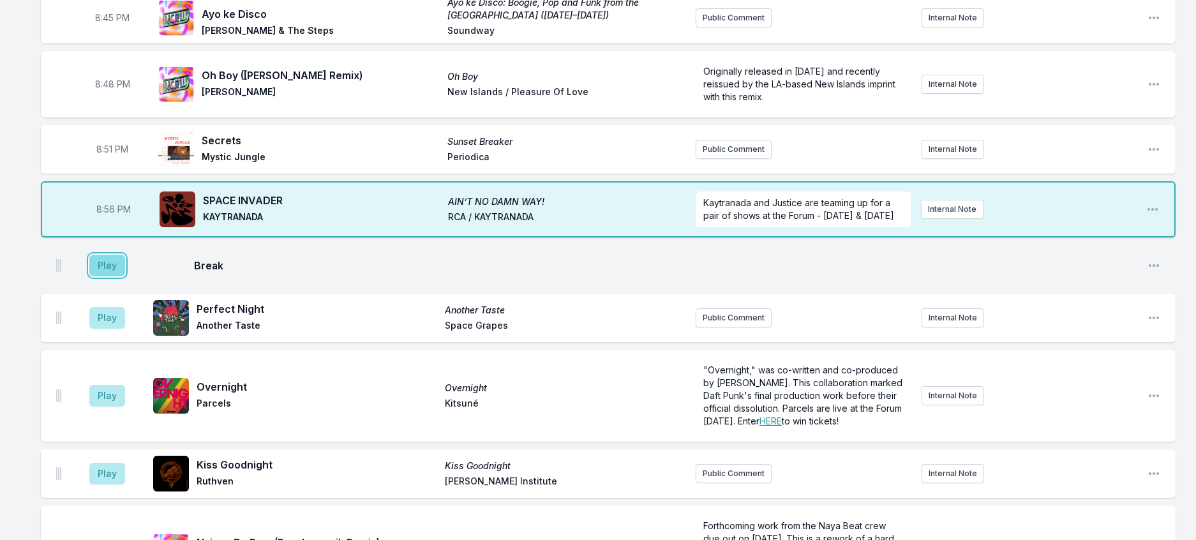
click at [125, 276] on button "Play" at bounding box center [107, 266] width 36 height 22
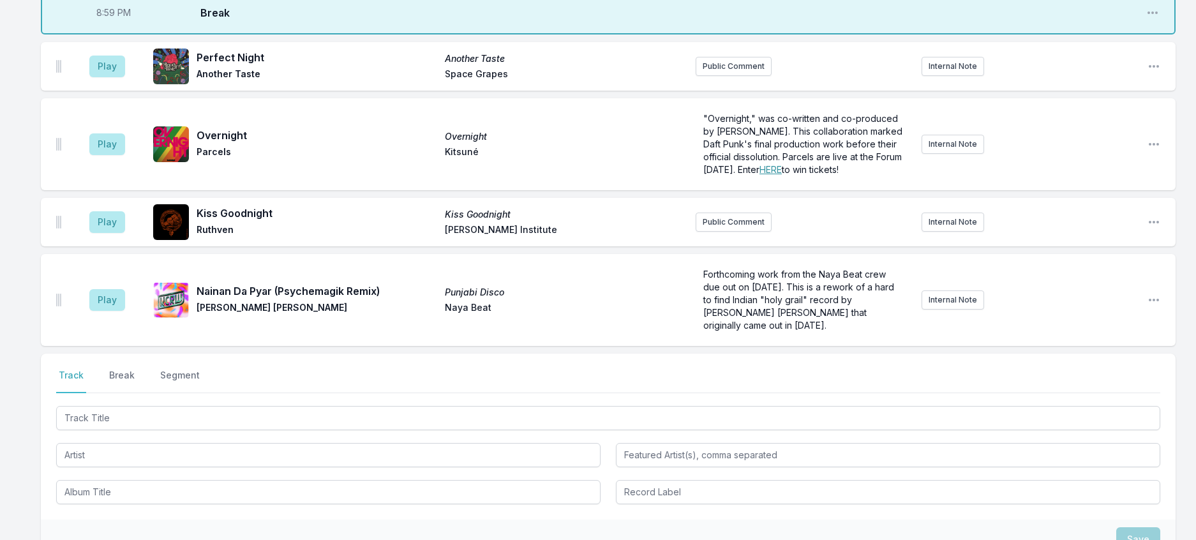
scroll to position [1256, 0]
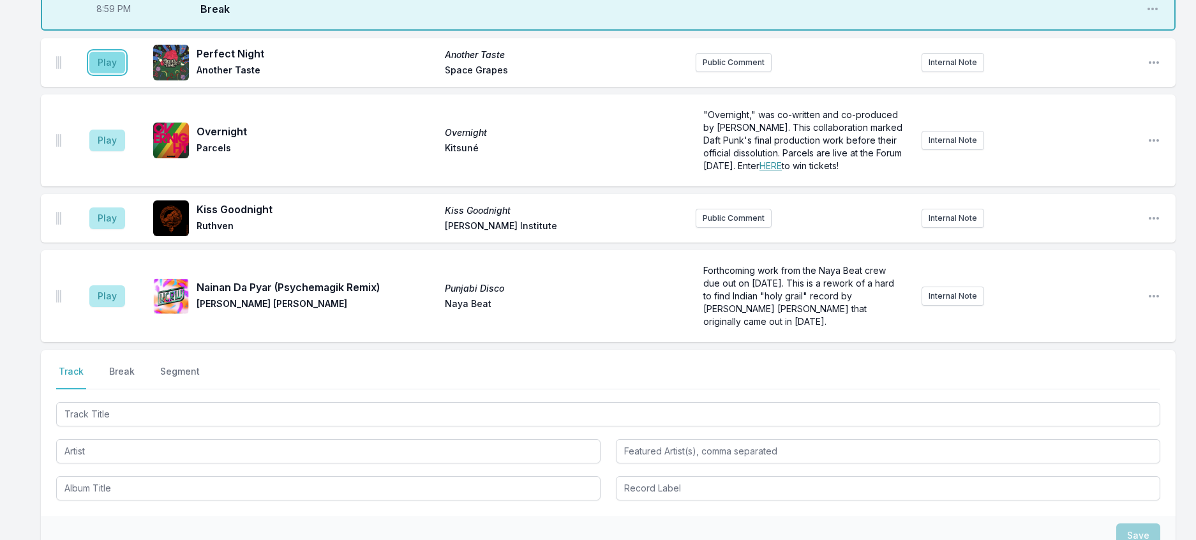
click at [111, 73] on button "Play" at bounding box center [107, 63] width 36 height 22
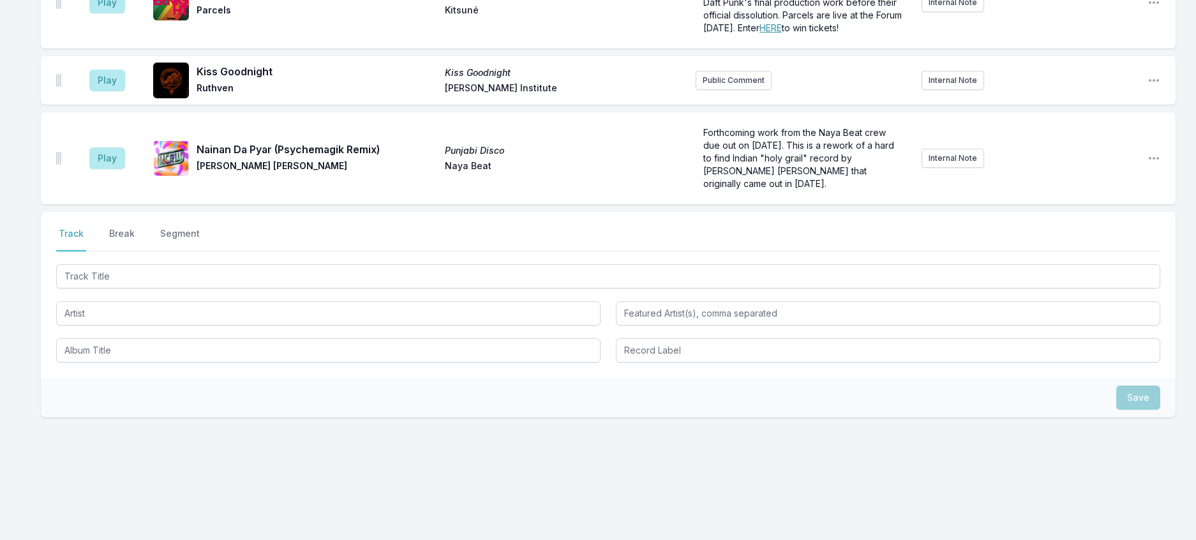
scroll to position [1576, 0]
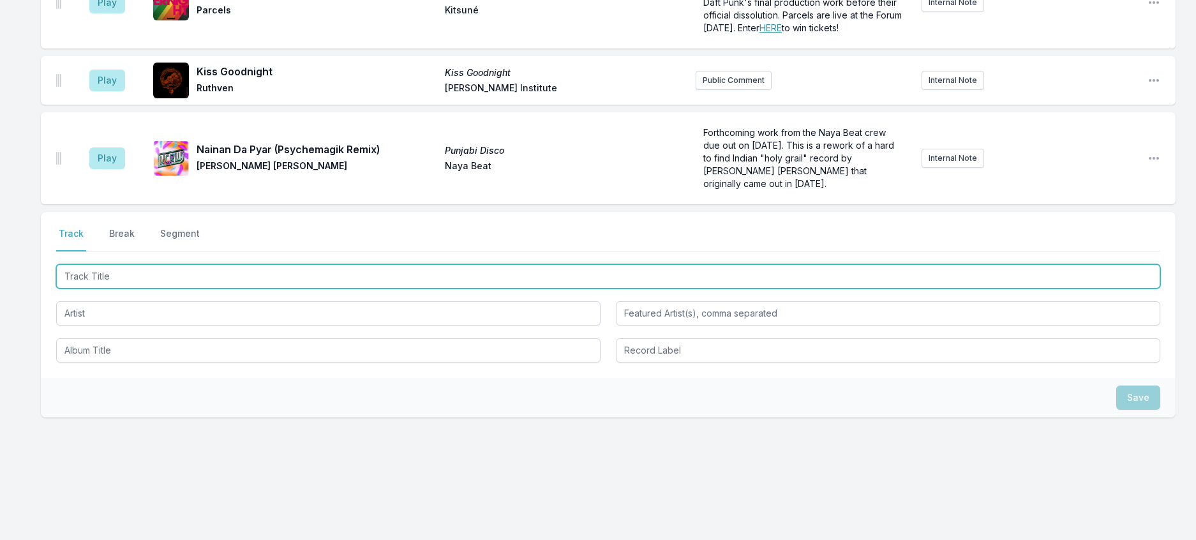
click at [147, 289] on input "Track Title" at bounding box center [608, 276] width 1105 height 24
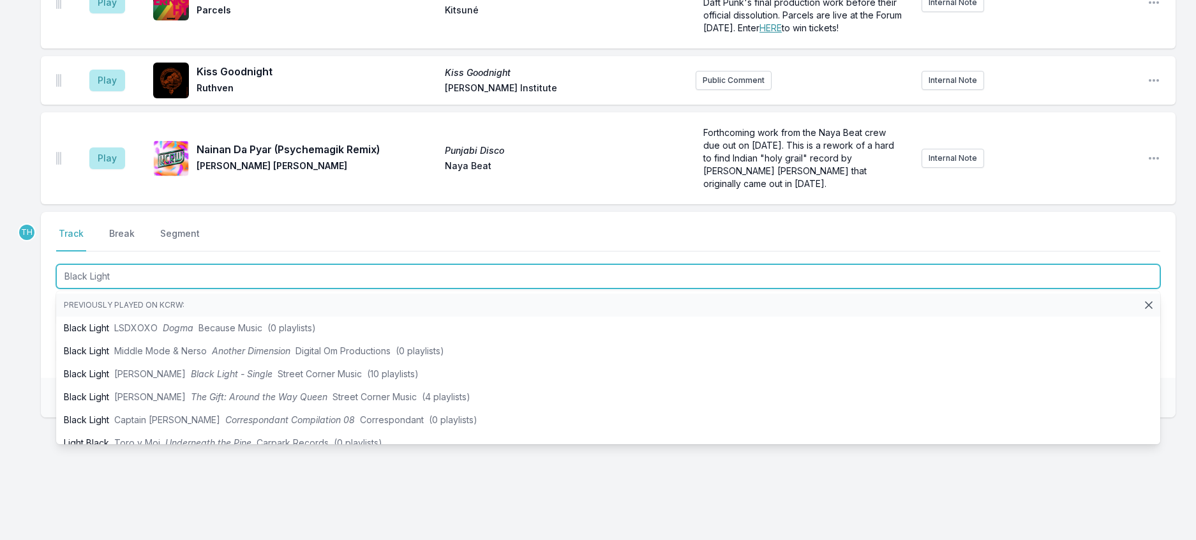
click at [236, 289] on input "Black Light" at bounding box center [608, 276] width 1105 height 24
type input "Black Light"
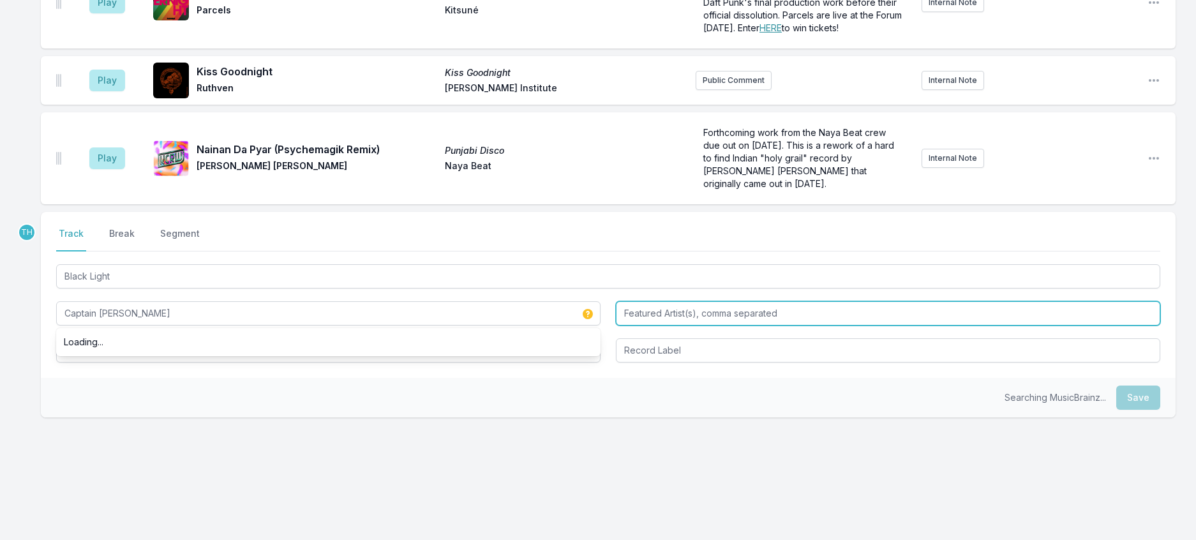
type input "Captain [PERSON_NAME]"
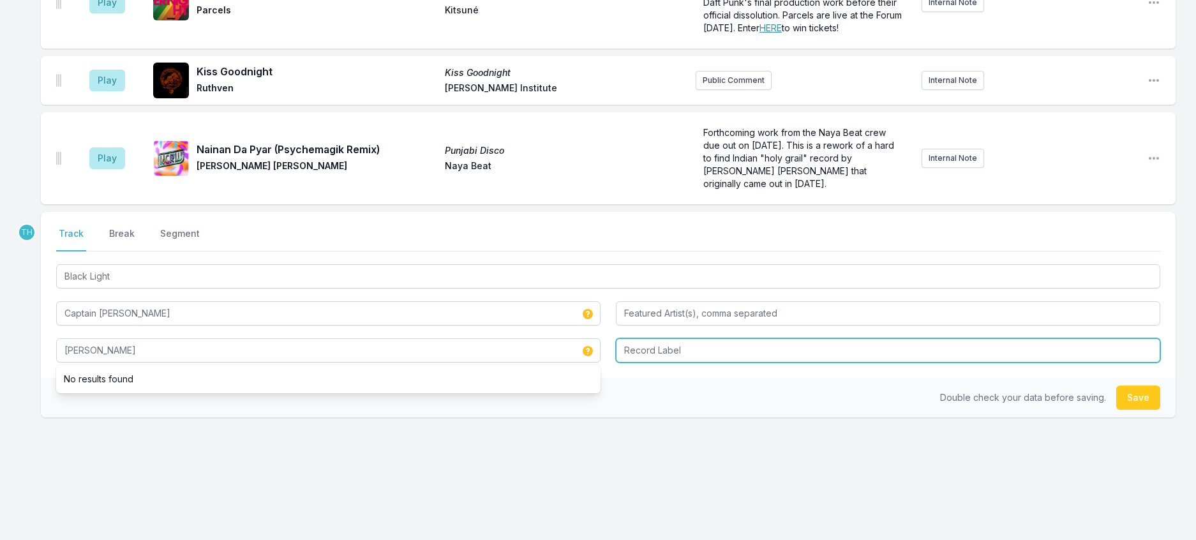
type input "[PERSON_NAME]"
type input "Mobilee"
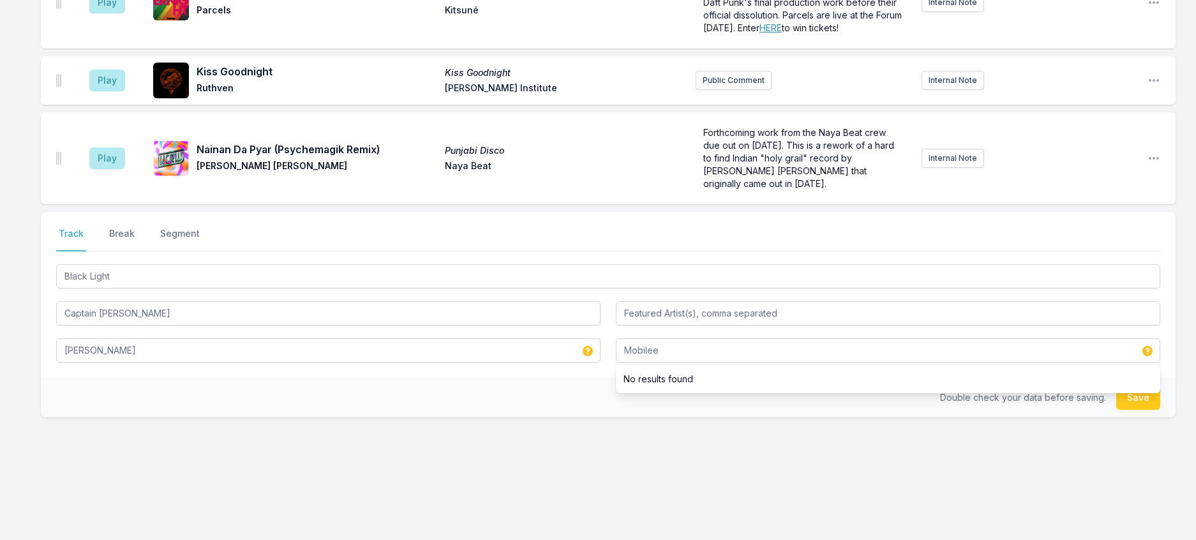
click at [495, 476] on div "Select a tab Track Break Segment Track Break Segment Black Light Captain Mustac…" at bounding box center [608, 355] width 1135 height 287
click at [1117, 410] on button "Save" at bounding box center [1139, 398] width 44 height 24
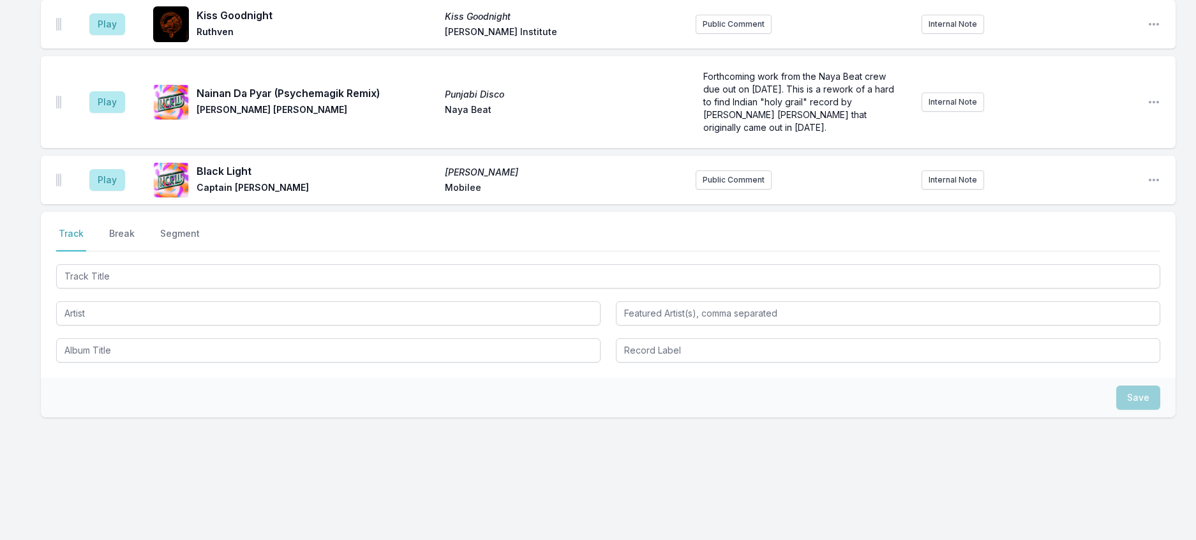
scroll to position [1639, 0]
click at [137, 252] on button "Break" at bounding box center [122, 239] width 31 height 24
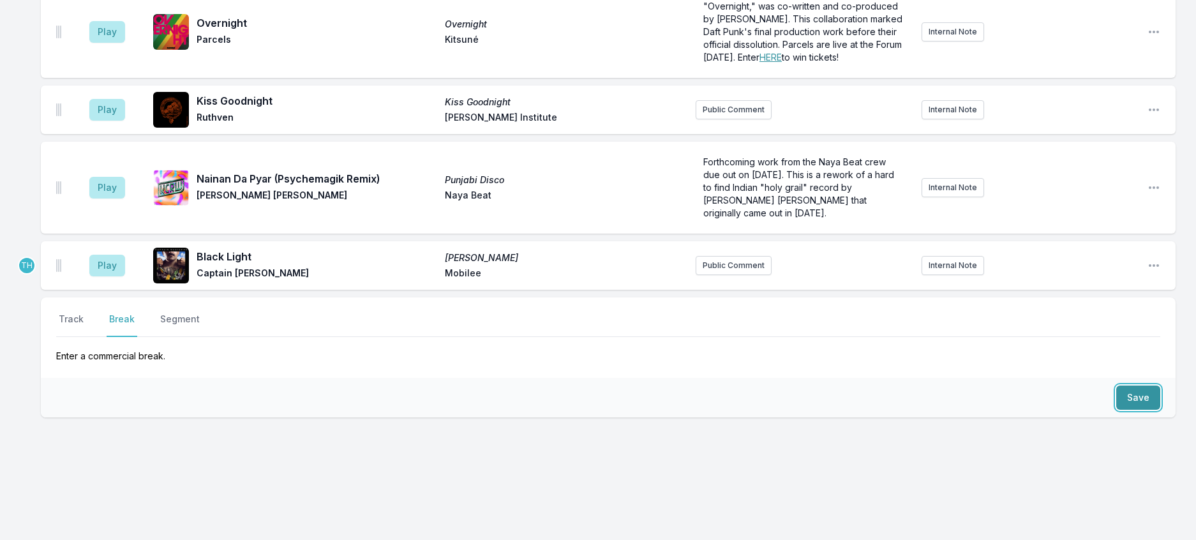
click at [1147, 386] on button "Save" at bounding box center [1139, 398] width 44 height 24
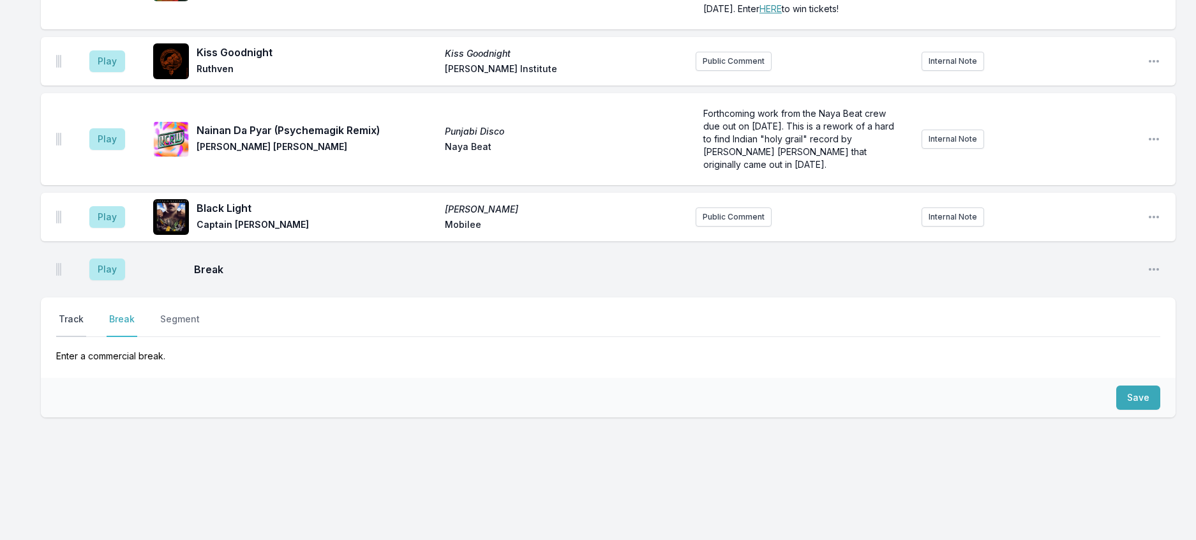
click at [84, 313] on button "Track" at bounding box center [71, 325] width 30 height 24
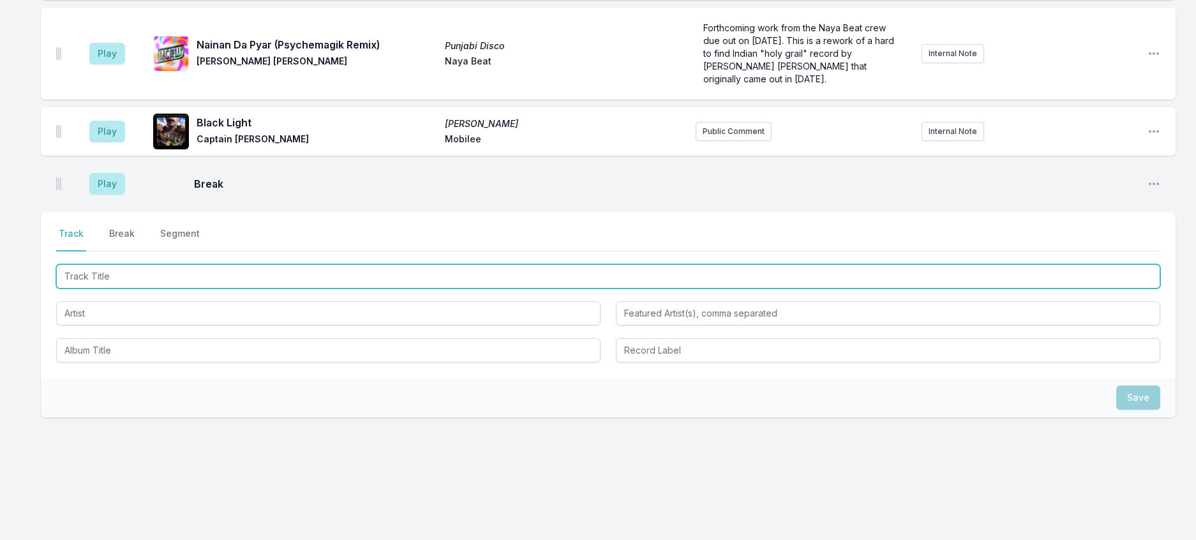
click at [107, 289] on input "Track Title" at bounding box center [608, 276] width 1105 height 24
type input "Huarache Lights"
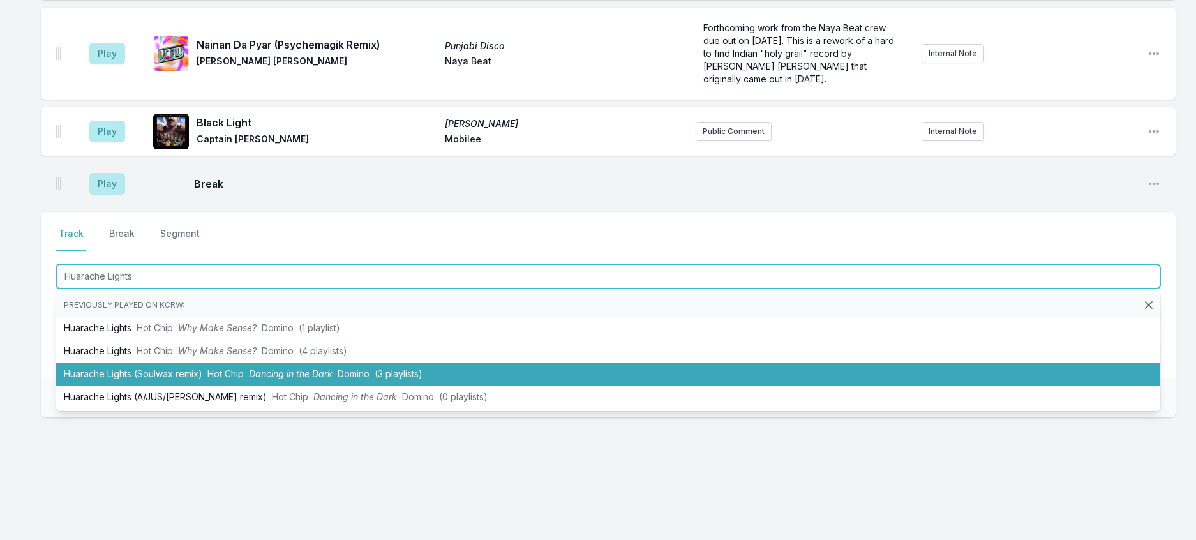
click at [226, 386] on li "Huarache Lights (Soulwax remix) Hot Chip Dancing in the Dark Domino (3 playlist…" at bounding box center [608, 374] width 1105 height 23
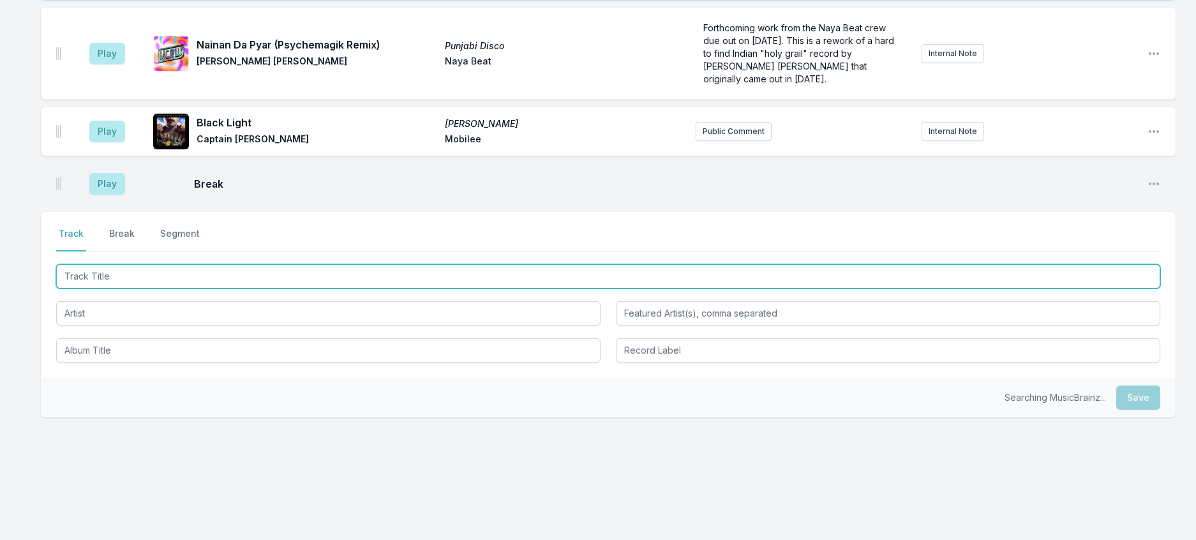
scroll to position [1732, 0]
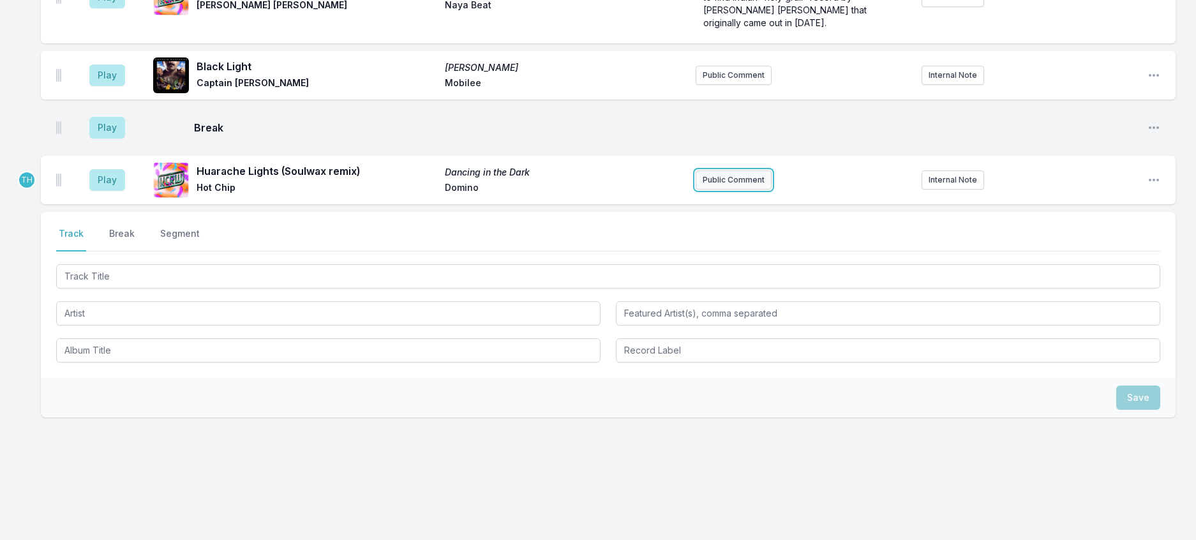
click at [726, 190] on button "Public Comment" at bounding box center [734, 179] width 76 height 19
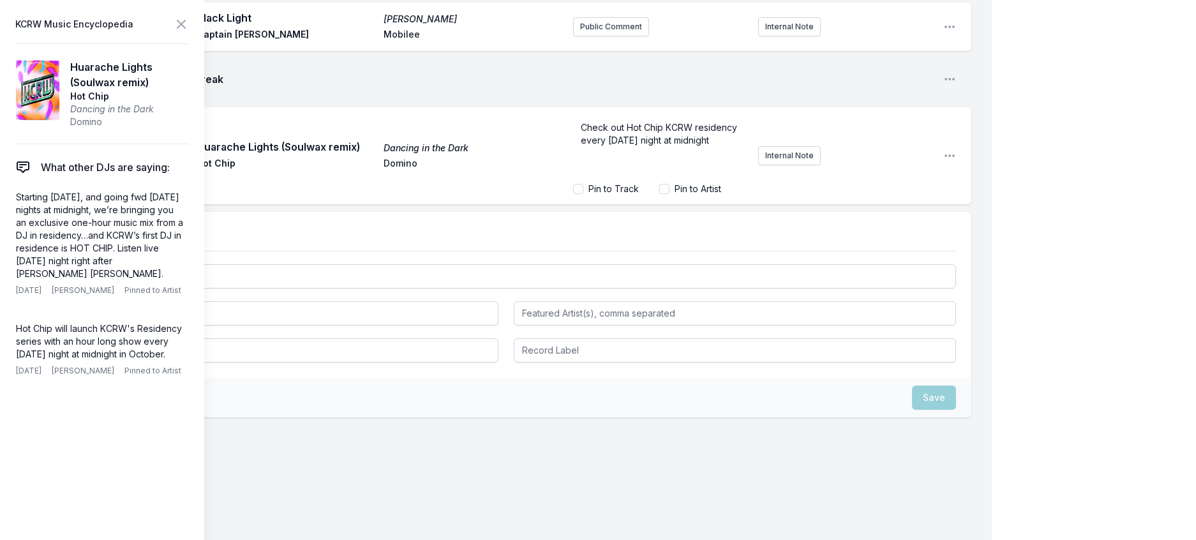
click at [713, 147] on p "Check out Hot Chip KCRW residency every [DATE] night at midnight" at bounding box center [661, 134] width 160 height 26
click at [648, 146] on span "Check out Hot Chip KCRW residency every [DATE] night at midnight" at bounding box center [660, 134] width 159 height 24
click at [661, 158] on span "Check out Hot Chip's KCRW residency every [DATE] night at midnight" at bounding box center [650, 140] width 138 height 36
click at [660, 160] on p "Check out Hot Chip's hour long KCRW residency every [DATE] night at midnight" at bounding box center [661, 140] width 160 height 38
click at [189, 27] on icon at bounding box center [181, 24] width 15 height 15
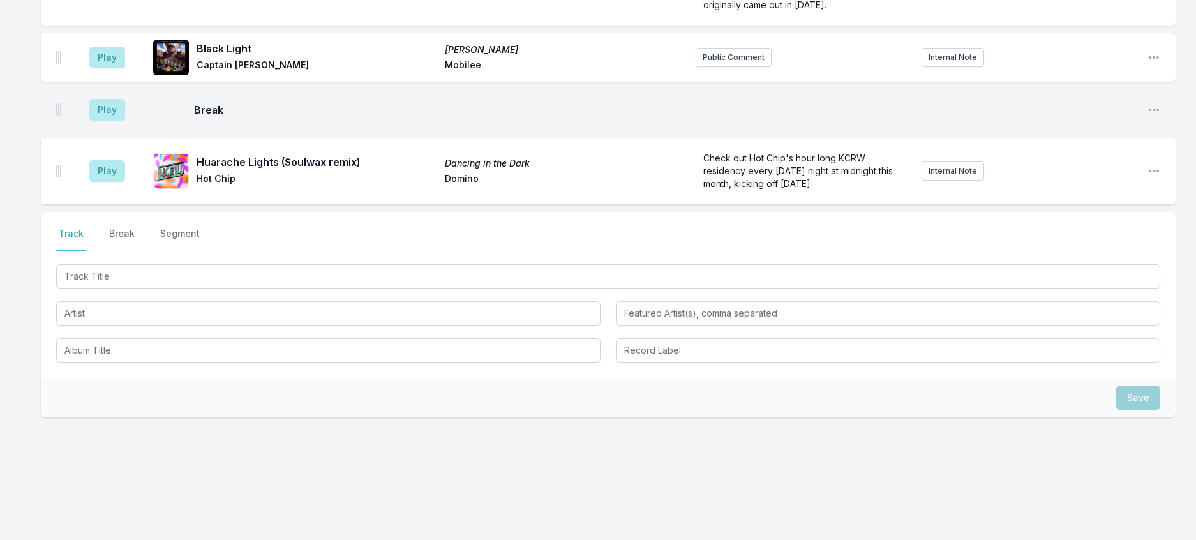
scroll to position [1767, 0]
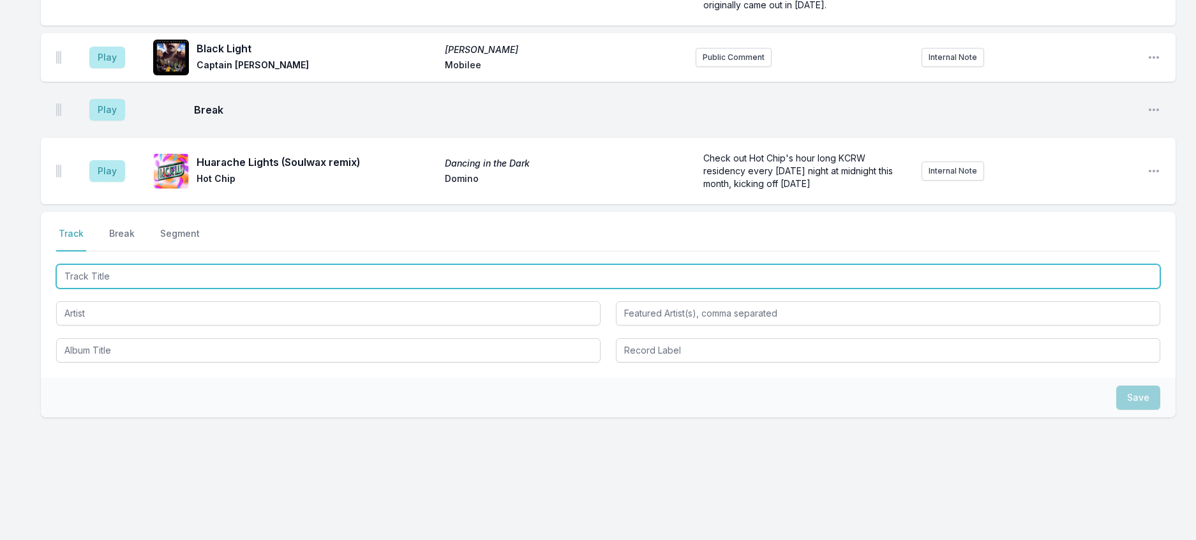
click at [308, 289] on input "Track Title" at bounding box center [608, 276] width 1105 height 24
type input "MJ Complex"
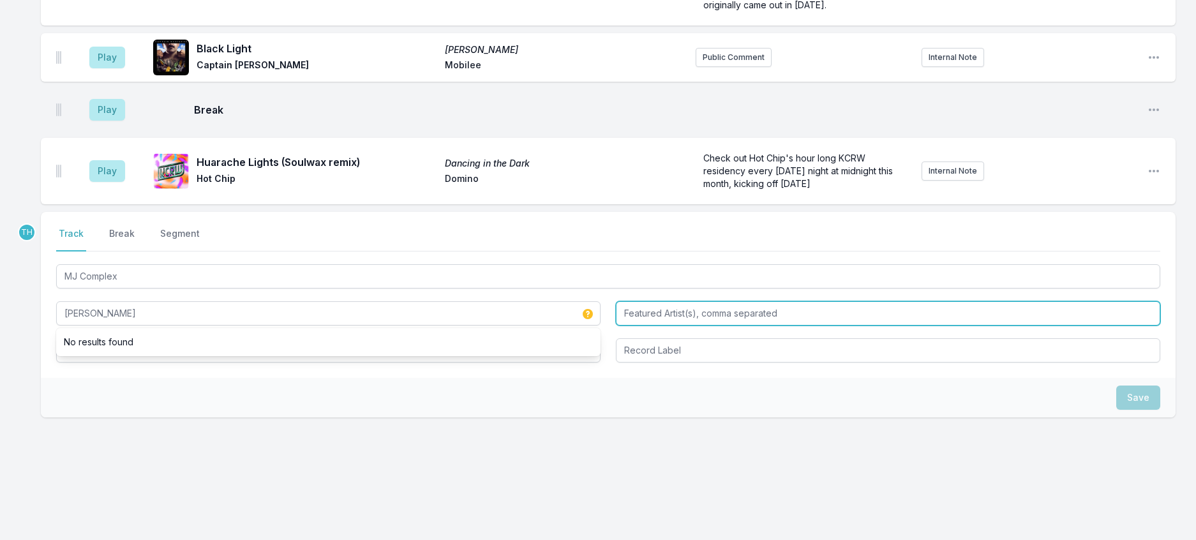
type input "[PERSON_NAME]"
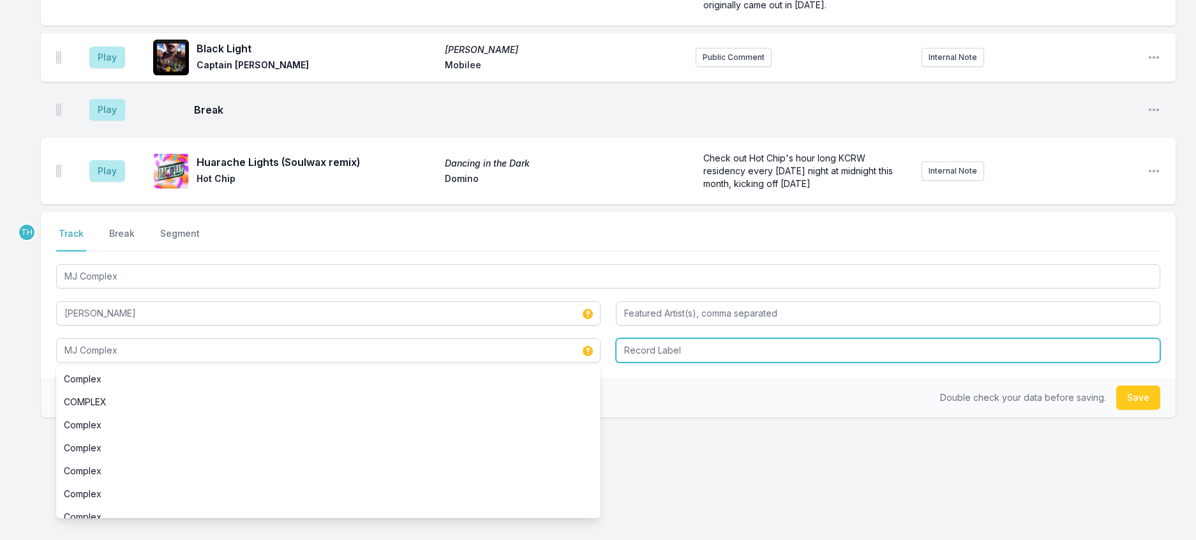
type input "MJ Complex"
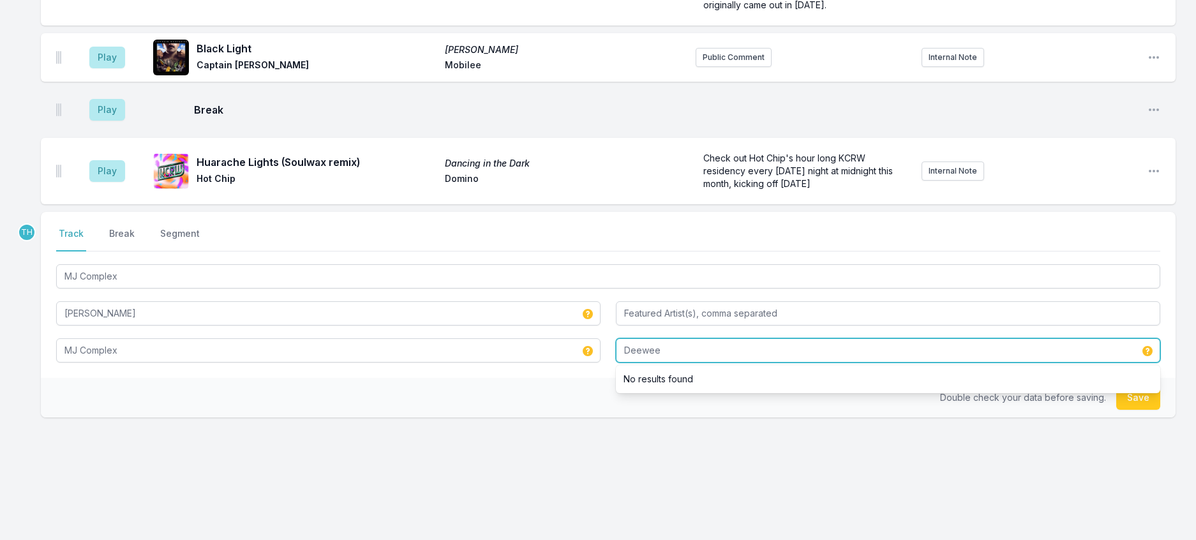
type input "Deewee"
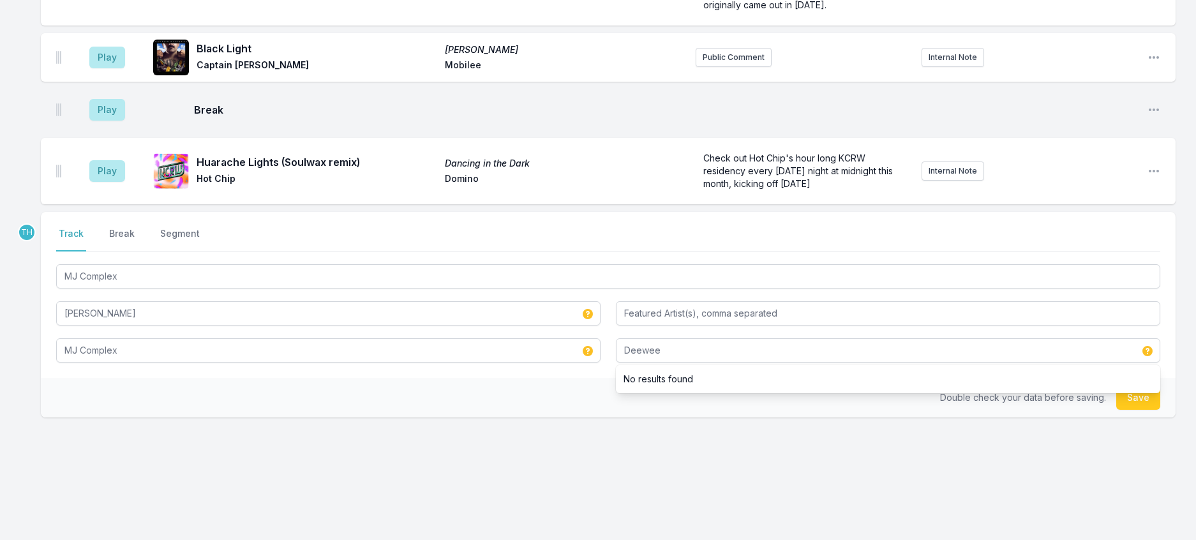
click at [571, 418] on div "Double check your data before saving. Save" at bounding box center [608, 398] width 1135 height 40
click at [1123, 410] on button "Save" at bounding box center [1139, 398] width 44 height 24
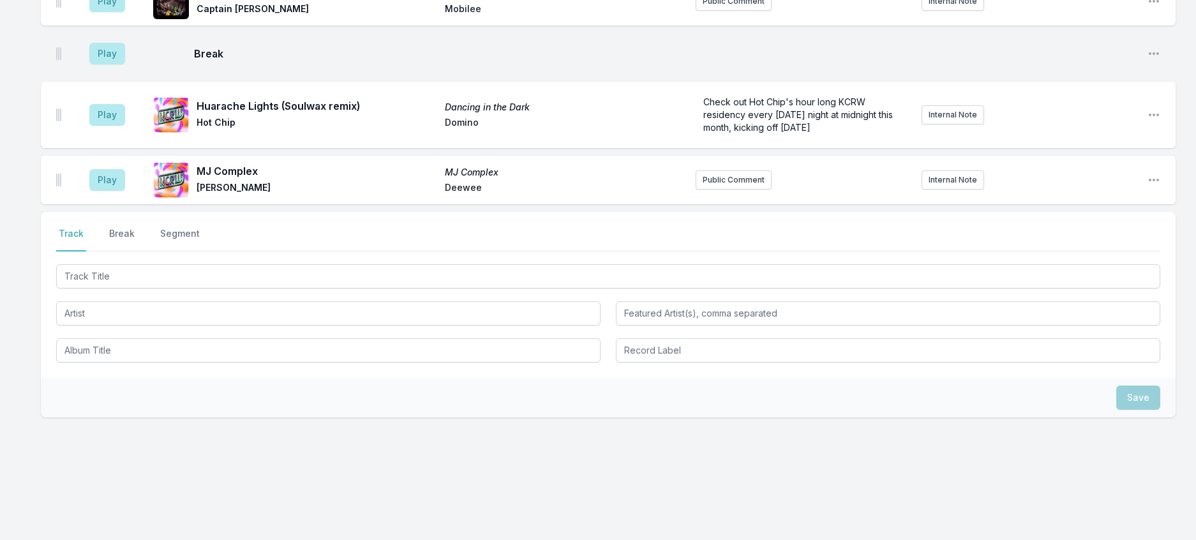
scroll to position [1830, 0]
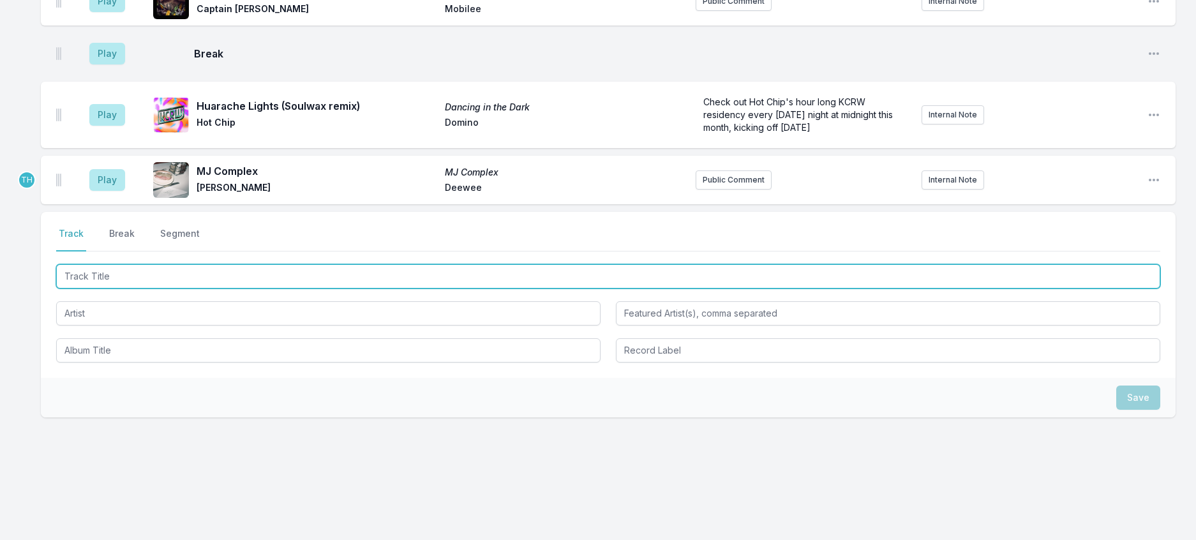
click at [347, 289] on input "Track Title" at bounding box center [608, 276] width 1105 height 24
type input "Piano 40"
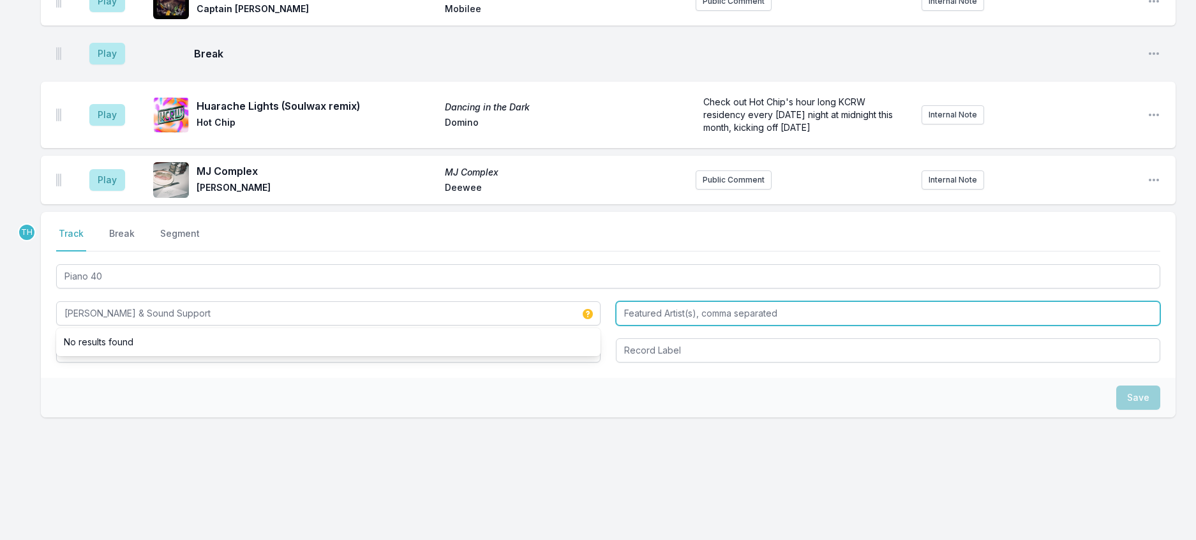
type input "[PERSON_NAME] & Sound Support"
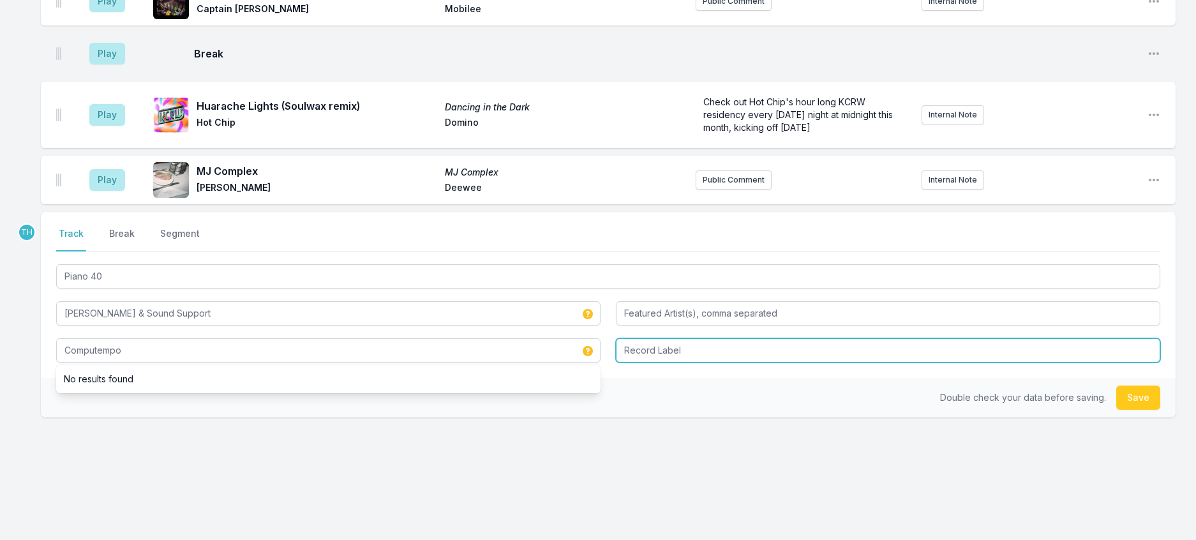
type input "Computempo"
type input "Permanent Vacation"
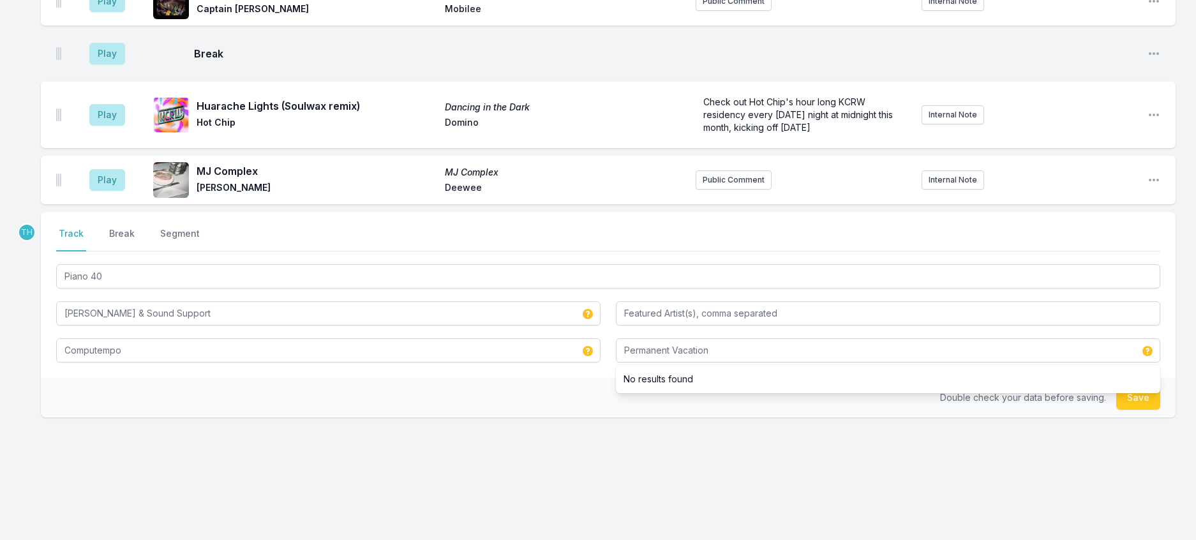
click at [597, 494] on div "TH Select a tab Track Break Segment Track Break Segment Piano 40 [PERSON_NAME] …" at bounding box center [608, 355] width 1135 height 287
click at [1123, 410] on button "Save" at bounding box center [1139, 398] width 44 height 24
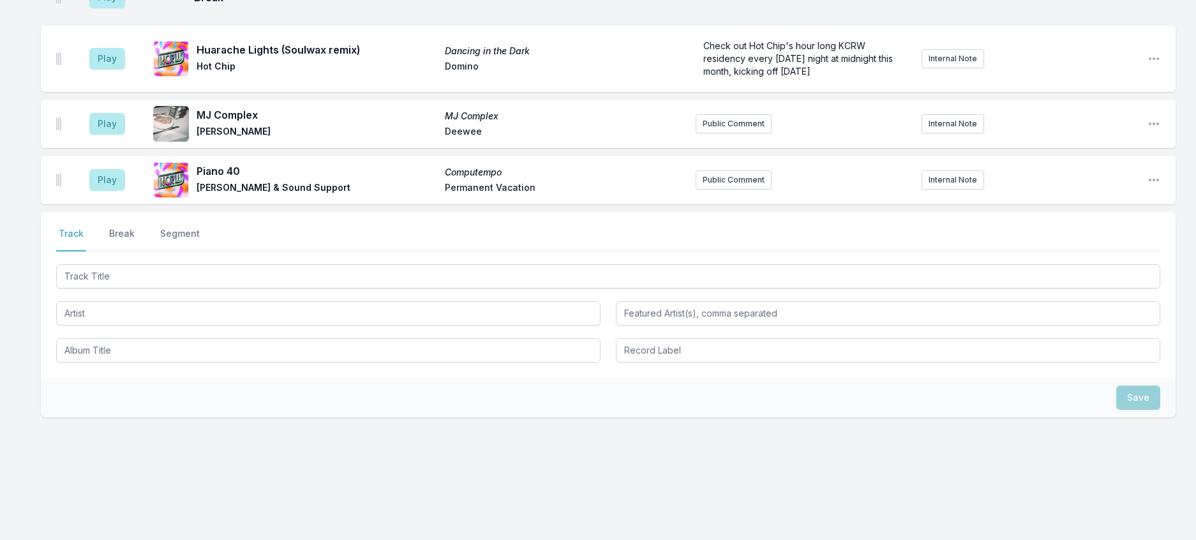
scroll to position [1893, 0]
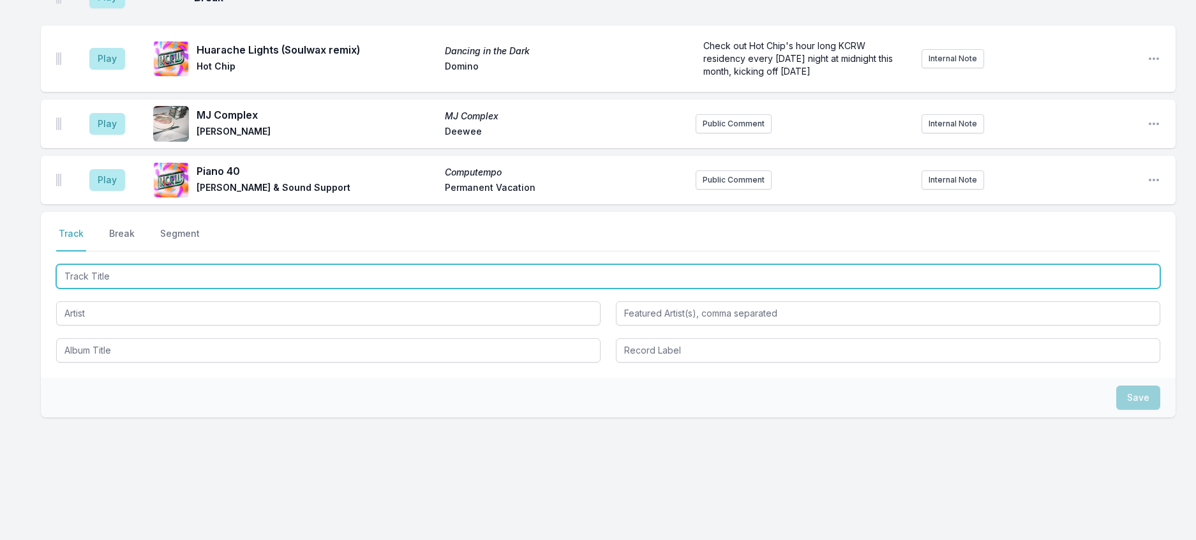
click at [111, 289] on input "Track Title" at bounding box center [608, 276] width 1105 height 24
type input "Fiji Water"
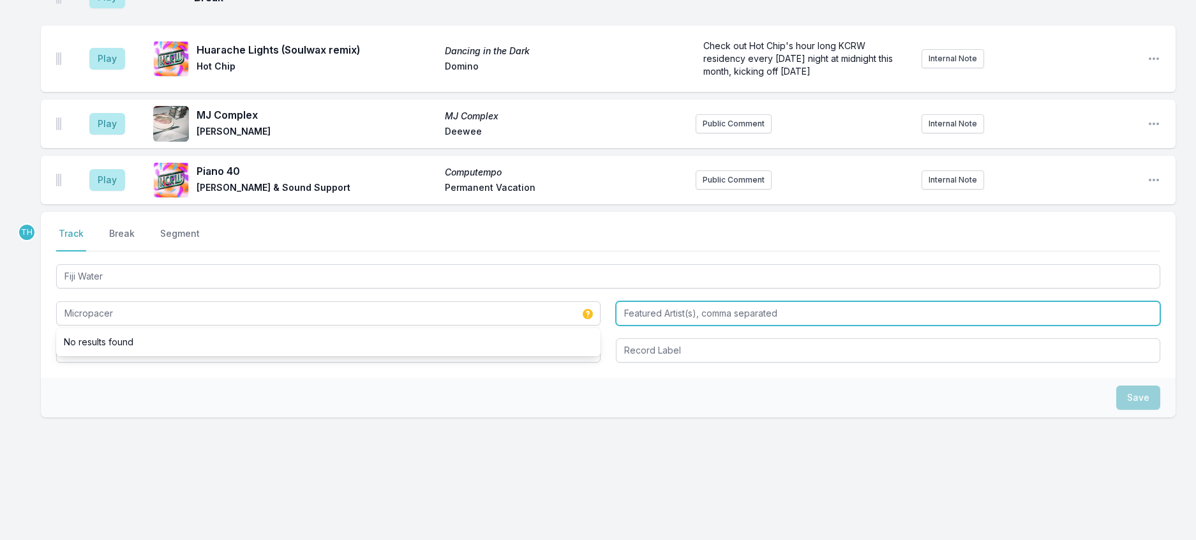
type input "Micropacer"
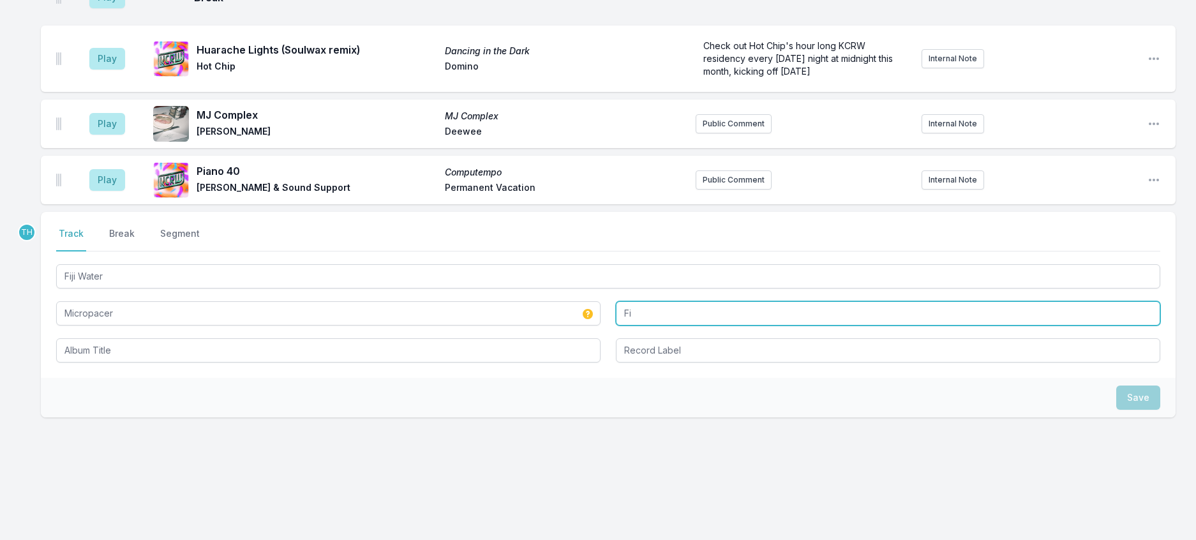
type input "F"
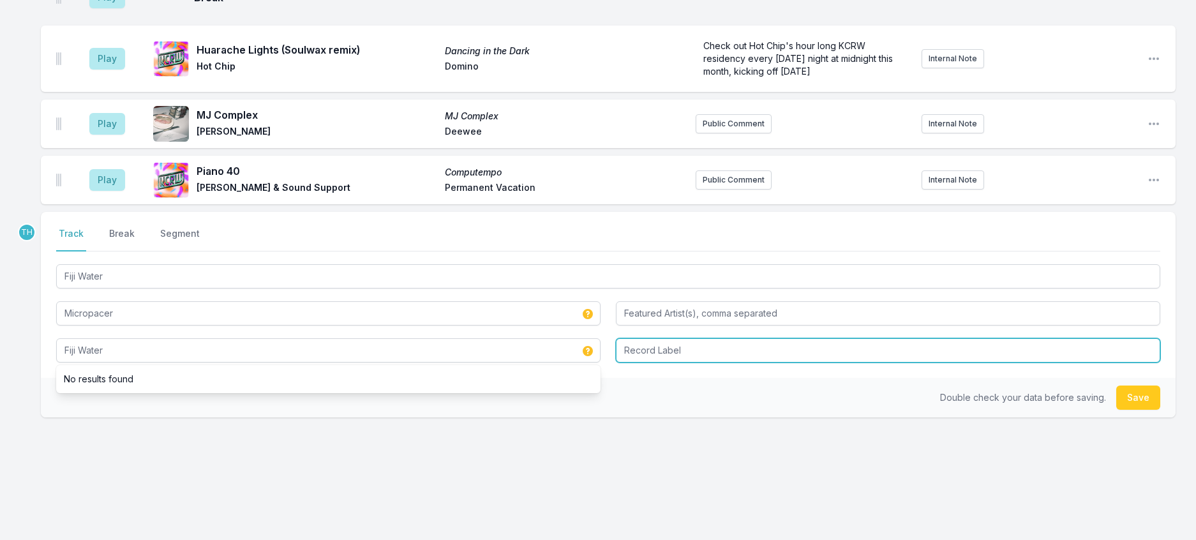
type input "Fiji Water"
type input "Exploited Club"
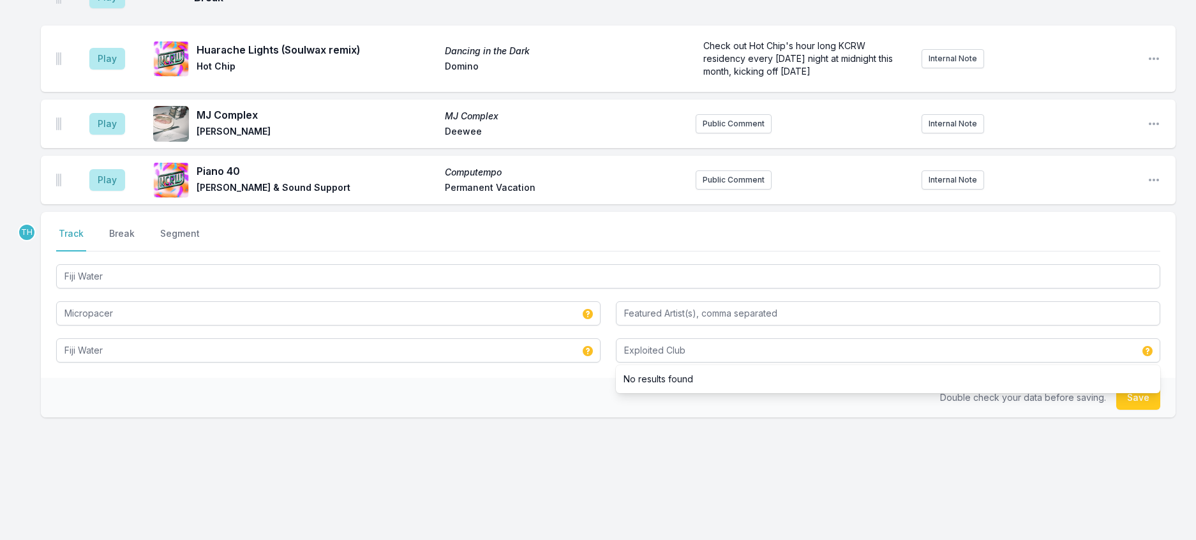
drag, startPoint x: 562, startPoint y: 459, endPoint x: 1009, endPoint y: 427, distance: 448.7
click at [563, 418] on div "Double check your data before saving. Save" at bounding box center [608, 398] width 1135 height 40
click at [1131, 410] on button "Save" at bounding box center [1139, 398] width 44 height 24
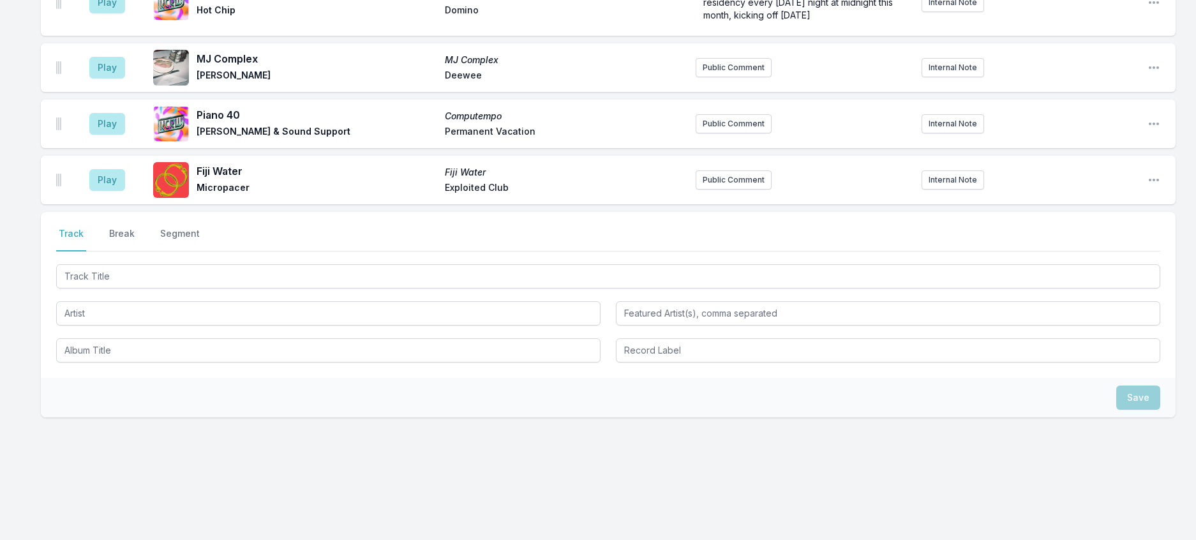
scroll to position [1956, 0]
click at [132, 252] on button "Break" at bounding box center [122, 239] width 31 height 24
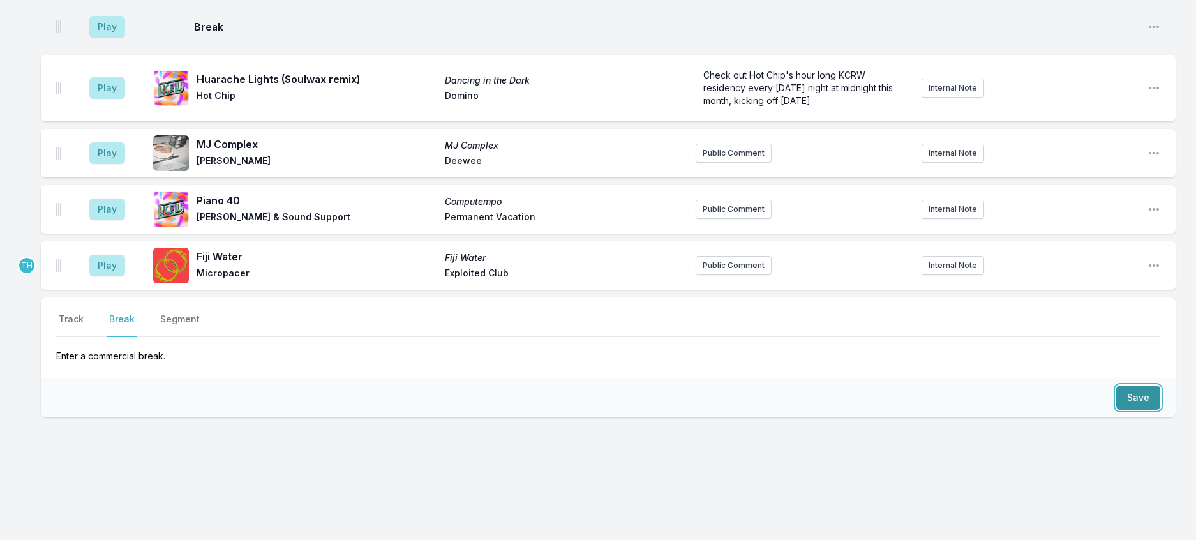
click at [1135, 386] on button "Save" at bounding box center [1139, 398] width 44 height 24
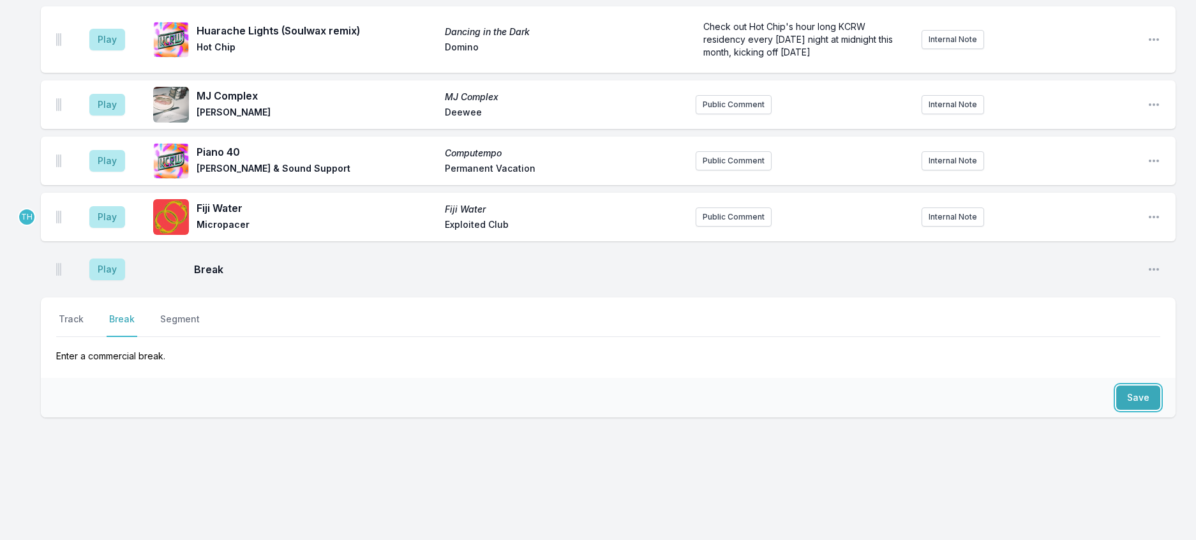
scroll to position [1996, 0]
click at [86, 313] on button "Track" at bounding box center [71, 325] width 30 height 24
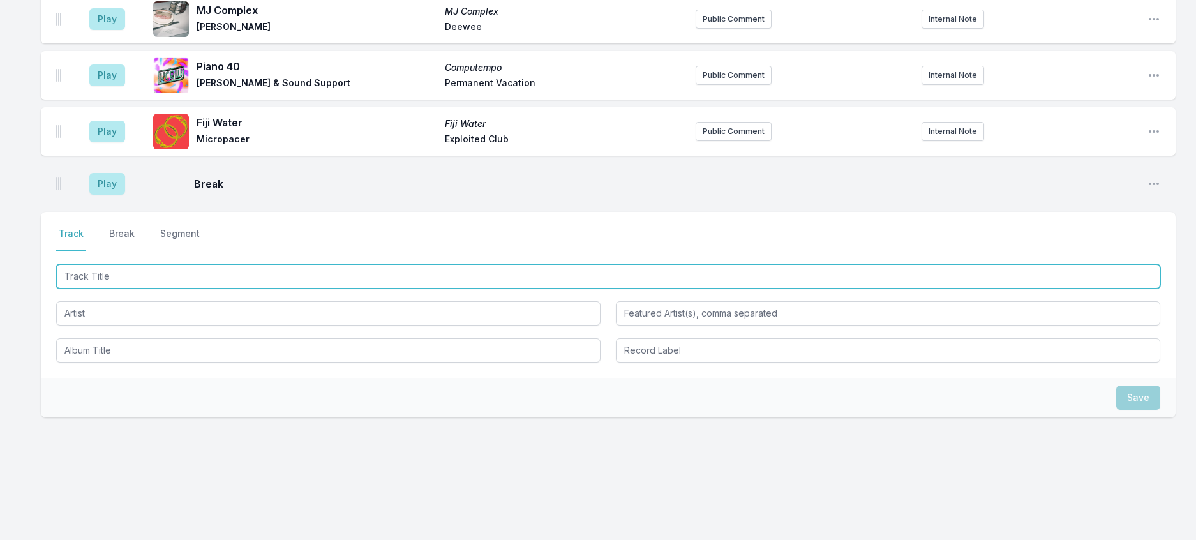
click at [133, 289] on input "Track Title" at bounding box center [608, 276] width 1105 height 24
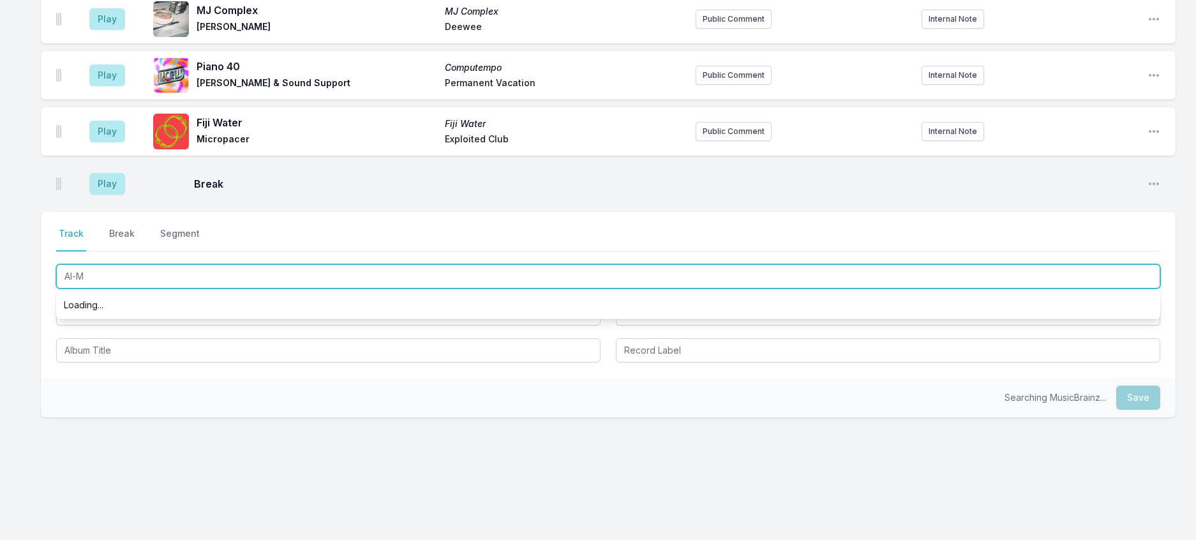
type input "Al-Mu"
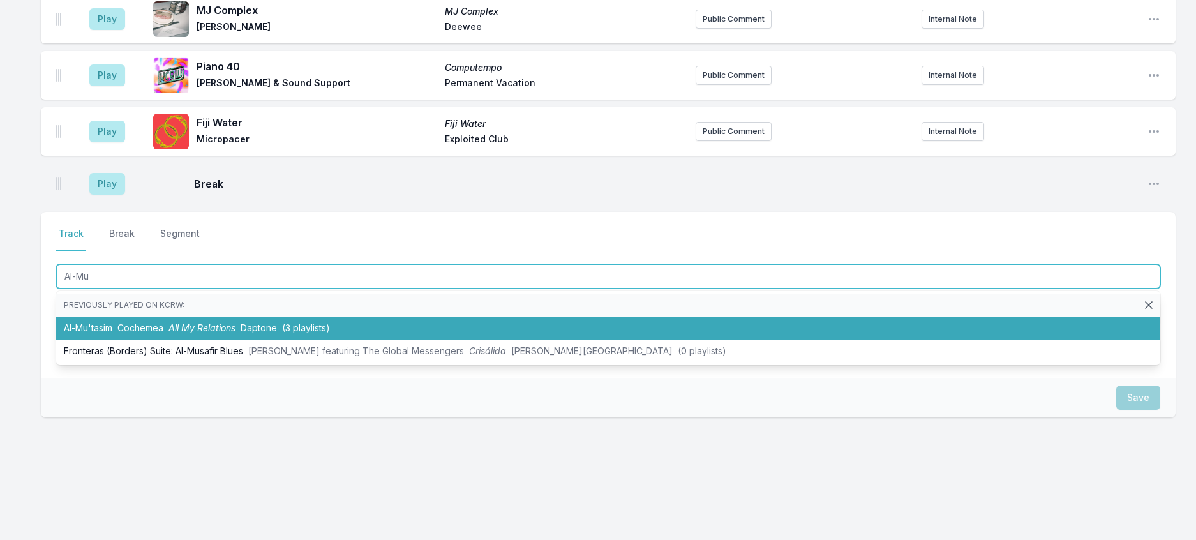
click at [275, 333] on span "Daptone" at bounding box center [259, 327] width 36 height 11
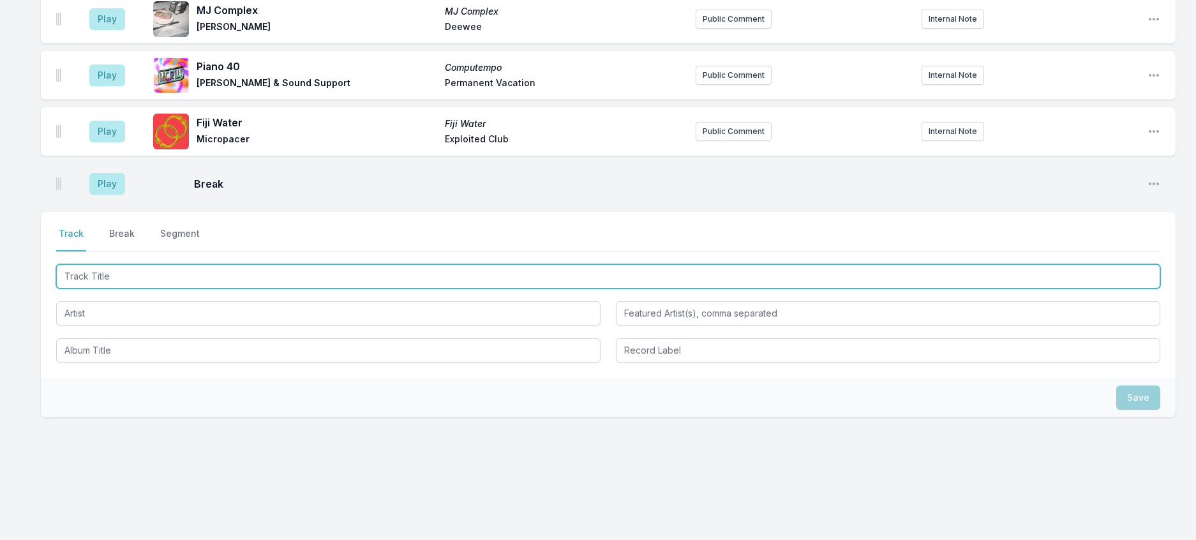
scroll to position [2060, 0]
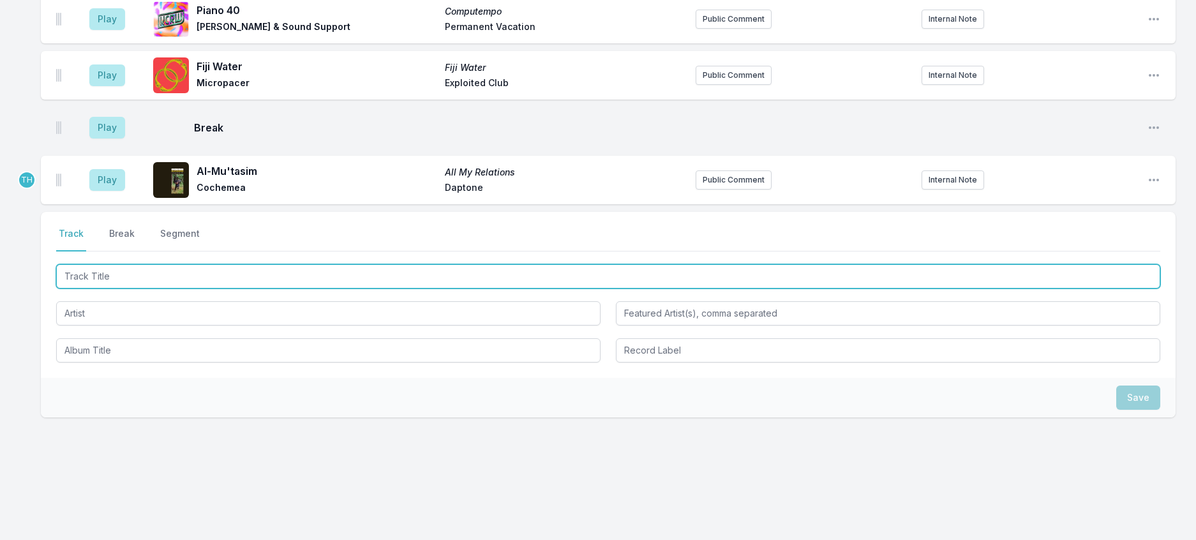
click at [352, 289] on input "Track Title" at bounding box center [608, 276] width 1105 height 24
type input "Dance of The Poogs"
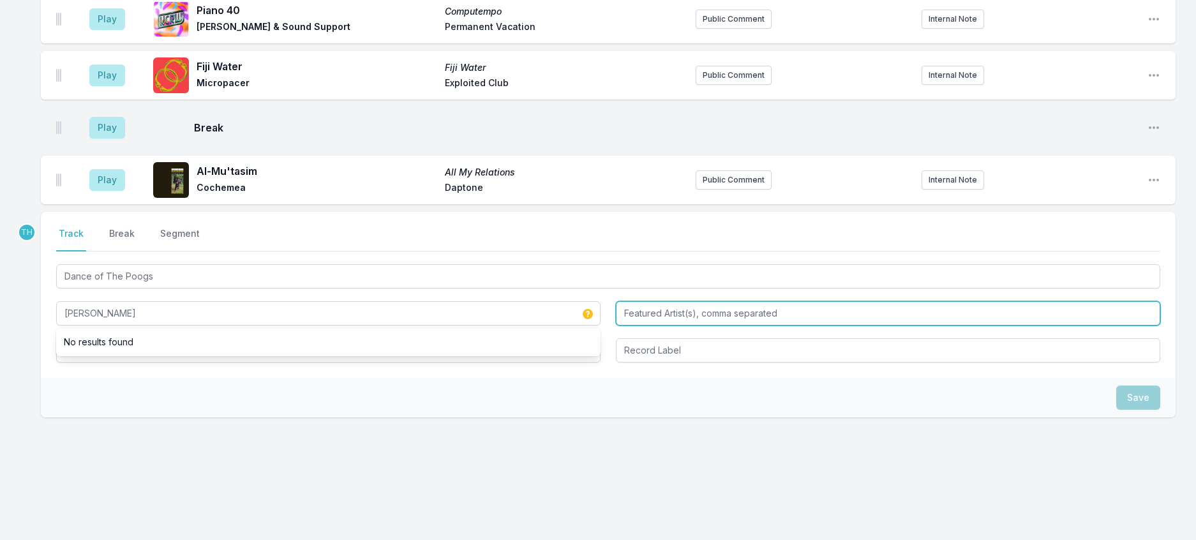
type input "[PERSON_NAME]"
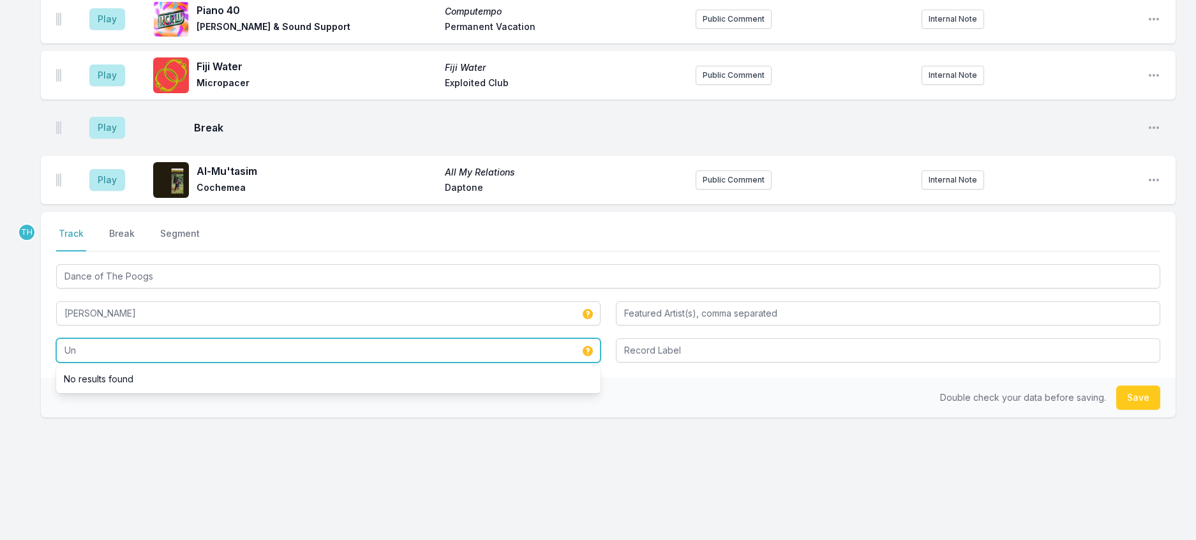
type input "U"
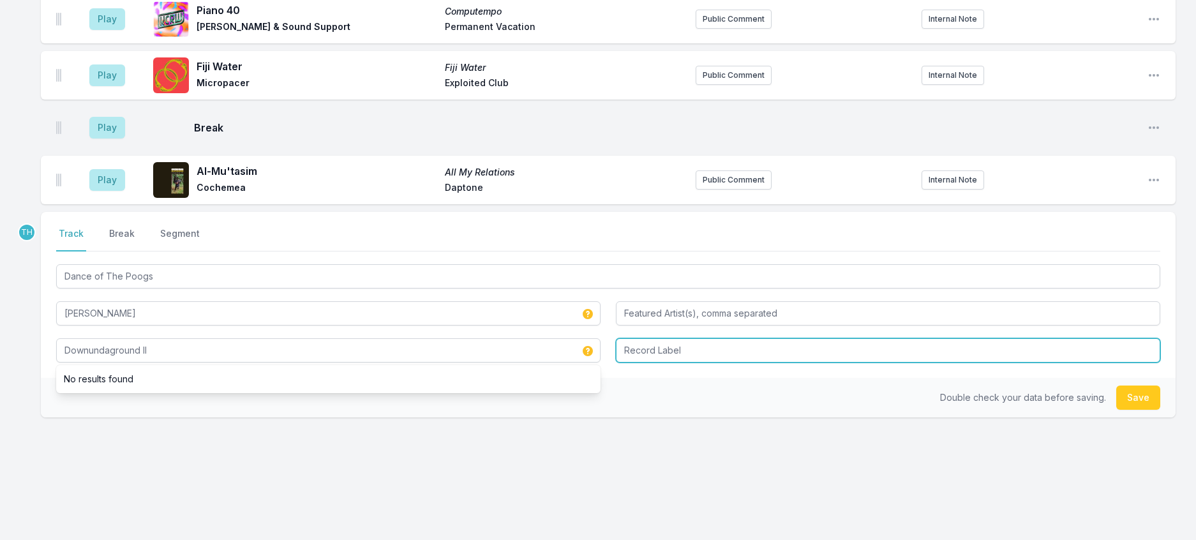
type input "Downundaground II"
type input "La Sape"
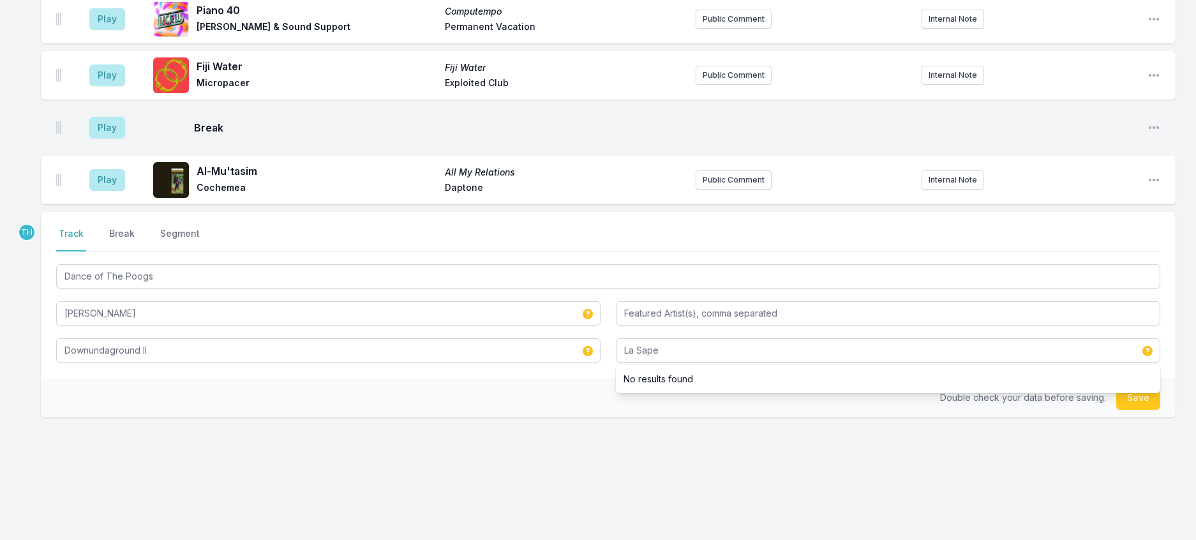
click at [564, 418] on div "Double check your data before saving. Save" at bounding box center [608, 398] width 1135 height 40
click at [1127, 410] on button "Save" at bounding box center [1139, 398] width 44 height 24
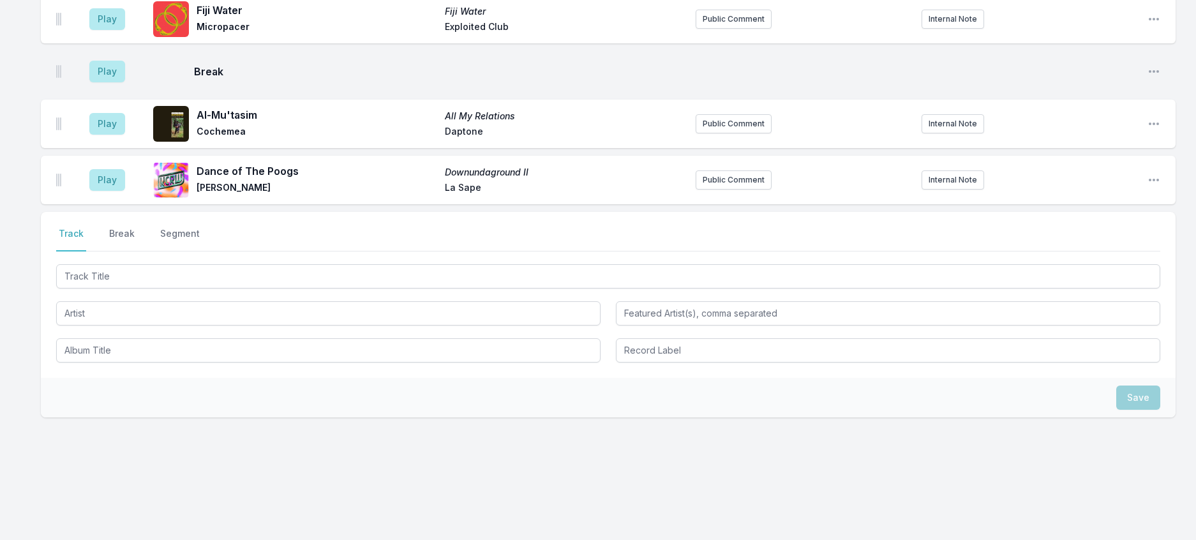
scroll to position [2123, 0]
click at [1148, 186] on icon "Open playlist item options" at bounding box center [1154, 180] width 13 height 13
click at [1018, 240] on button "Edit Track Details" at bounding box center [1089, 228] width 143 height 23
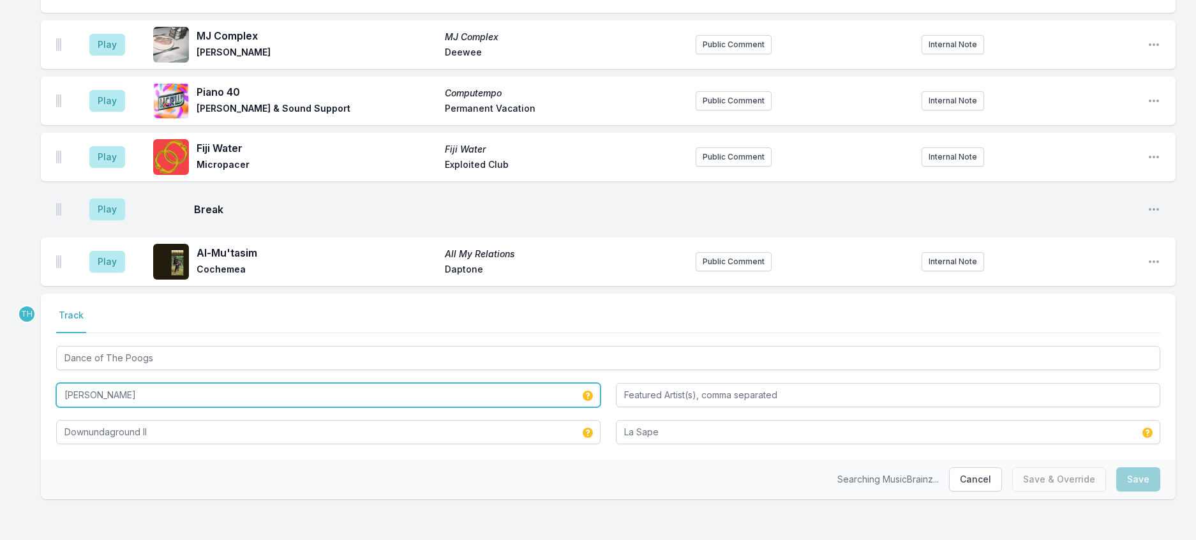
click at [122, 383] on input "[PERSON_NAME]" at bounding box center [328, 395] width 545 height 24
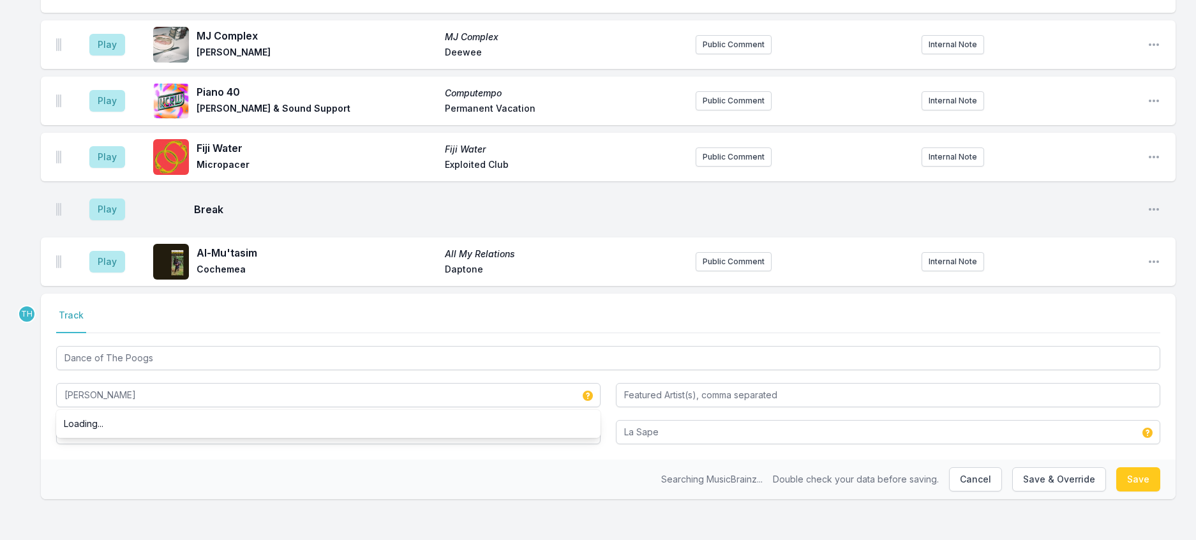
click at [105, 474] on div "Searching MusicBrainz... Double check your data before saving. Cancel Save & Ov…" at bounding box center [608, 480] width 1135 height 40
click at [1042, 481] on button "Save & Override" at bounding box center [1060, 479] width 94 height 24
type input "[PERSON_NAME]"
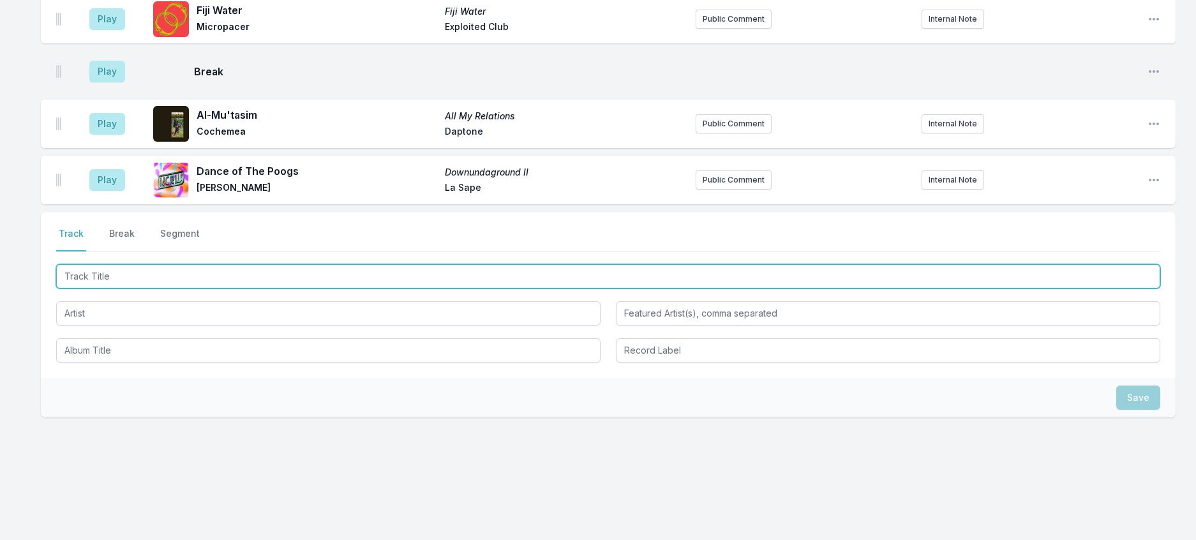
click at [198, 289] on input "Track Title" at bounding box center [608, 276] width 1105 height 24
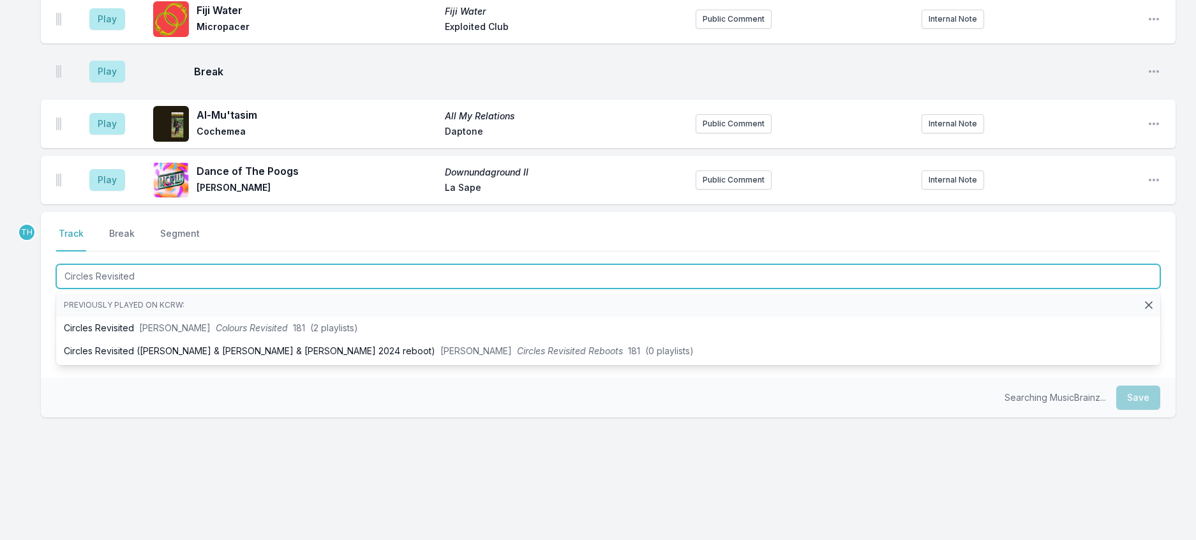
type input "Circles Revisited"
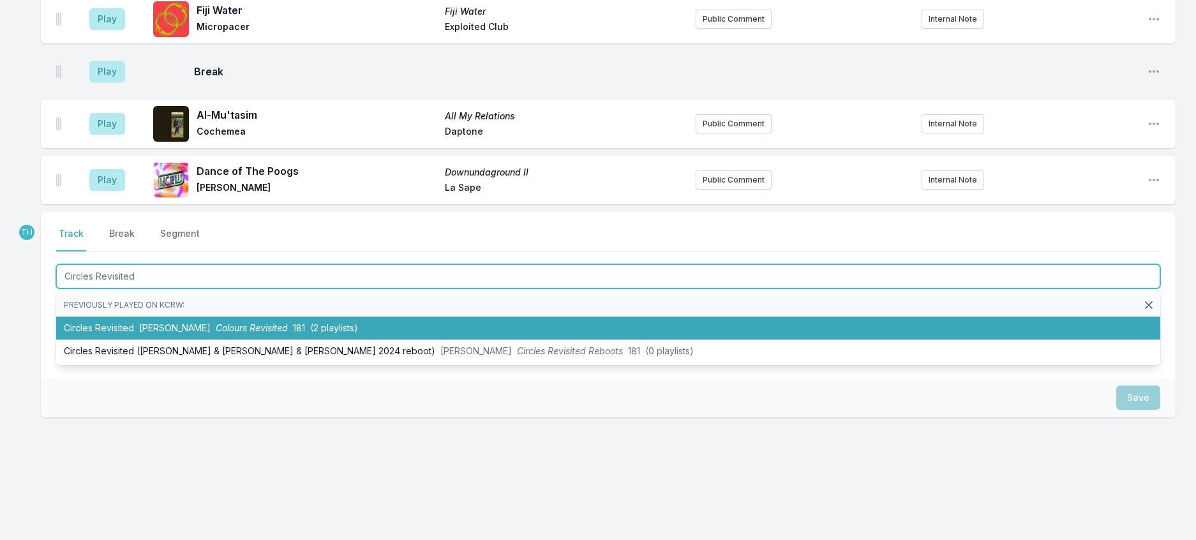
click at [216, 333] on span "Colours Revisited" at bounding box center [252, 327] width 72 height 11
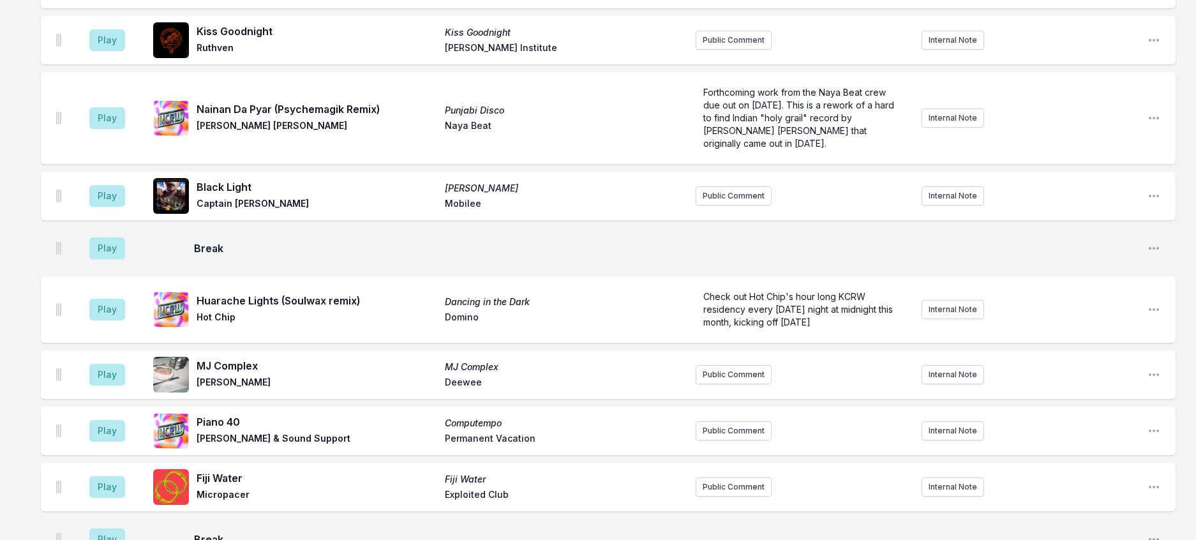
scroll to position [1424, 0]
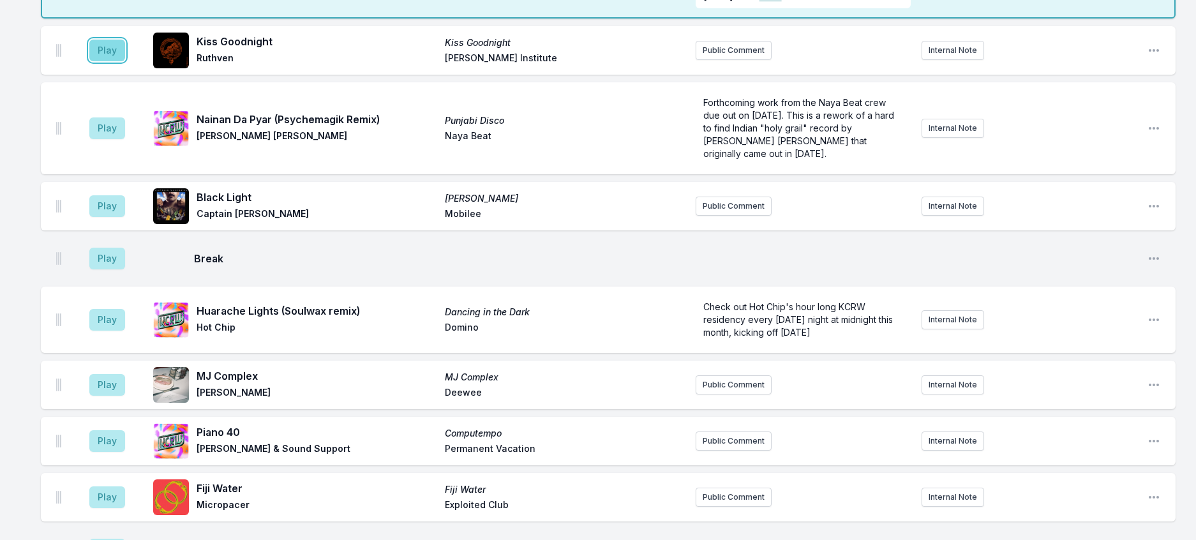
click at [105, 61] on button "Play" at bounding box center [107, 51] width 36 height 22
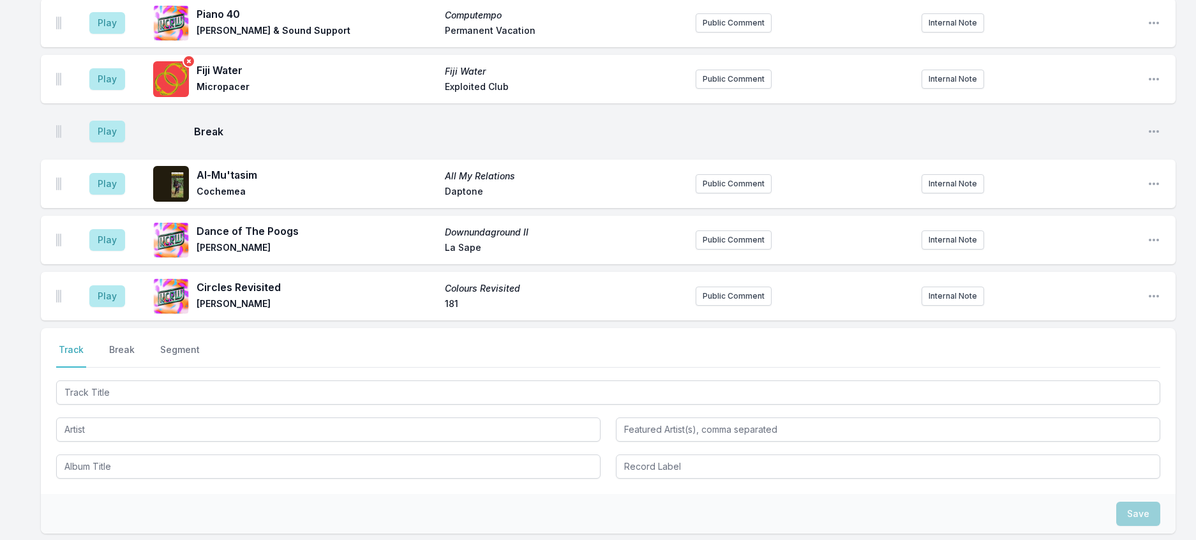
scroll to position [1871, 0]
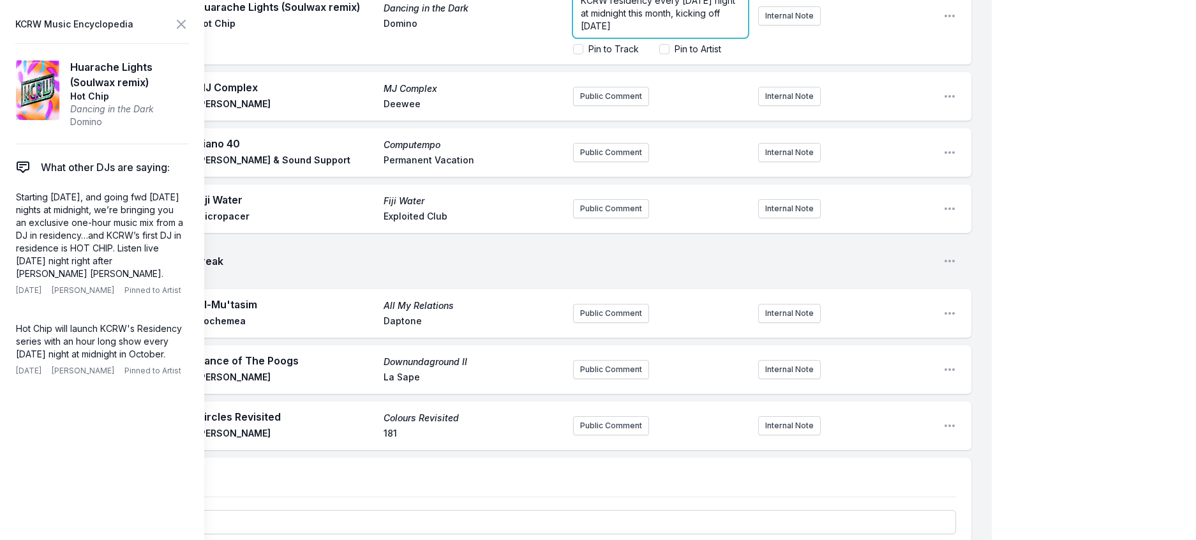
click at [637, 31] on span "Check out Hot Chip's hour long KCRW residency every [DATE] night at midnight th…" at bounding box center [659, 6] width 157 height 49
click at [189, 22] on icon at bounding box center [181, 24] width 15 height 15
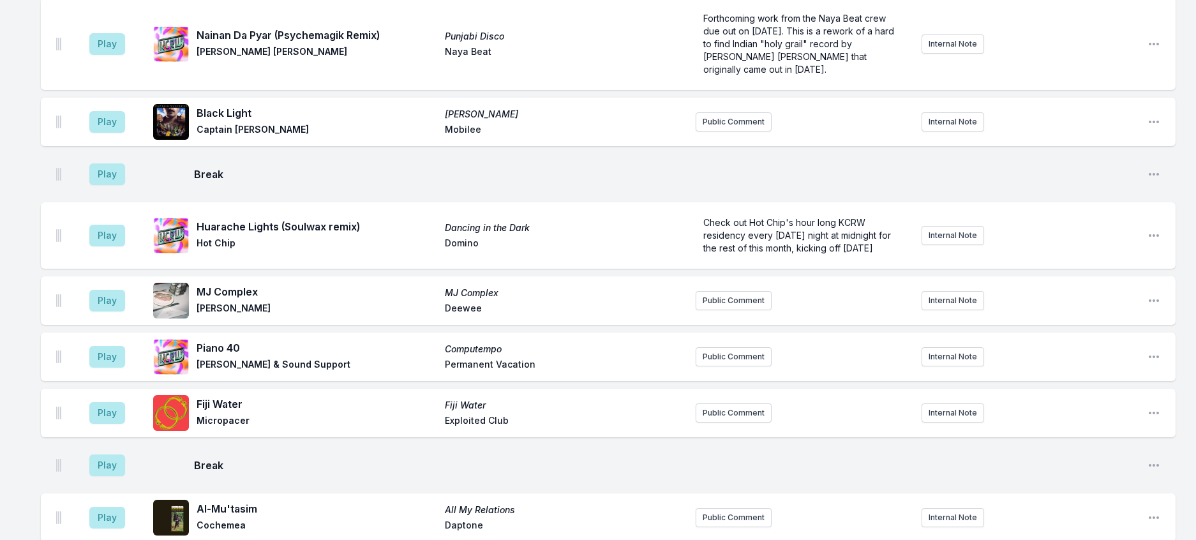
scroll to position [1488, 0]
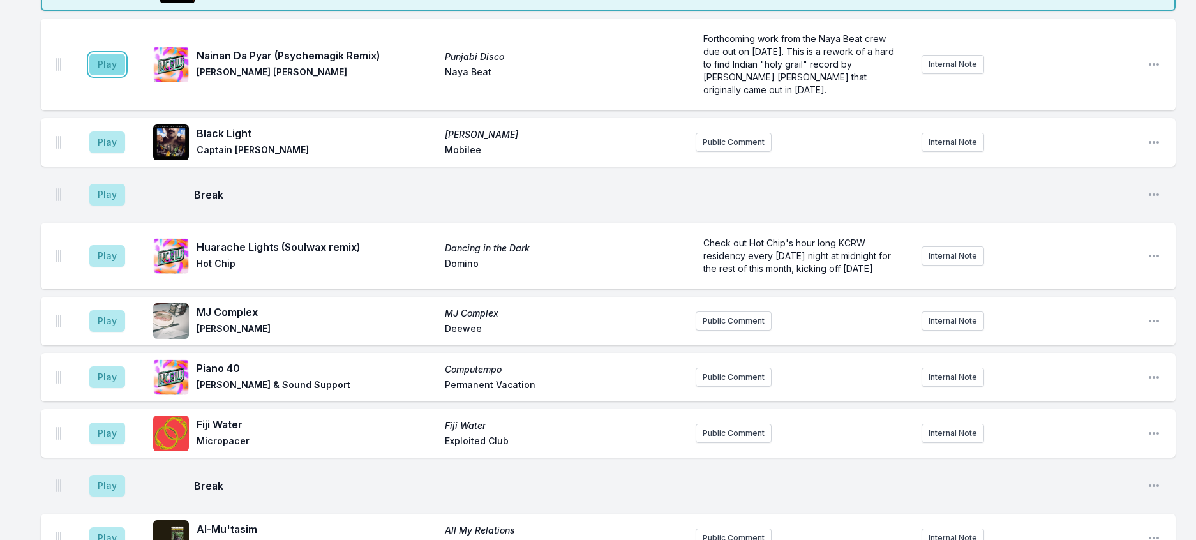
drag, startPoint x: 123, startPoint y: 273, endPoint x: 384, endPoint y: 262, distance: 262.0
click at [123, 75] on button "Play" at bounding box center [107, 65] width 36 height 22
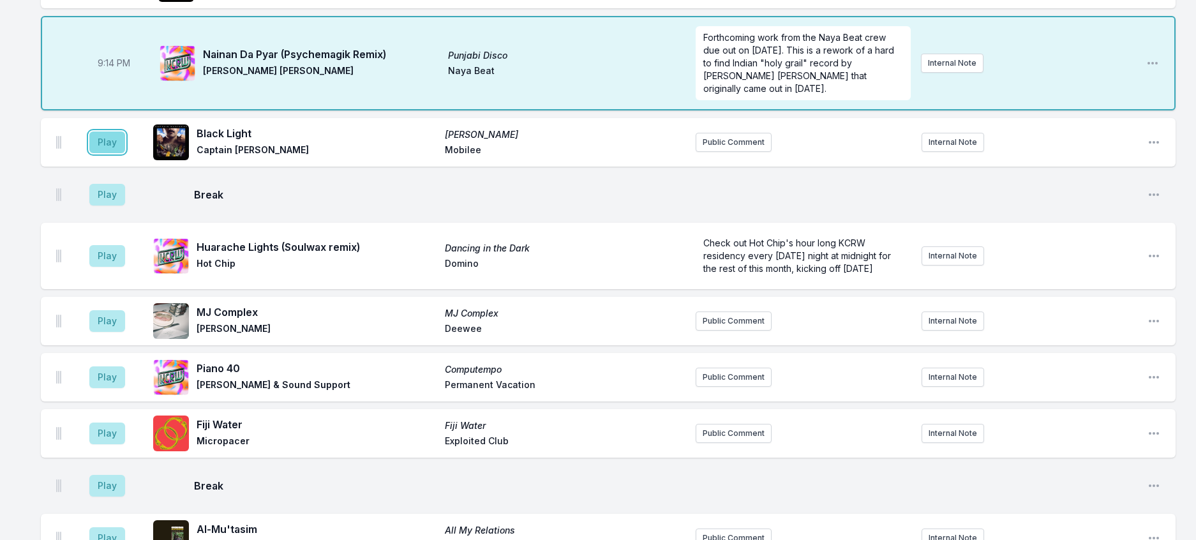
click at [117, 153] on button "Play" at bounding box center [107, 143] width 36 height 22
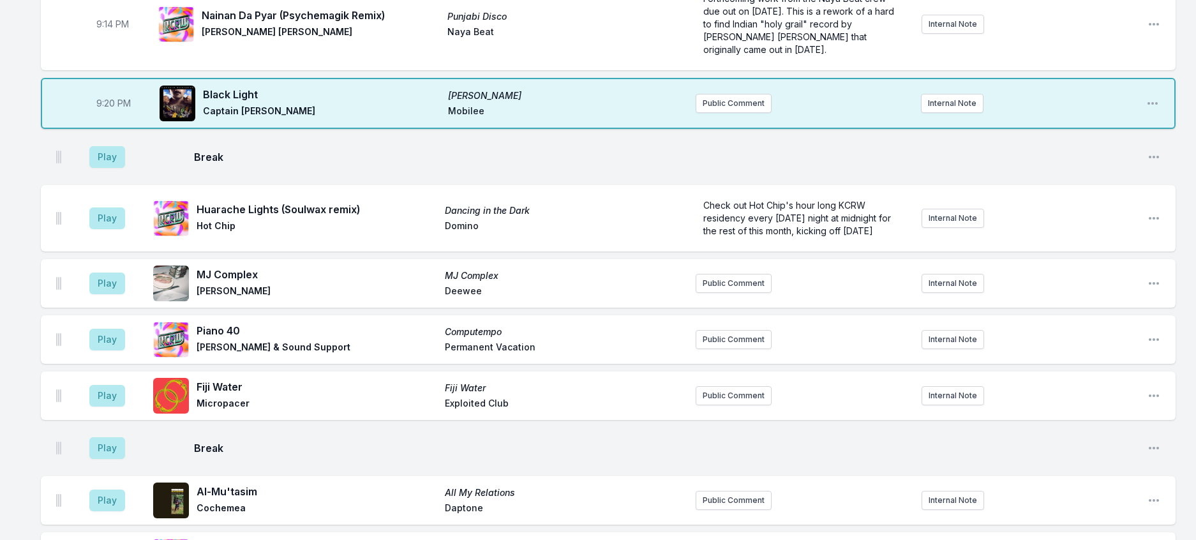
scroll to position [1744, 0]
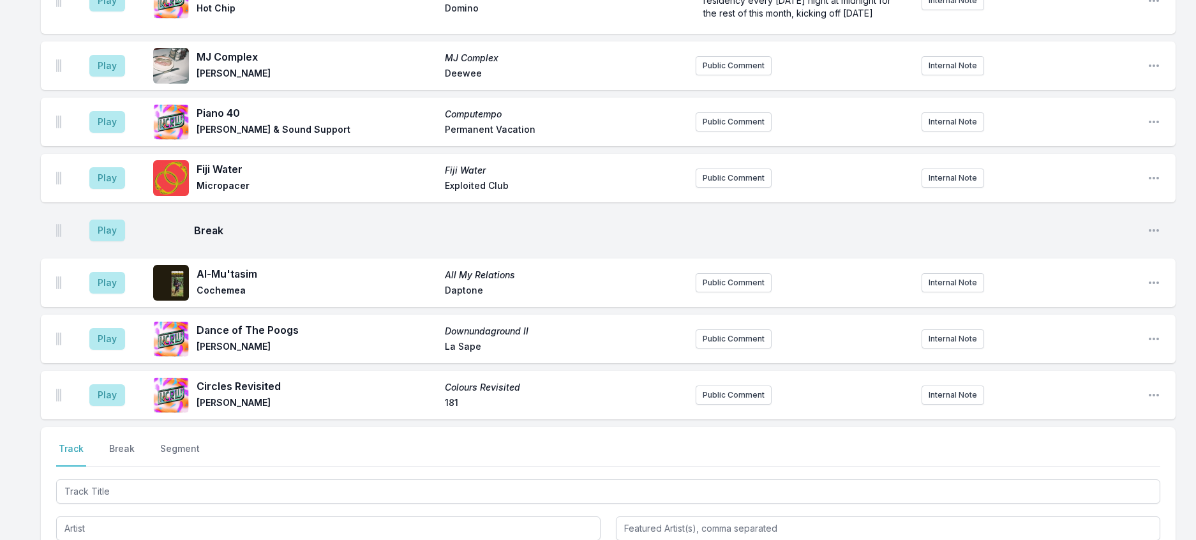
click at [125, 11] on button "Play" at bounding box center [107, 1] width 36 height 22
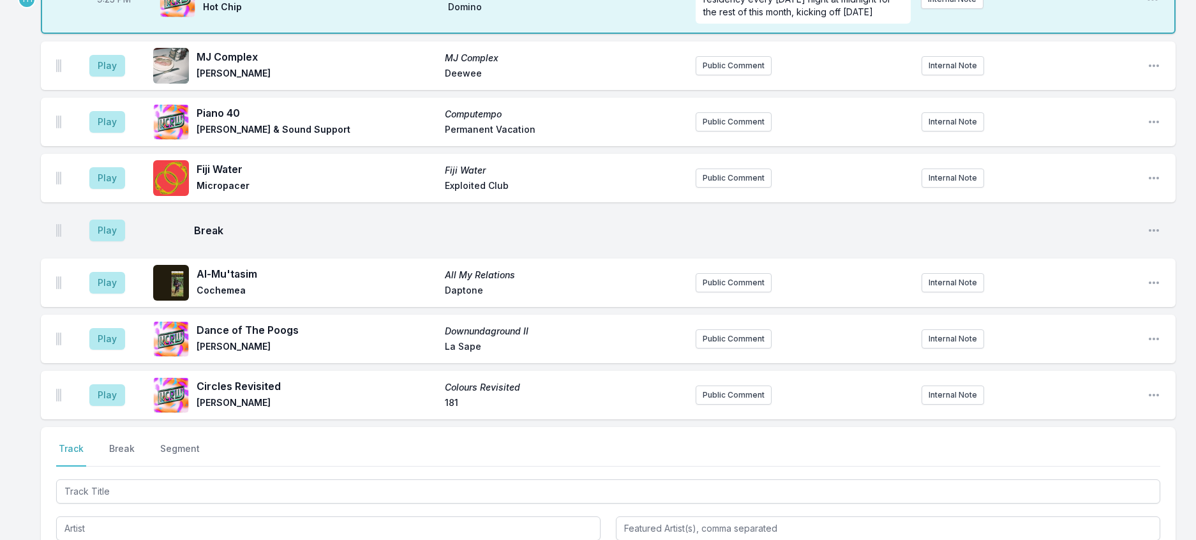
type input "21:22"
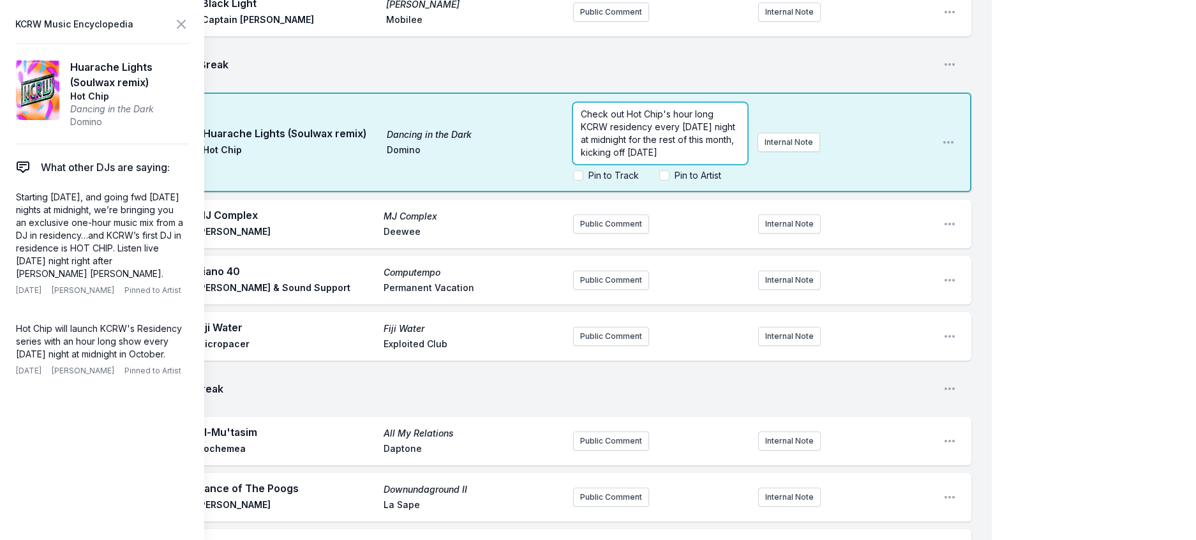
scroll to position [15, 0]
click at [656, 159] on p "Check out Hot Chip's hour long KCRW residency every [DATE] night at midnight fo…" at bounding box center [660, 133] width 159 height 51
drag, startPoint x: 590, startPoint y: 445, endPoint x: 566, endPoint y: 446, distance: 23.6
click at [581, 158] on span "Check out Hot Chip's hour long KCRW residency every [DATE] night at midnight fo…" at bounding box center [659, 120] width 157 height 75
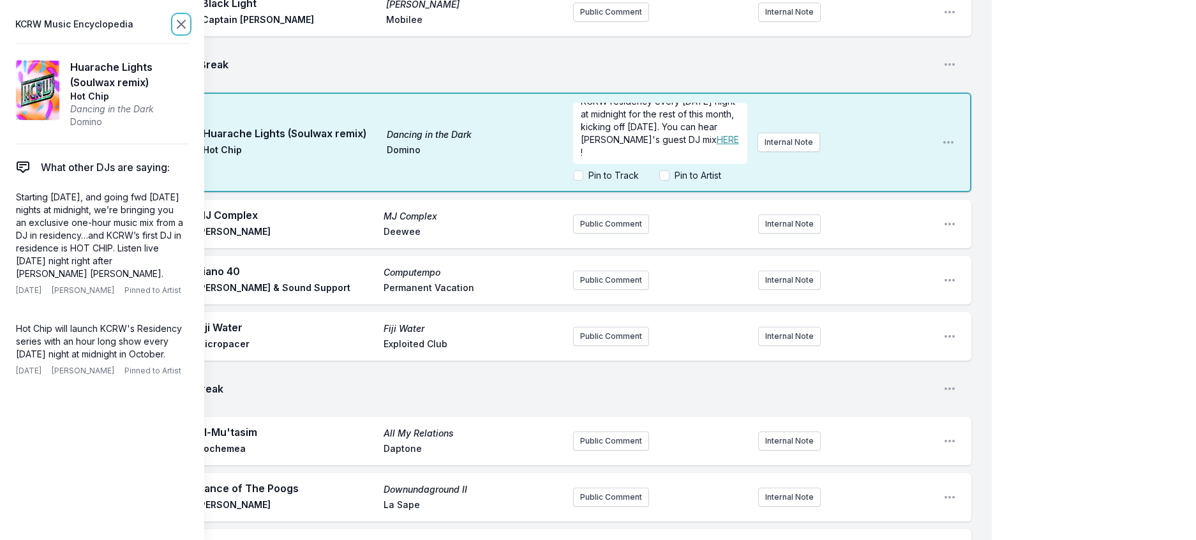
click at [189, 29] on icon at bounding box center [181, 24] width 15 height 15
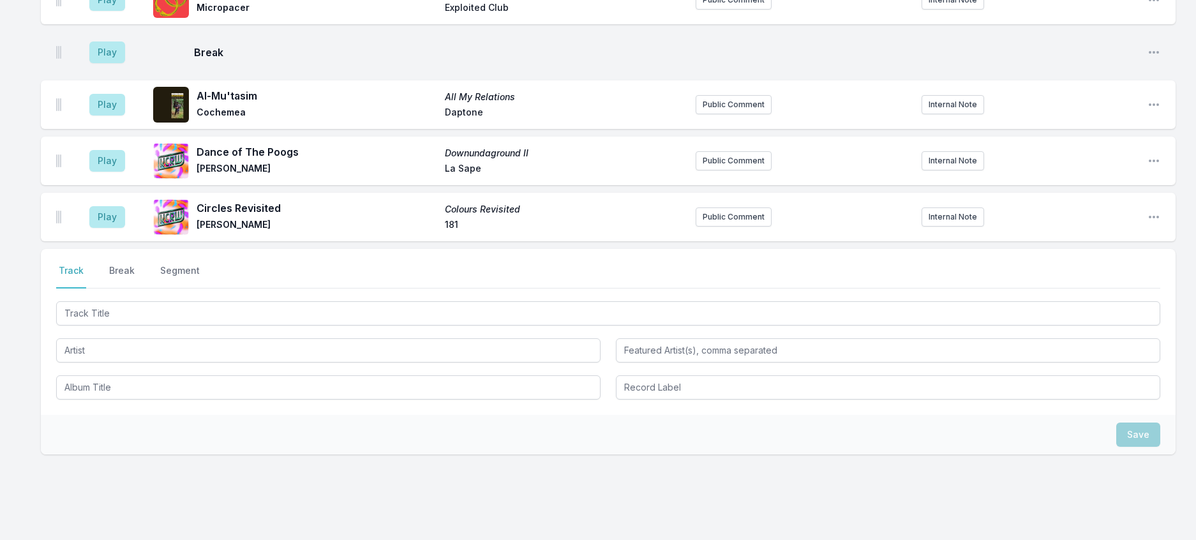
scroll to position [1935, 0]
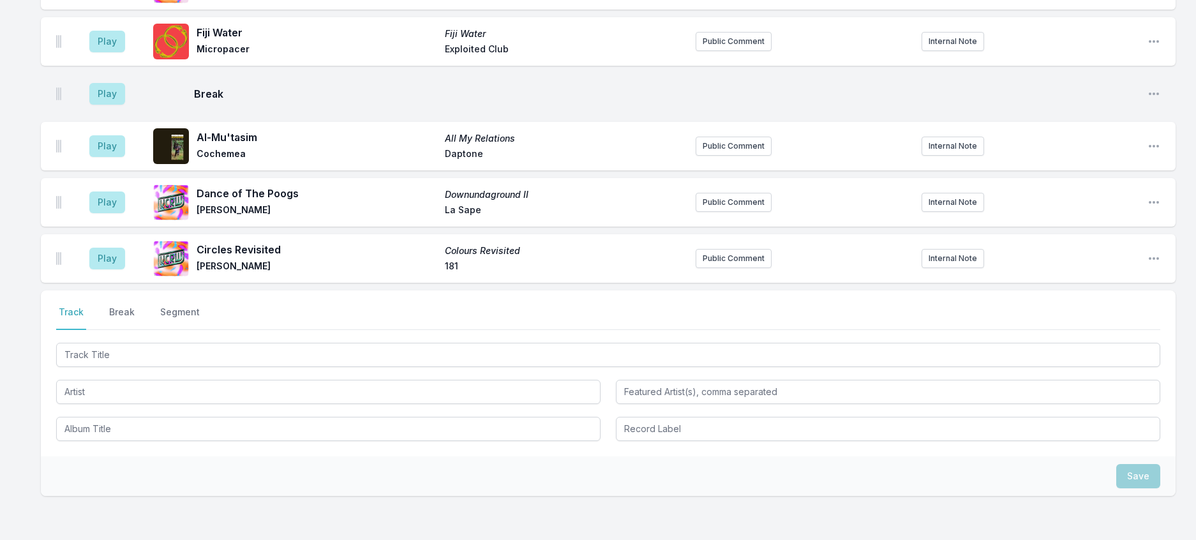
scroll to position [1870, 0]
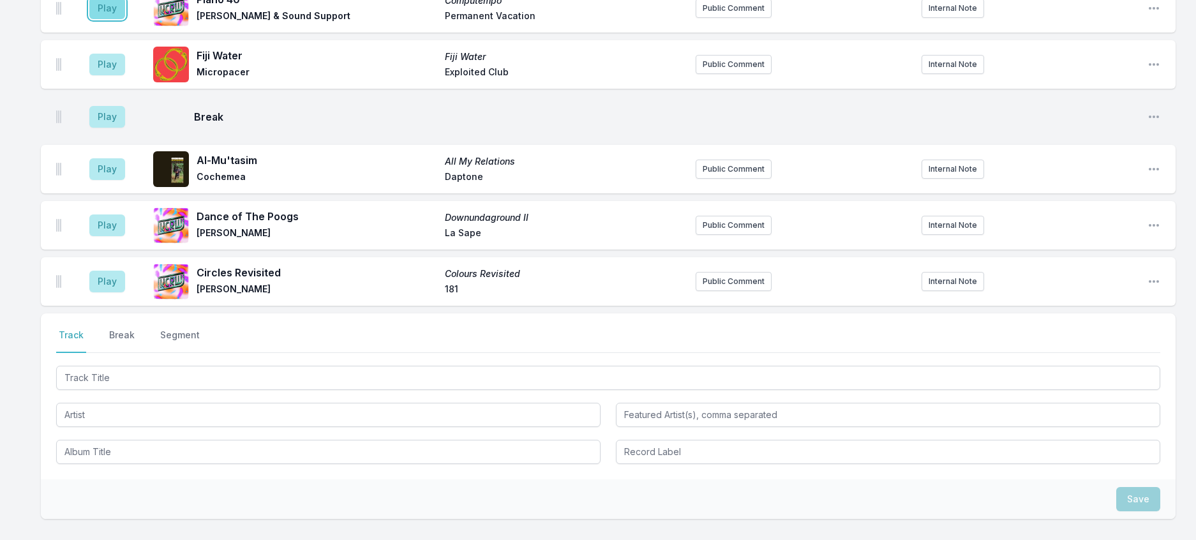
click at [112, 19] on button "Play" at bounding box center [107, 8] width 36 height 22
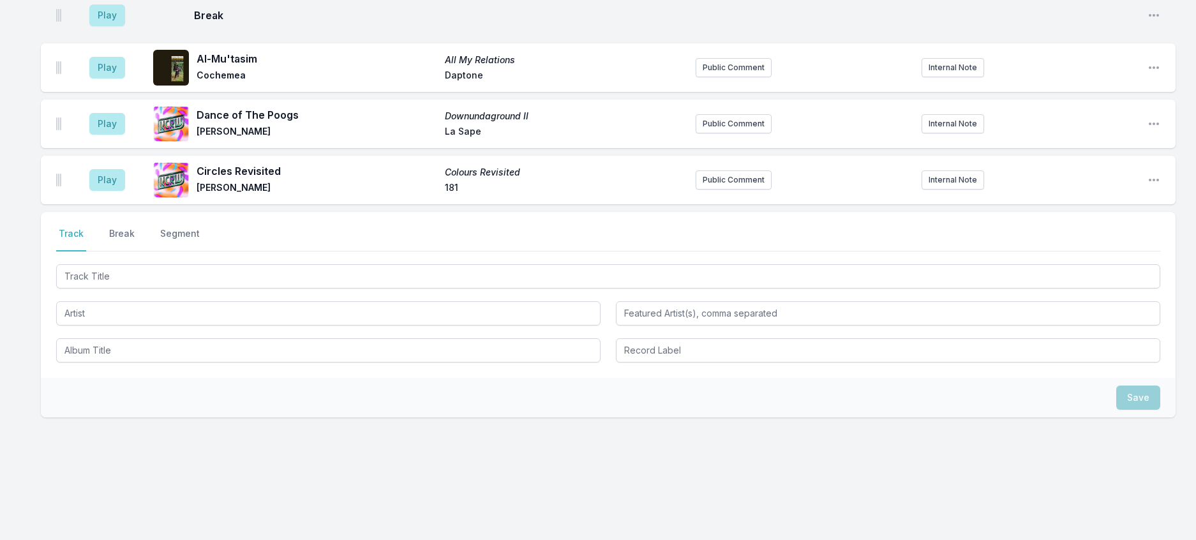
scroll to position [1998, 0]
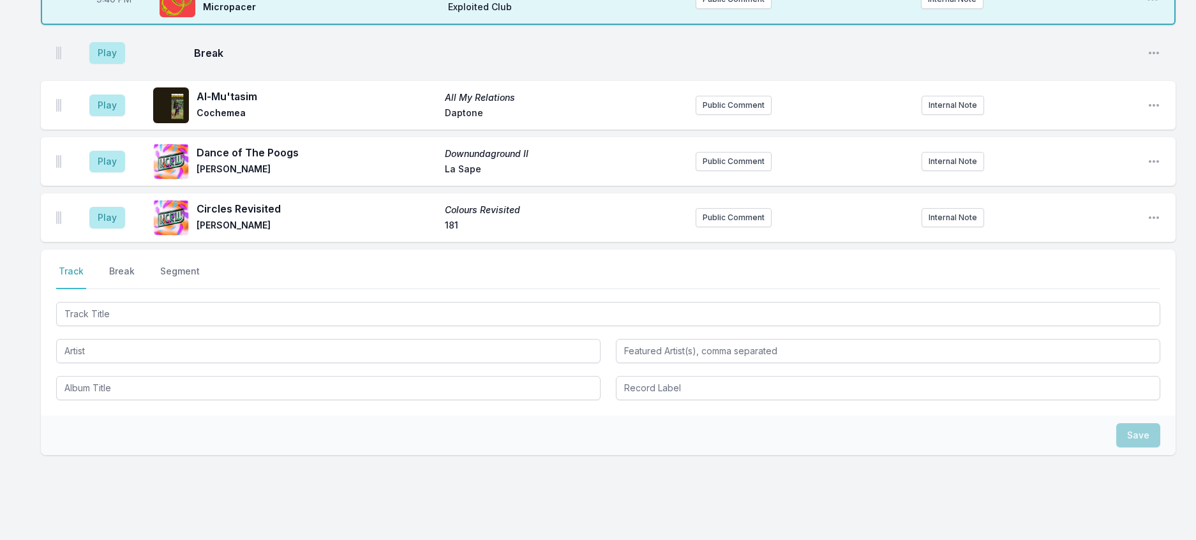
scroll to position [1870, 0]
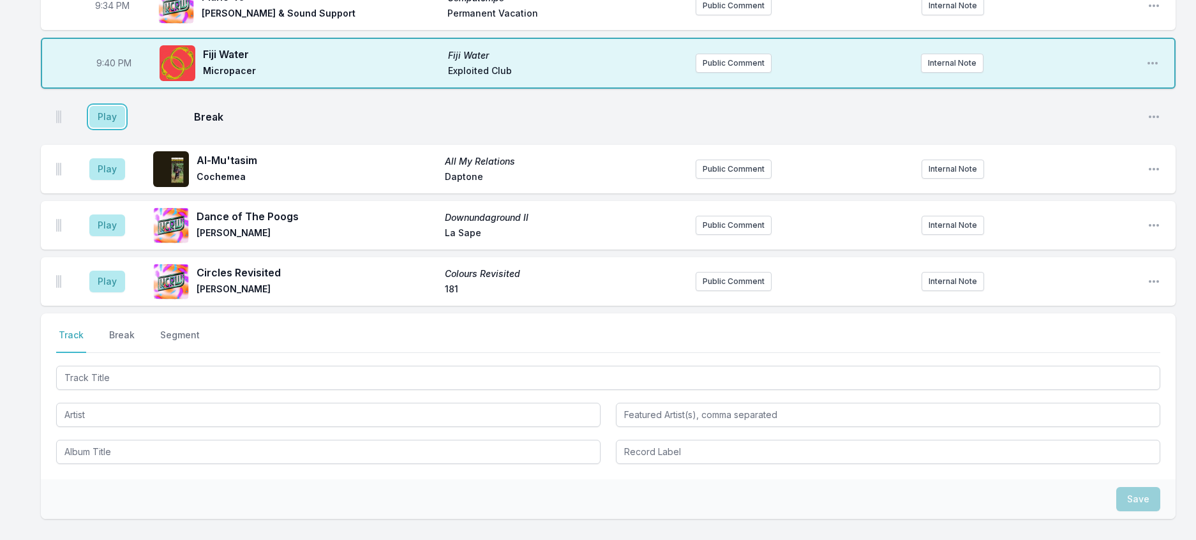
drag, startPoint x: 124, startPoint y: 388, endPoint x: 400, endPoint y: 337, distance: 279.8
click at [125, 128] on button "Play" at bounding box center [107, 117] width 36 height 22
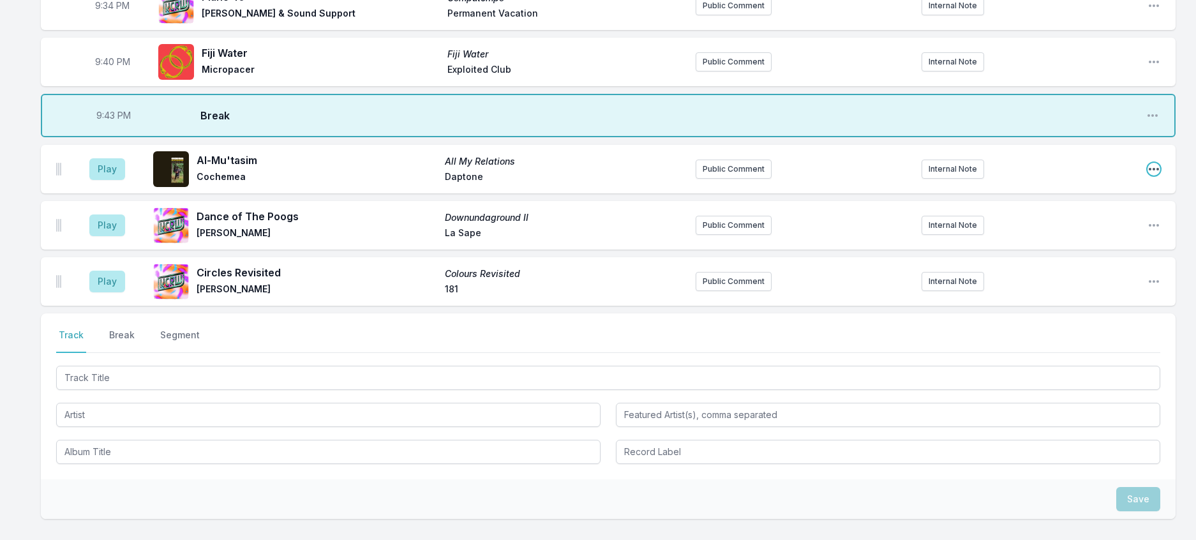
click at [1152, 176] on icon "Open playlist item options" at bounding box center [1154, 169] width 13 height 13
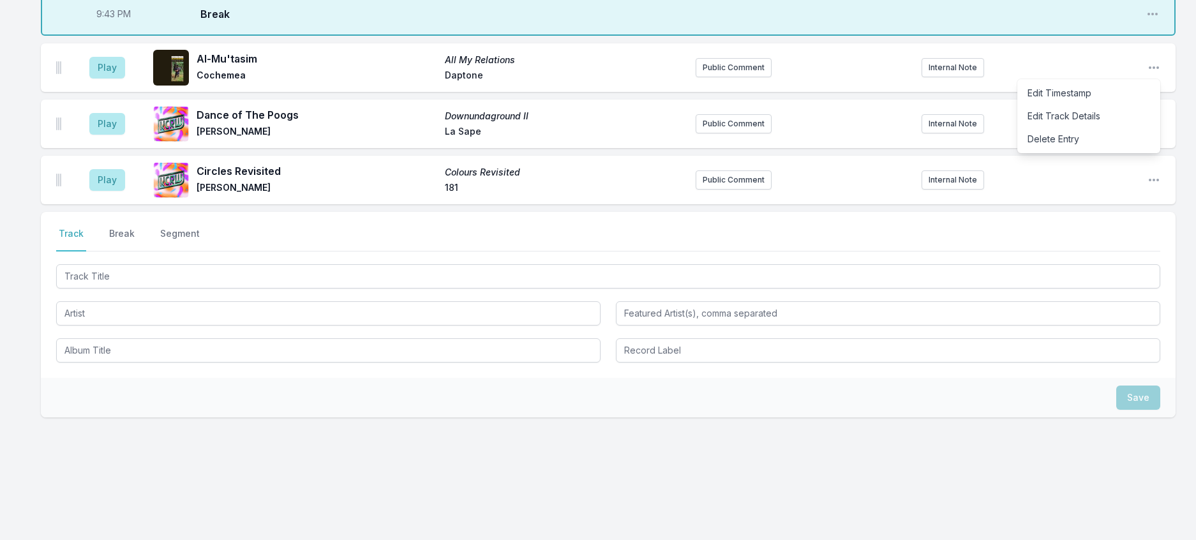
scroll to position [2062, 0]
click at [1043, 151] on button "Delete Entry" at bounding box center [1089, 139] width 143 height 23
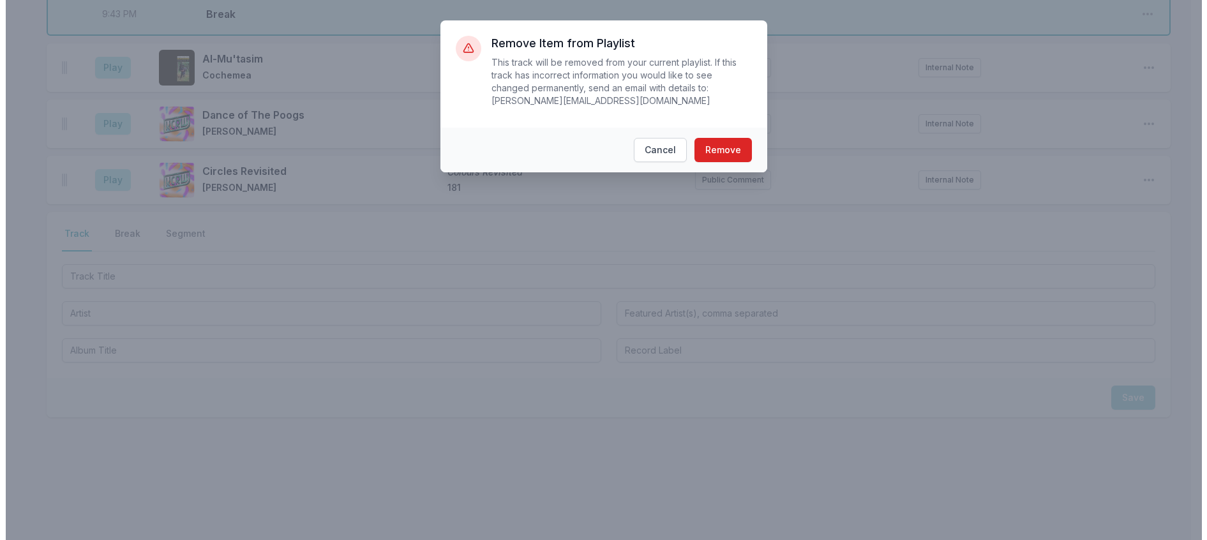
scroll to position [2047, 0]
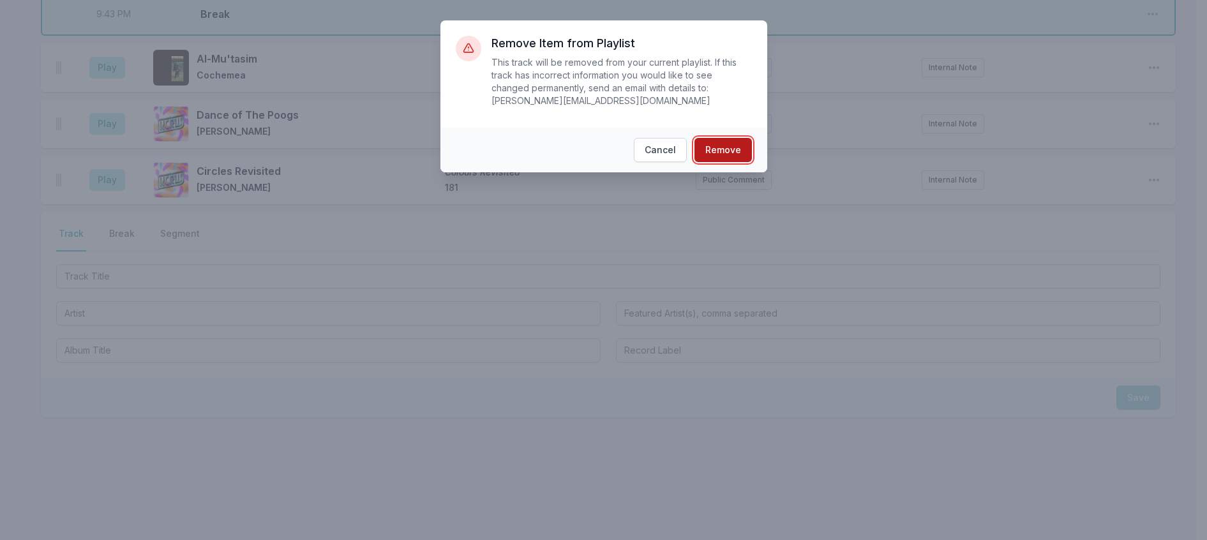
click at [750, 149] on button "Remove" at bounding box center [723, 150] width 57 height 24
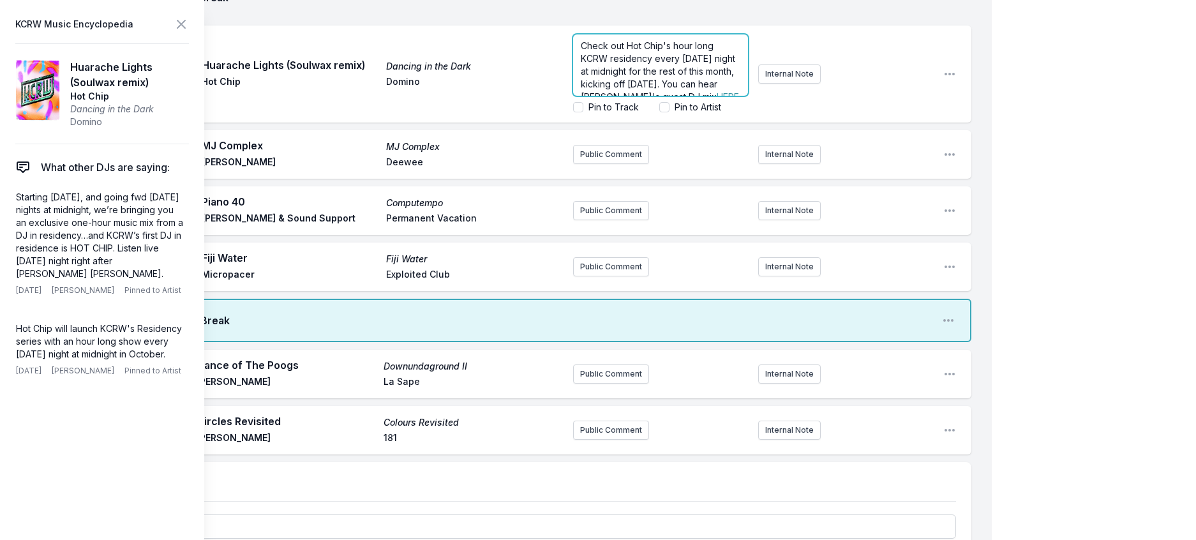
scroll to position [2005, 0]
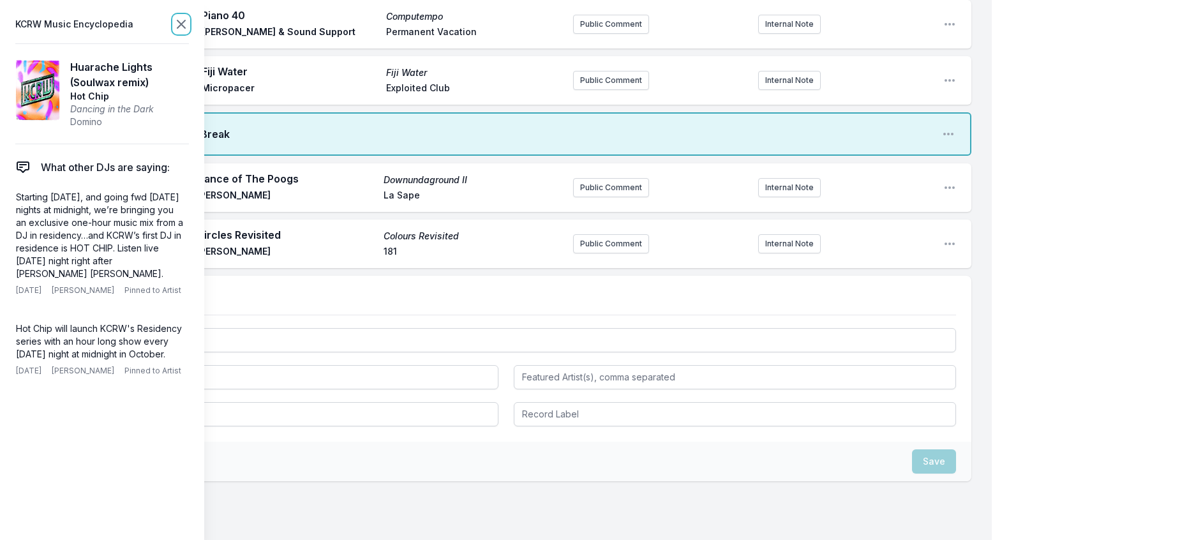
click at [189, 27] on icon at bounding box center [181, 24] width 15 height 15
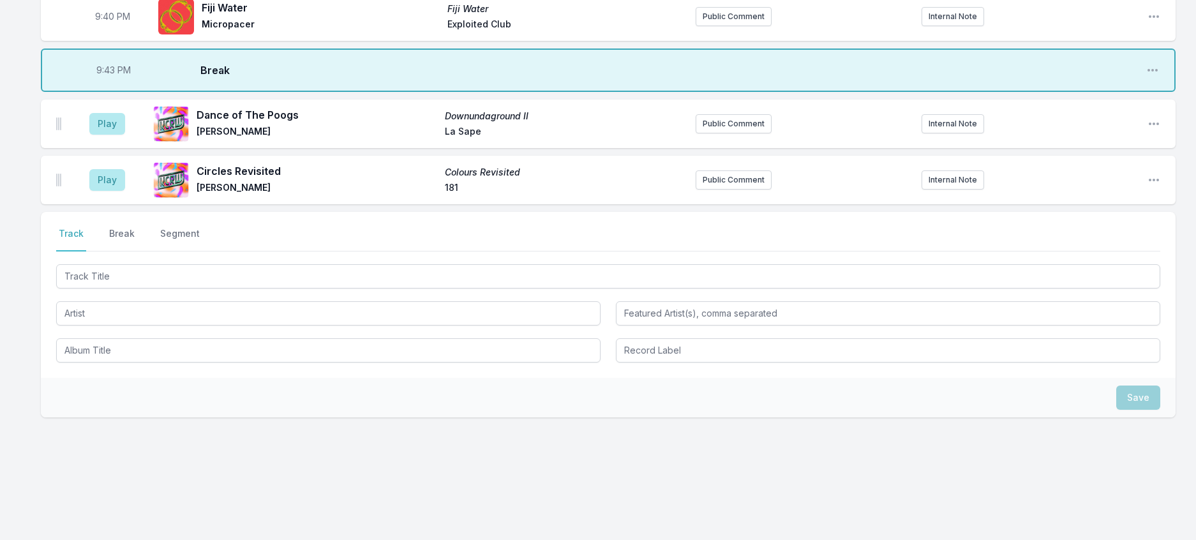
scroll to position [2196, 0]
click at [109, 179] on button "Play" at bounding box center [107, 180] width 36 height 22
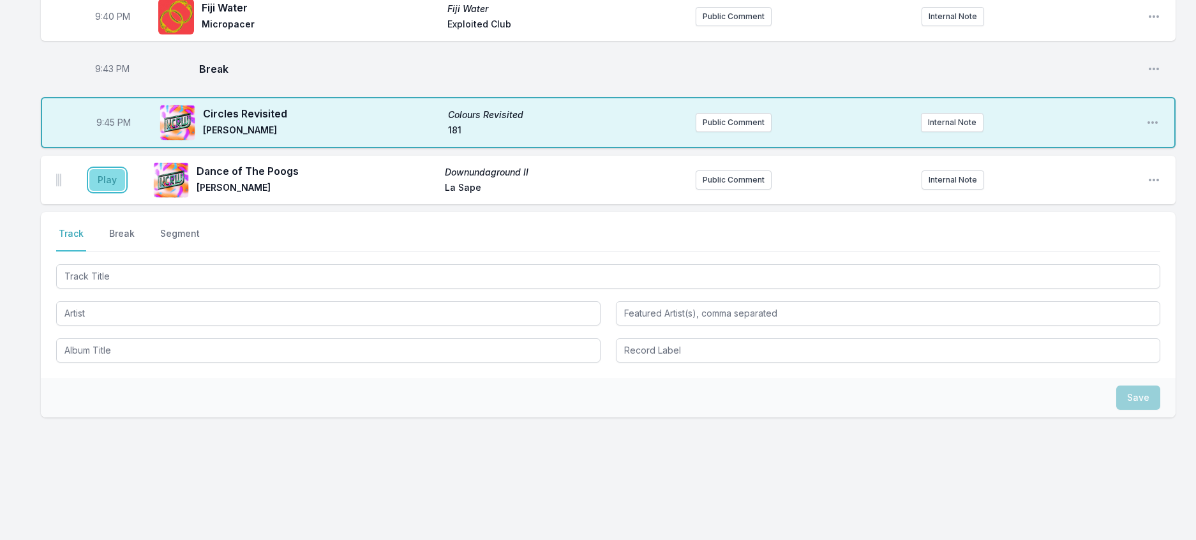
drag, startPoint x: 114, startPoint y: 183, endPoint x: 121, endPoint y: 180, distance: 7.5
click at [114, 183] on button "Play" at bounding box center [107, 180] width 36 height 22
